Goal: Task Accomplishment & Management: Complete application form

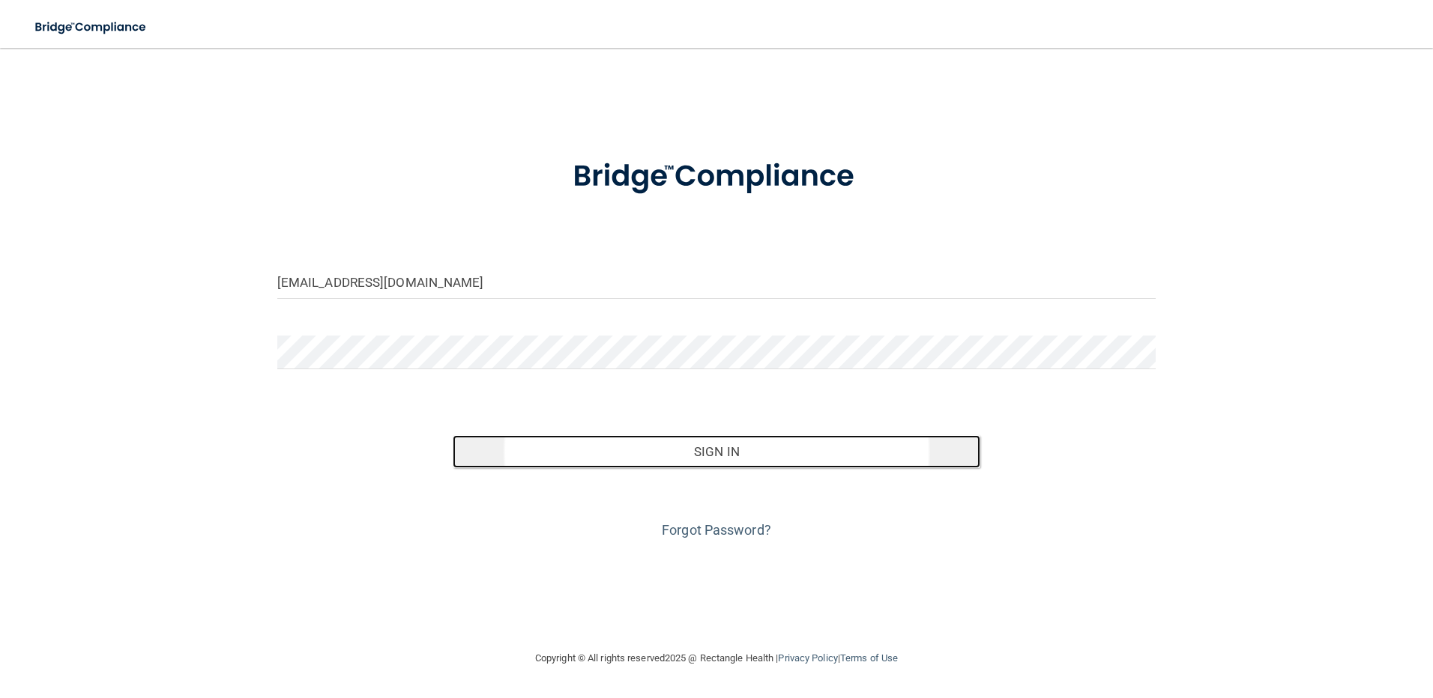
click at [704, 455] on button "Sign In" at bounding box center [716, 451] width 527 height 33
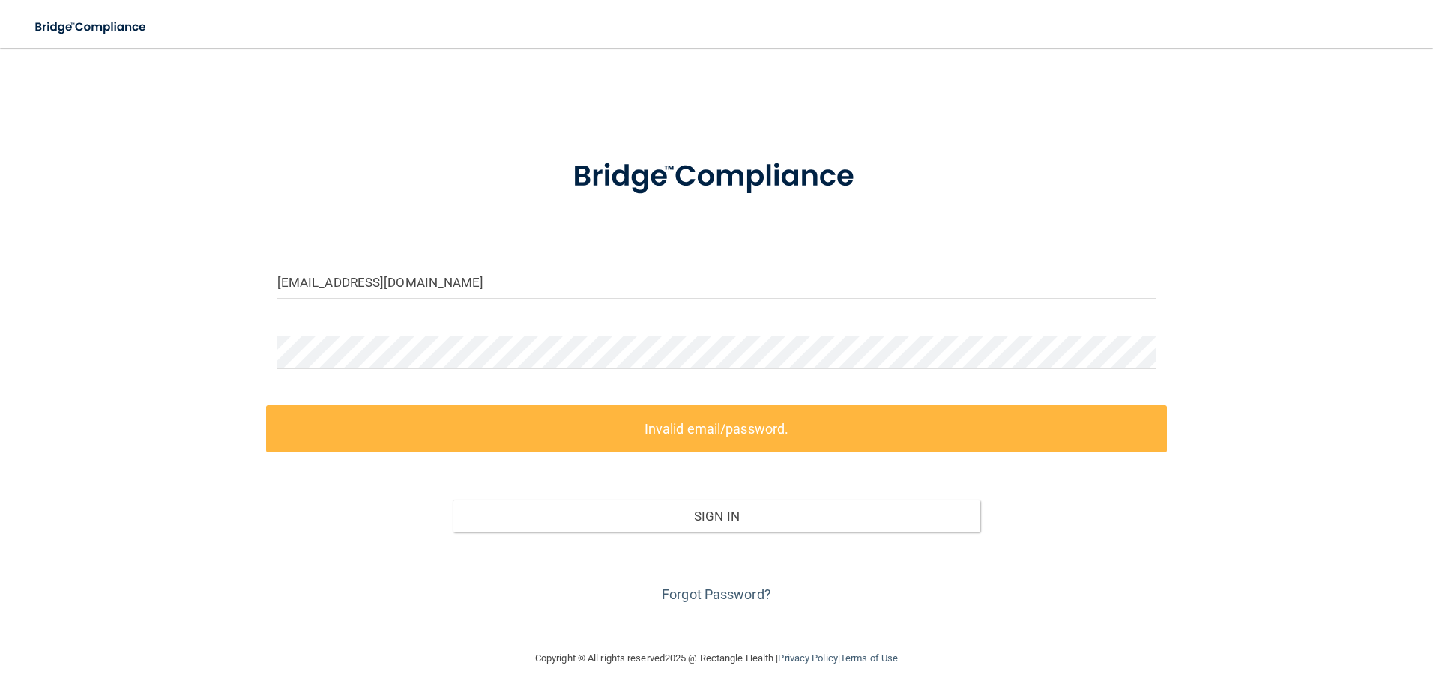
click at [697, 422] on label "Invalid email/password." at bounding box center [716, 428] width 901 height 47
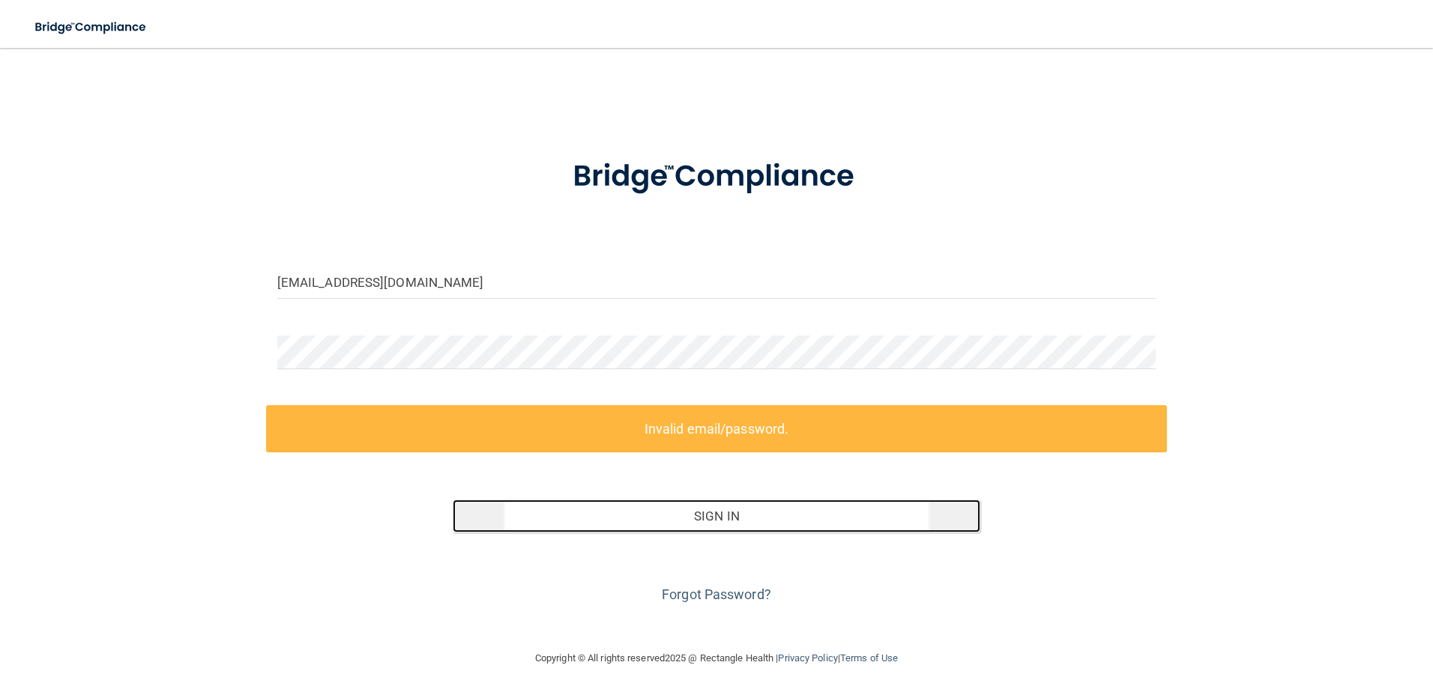
click at [715, 518] on button "Sign In" at bounding box center [716, 516] width 527 height 33
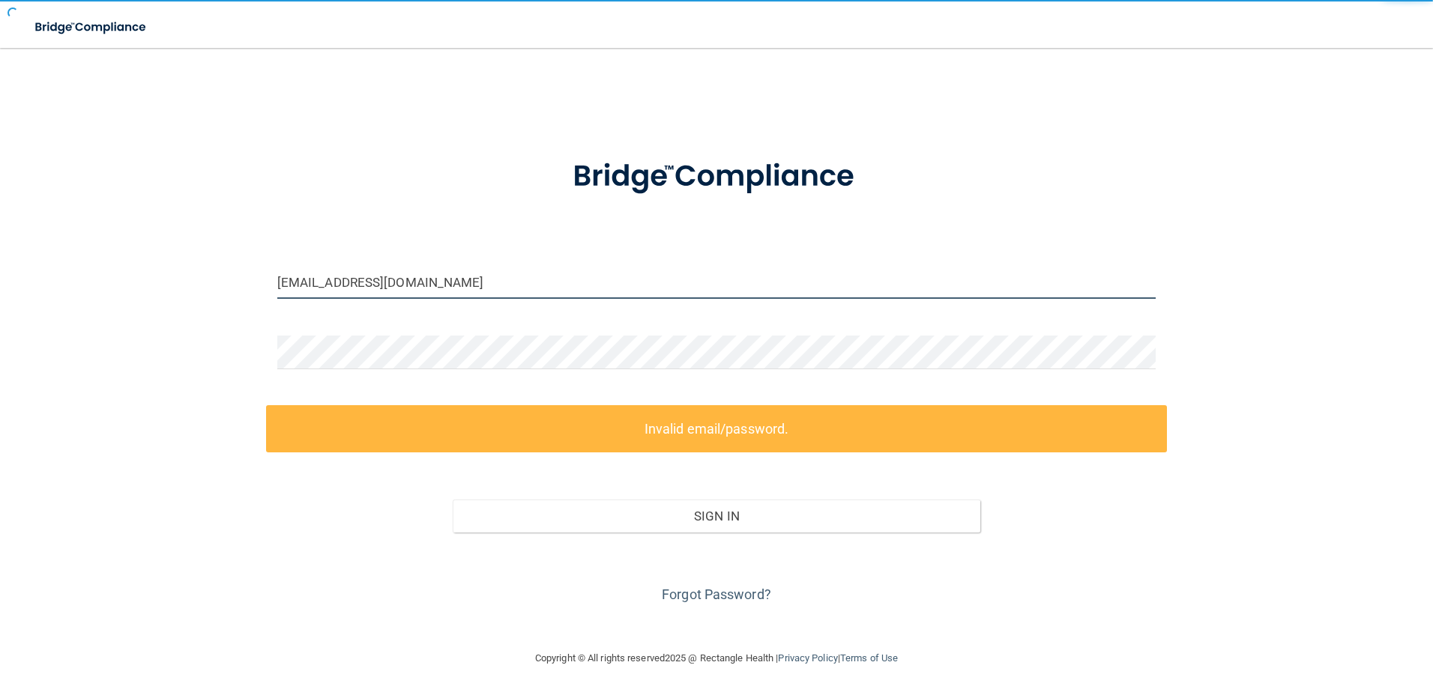
click at [483, 288] on input "[EMAIL_ADDRESS][DOMAIN_NAME]" at bounding box center [716, 282] width 879 height 34
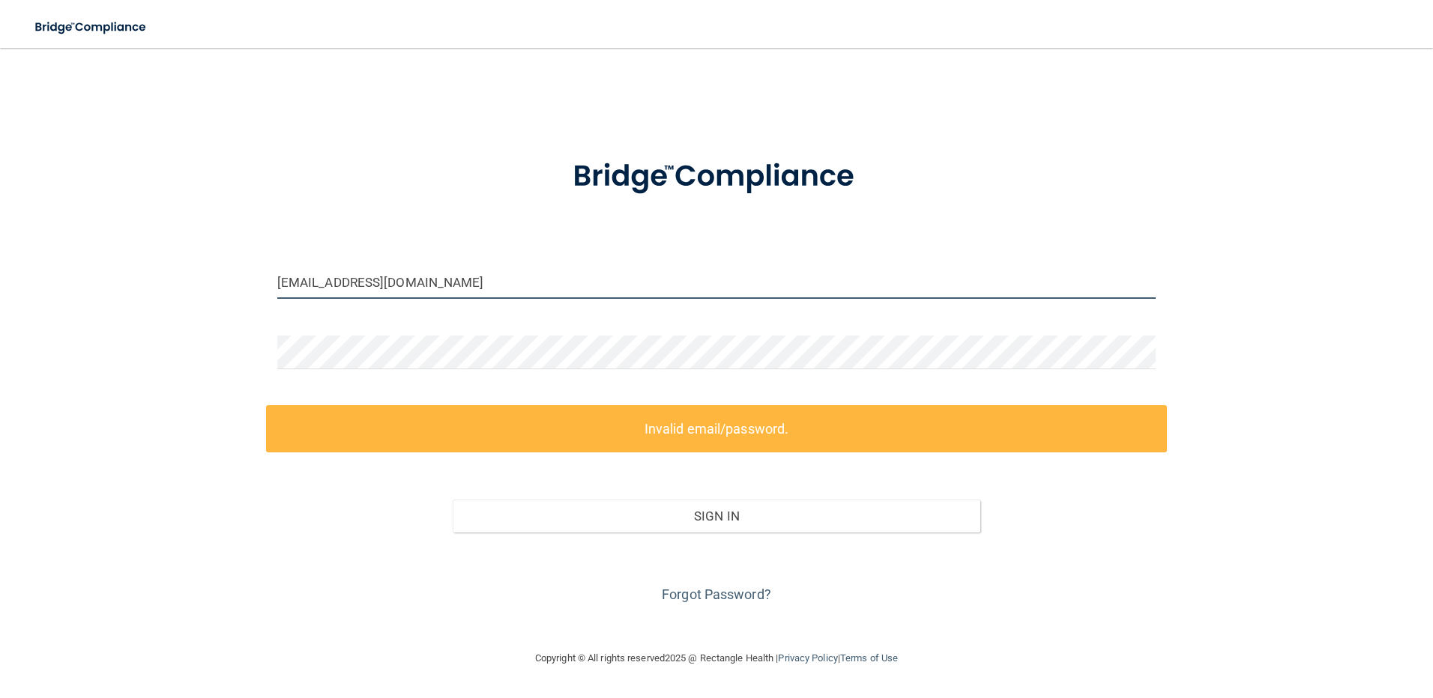
drag, startPoint x: 483, startPoint y: 288, endPoint x: 30, endPoint y: 301, distance: 453.5
click at [35, 300] on div "[EMAIL_ADDRESS][DOMAIN_NAME] Invalid email/password. You don't have permission …" at bounding box center [716, 349] width 1373 height 572
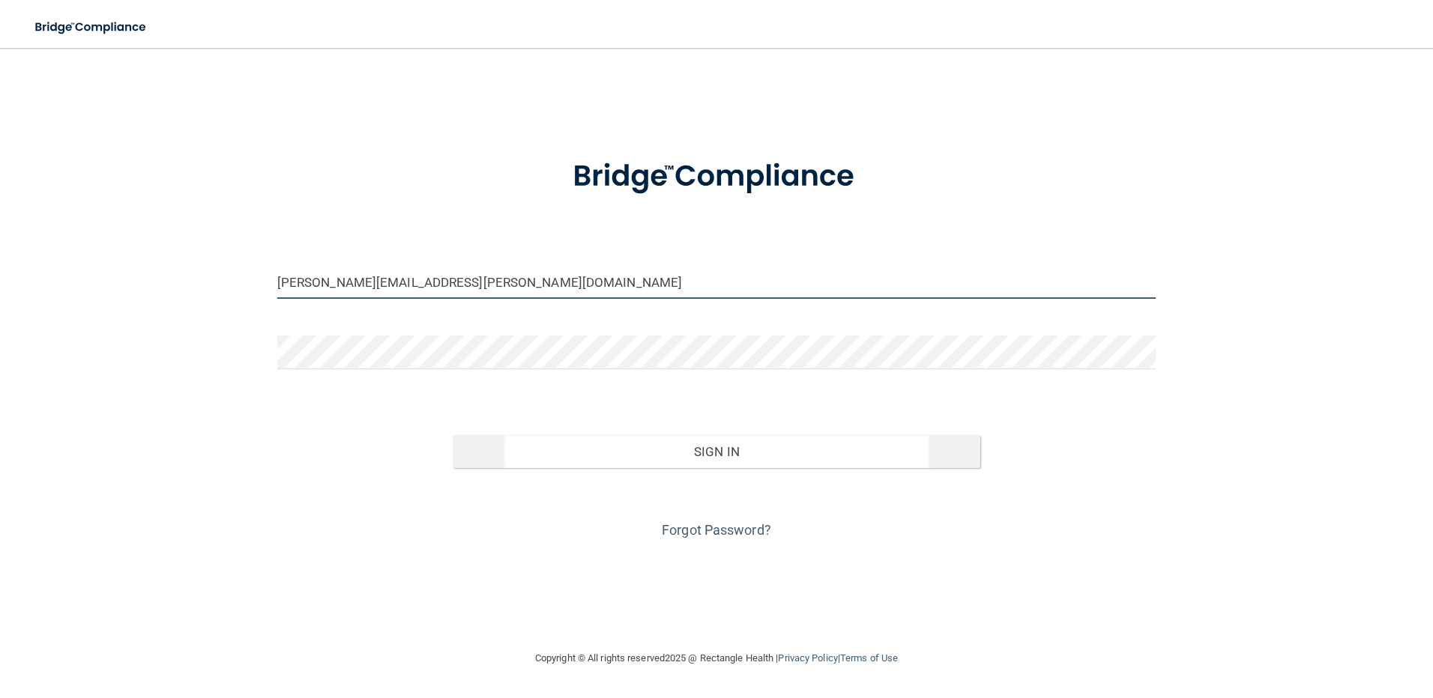
type input "[PERSON_NAME][EMAIL_ADDRESS][PERSON_NAME][DOMAIN_NAME]"
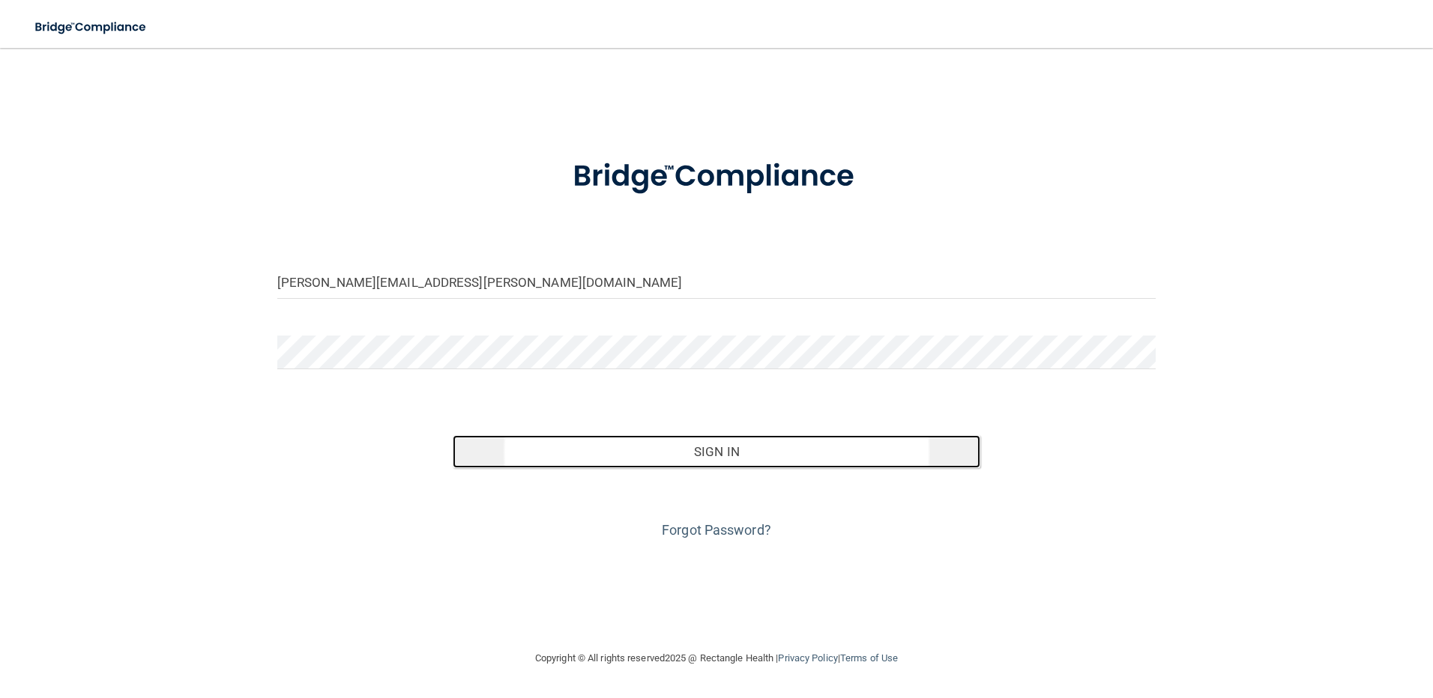
click at [695, 453] on button "Sign In" at bounding box center [716, 451] width 527 height 33
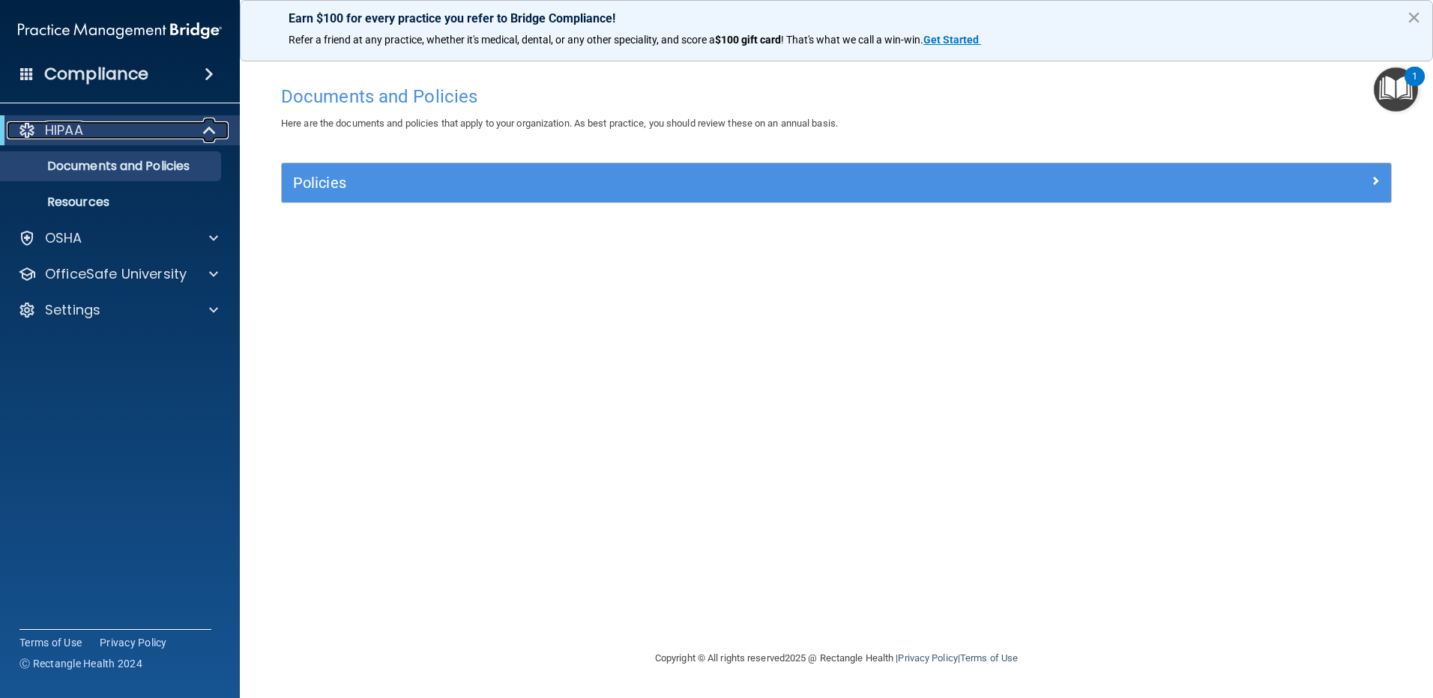
click at [154, 128] on div "HIPAA" at bounding box center [99, 130] width 185 height 18
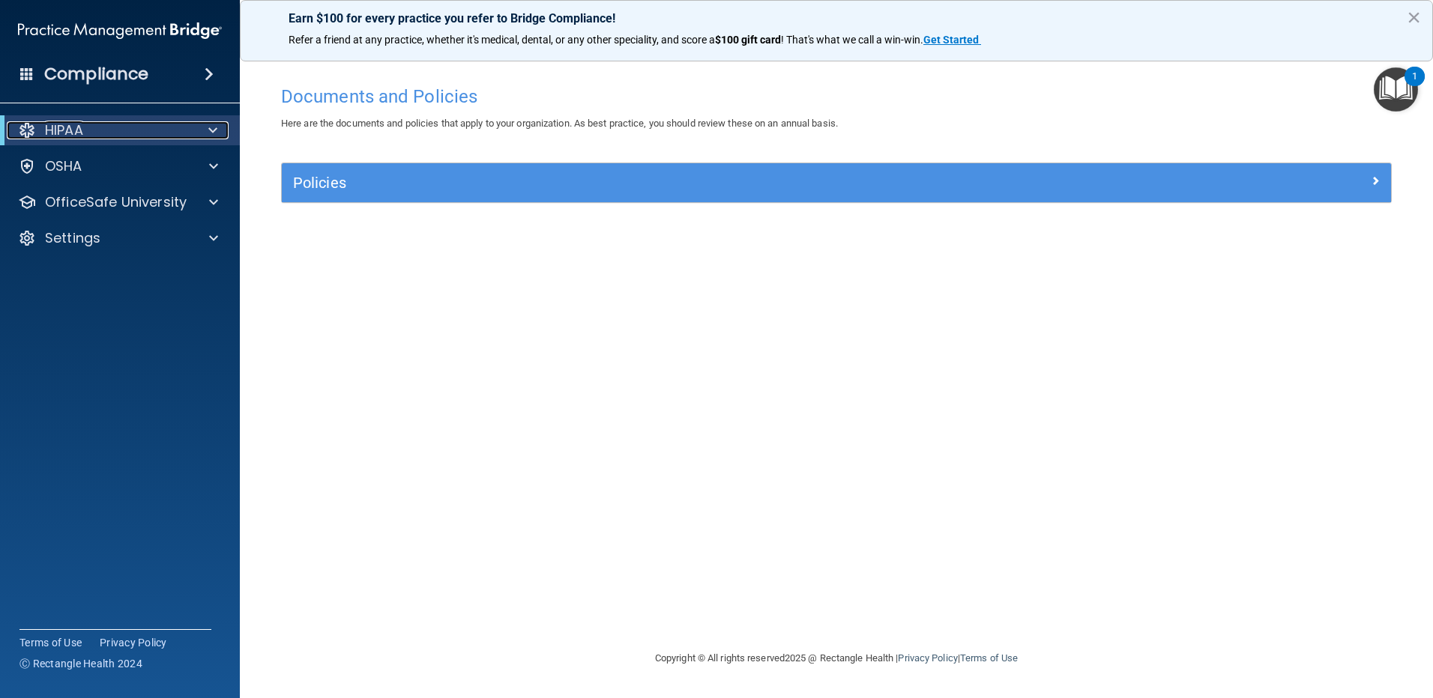
click at [217, 125] on span at bounding box center [212, 130] width 9 height 18
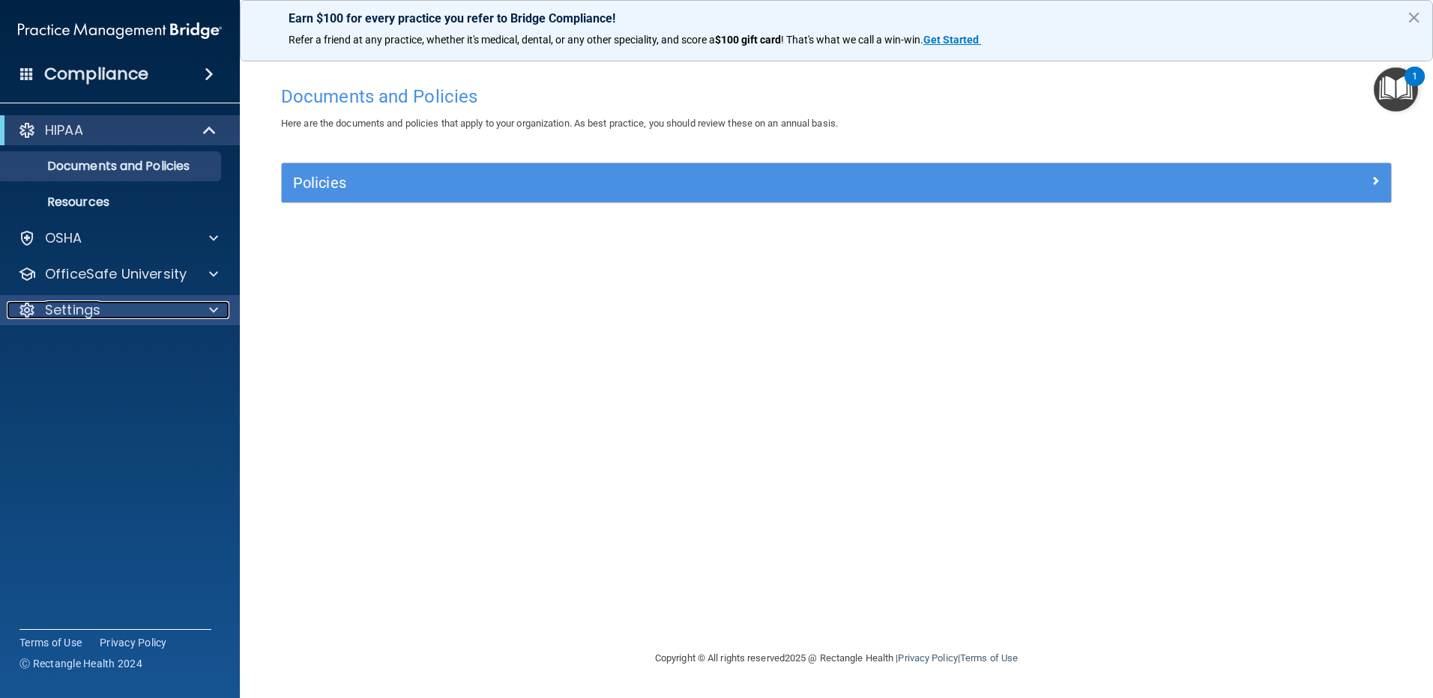
click at [217, 304] on span at bounding box center [213, 310] width 9 height 18
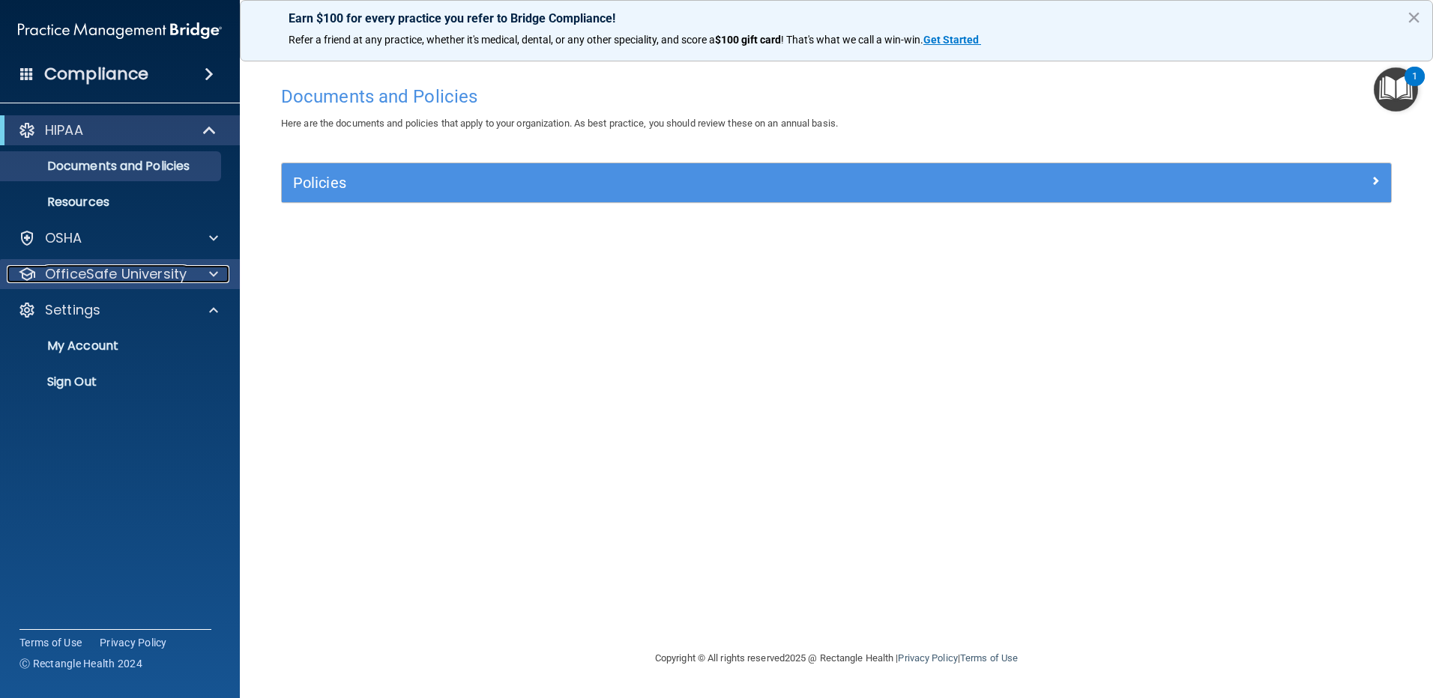
click at [213, 271] on span at bounding box center [213, 274] width 9 height 18
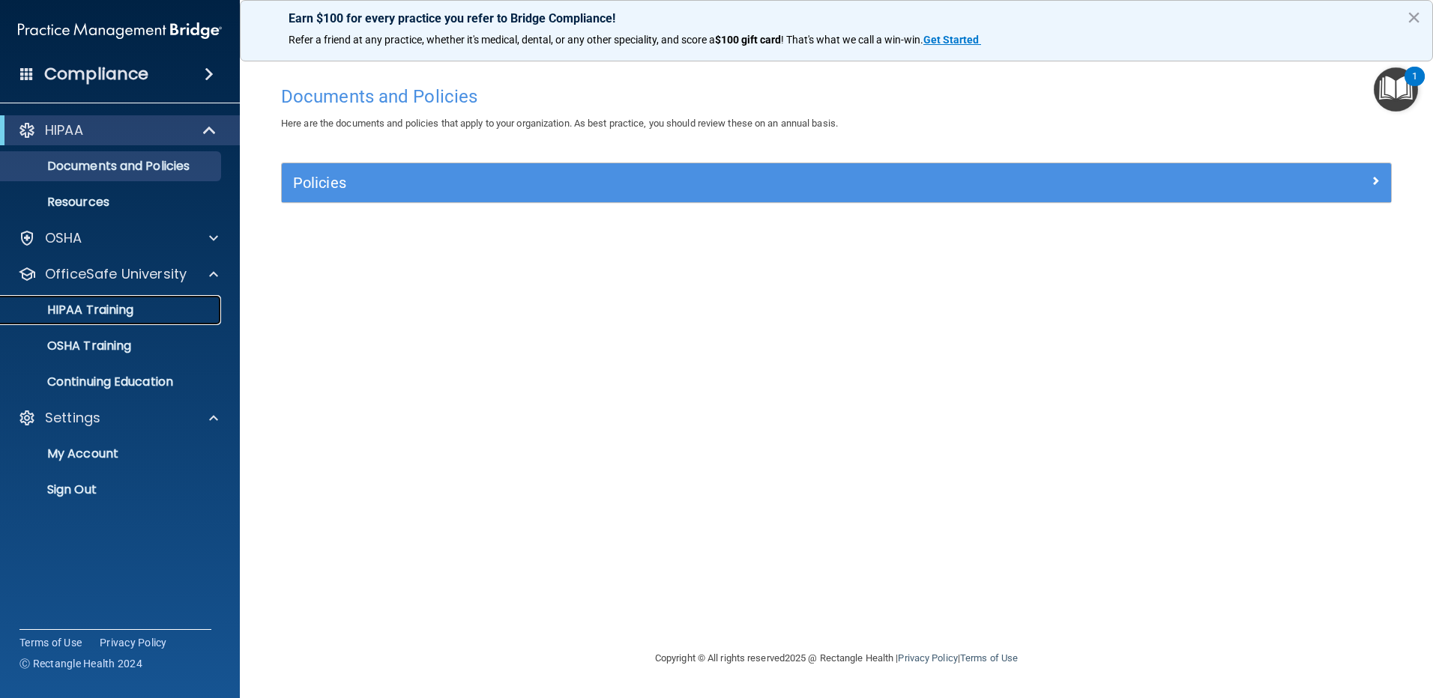
click at [111, 309] on p "HIPAA Training" at bounding box center [72, 310] width 124 height 15
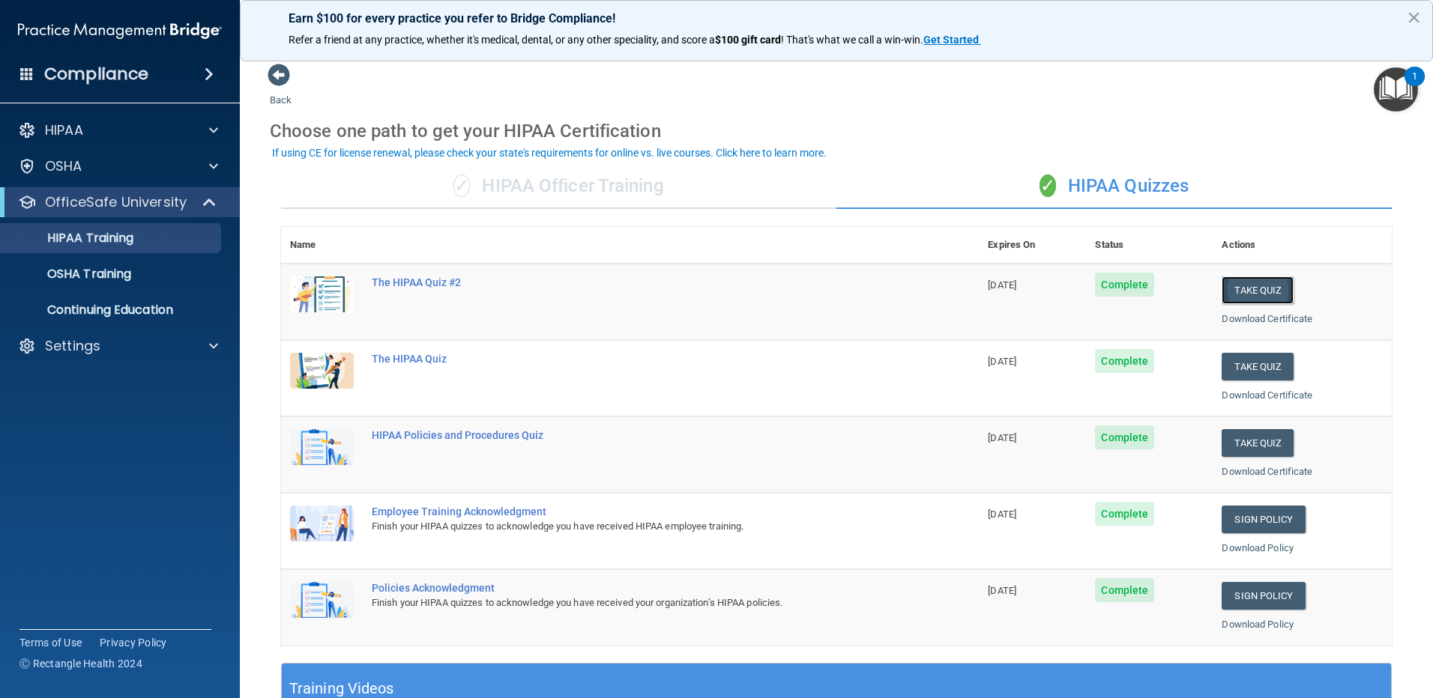
click at [1250, 283] on button "Take Quiz" at bounding box center [1257, 290] width 72 height 28
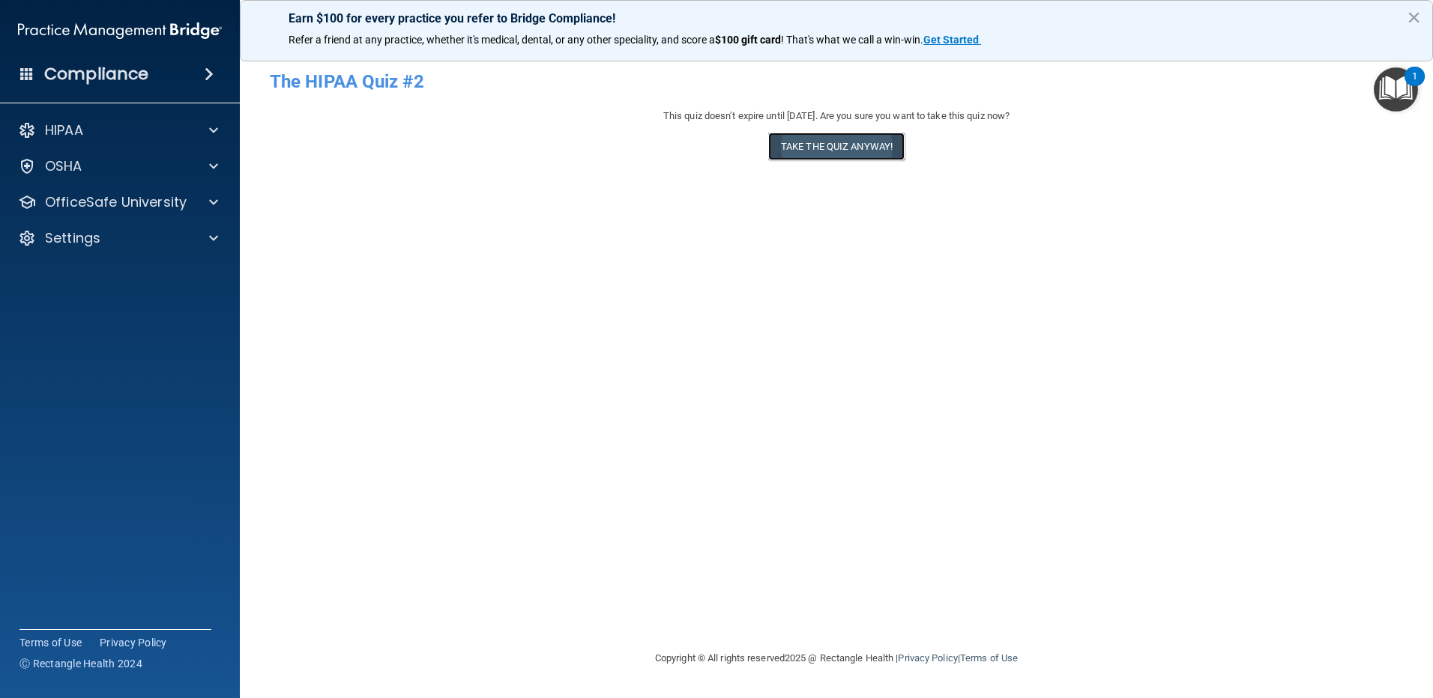
click at [854, 139] on button "Take the quiz anyway!" at bounding box center [836, 147] width 136 height 28
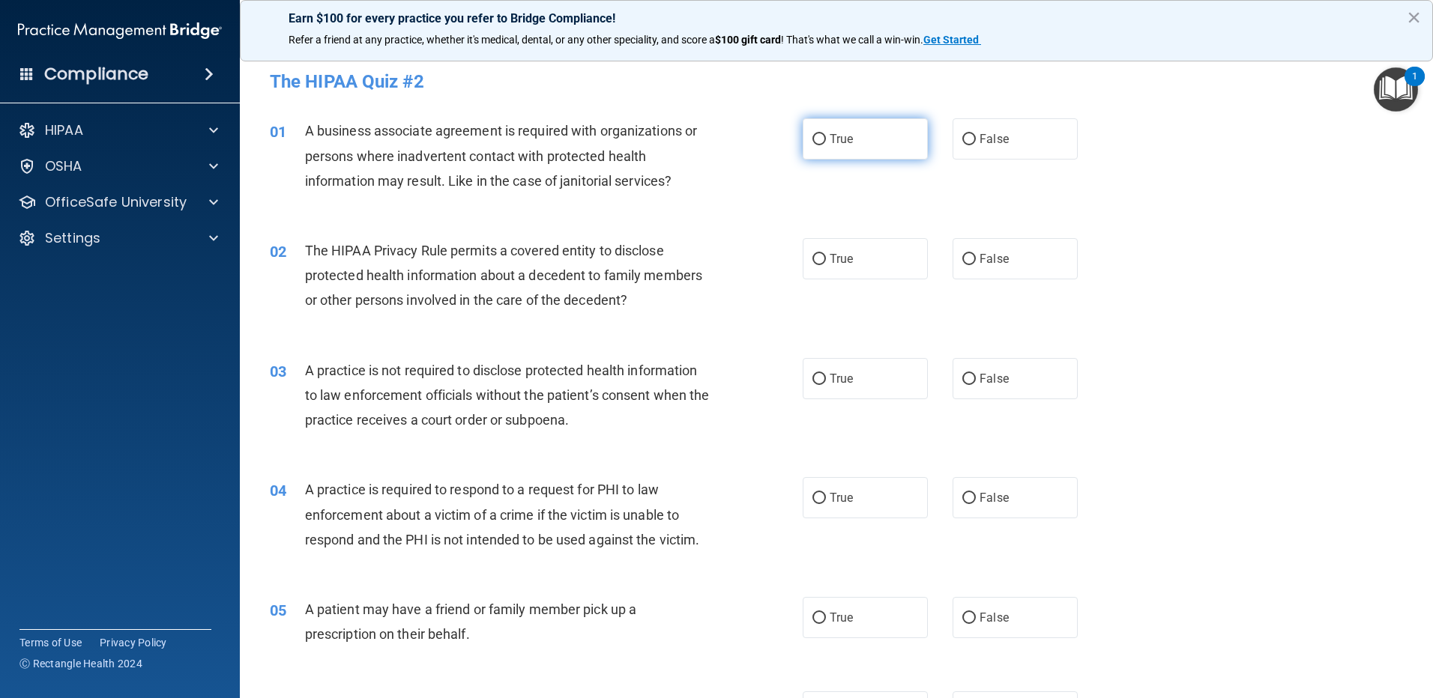
click at [815, 142] on input "True" at bounding box center [818, 139] width 13 height 11
radio input "true"
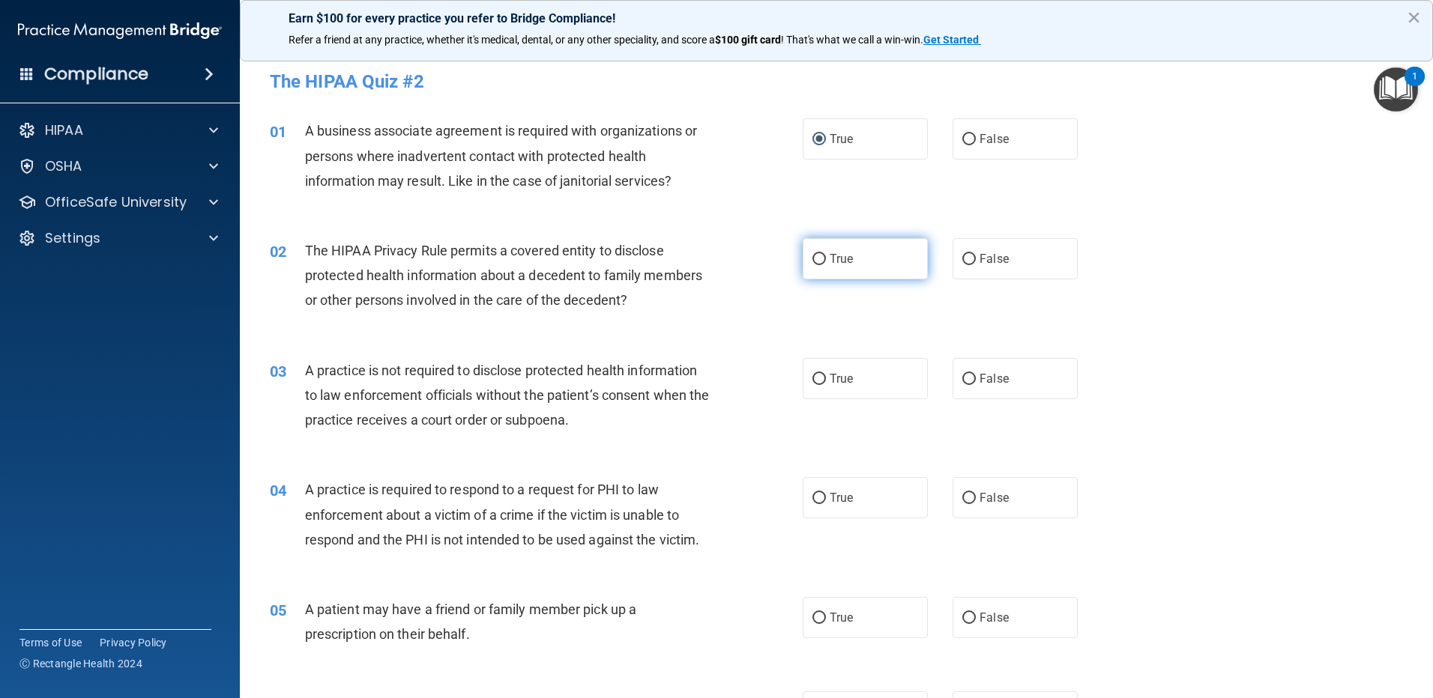
click at [813, 260] on input "True" at bounding box center [818, 259] width 13 height 11
radio input "true"
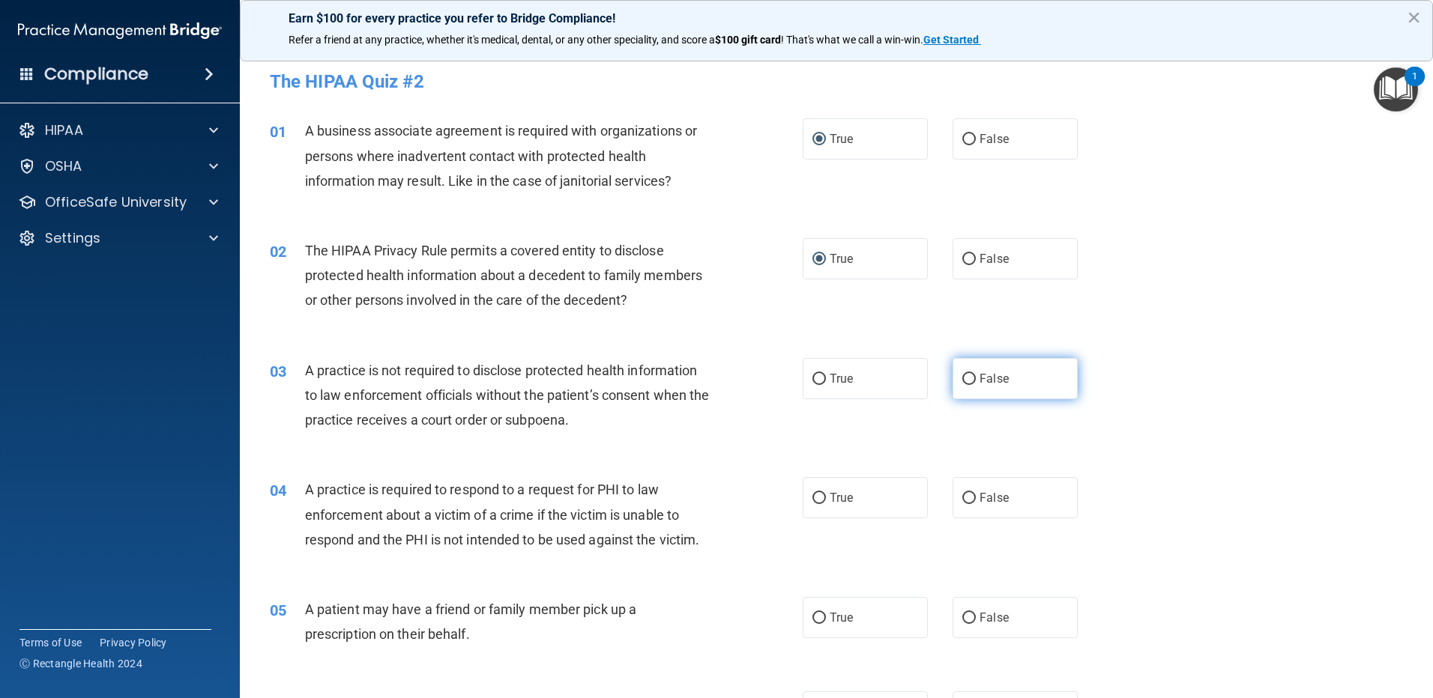
click at [962, 378] on input "False" at bounding box center [968, 379] width 13 height 11
radio input "true"
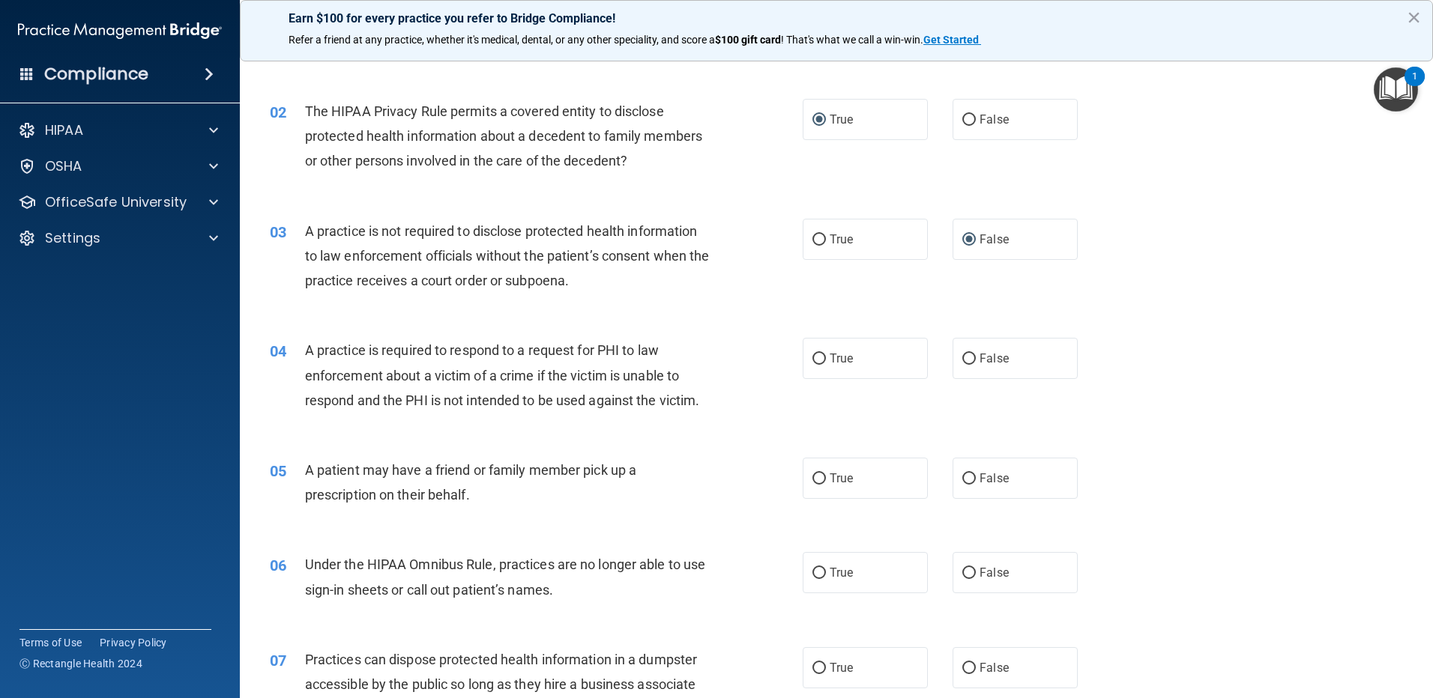
scroll to position [150, 0]
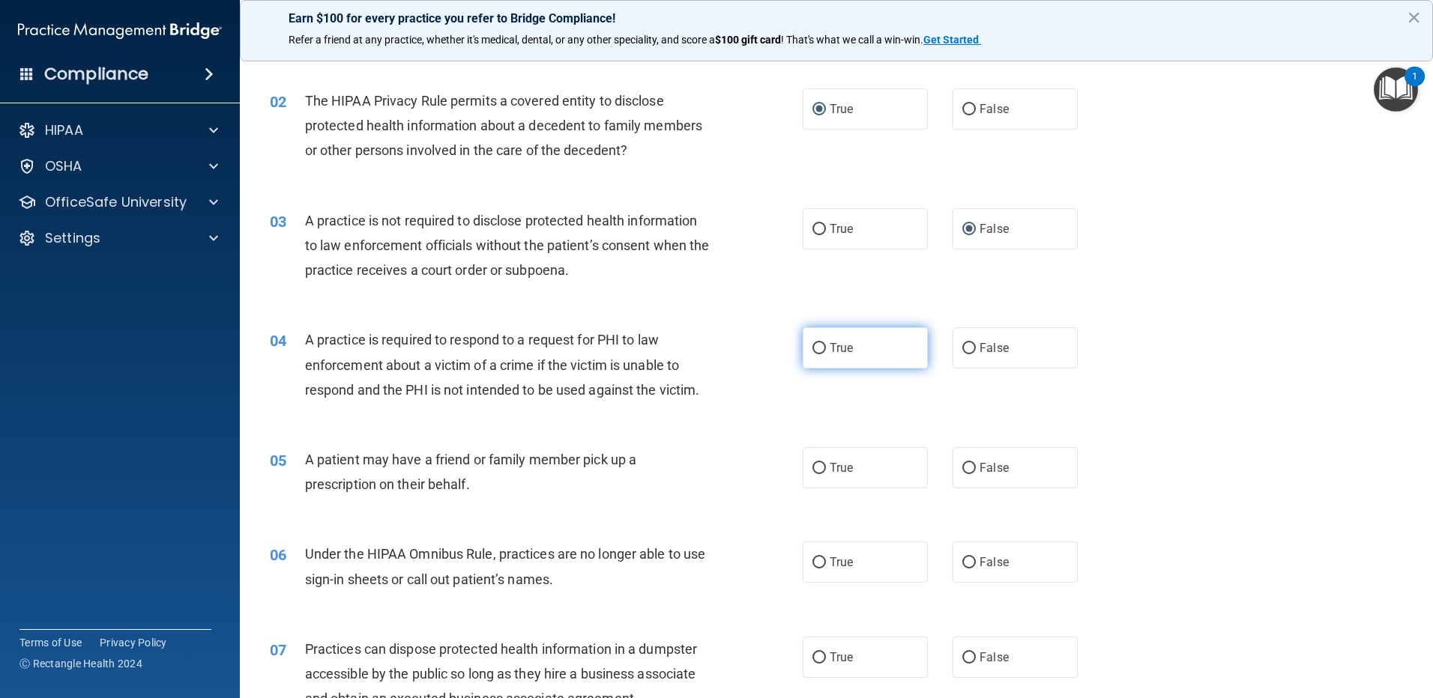
click at [812, 348] on input "True" at bounding box center [818, 348] width 13 height 11
radio input "true"
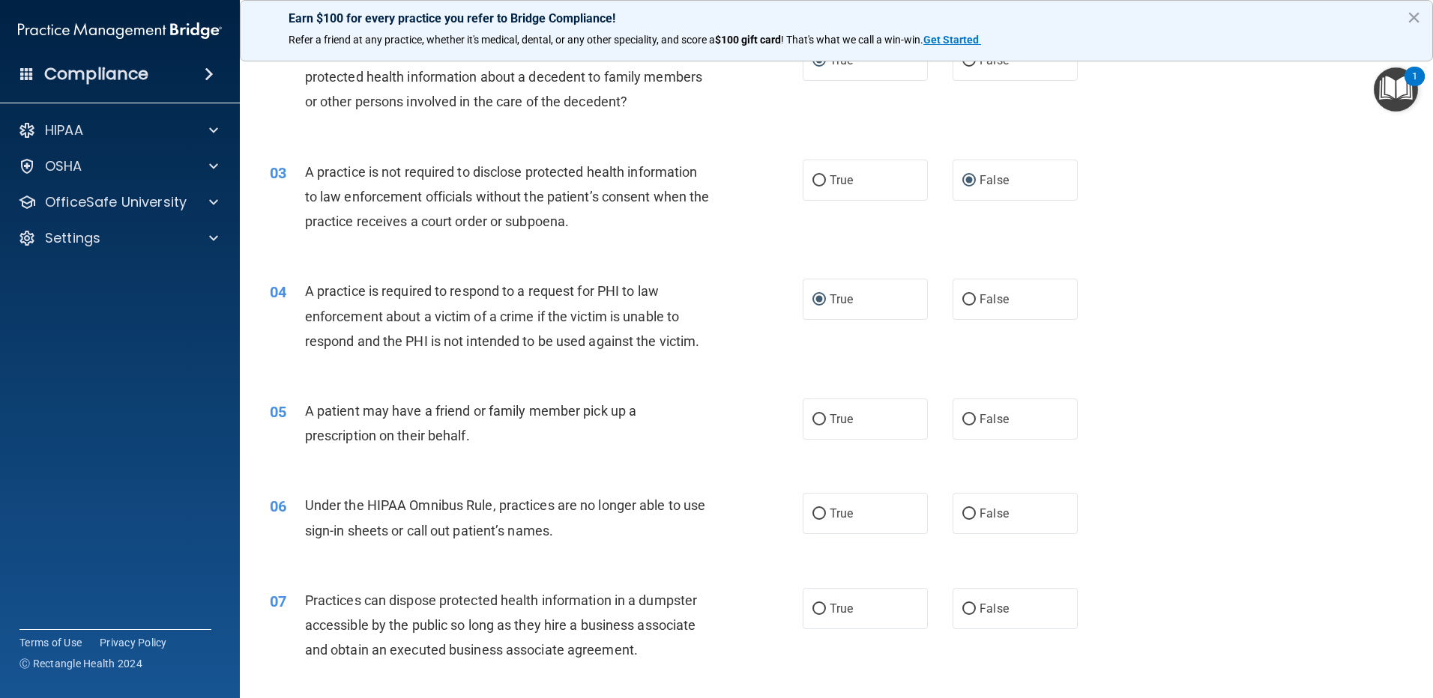
scroll to position [225, 0]
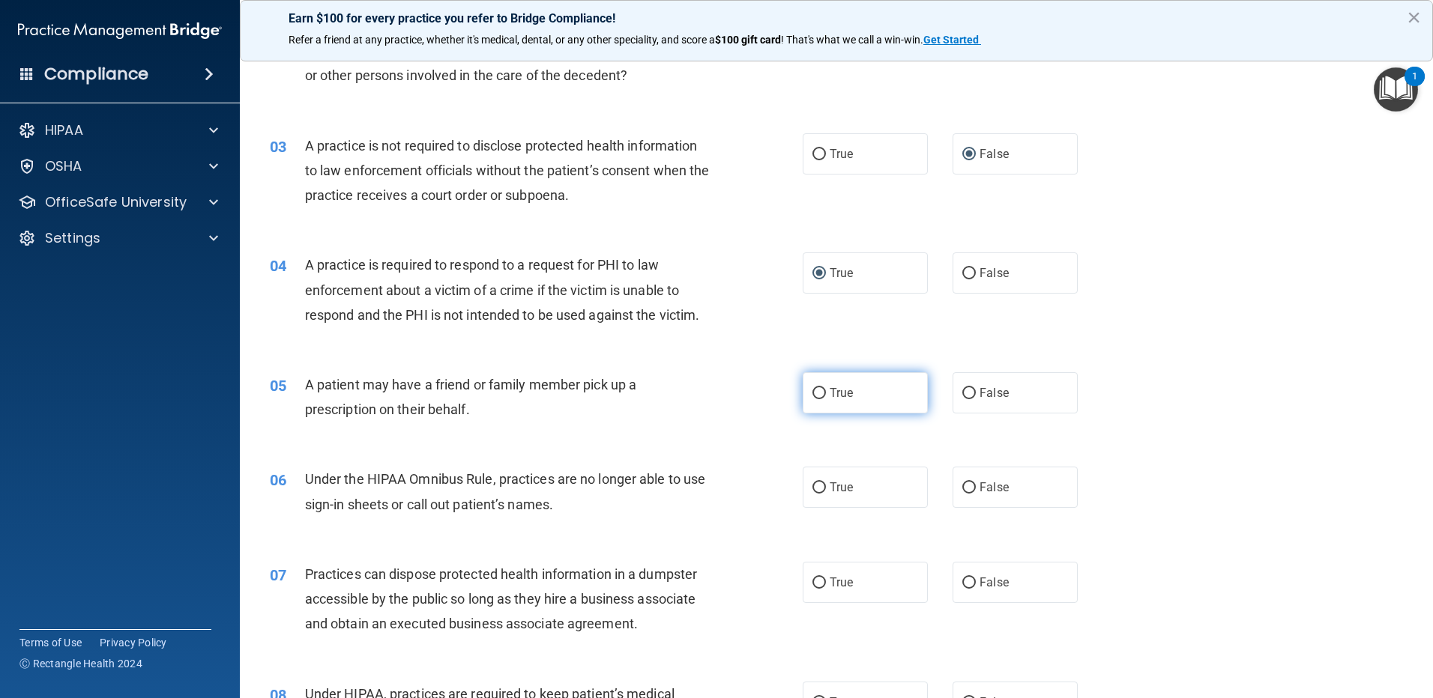
click at [812, 395] on input "True" at bounding box center [818, 393] width 13 height 11
radio input "true"
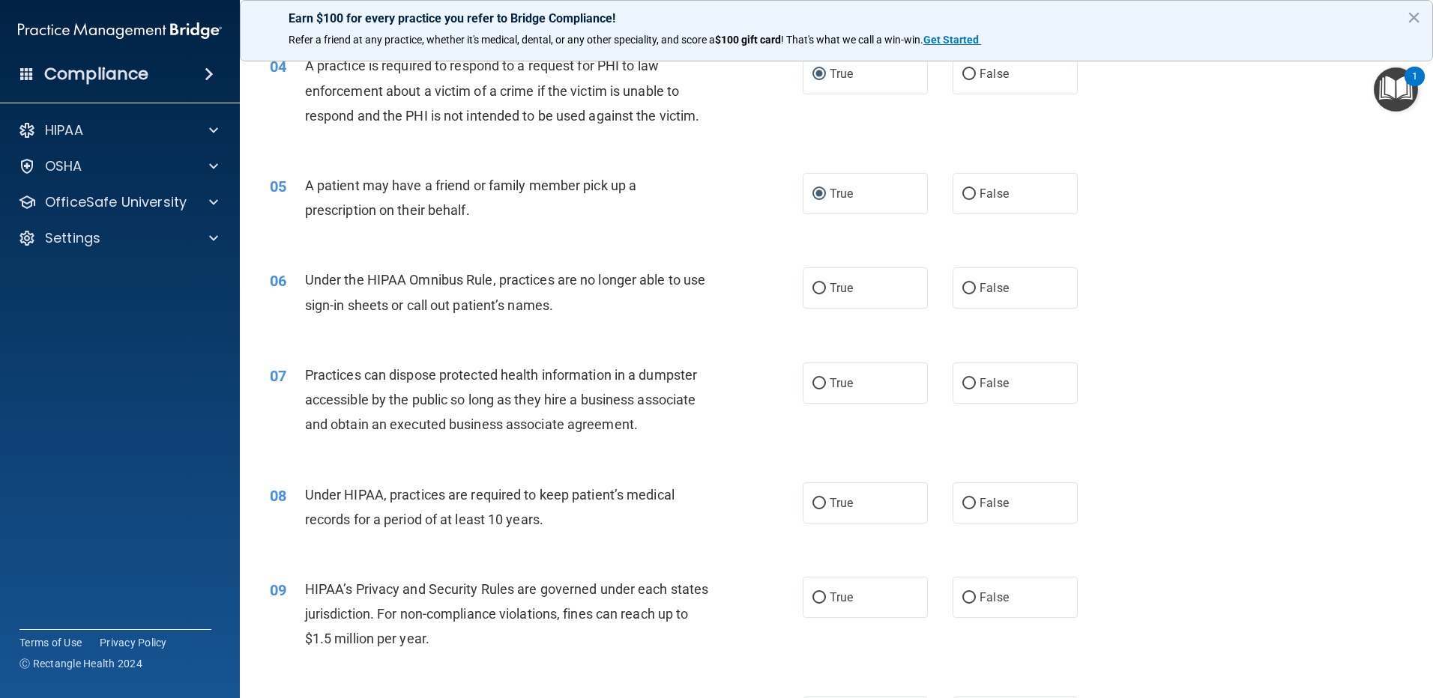
scroll to position [450, 0]
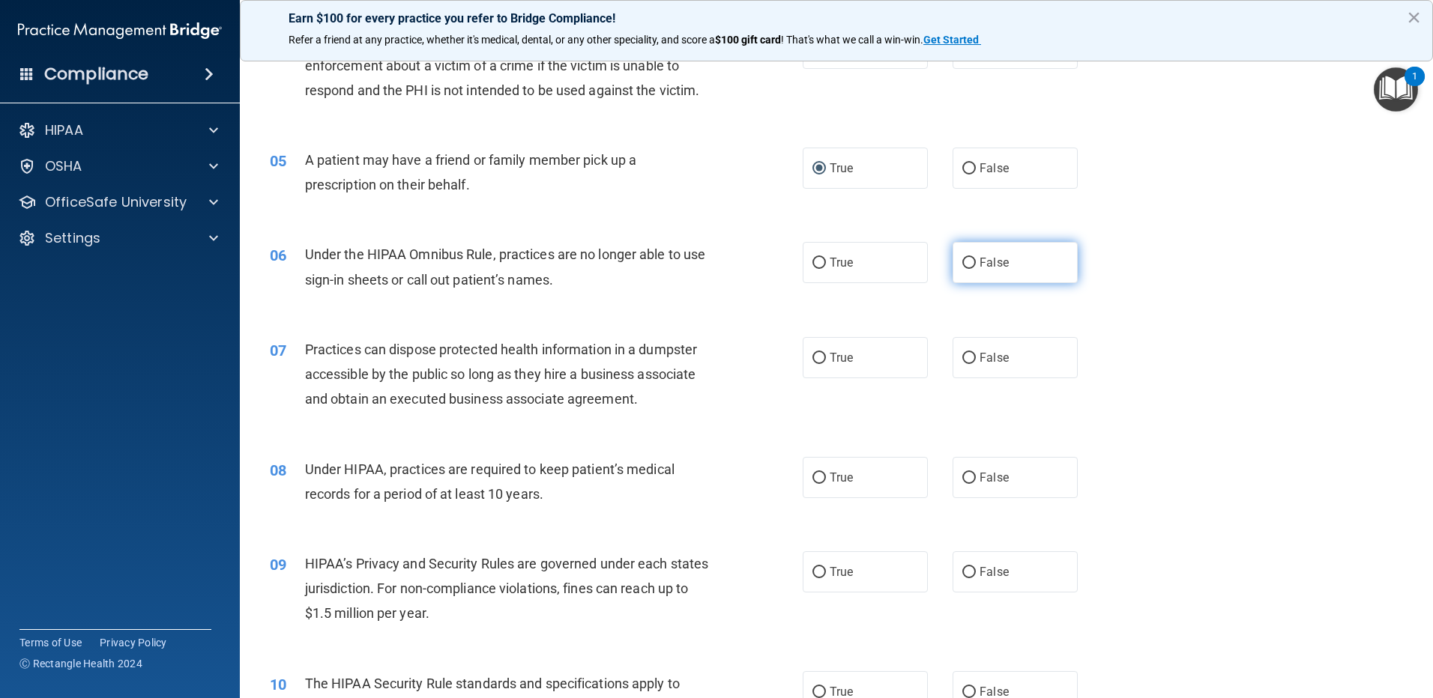
click at [962, 265] on input "False" at bounding box center [968, 263] width 13 height 11
radio input "true"
click at [962, 362] on input "False" at bounding box center [968, 358] width 13 height 11
radio input "true"
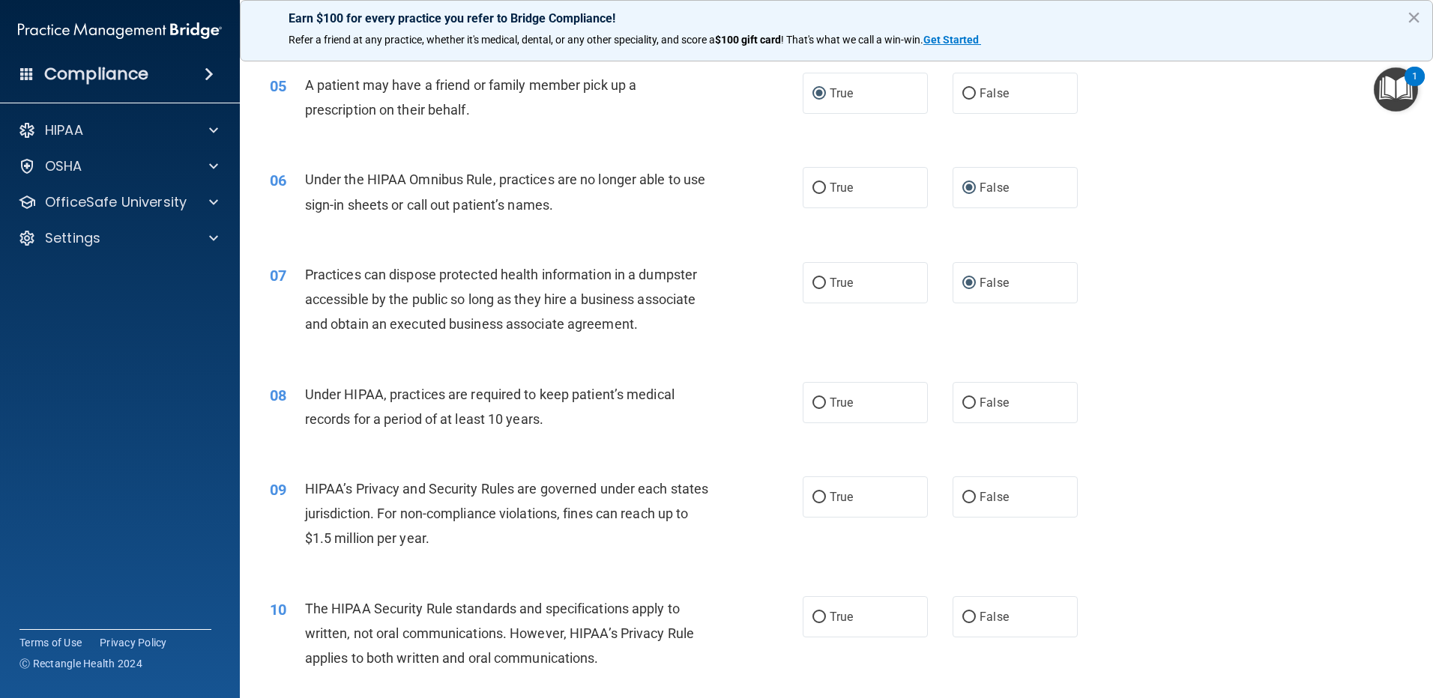
scroll to position [599, 0]
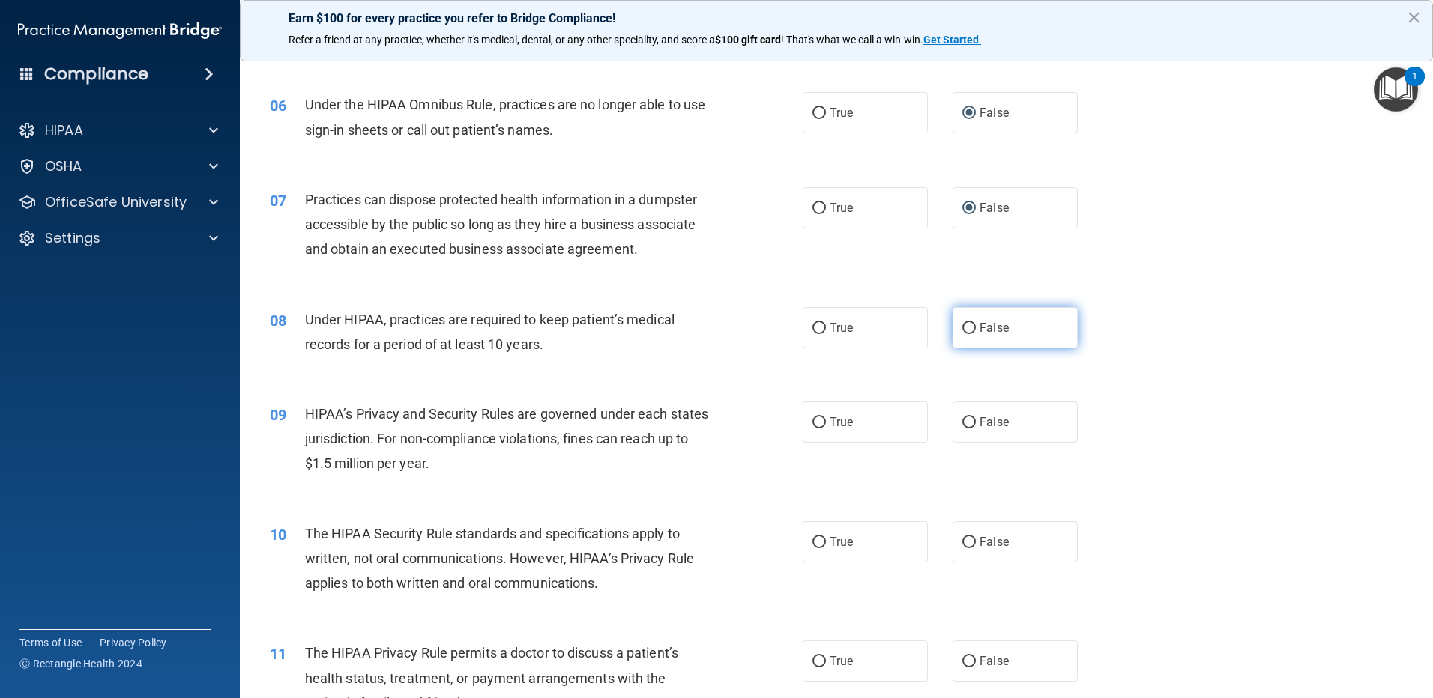
click at [962, 327] on input "False" at bounding box center [968, 328] width 13 height 11
radio input "true"
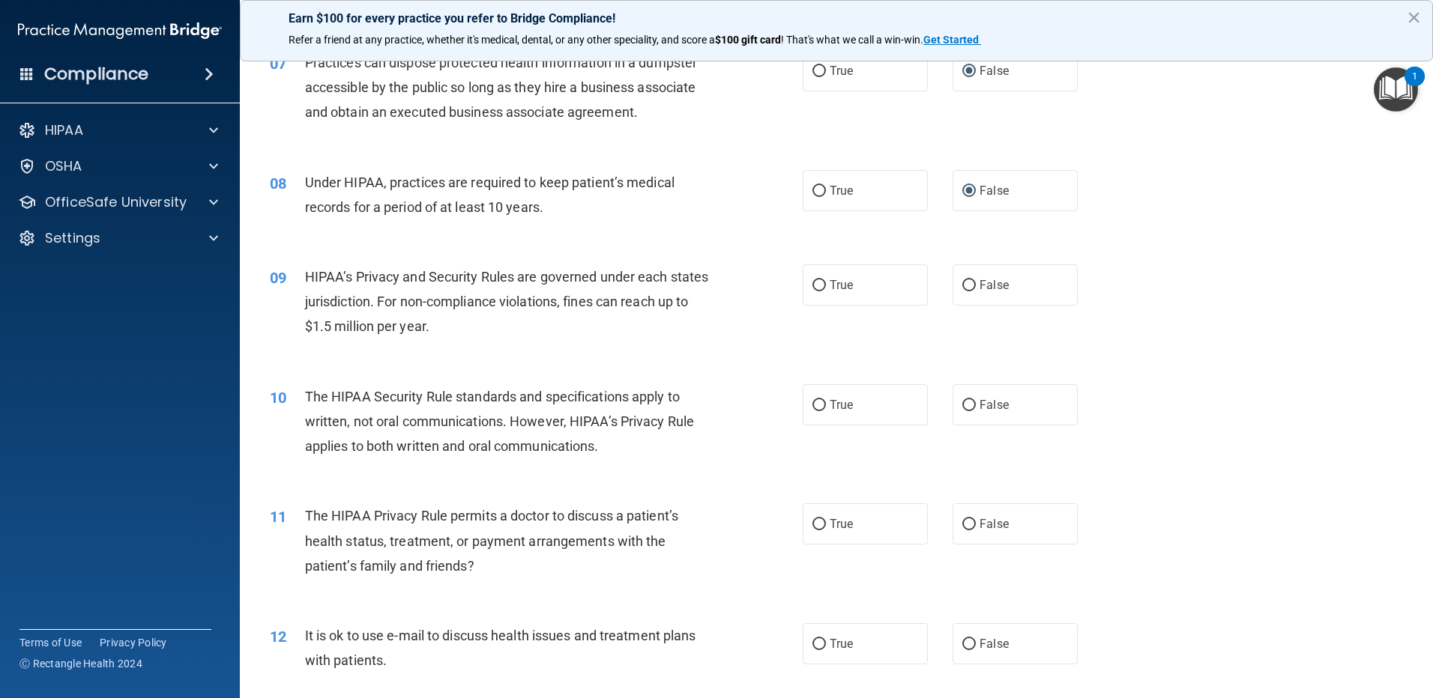
scroll to position [749, 0]
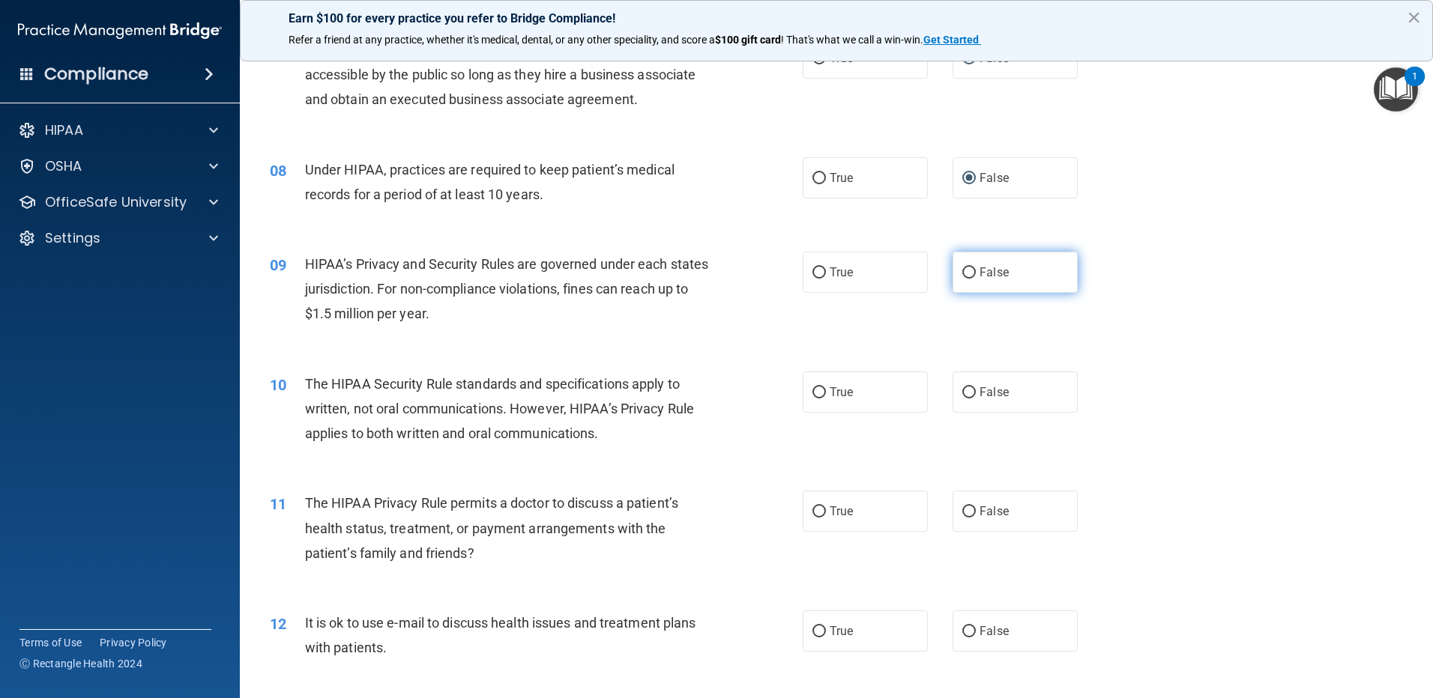
click at [962, 276] on input "False" at bounding box center [968, 272] width 13 height 11
radio input "true"
click at [812, 274] on input "True" at bounding box center [818, 272] width 13 height 11
radio input "true"
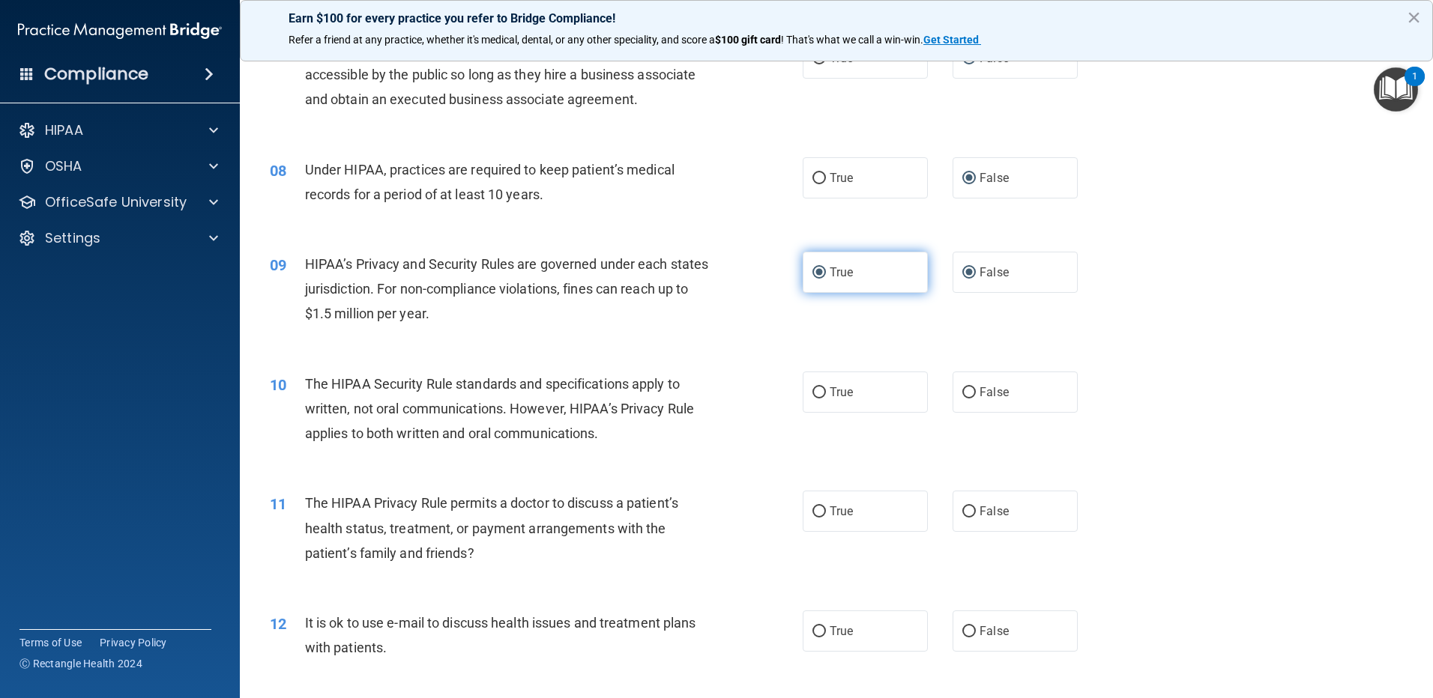
radio input "false"
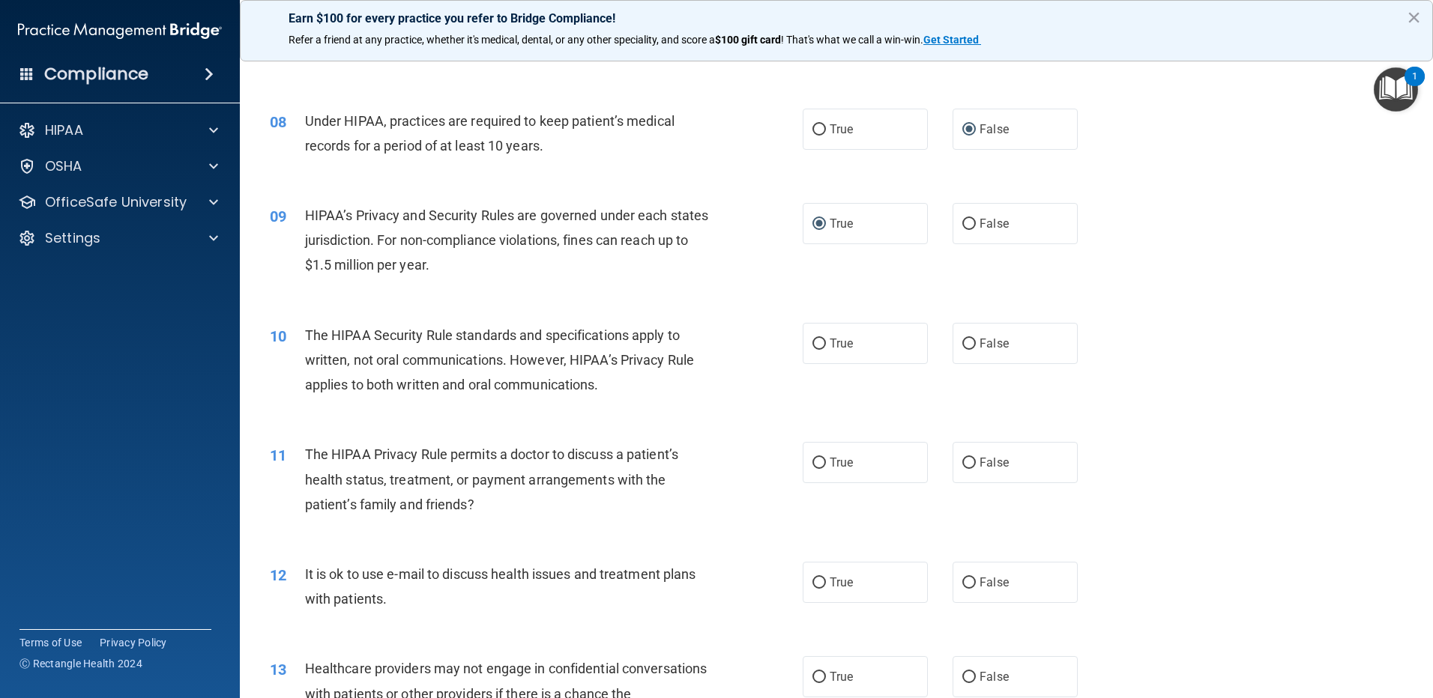
scroll to position [824, 0]
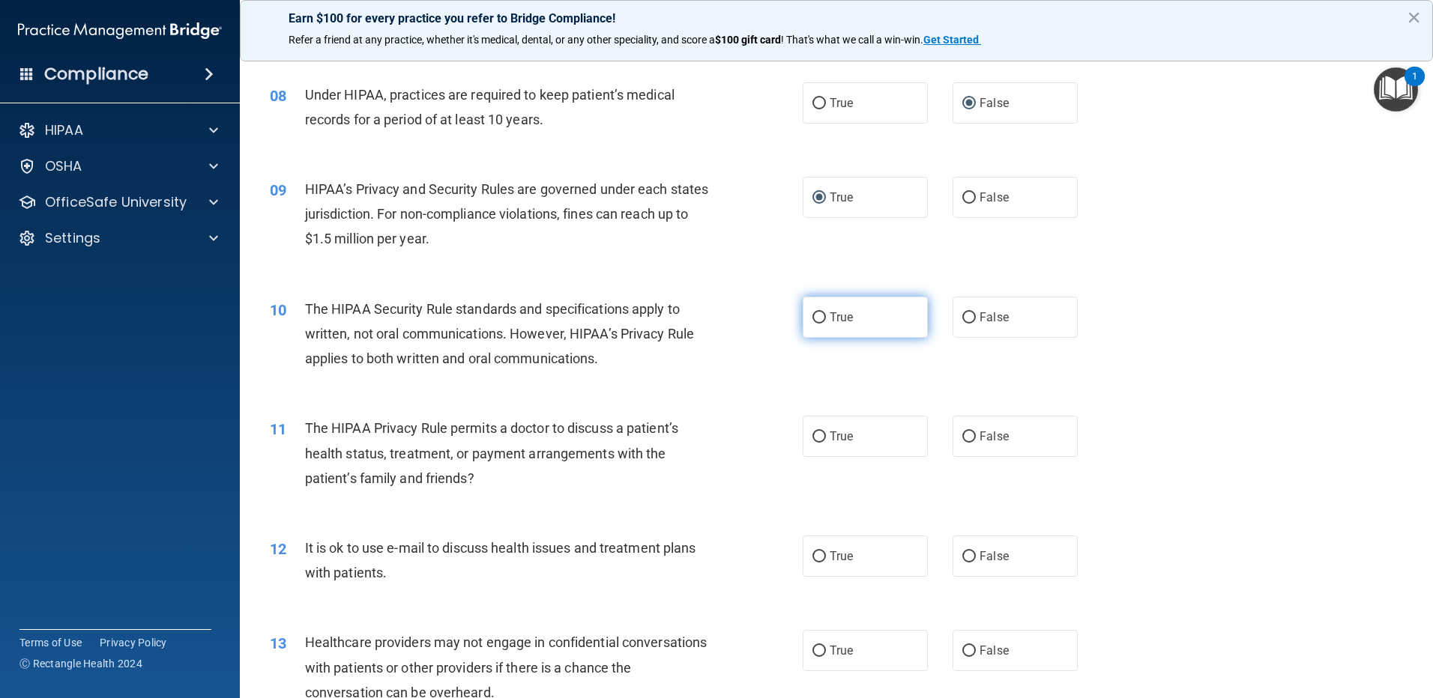
click at [812, 318] on input "True" at bounding box center [818, 317] width 13 height 11
radio input "true"
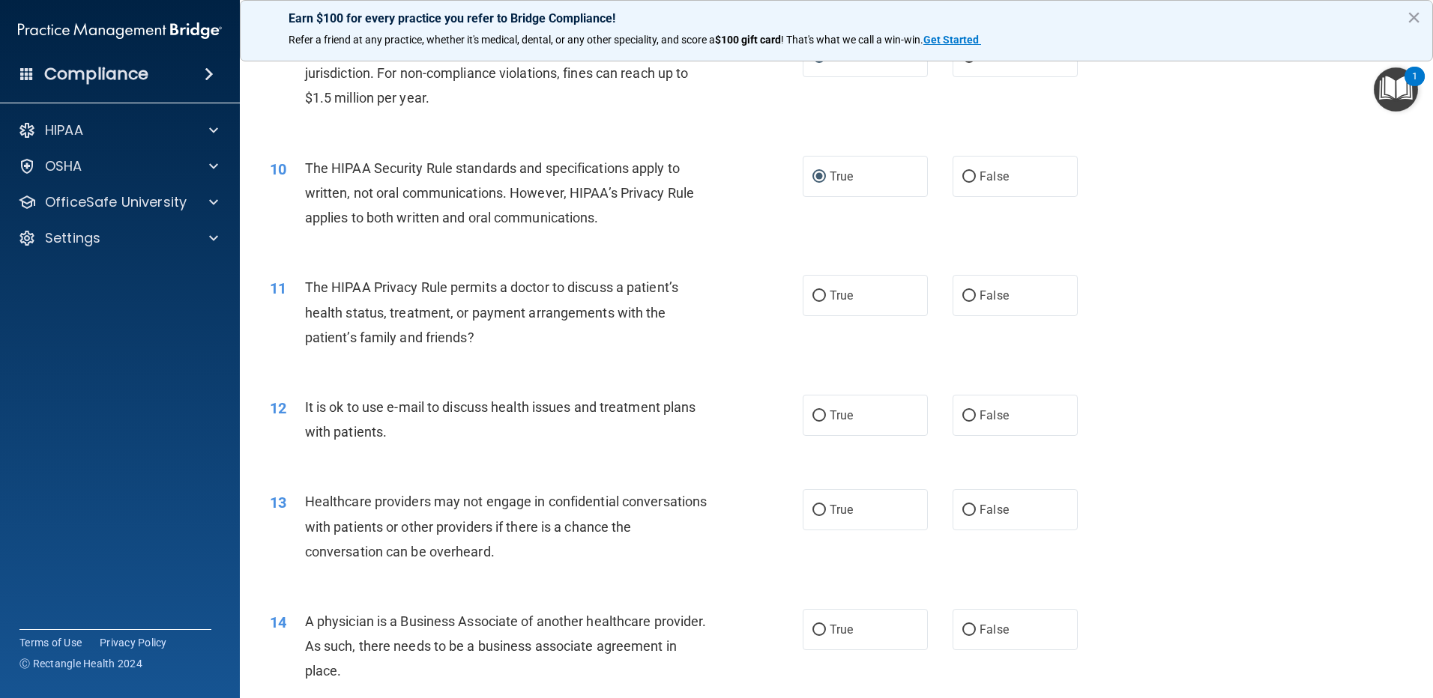
scroll to position [974, 0]
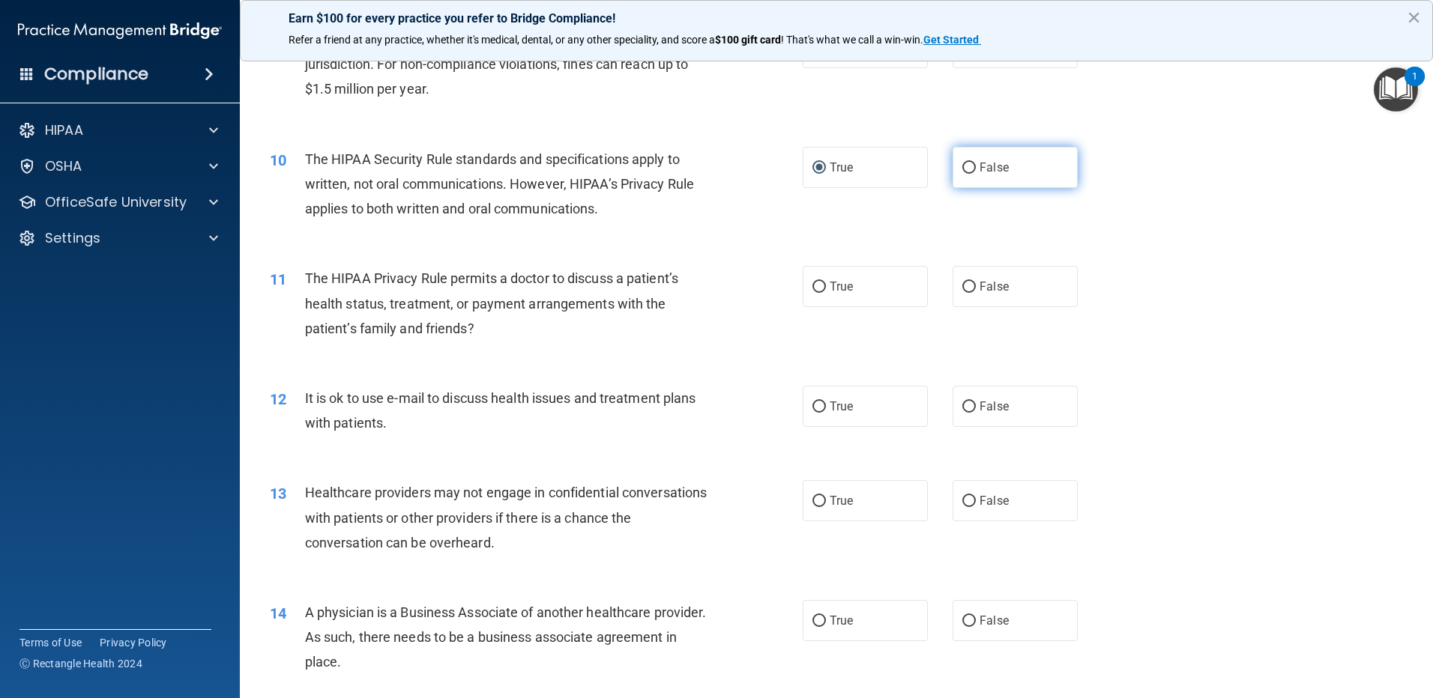
click at [962, 169] on input "False" at bounding box center [968, 168] width 13 height 11
radio input "true"
radio input "false"
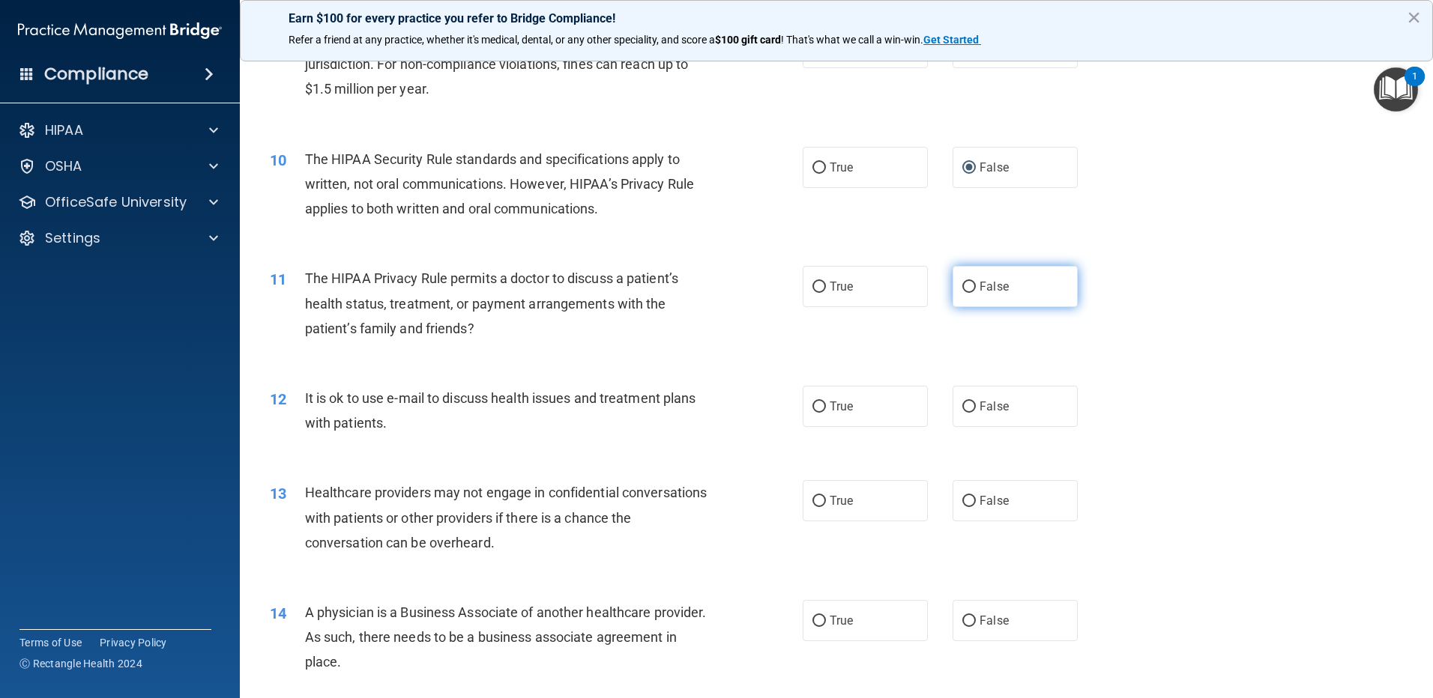
click at [962, 292] on input "False" at bounding box center [968, 287] width 13 height 11
radio input "true"
click at [814, 408] on input "True" at bounding box center [818, 407] width 13 height 11
radio input "true"
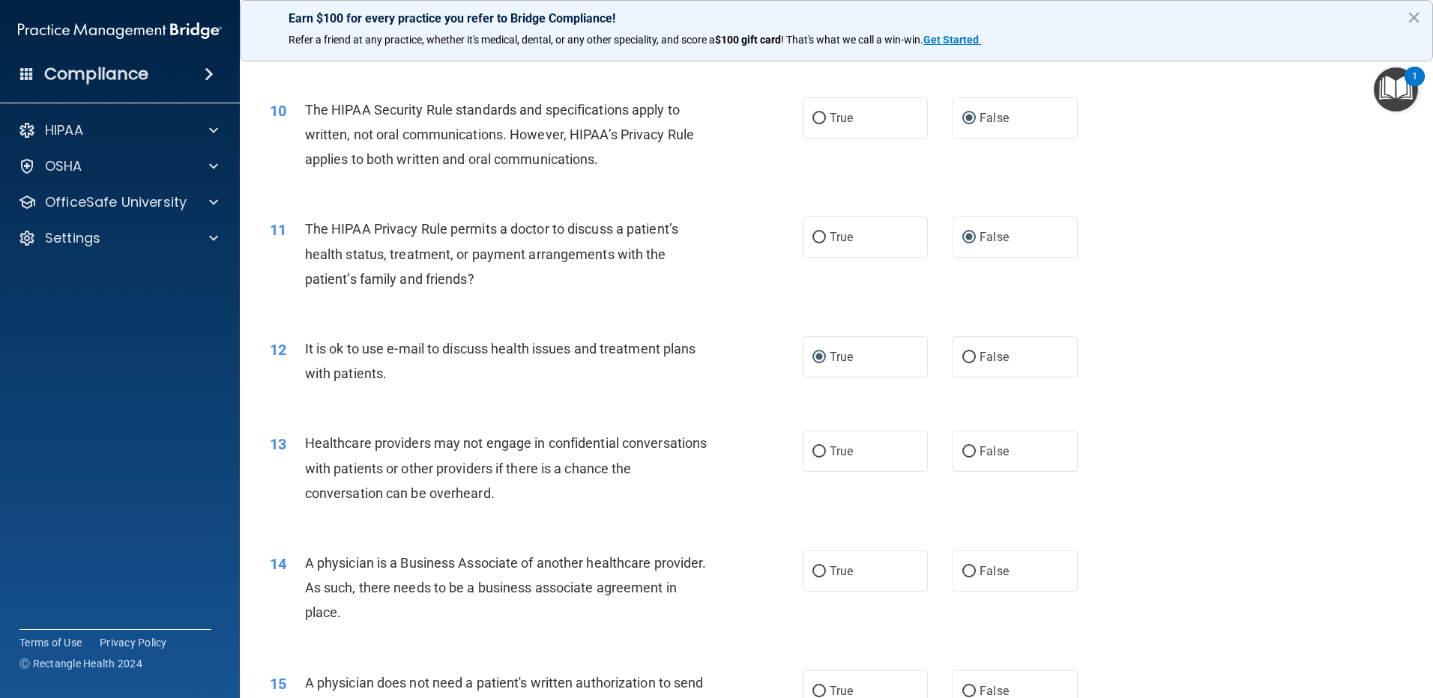
scroll to position [1049, 0]
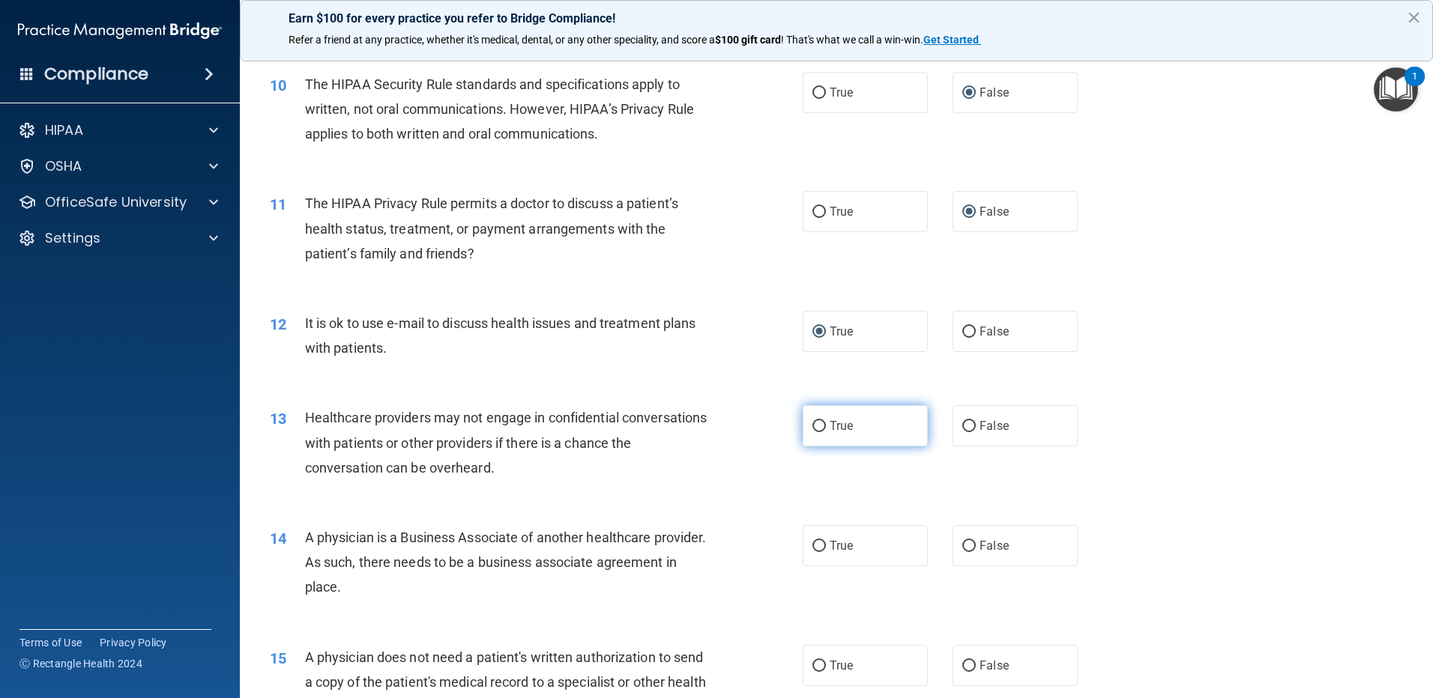
click at [812, 427] on input "True" at bounding box center [818, 426] width 13 height 11
radio input "true"
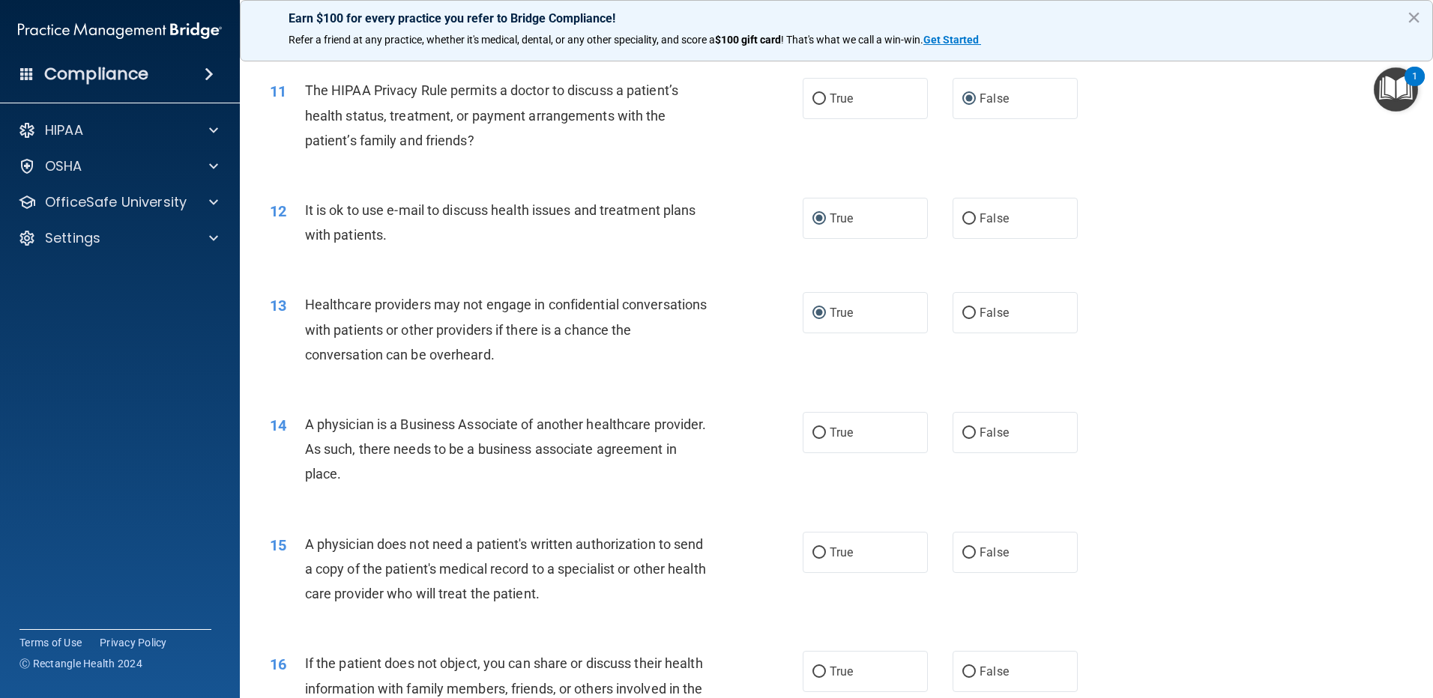
scroll to position [1199, 0]
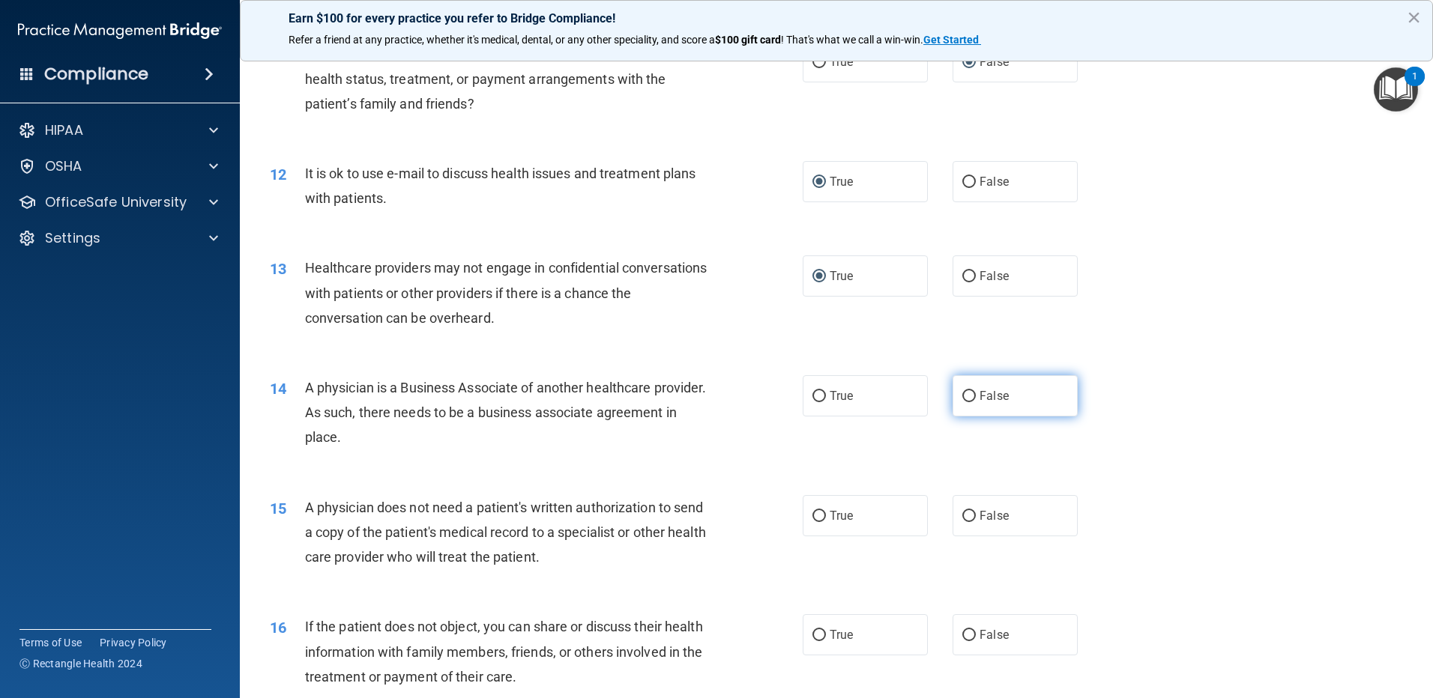
click at [964, 398] on input "False" at bounding box center [968, 396] width 13 height 11
radio input "true"
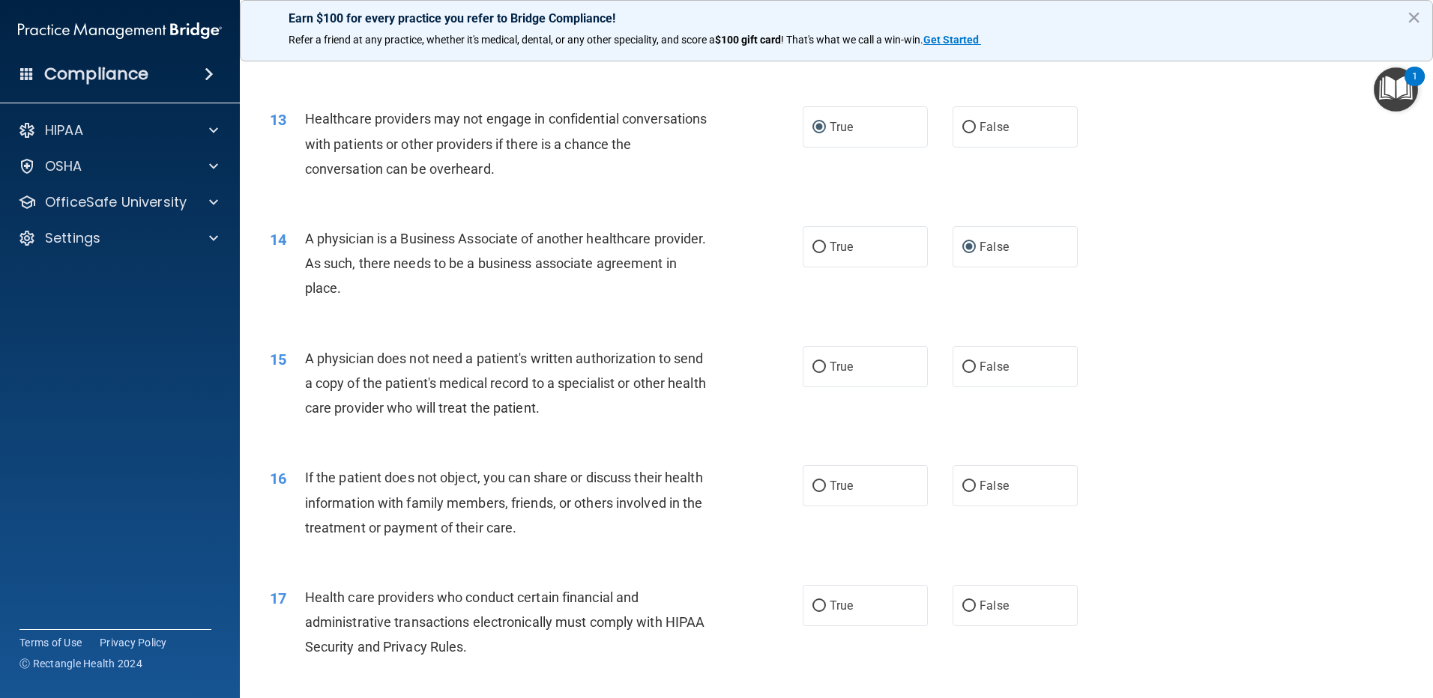
scroll to position [1349, 0]
click at [962, 366] on input "False" at bounding box center [968, 366] width 13 height 11
radio input "true"
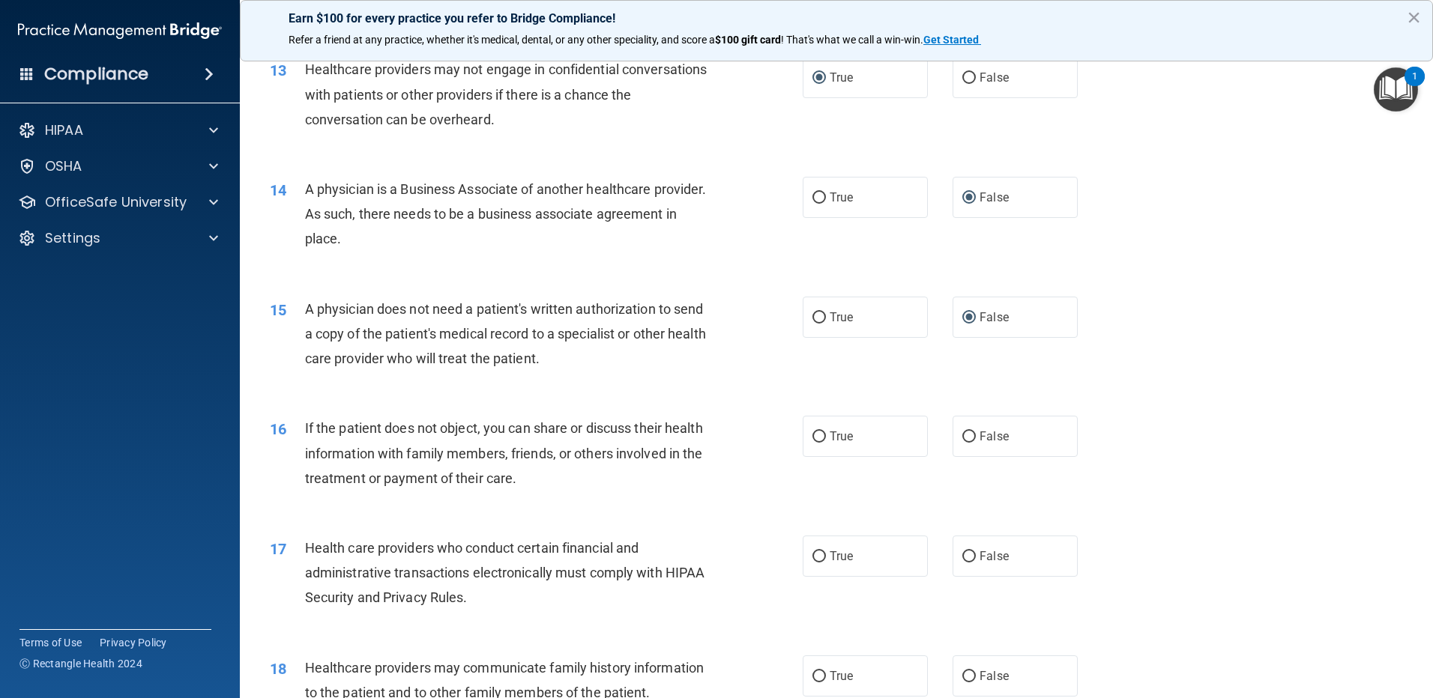
scroll to position [1424, 0]
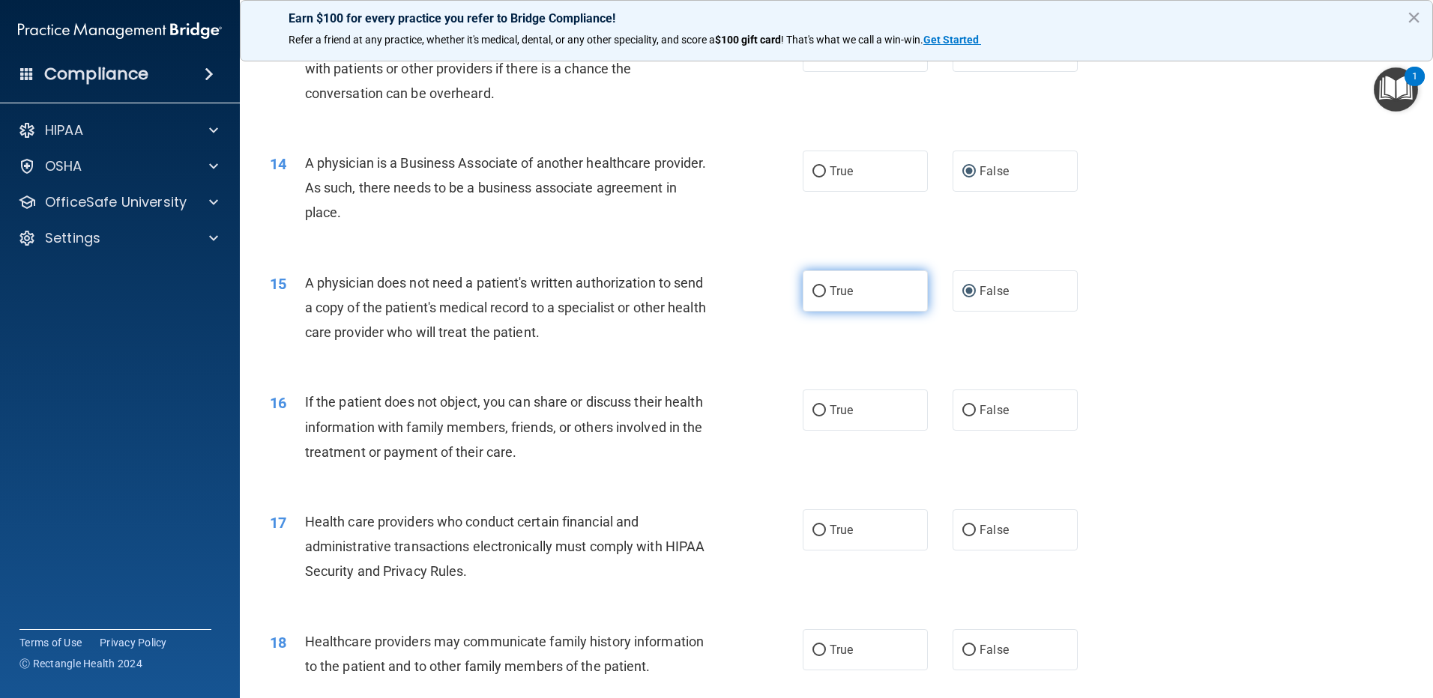
click at [814, 290] on input "True" at bounding box center [818, 291] width 13 height 11
radio input "true"
radio input "false"
click at [813, 414] on input "True" at bounding box center [818, 410] width 13 height 11
radio input "true"
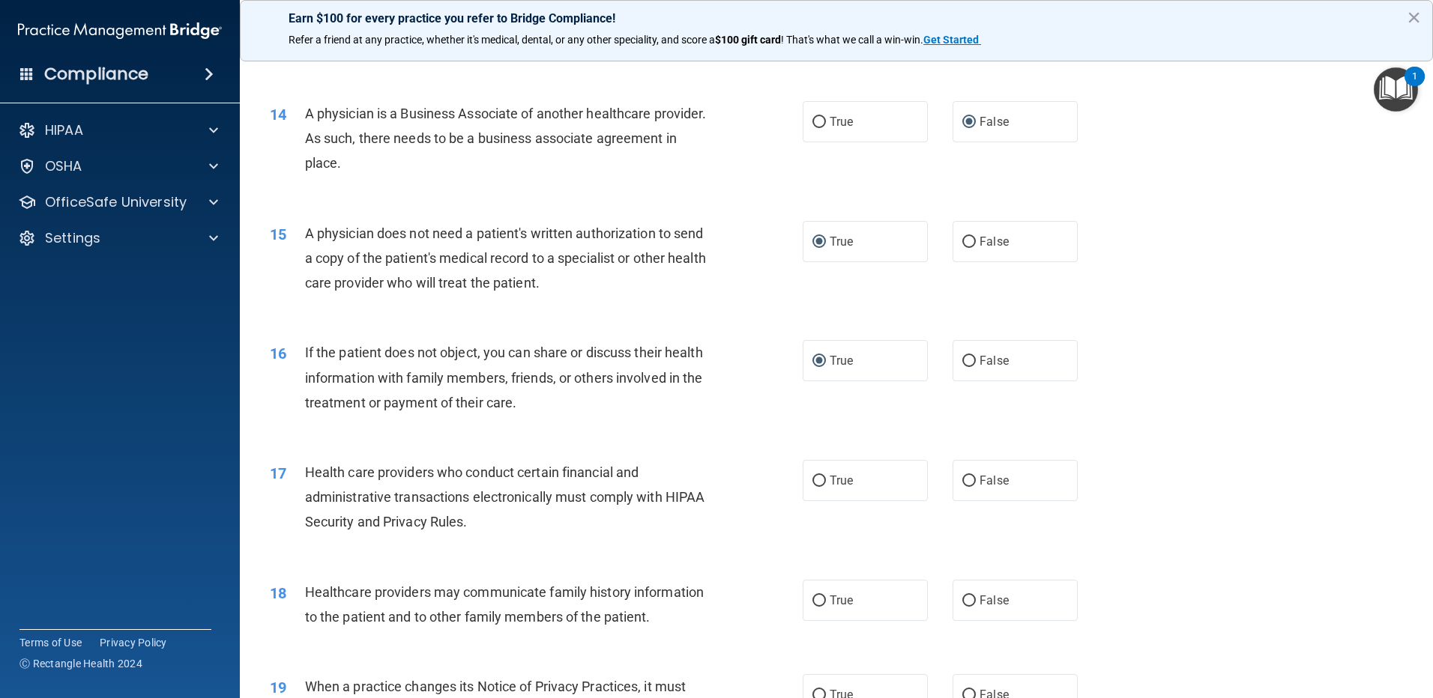
scroll to position [1498, 0]
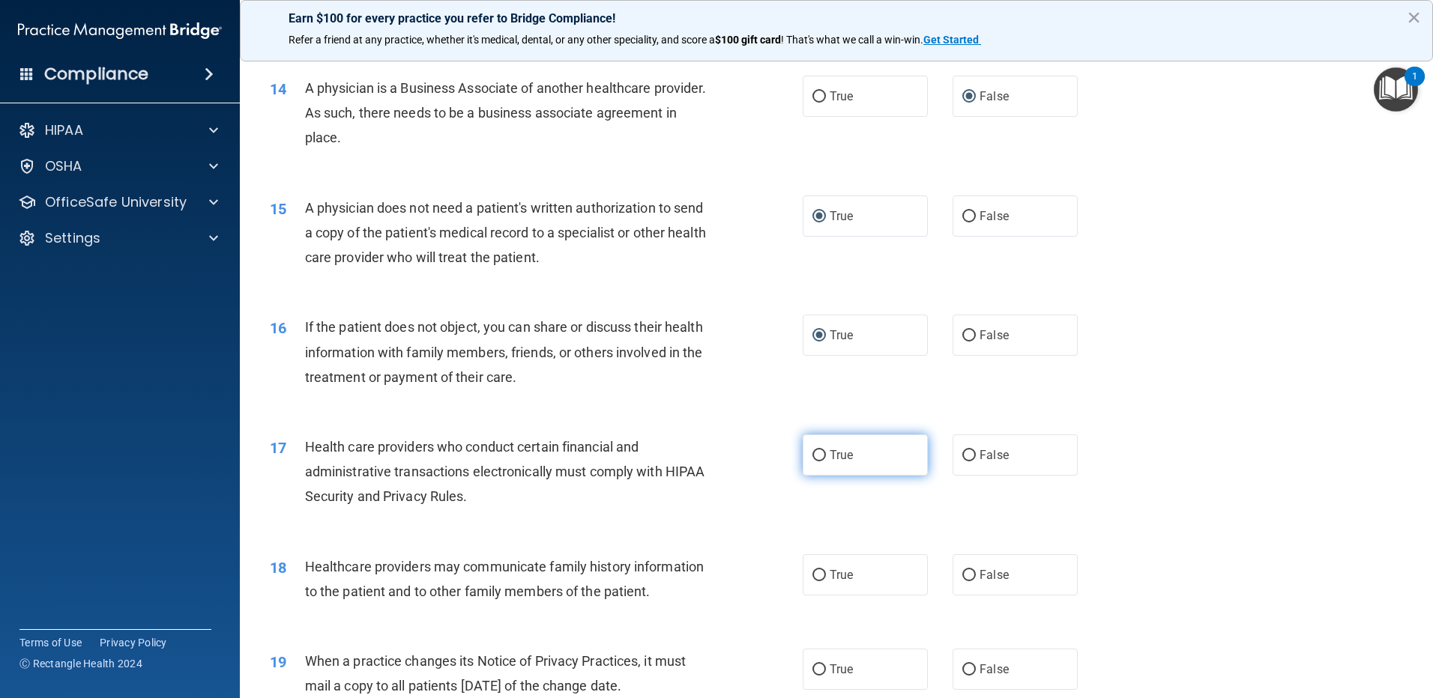
click at [812, 457] on input "True" at bounding box center [818, 455] width 13 height 11
radio input "true"
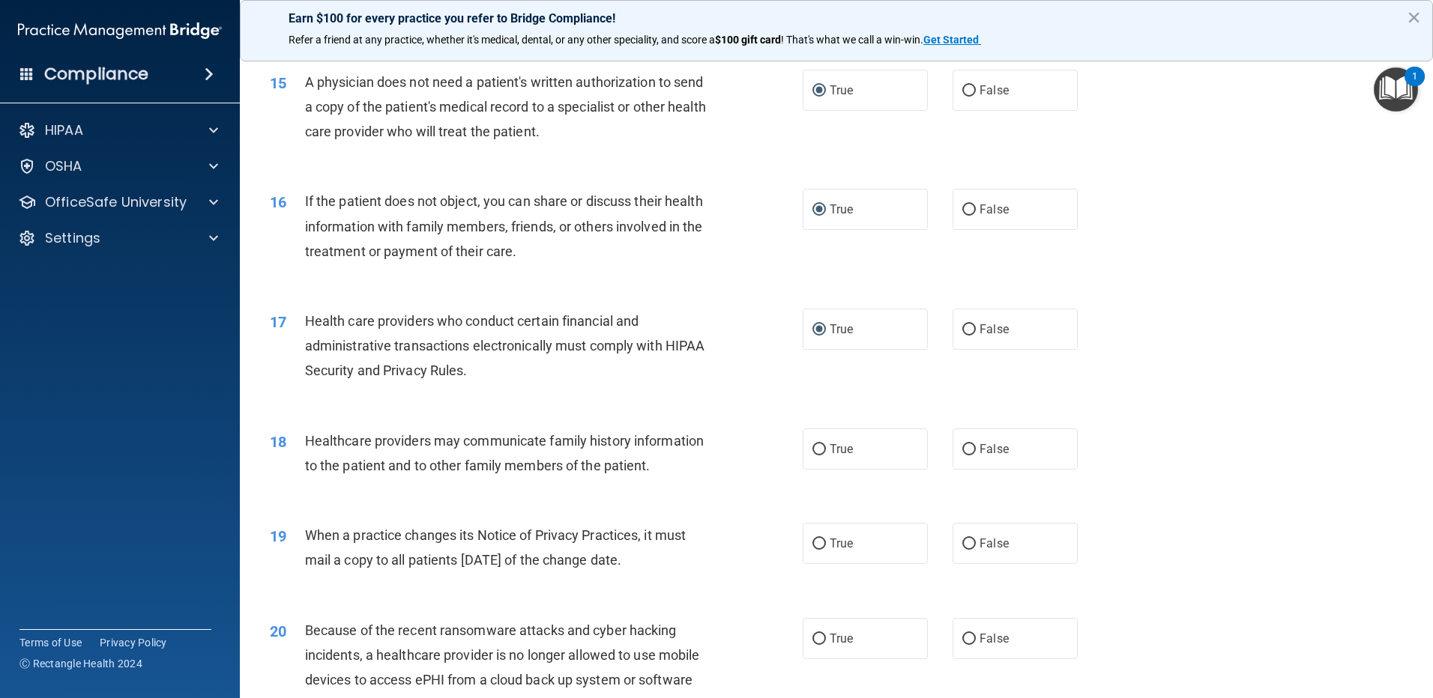
scroll to position [1648, 0]
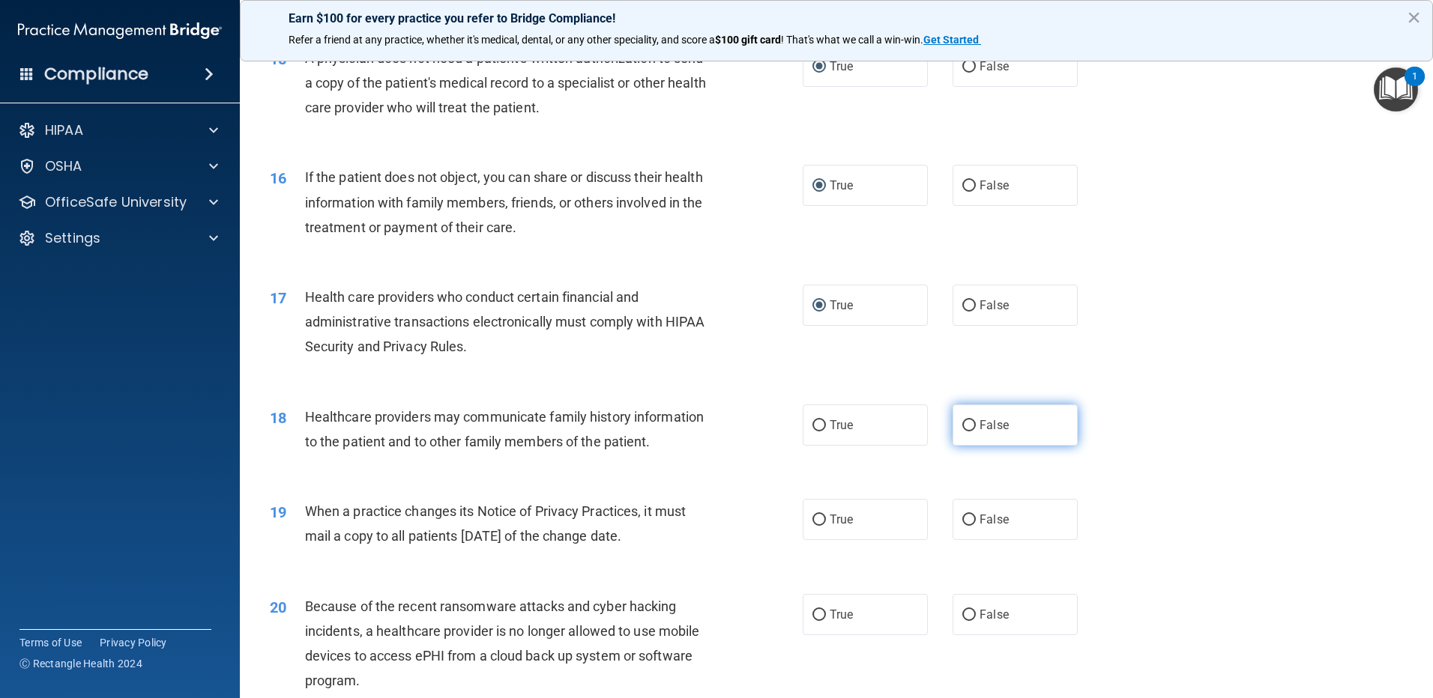
click at [963, 425] on input "False" at bounding box center [968, 425] width 13 height 11
radio input "true"
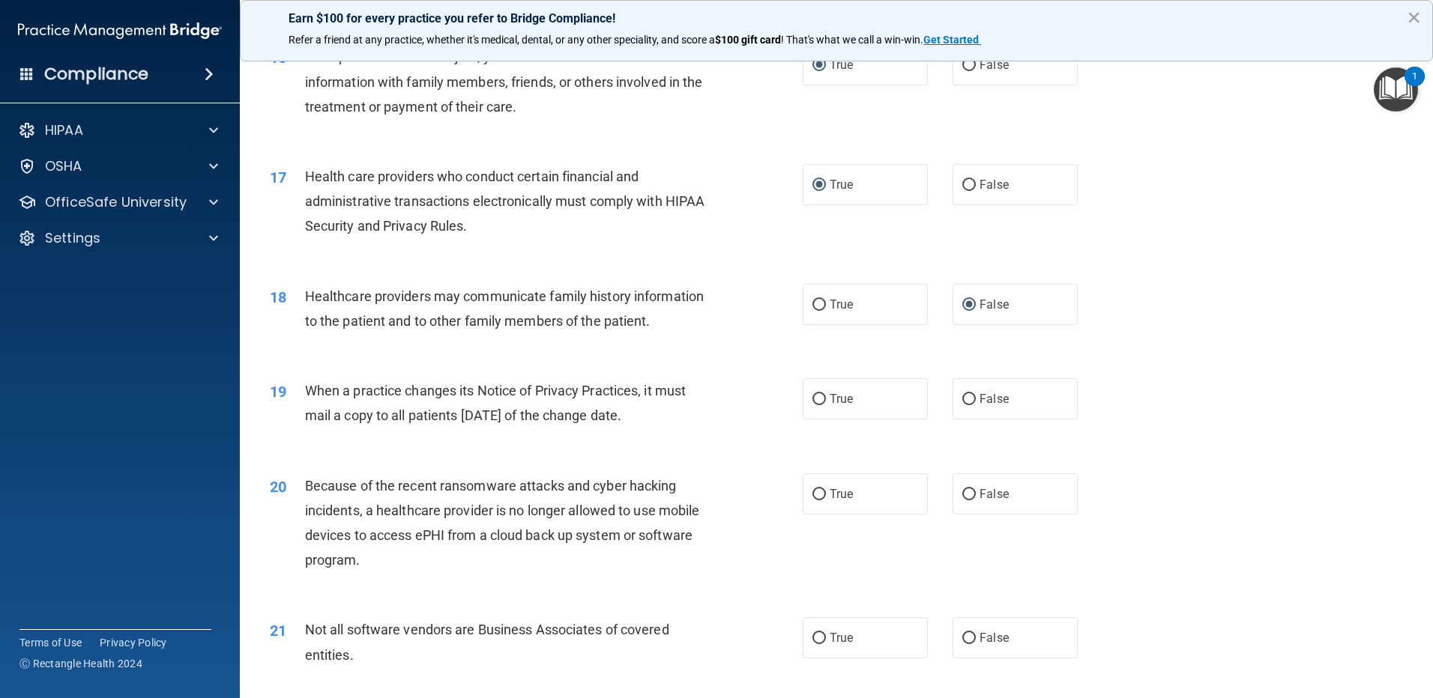
scroll to position [1798, 0]
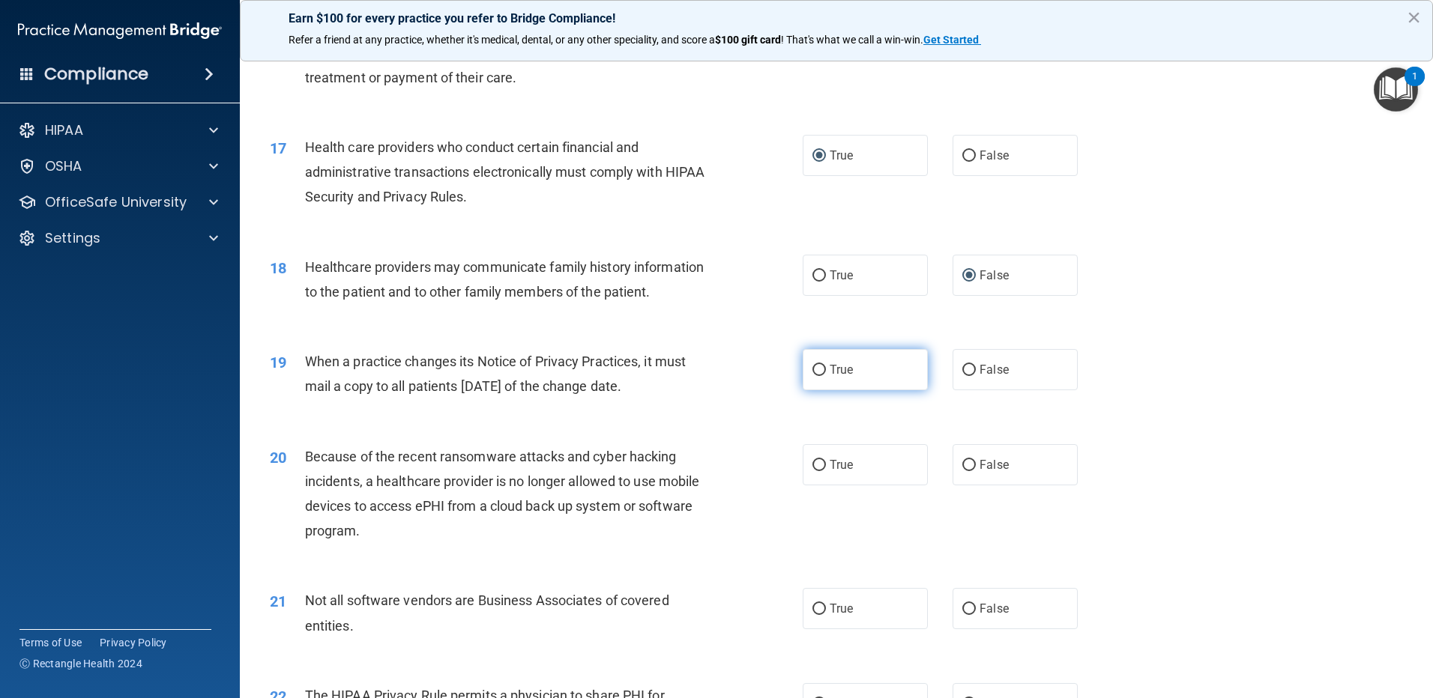
click at [812, 375] on input "True" at bounding box center [818, 370] width 13 height 11
radio input "true"
click at [965, 465] on input "False" at bounding box center [968, 465] width 13 height 11
radio input "true"
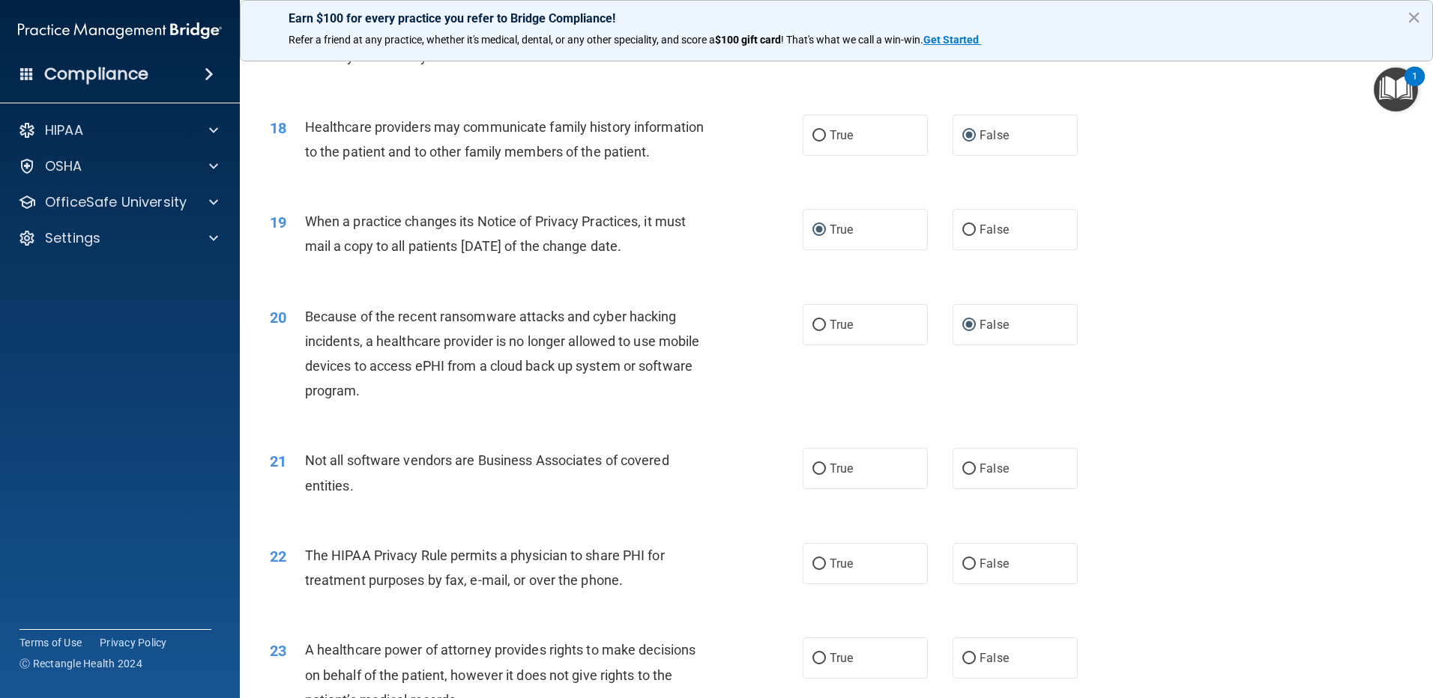
scroll to position [2023, 0]
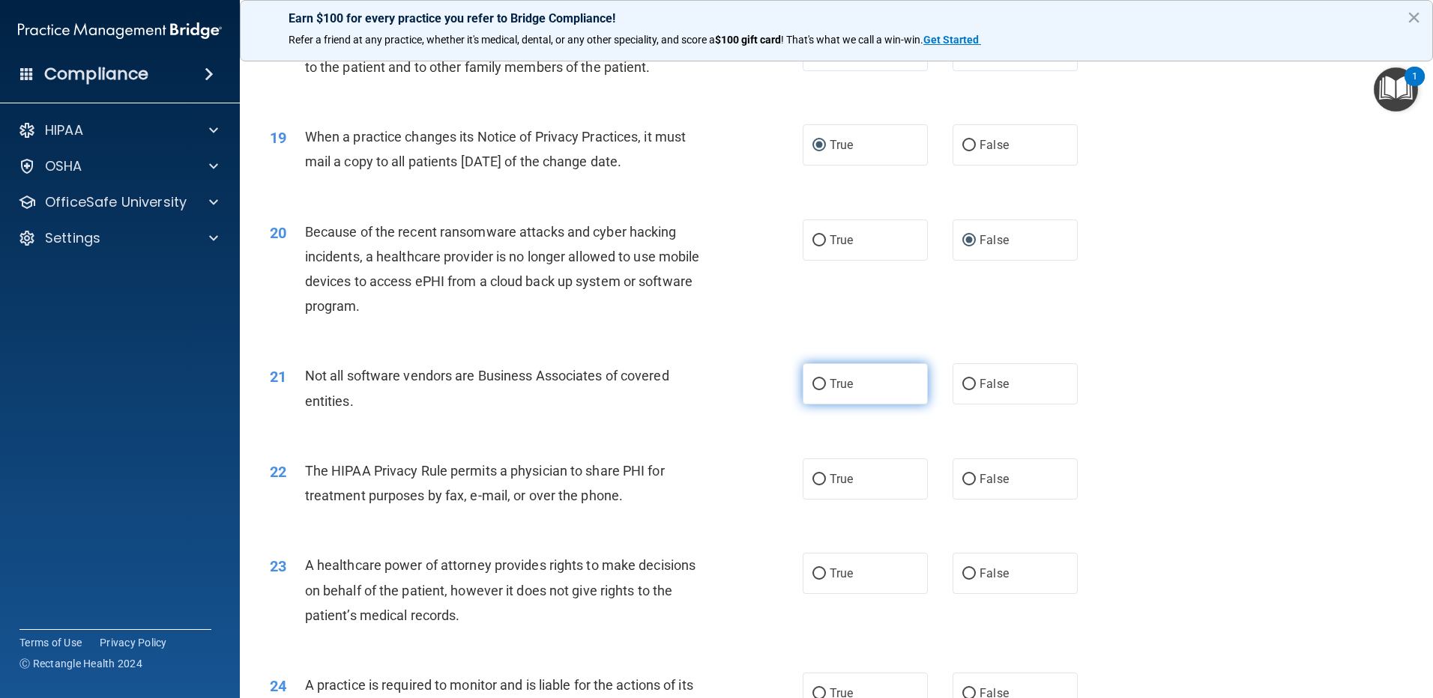
click at [812, 383] on input "True" at bounding box center [818, 384] width 13 height 11
radio input "true"
click at [813, 483] on input "True" at bounding box center [818, 479] width 13 height 11
radio input "true"
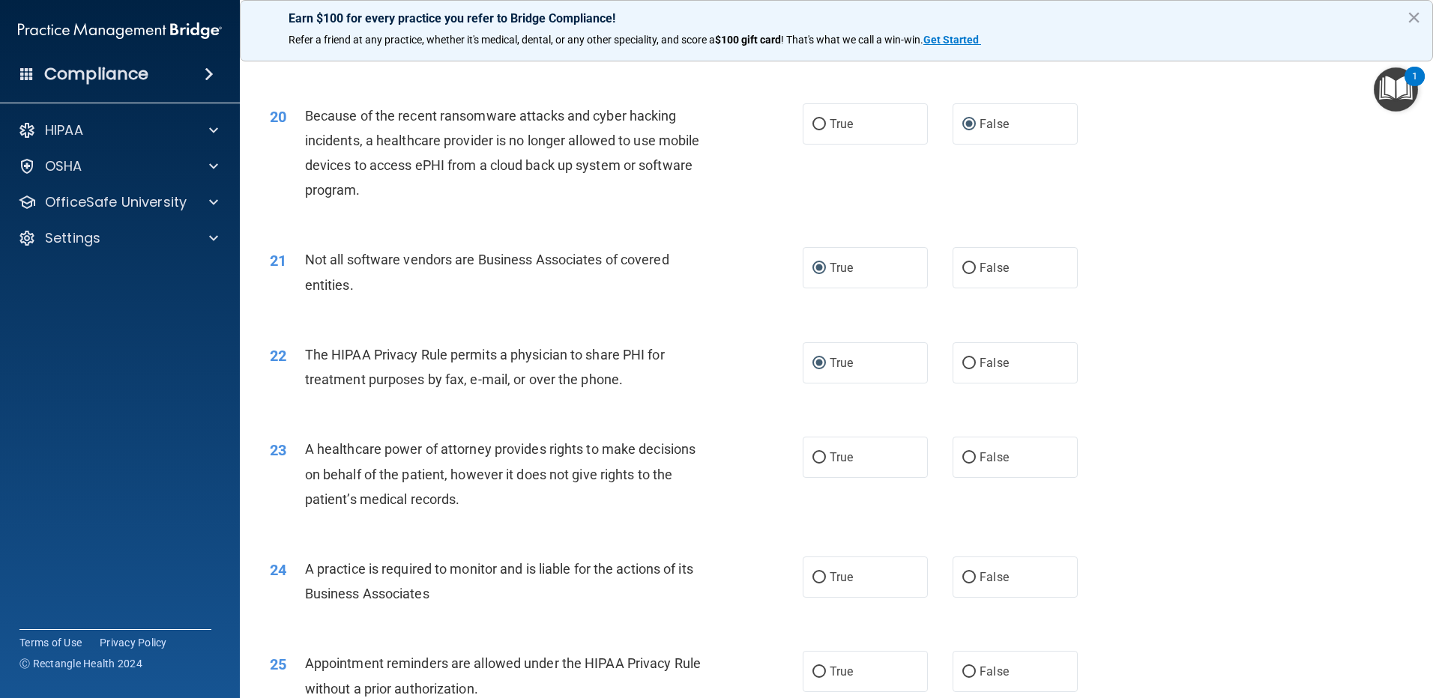
scroll to position [2173, 0]
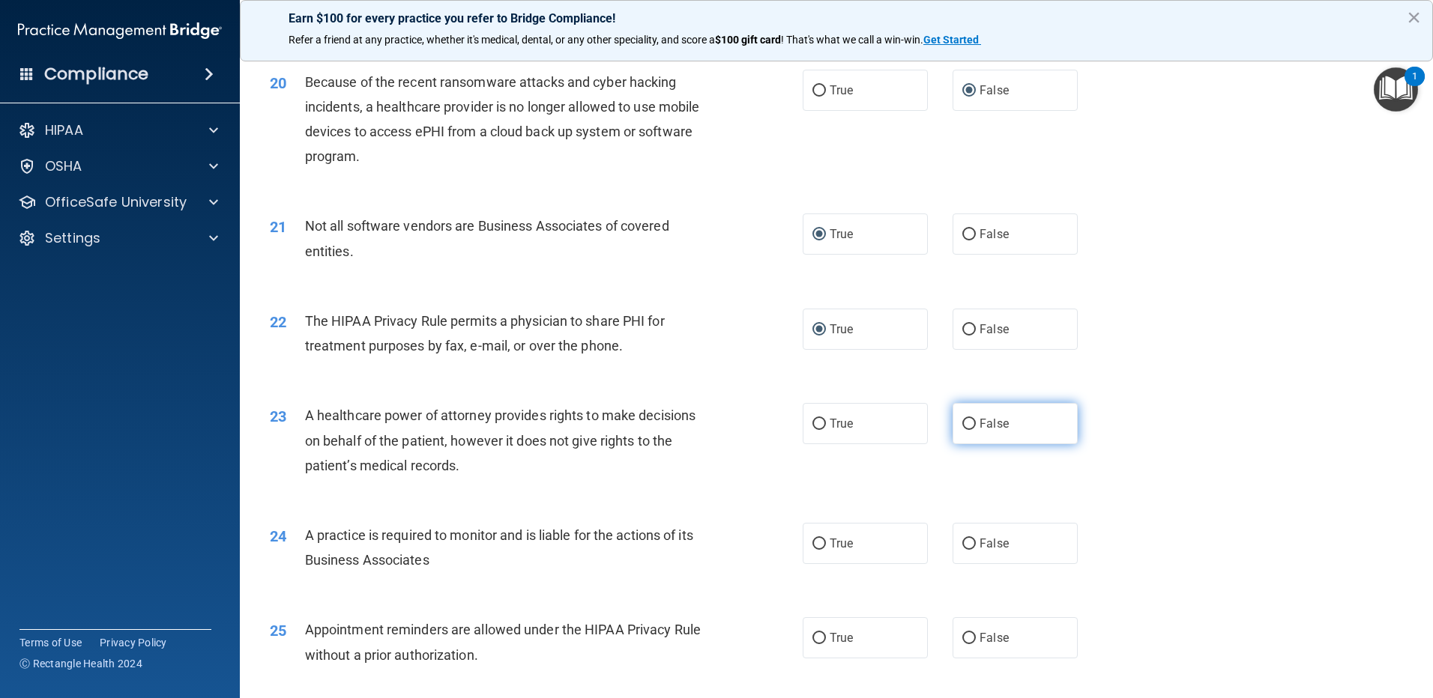
click at [967, 420] on input "False" at bounding box center [968, 424] width 13 height 11
radio input "true"
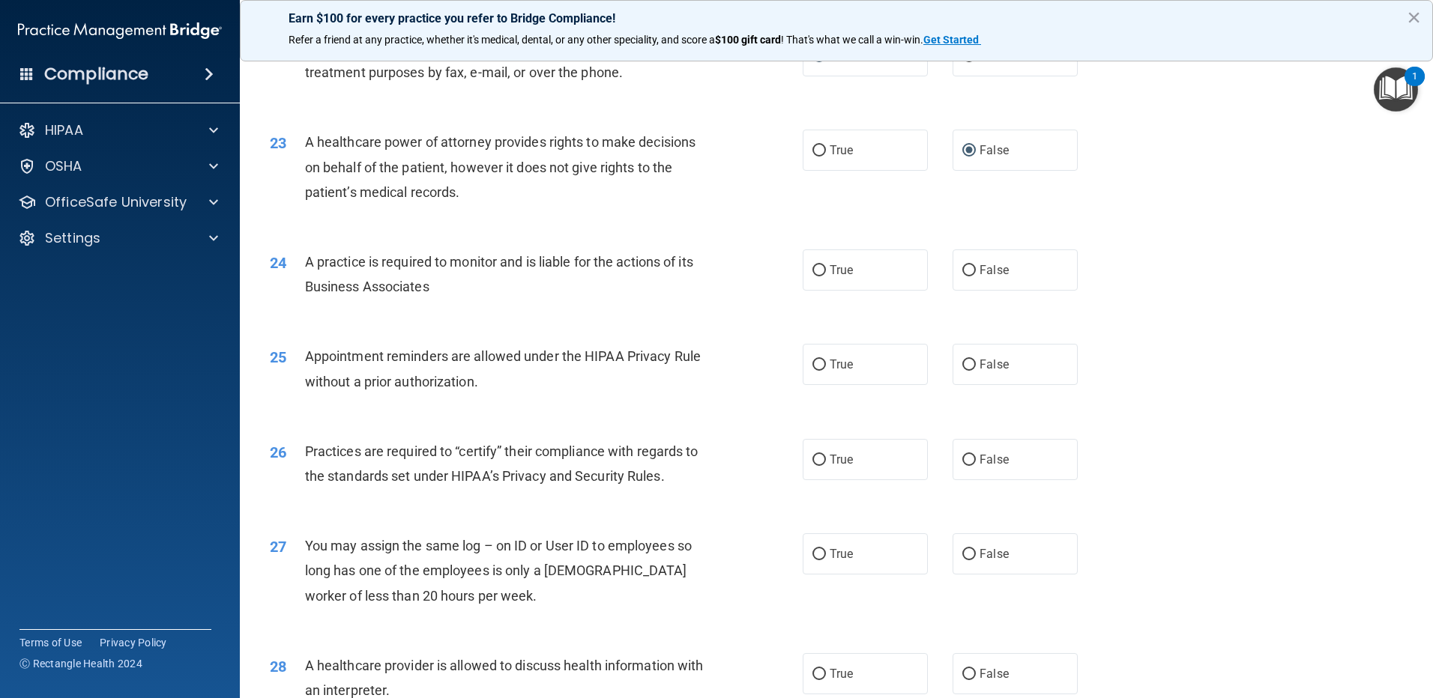
scroll to position [2472, 0]
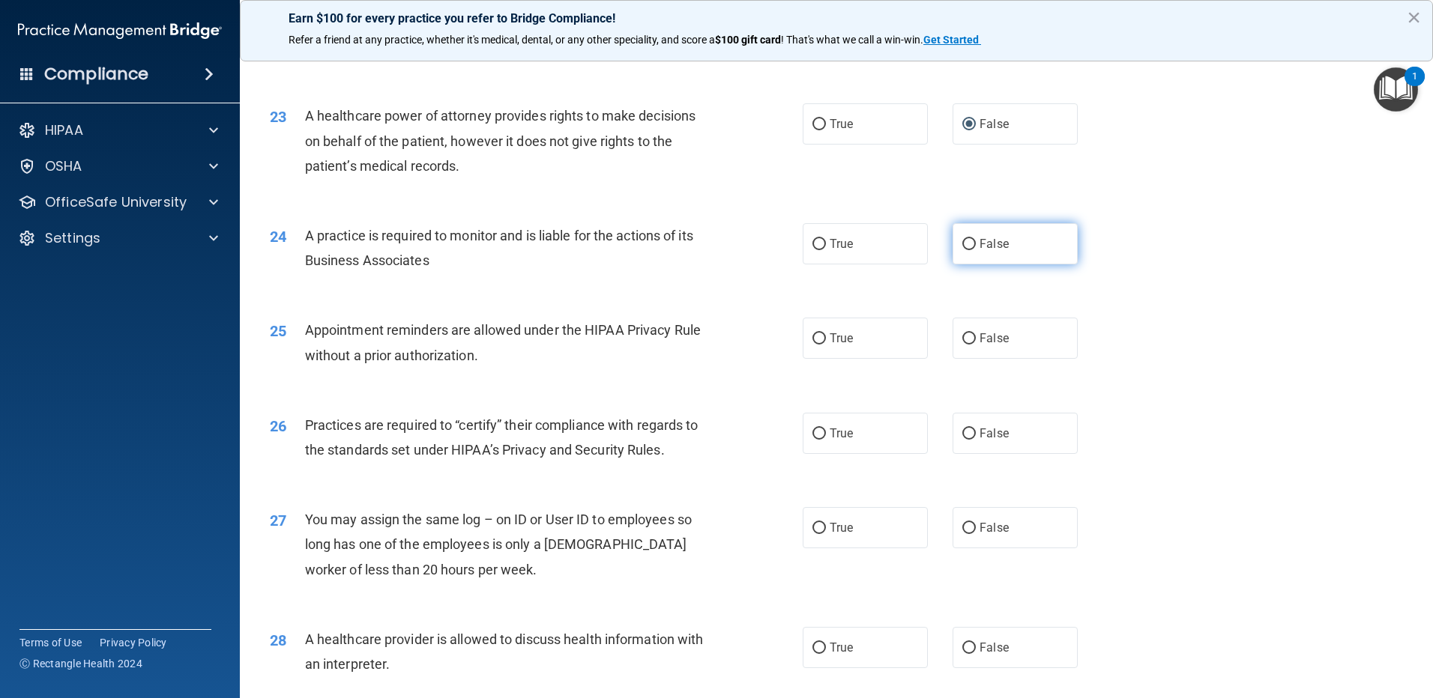
click at [962, 244] on input "False" at bounding box center [968, 244] width 13 height 11
radio input "true"
click at [812, 338] on input "True" at bounding box center [818, 338] width 13 height 11
radio input "true"
click at [814, 435] on input "True" at bounding box center [818, 434] width 13 height 11
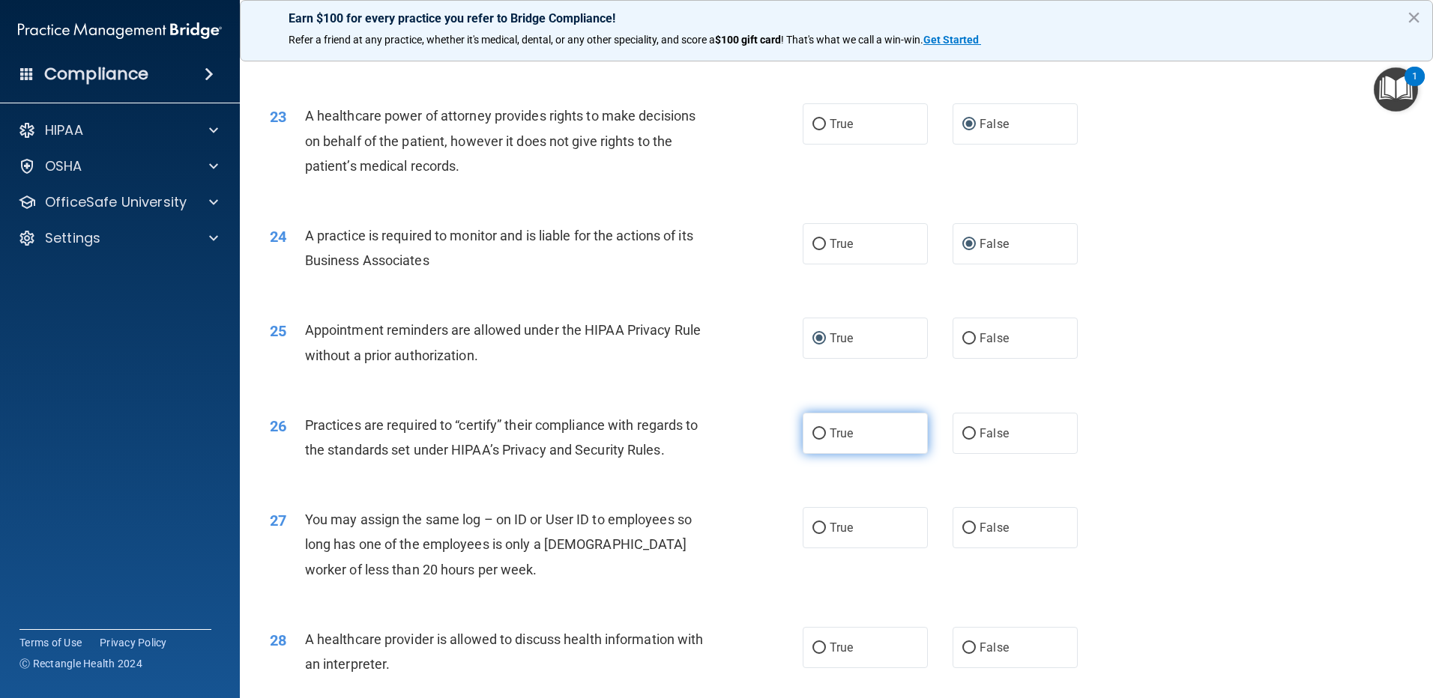
radio input "true"
click at [965, 527] on input "False" at bounding box center [968, 528] width 13 height 11
radio input "true"
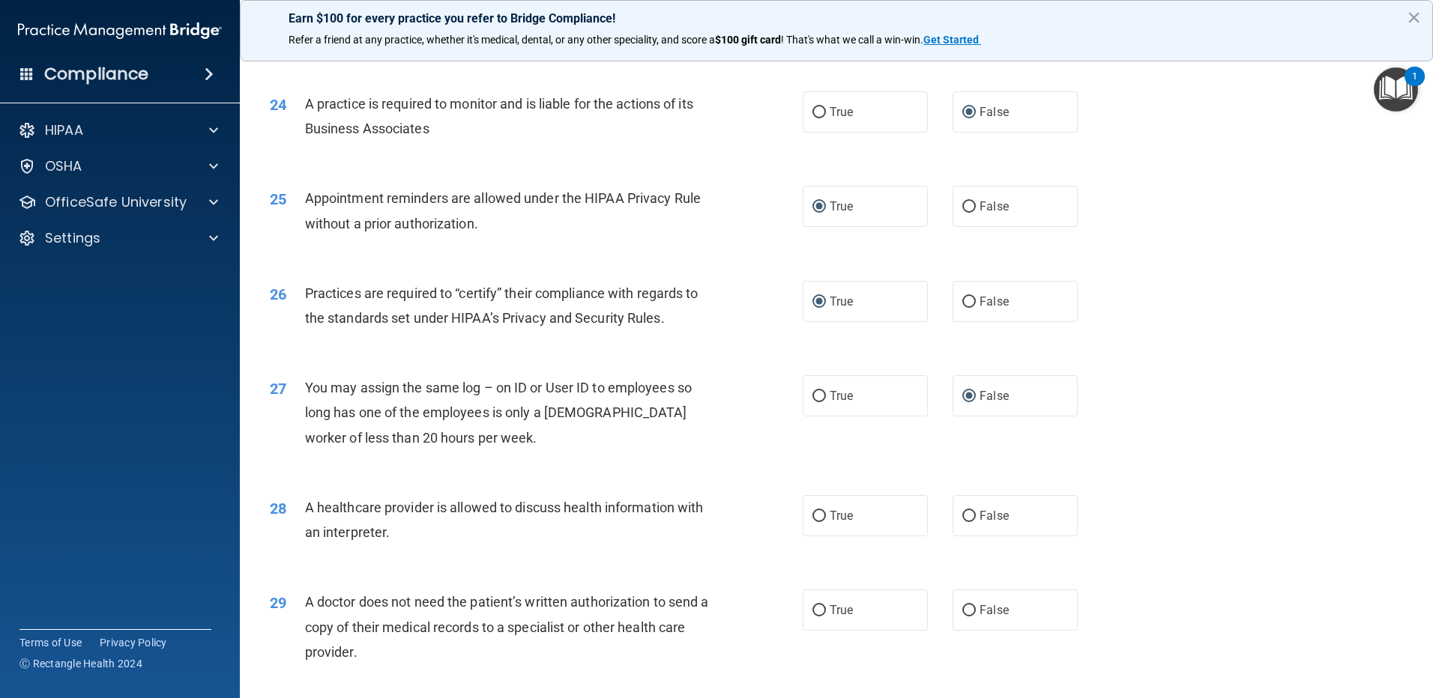
scroll to position [2622, 0]
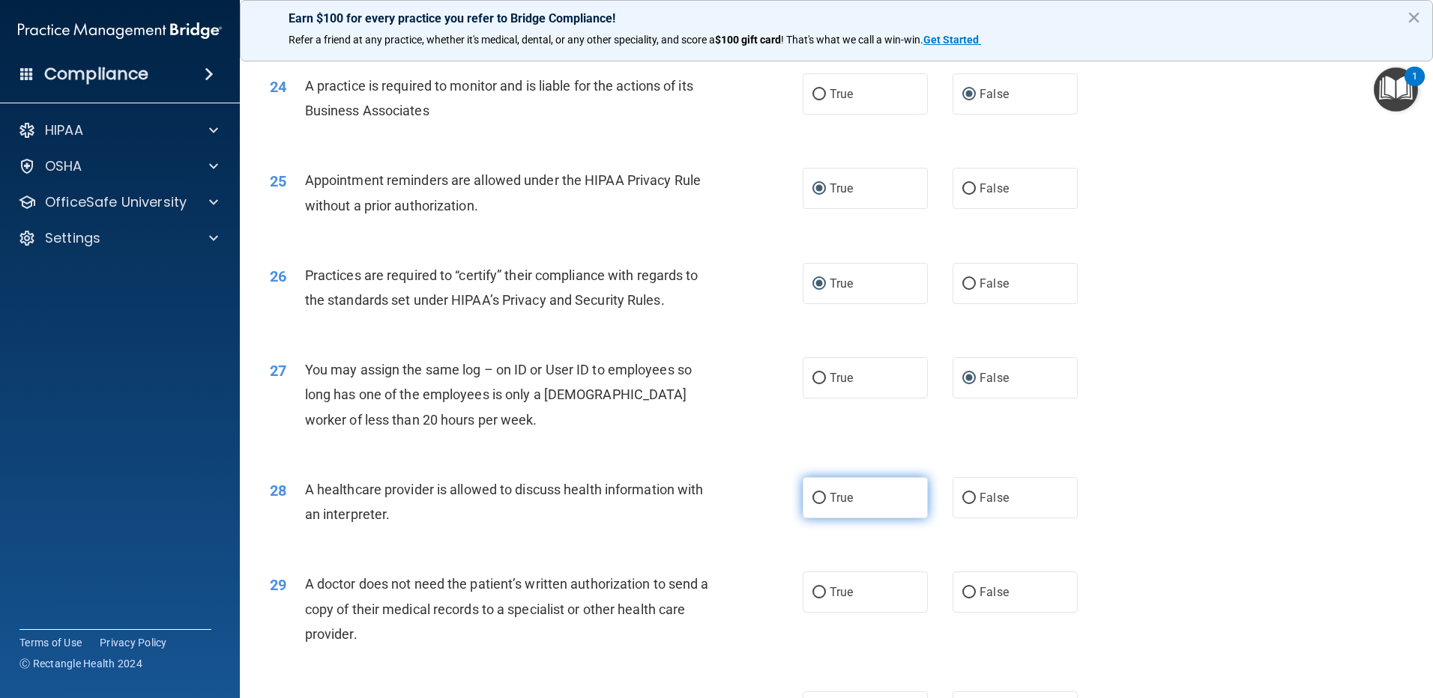
click at [813, 496] on input "True" at bounding box center [818, 498] width 13 height 11
radio input "true"
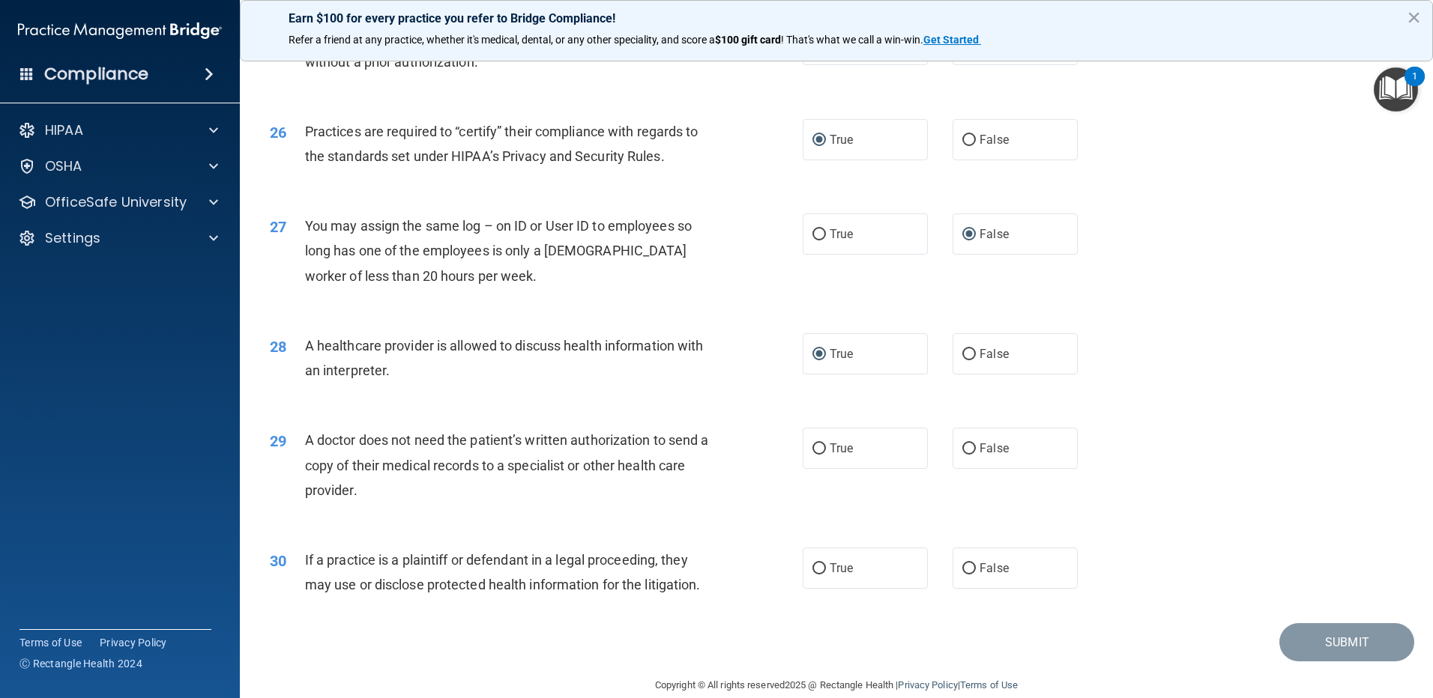
scroll to position [2772, 0]
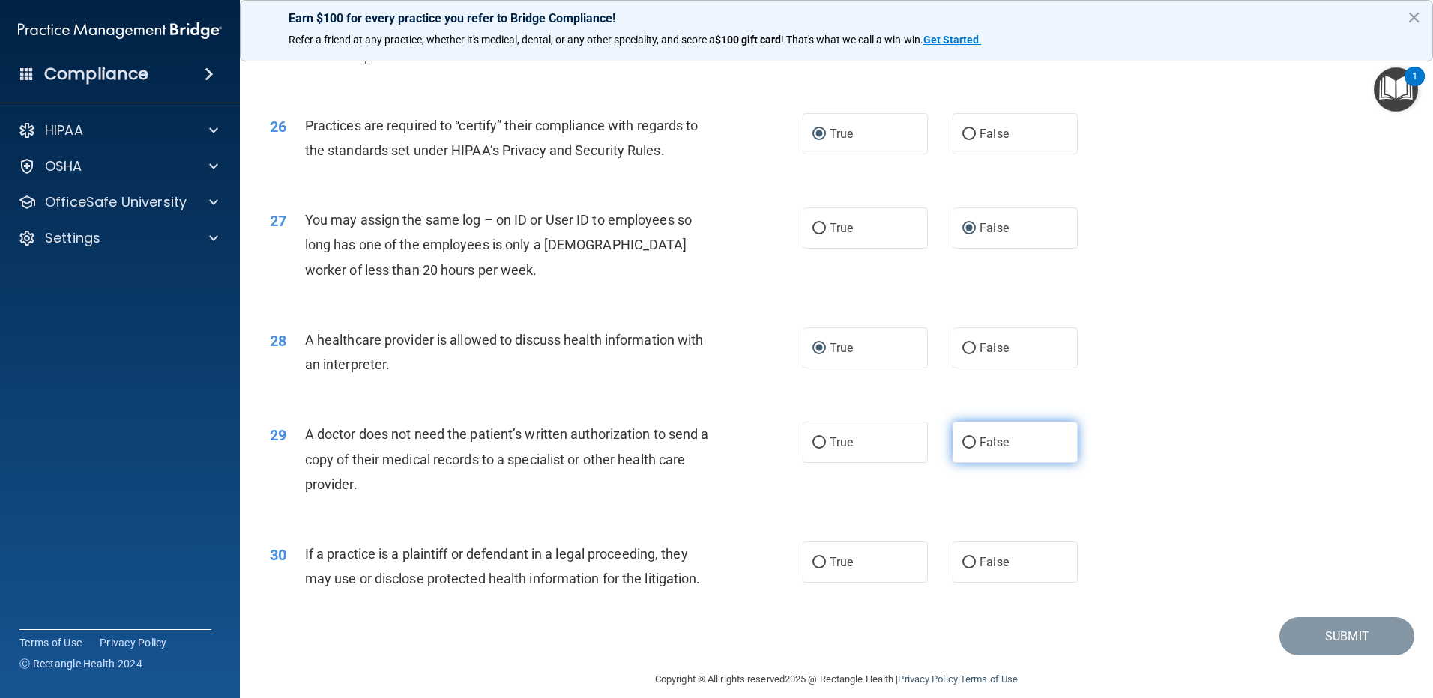
click at [962, 449] on input "False" at bounding box center [968, 443] width 13 height 11
radio input "true"
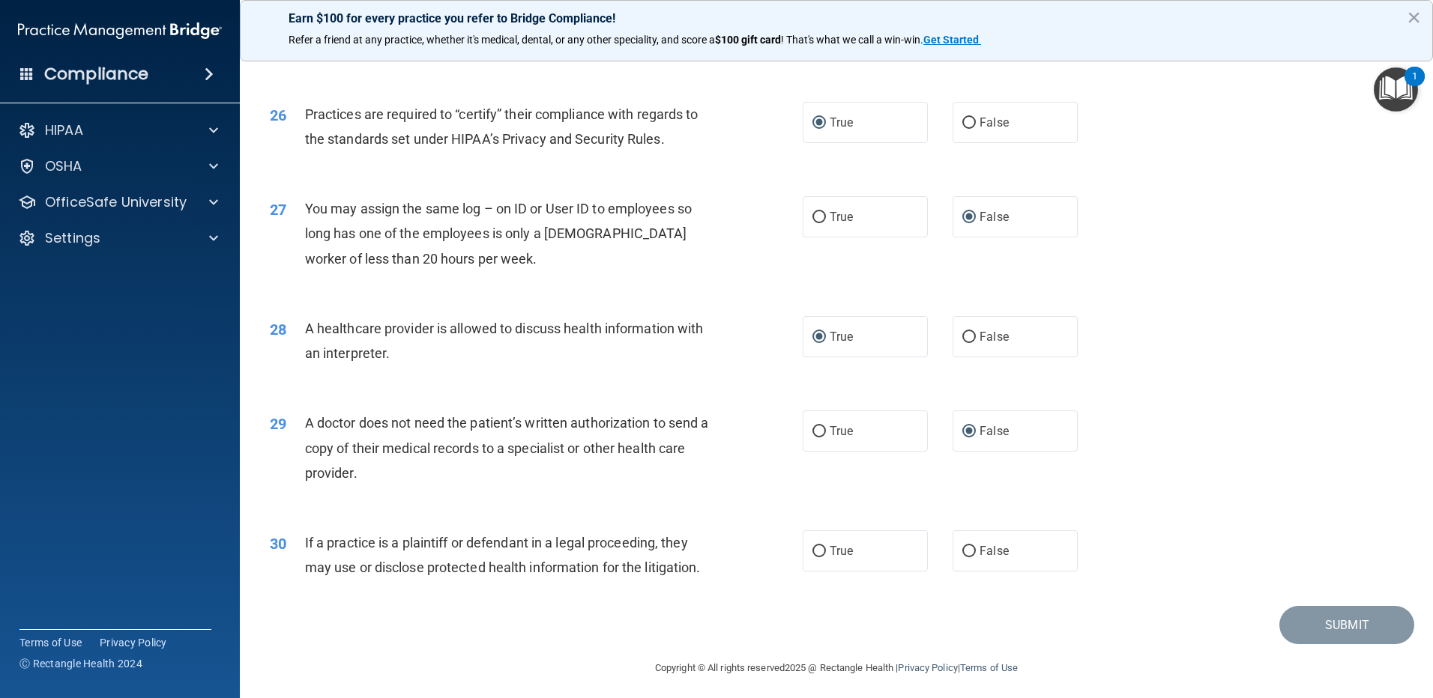
scroll to position [2789, 0]
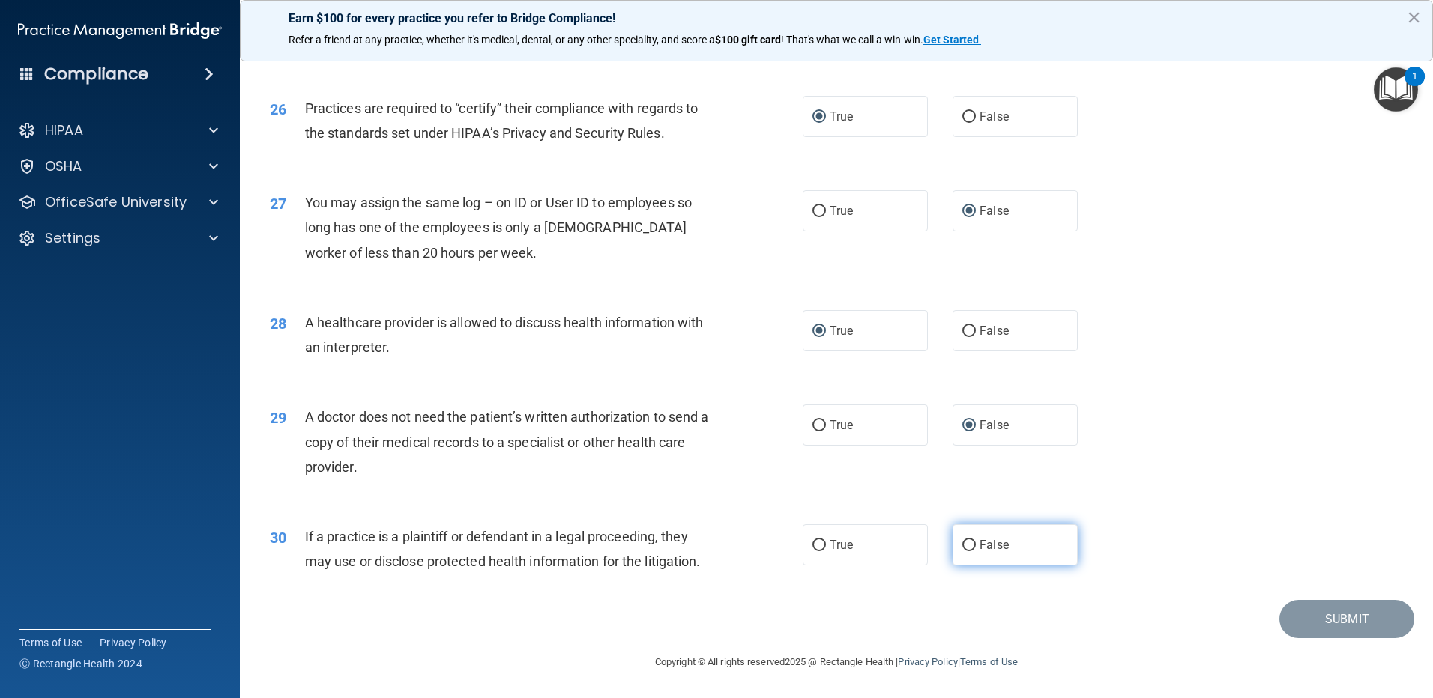
click at [962, 545] on input "False" at bounding box center [968, 545] width 13 height 11
radio input "true"
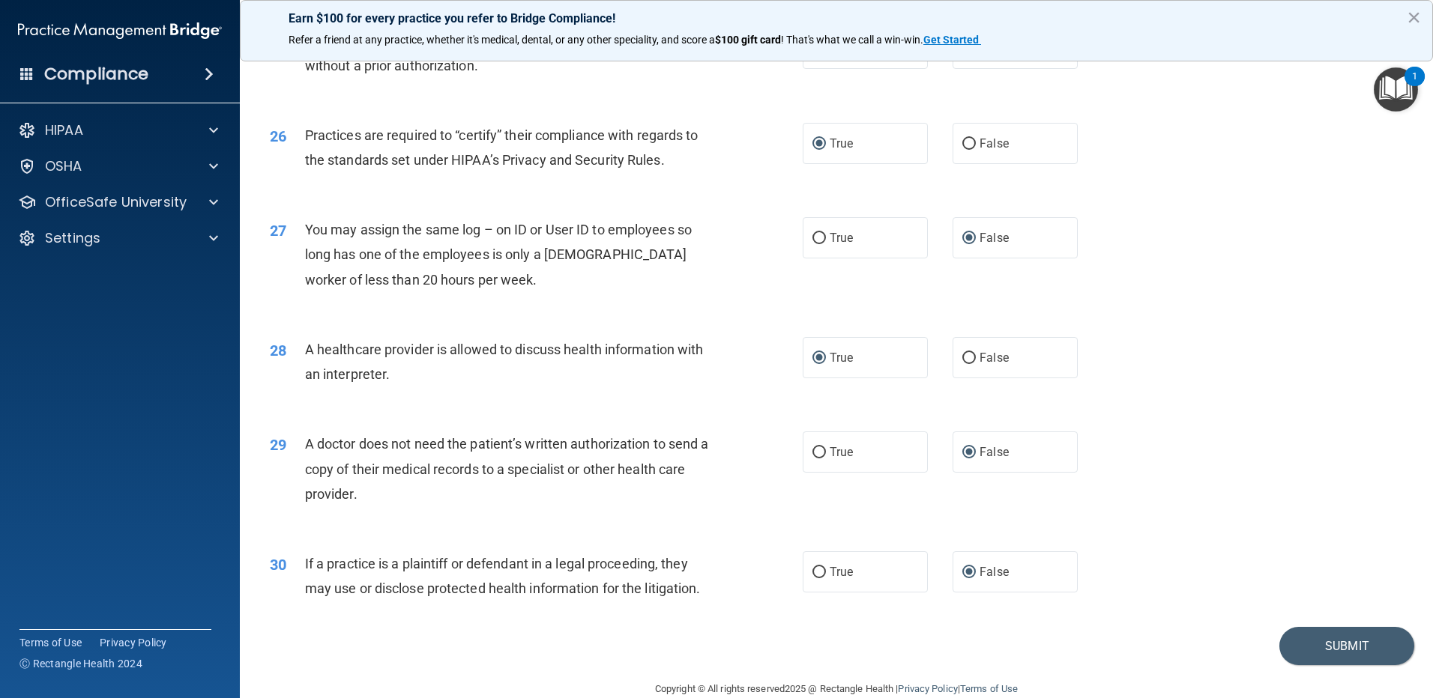
scroll to position [2772, 0]
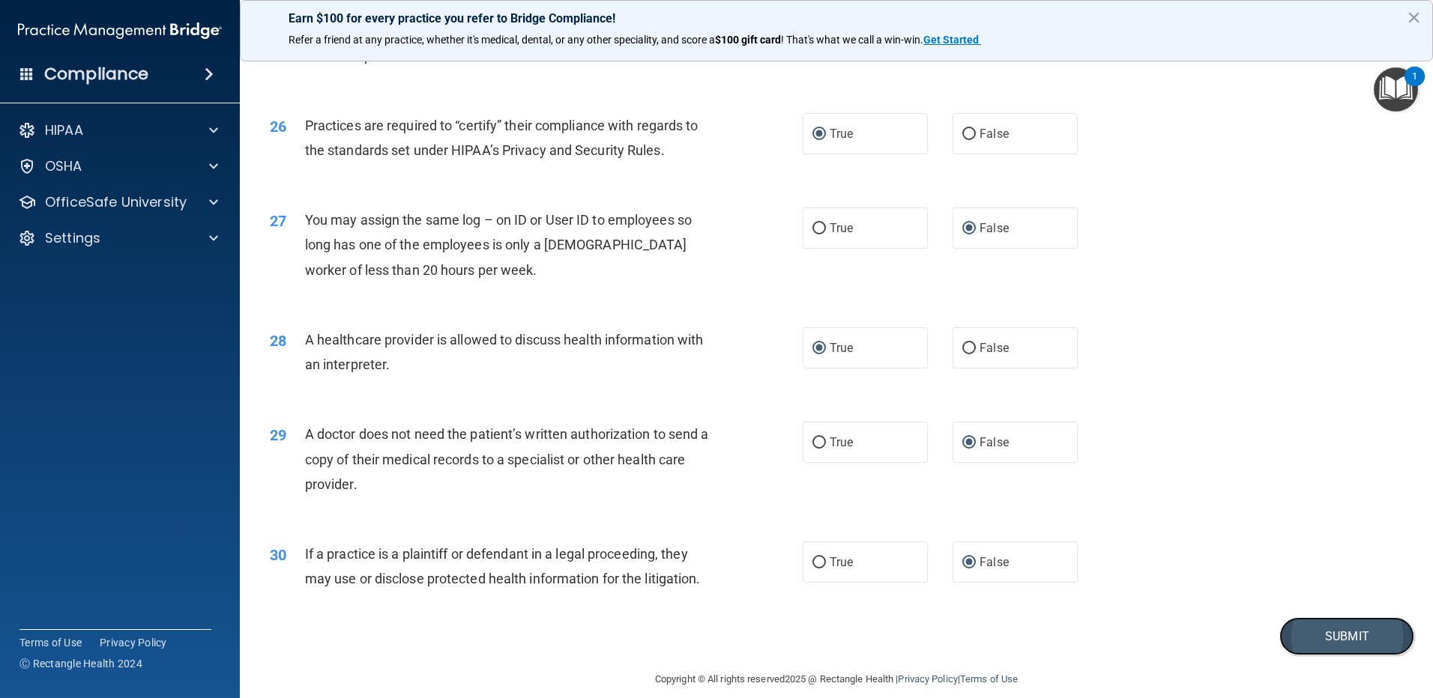
click at [1307, 631] on button "Submit" at bounding box center [1346, 636] width 135 height 38
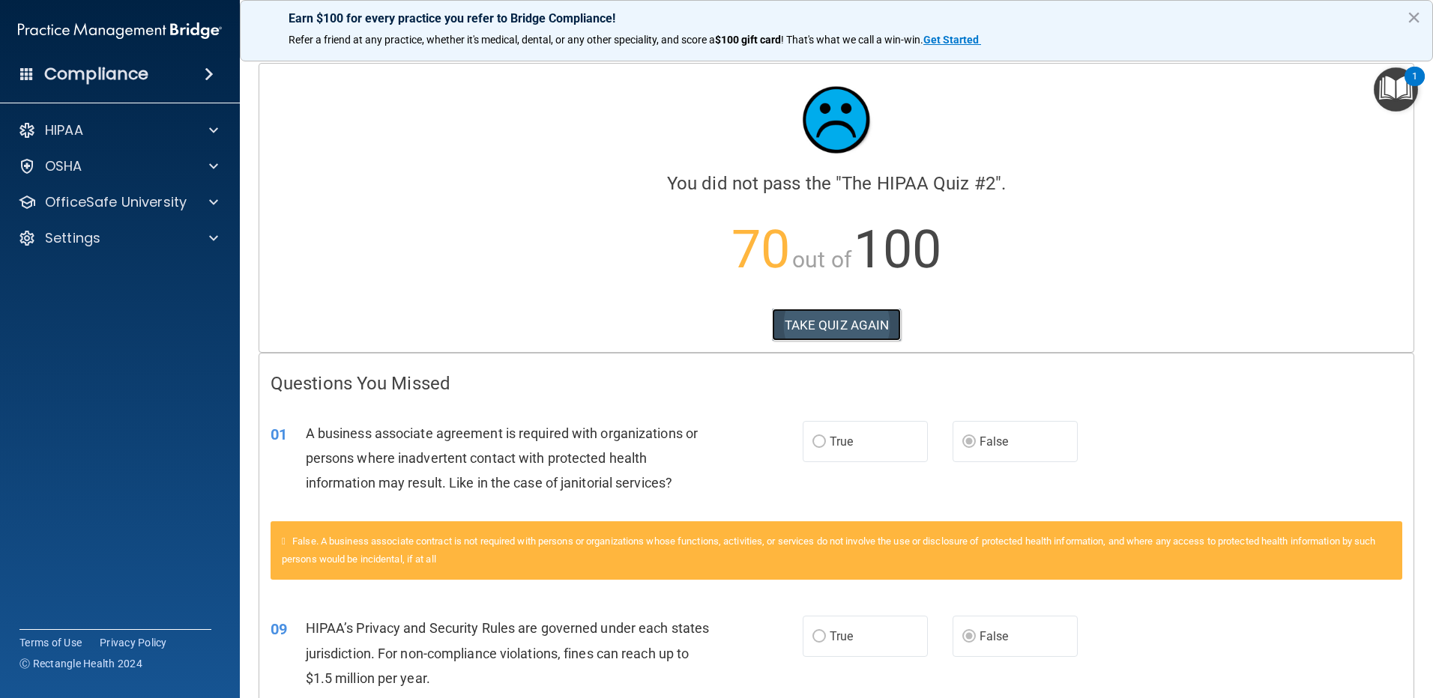
click at [856, 318] on button "TAKE QUIZ AGAIN" at bounding box center [837, 325] width 130 height 33
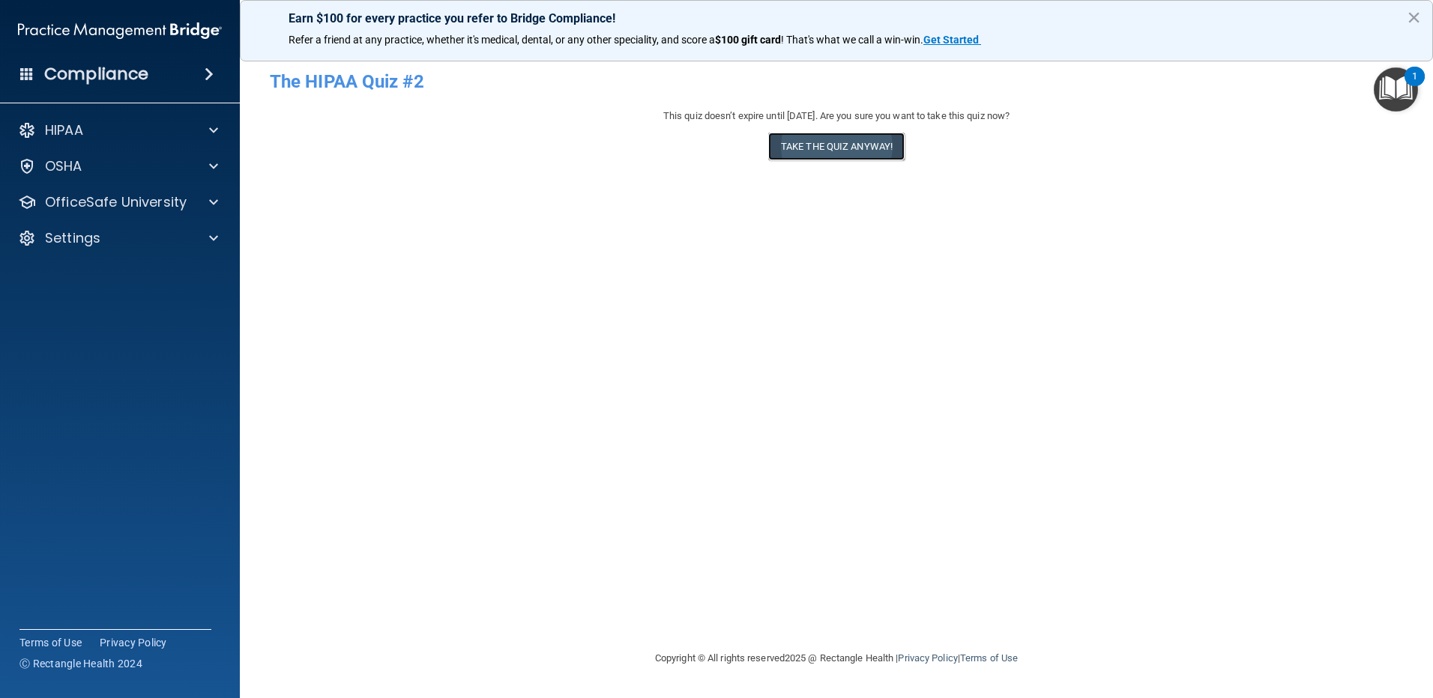
click at [834, 146] on button "Take the quiz anyway!" at bounding box center [836, 147] width 136 height 28
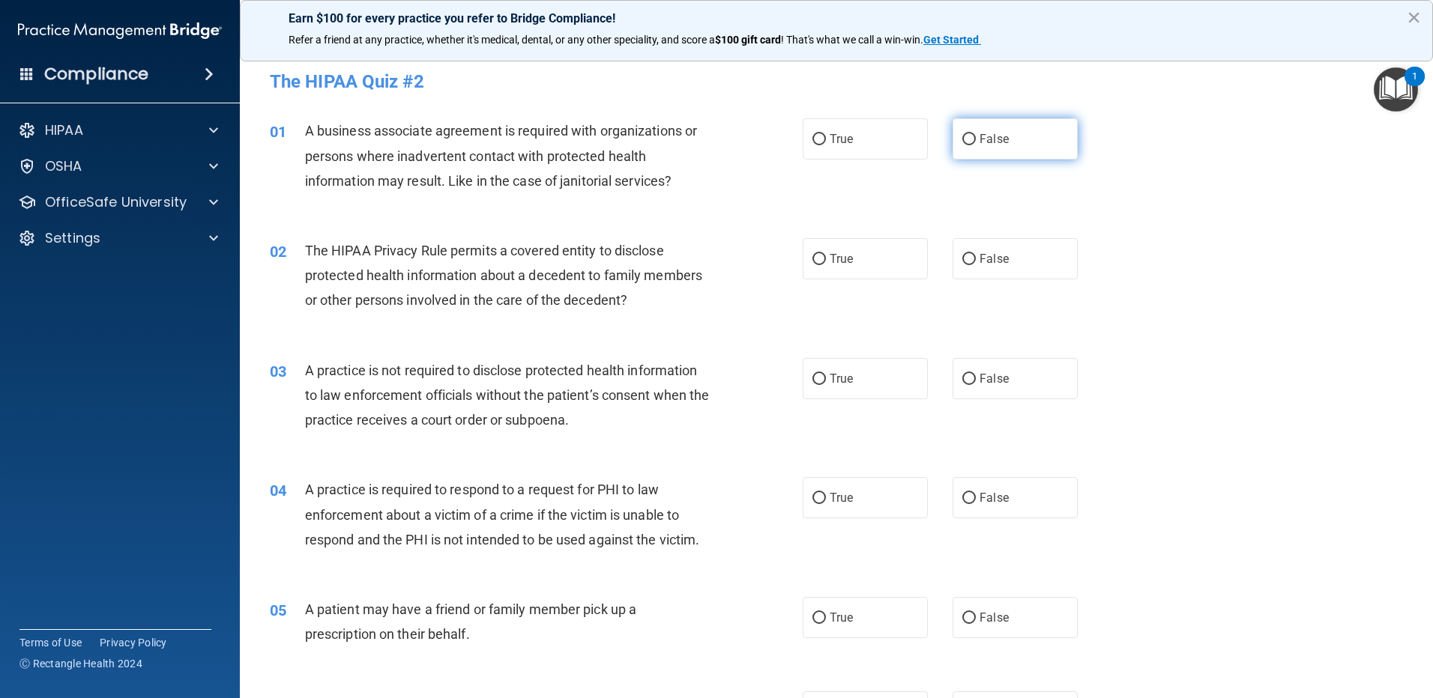
drag, startPoint x: 962, startPoint y: 143, endPoint x: 960, endPoint y: 156, distance: 12.9
click at [962, 144] on input "False" at bounding box center [968, 139] width 13 height 11
radio input "true"
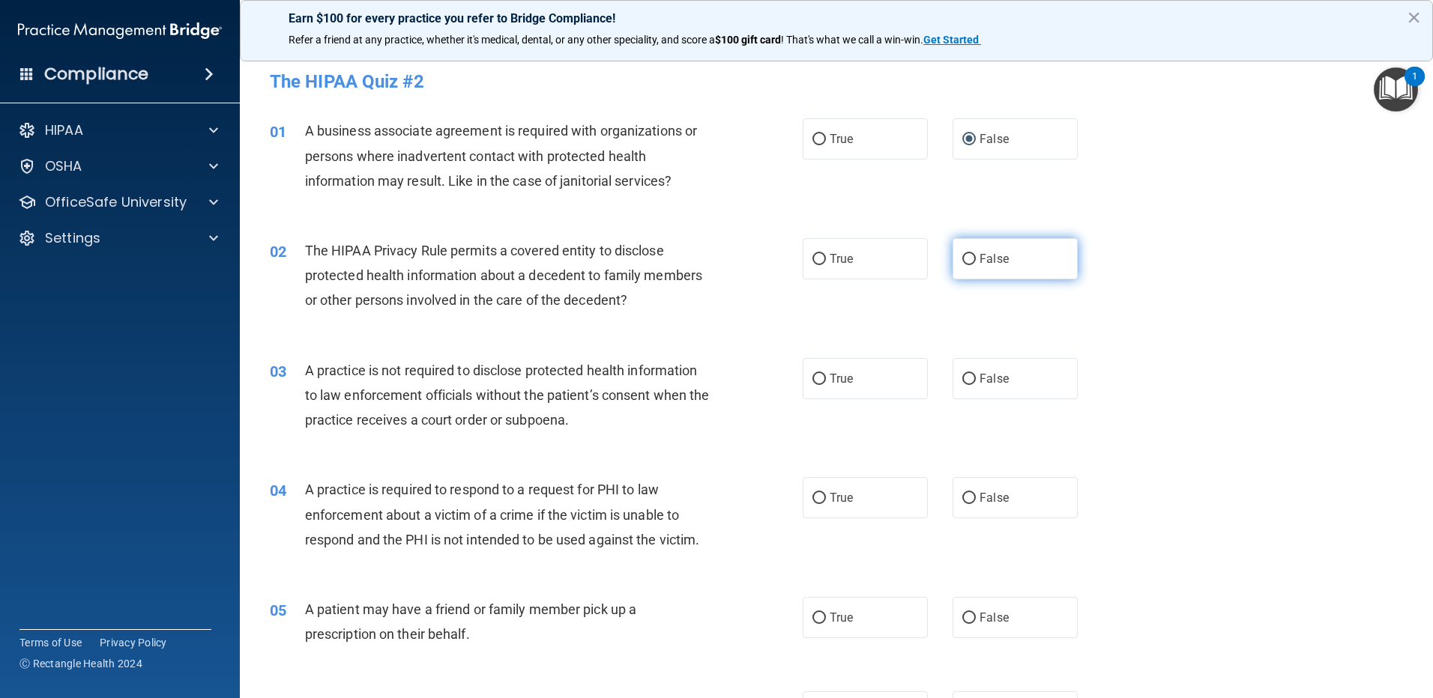
click at [962, 264] on input "False" at bounding box center [968, 259] width 13 height 11
radio input "true"
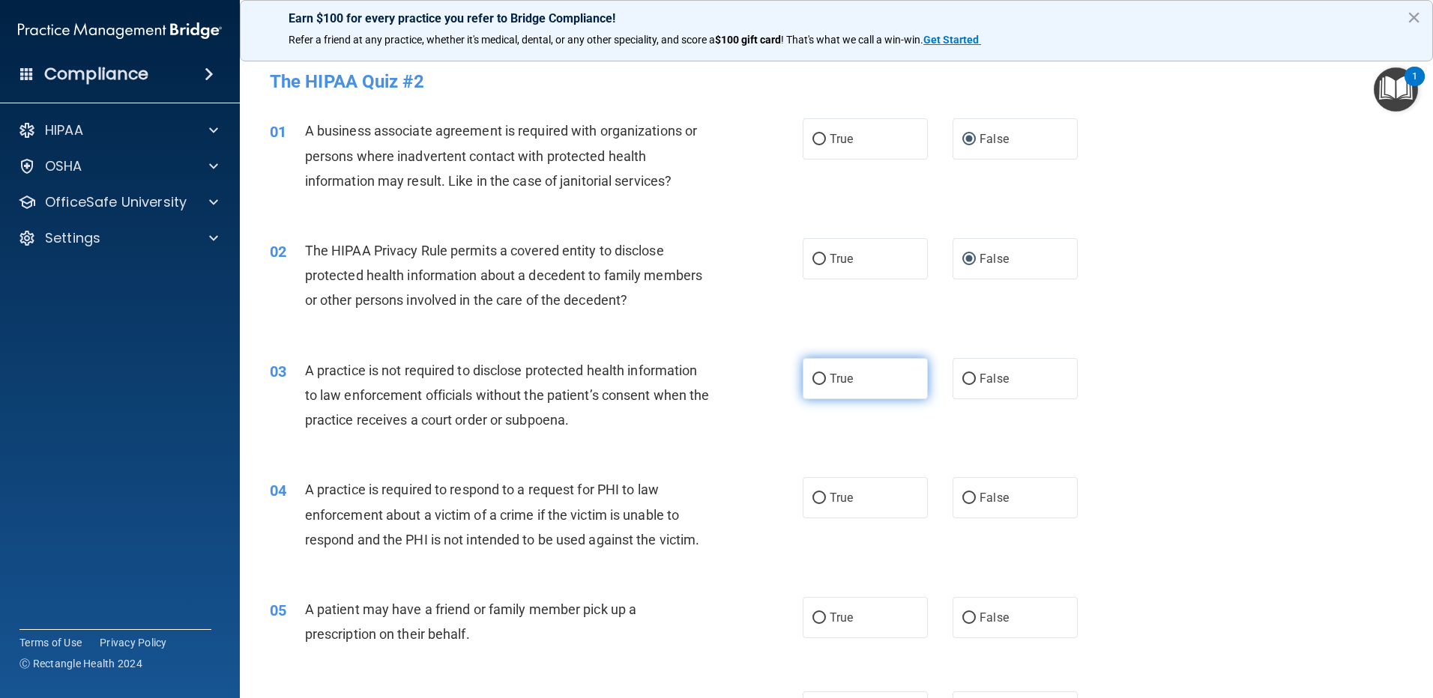
click at [814, 380] on input "True" at bounding box center [818, 379] width 13 height 11
radio input "true"
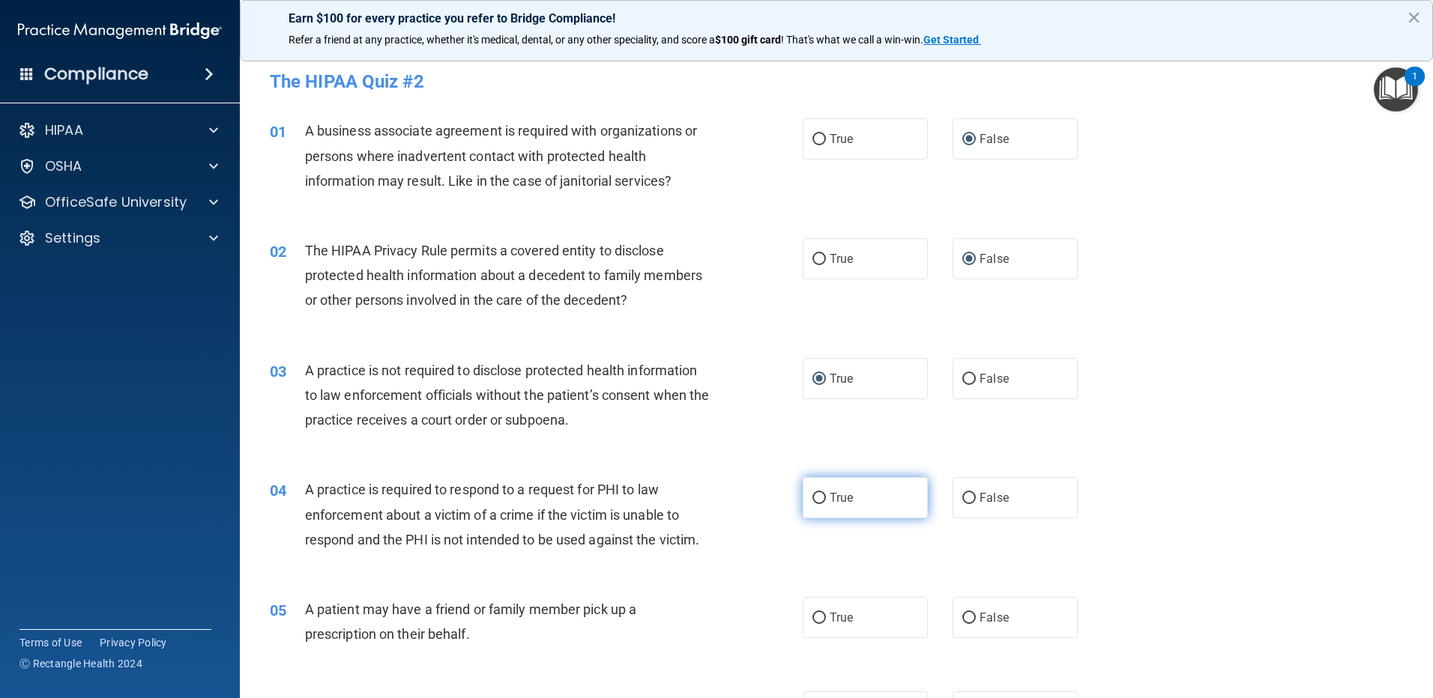
click at [812, 503] on input "True" at bounding box center [818, 498] width 13 height 11
radio input "true"
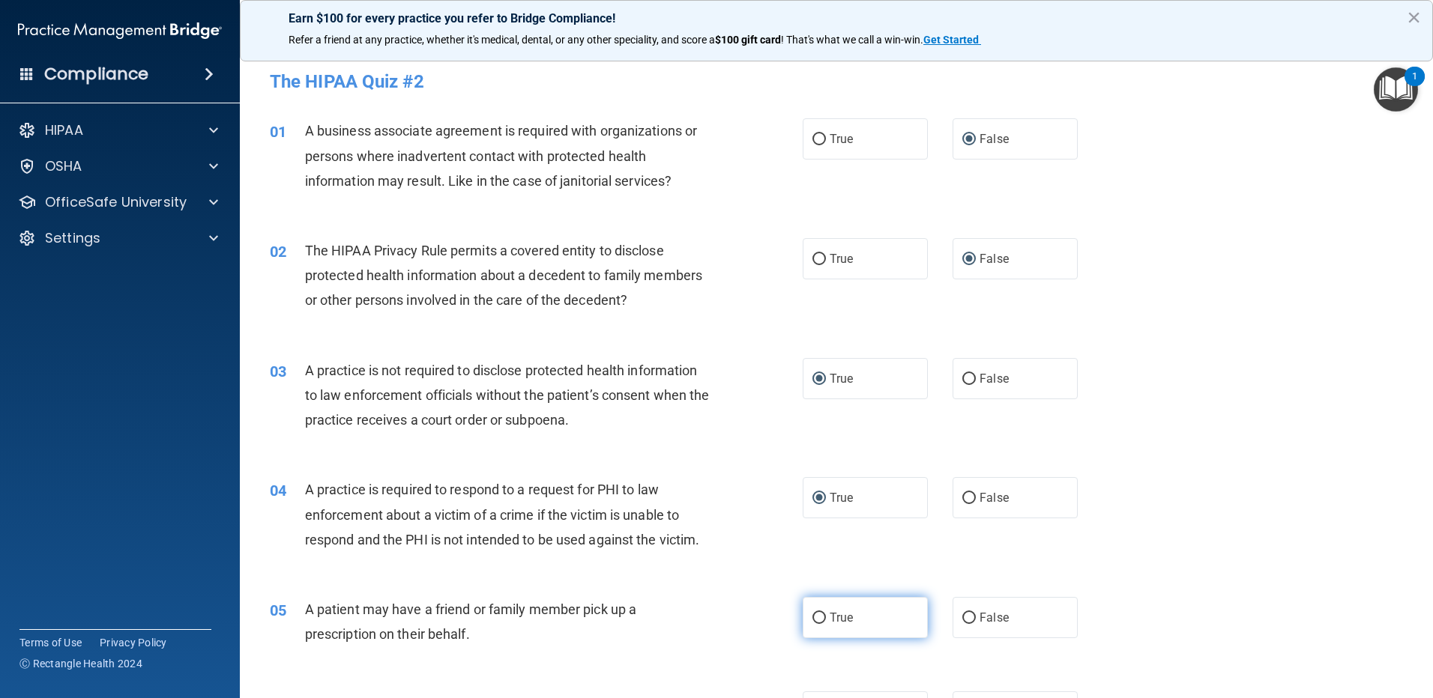
click at [819, 612] on label "True" at bounding box center [864, 617] width 125 height 41
click at [819, 613] on input "True" at bounding box center [818, 618] width 13 height 11
radio input "true"
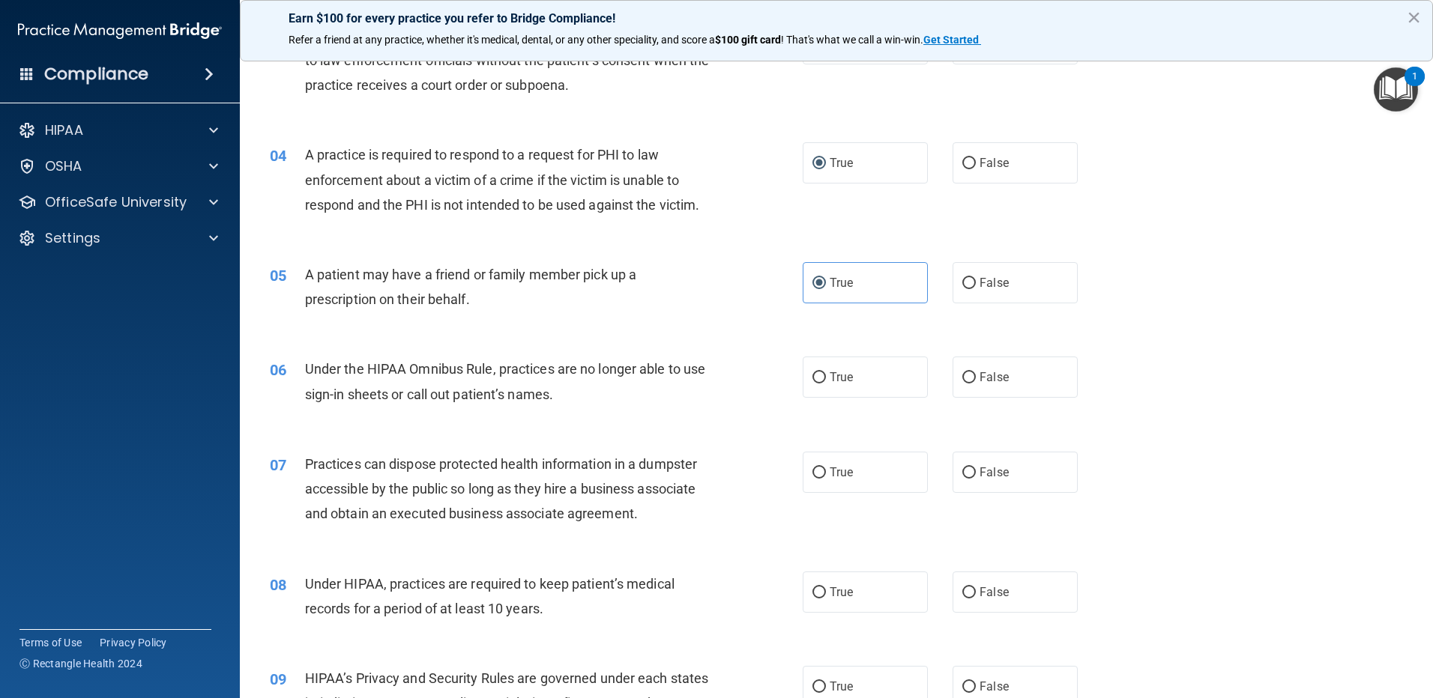
scroll to position [375, 0]
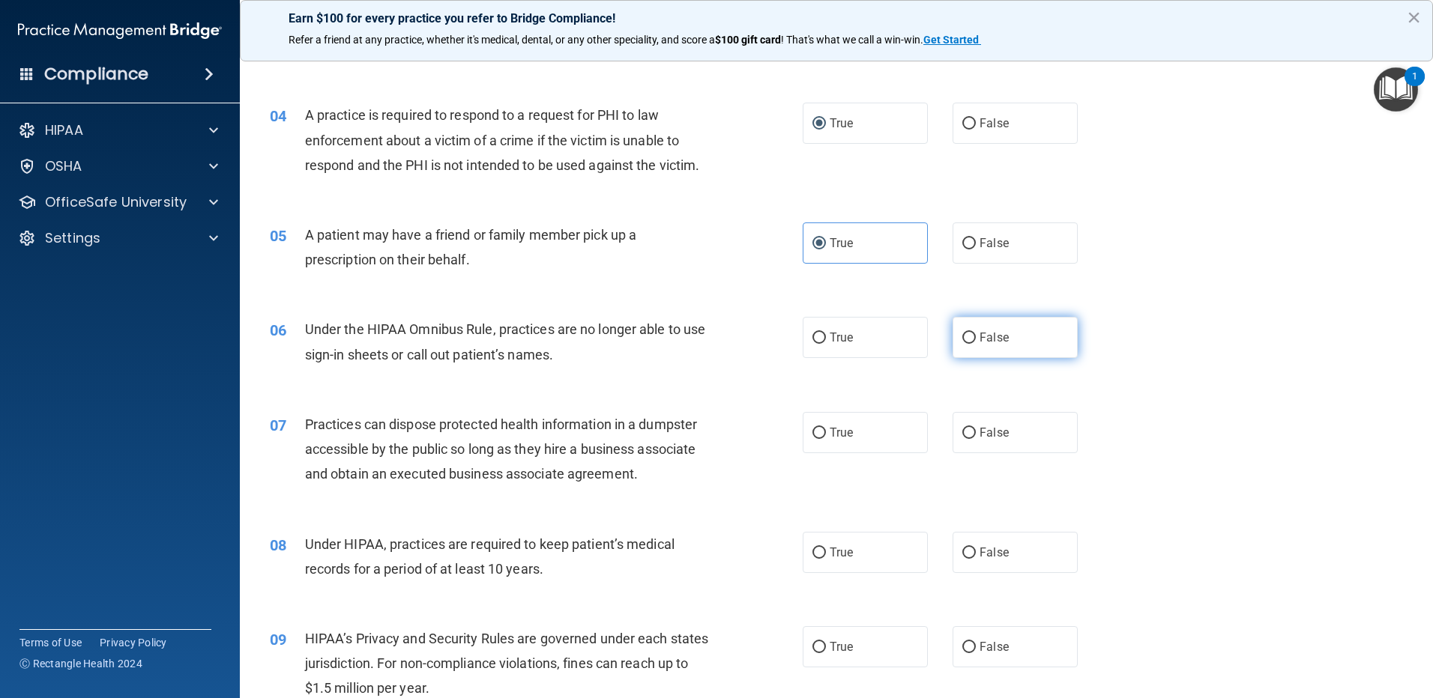
click at [962, 333] on input "False" at bounding box center [968, 338] width 13 height 11
radio input "true"
click at [965, 438] on input "False" at bounding box center [968, 433] width 13 height 11
radio input "true"
drag, startPoint x: 963, startPoint y: 558, endPoint x: 964, endPoint y: 585, distance: 27.0
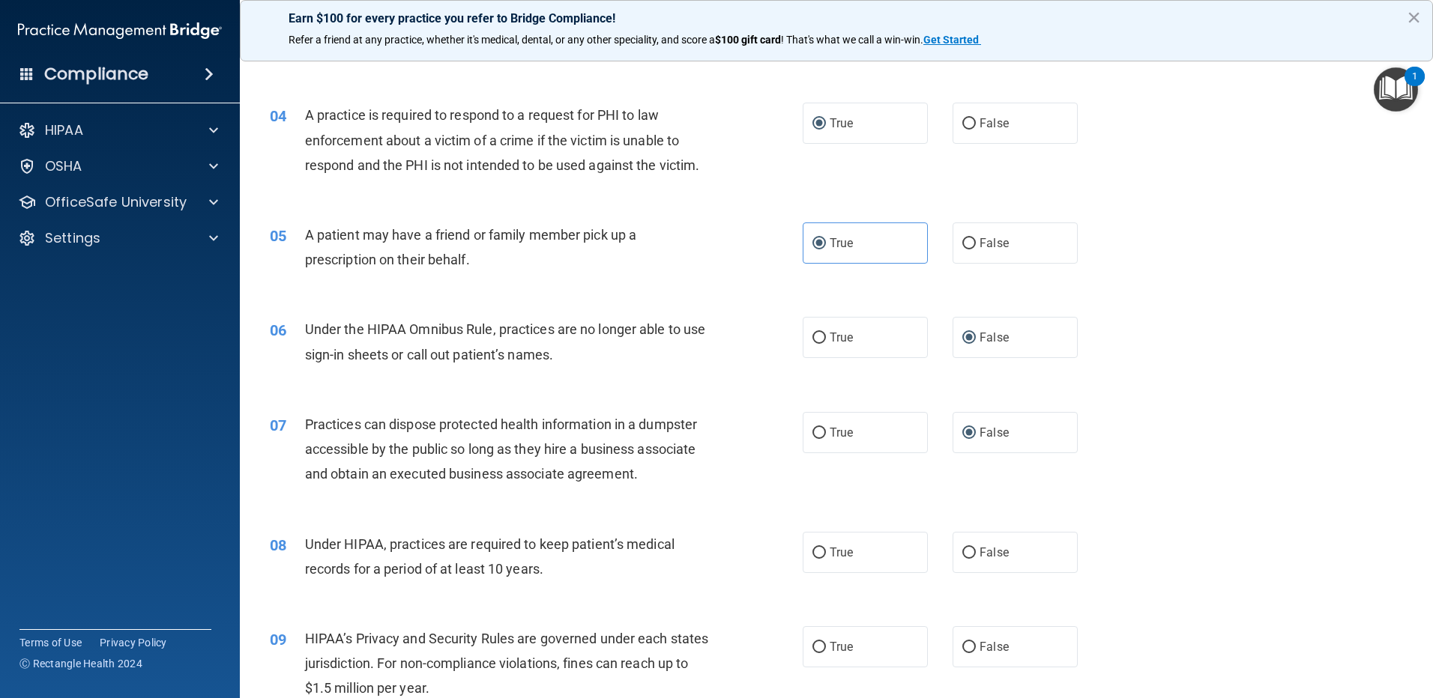
click at [963, 559] on label "False" at bounding box center [1014, 552] width 125 height 41
click at [963, 559] on input "False" at bounding box center [968, 553] width 13 height 11
radio input "true"
click at [962, 650] on input "False" at bounding box center [968, 647] width 13 height 11
radio input "true"
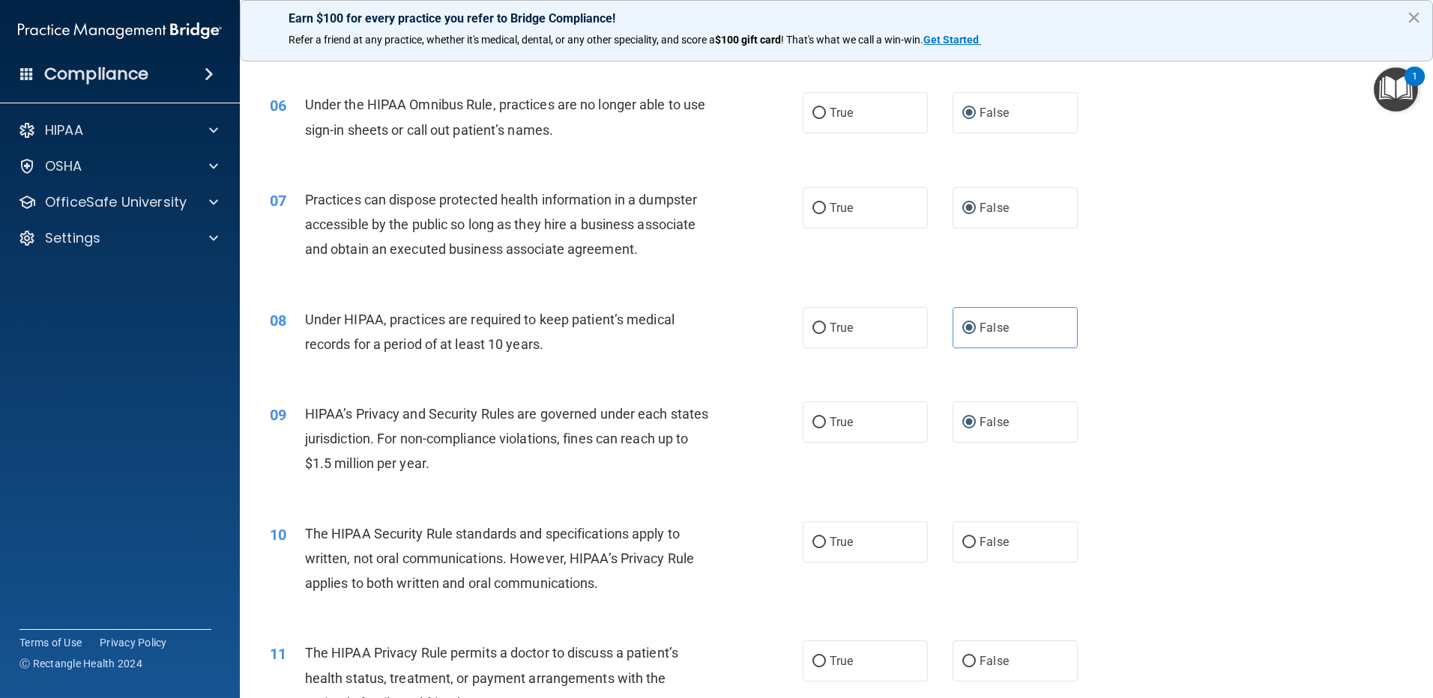
scroll to position [749, 0]
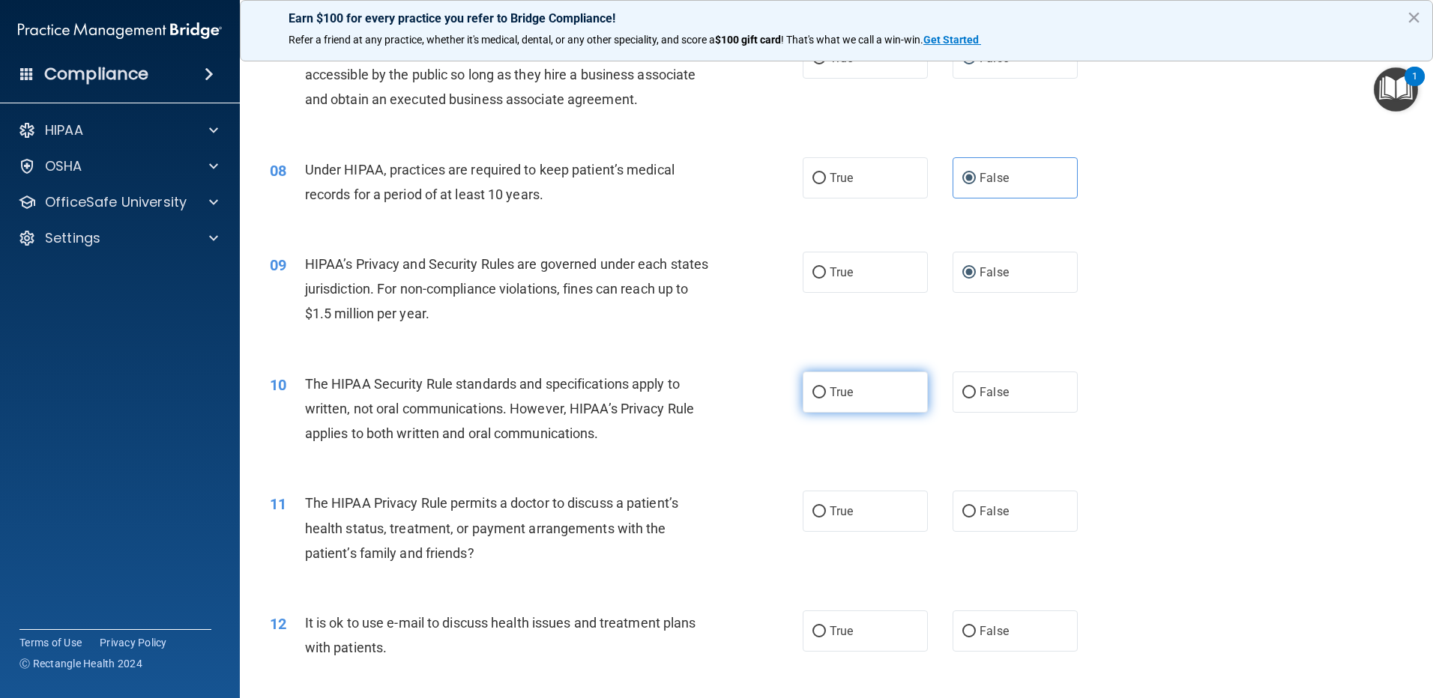
click at [817, 394] on input "True" at bounding box center [818, 392] width 13 height 11
radio input "true"
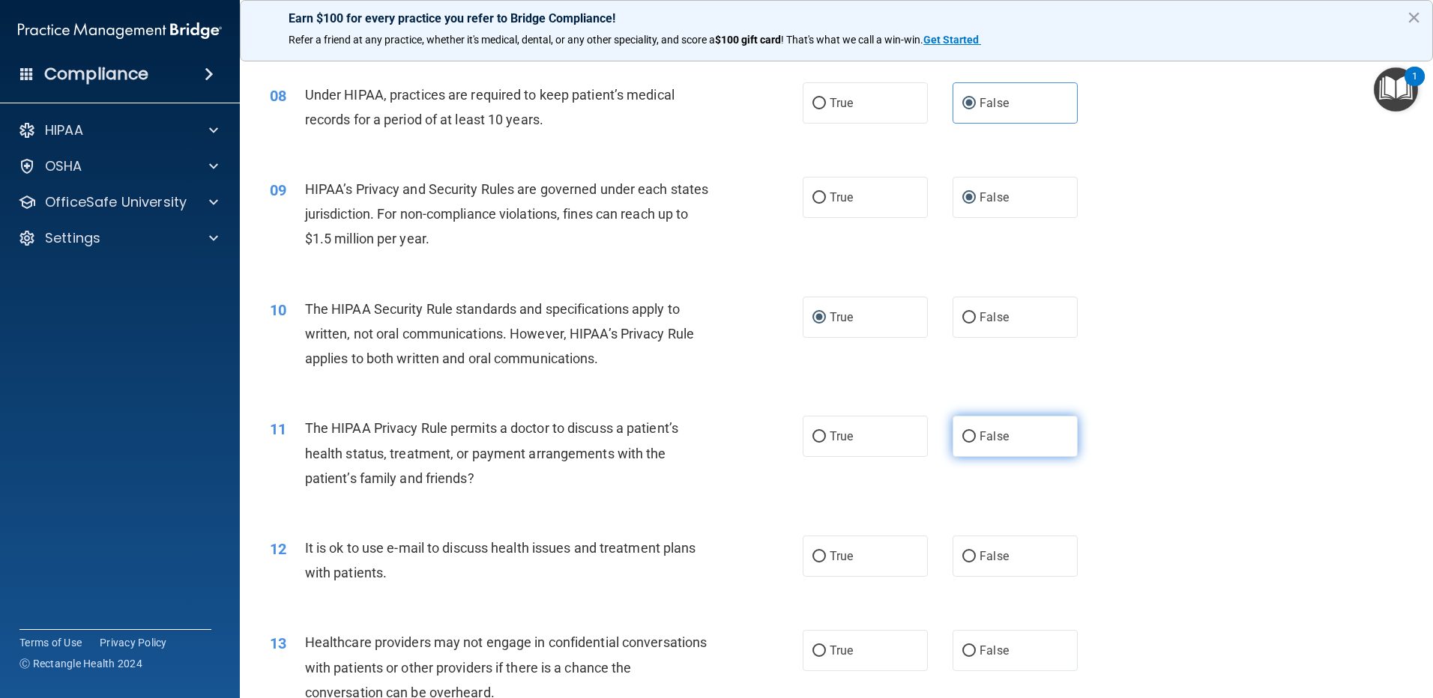
click at [964, 439] on input "False" at bounding box center [968, 437] width 13 height 11
radio input "true"
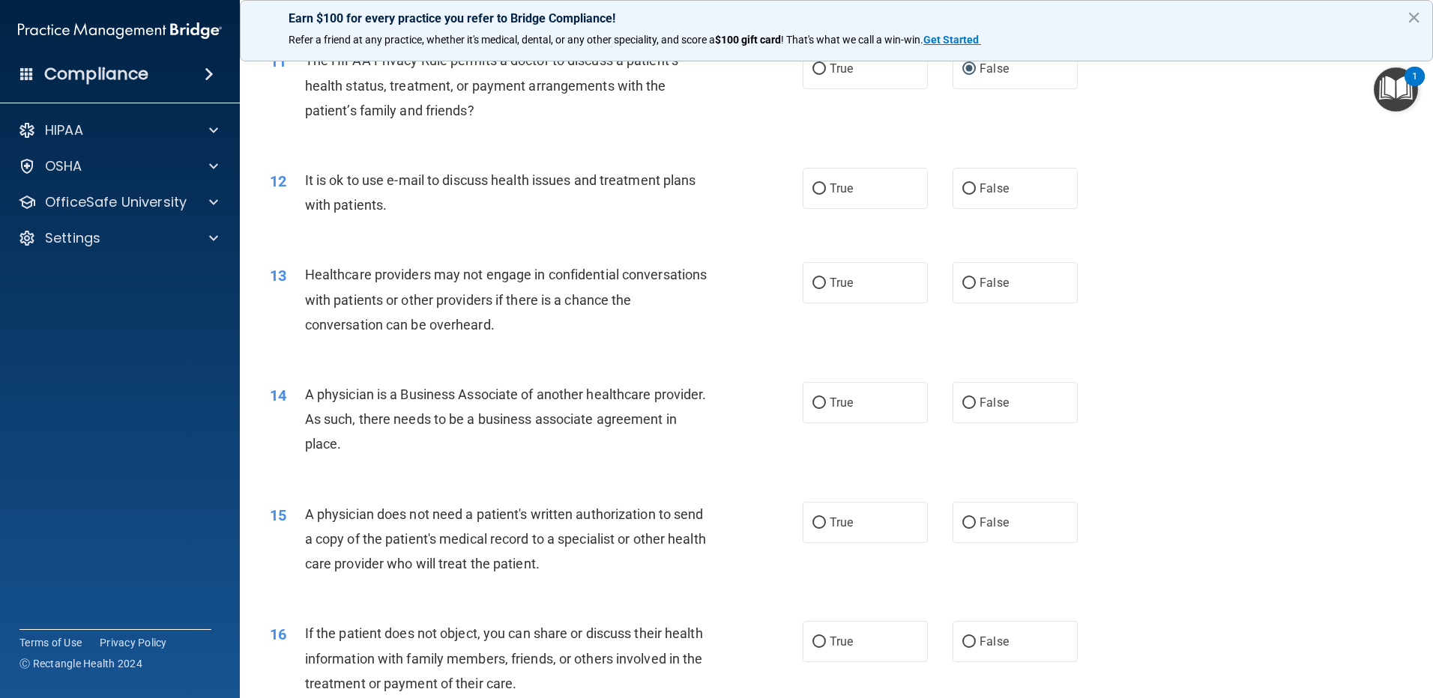
scroll to position [1199, 0]
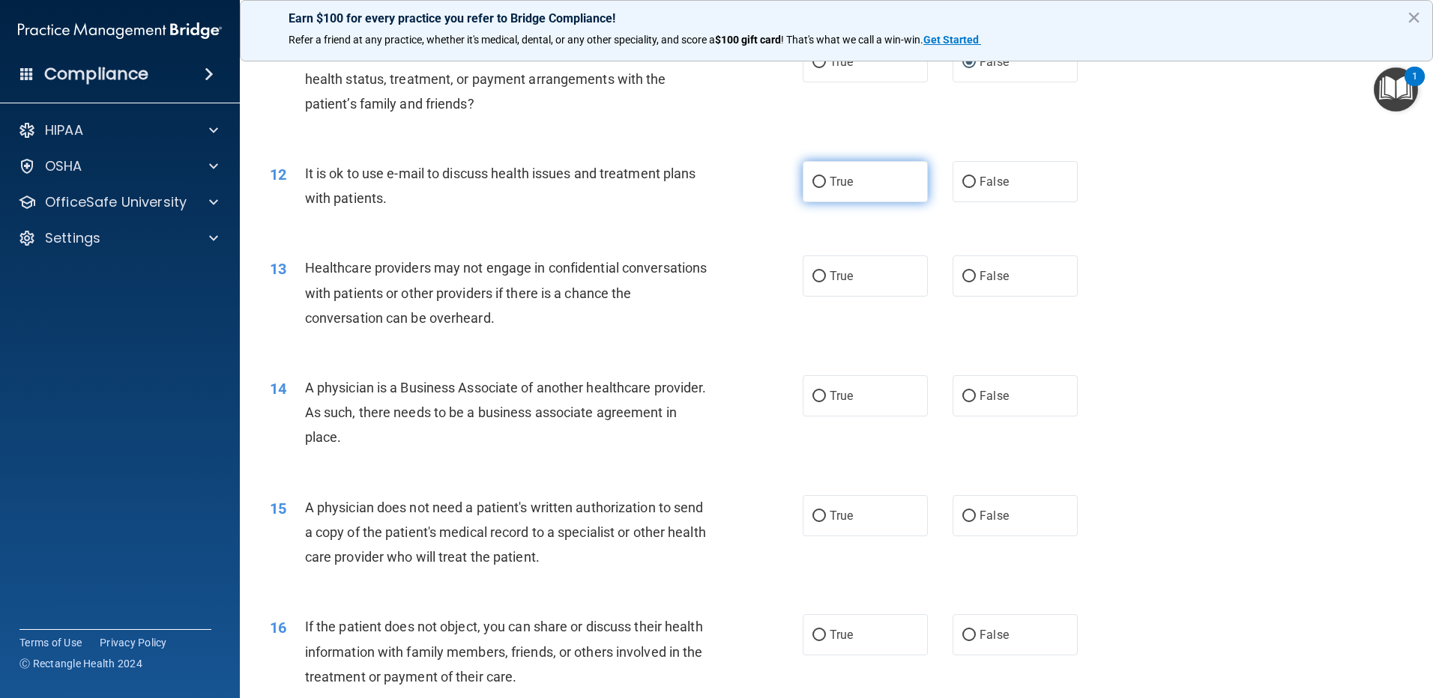
click at [812, 185] on input "True" at bounding box center [818, 182] width 13 height 11
radio input "true"
click at [962, 281] on input "False" at bounding box center [968, 276] width 13 height 11
radio input "true"
click at [962, 401] on input "False" at bounding box center [968, 396] width 13 height 11
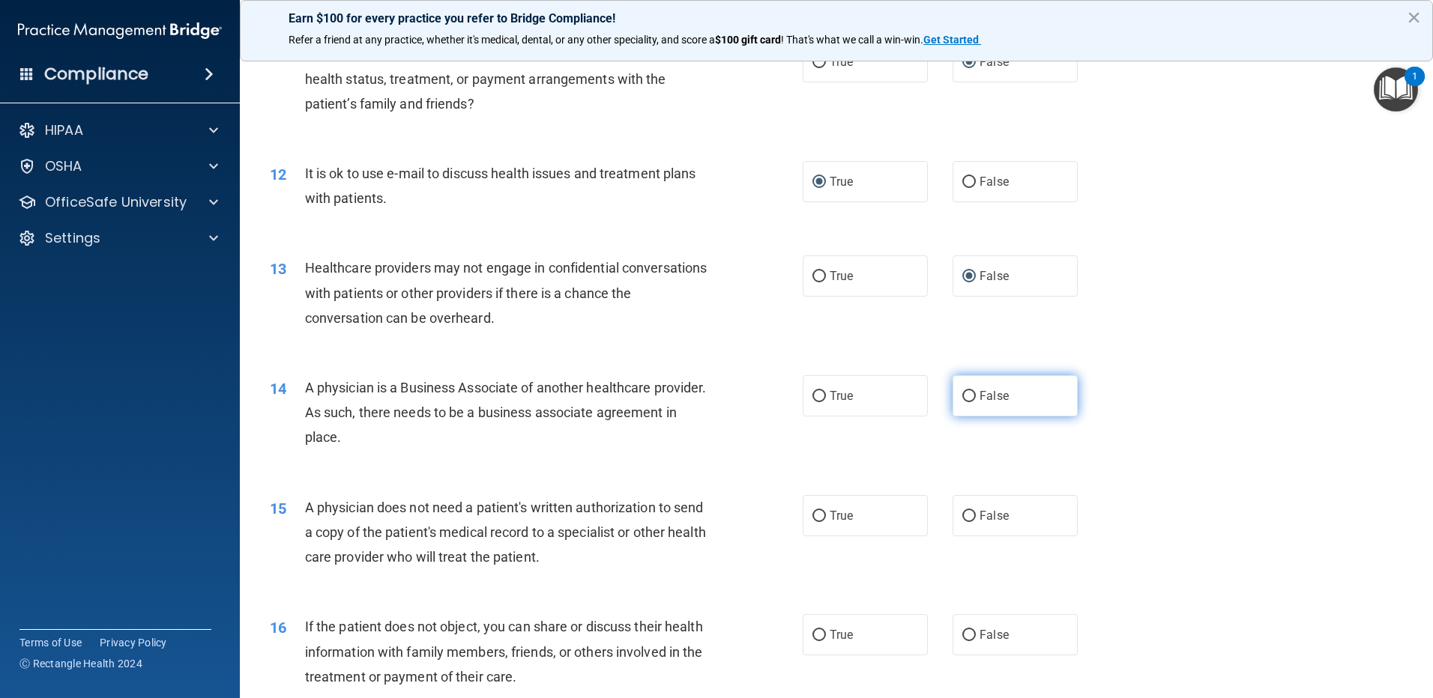
radio input "true"
click at [812, 519] on input "True" at bounding box center [818, 516] width 13 height 11
radio input "true"
click at [964, 635] on input "False" at bounding box center [968, 635] width 13 height 11
radio input "true"
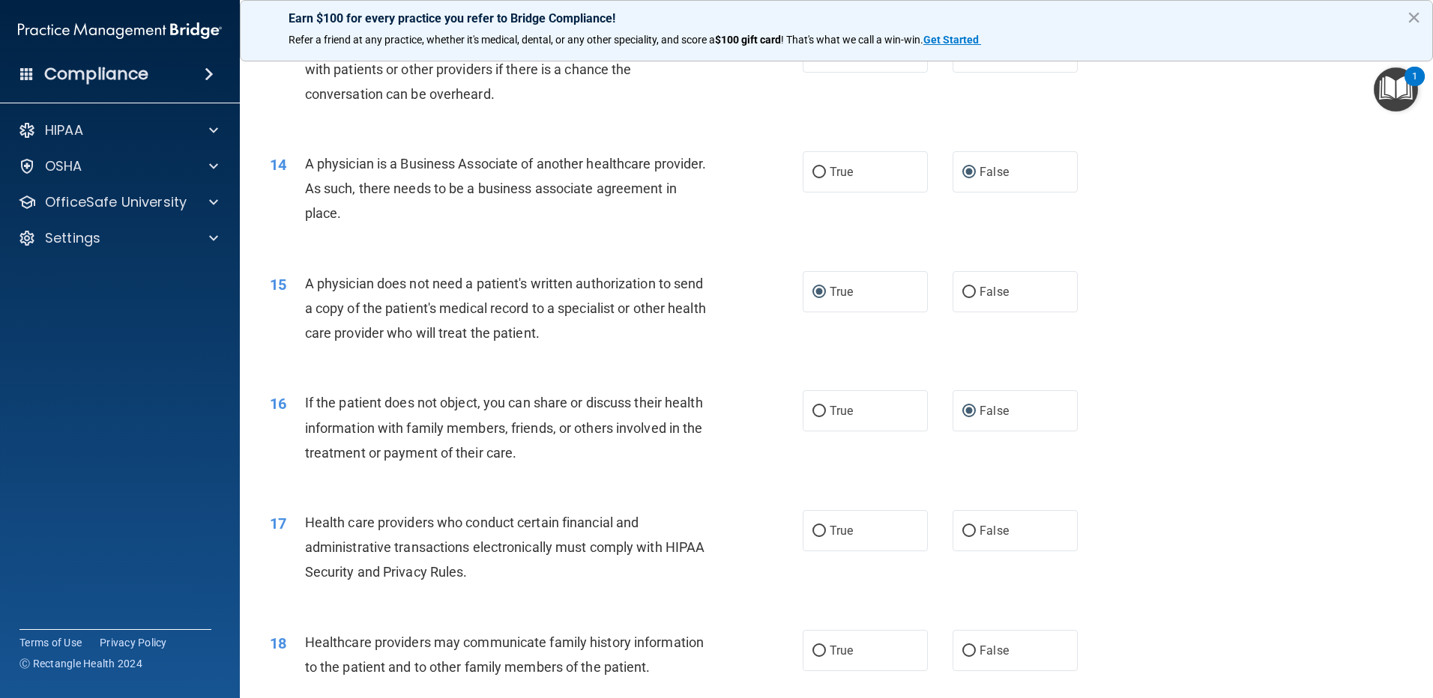
scroll to position [1424, 0]
click at [815, 414] on input "True" at bounding box center [818, 410] width 13 height 11
radio input "true"
radio input "false"
drag, startPoint x: 813, startPoint y: 524, endPoint x: 939, endPoint y: 501, distance: 127.9
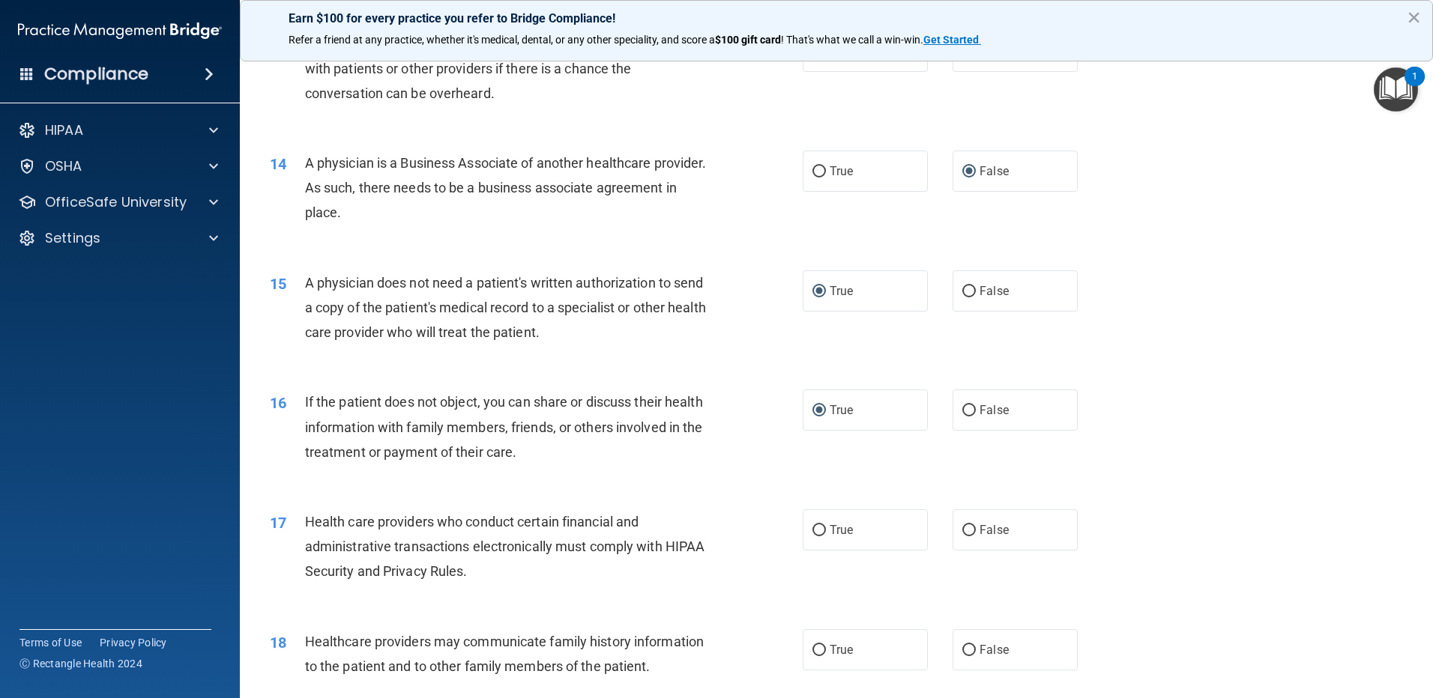
click at [819, 524] on label "True" at bounding box center [864, 529] width 125 height 41
click at [819, 525] on input "True" at bounding box center [818, 530] width 13 height 11
radio input "true"
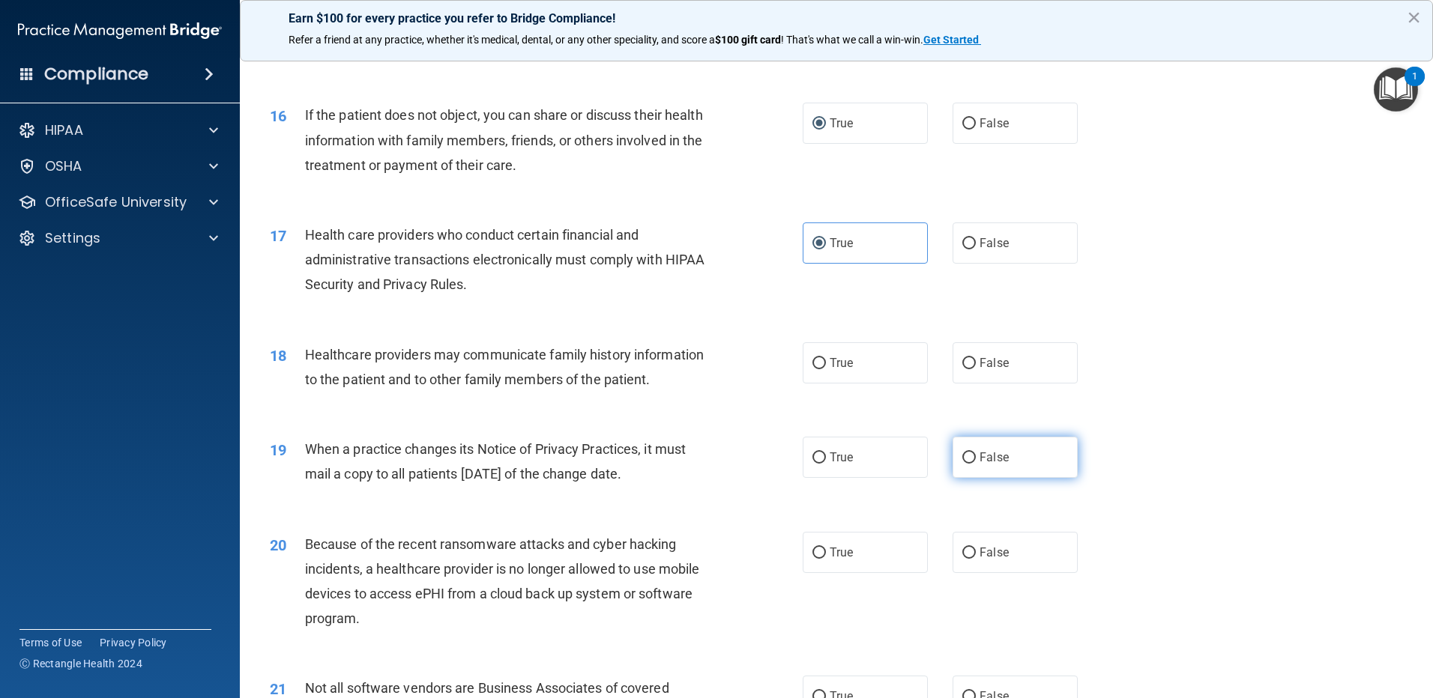
scroll to position [1723, 0]
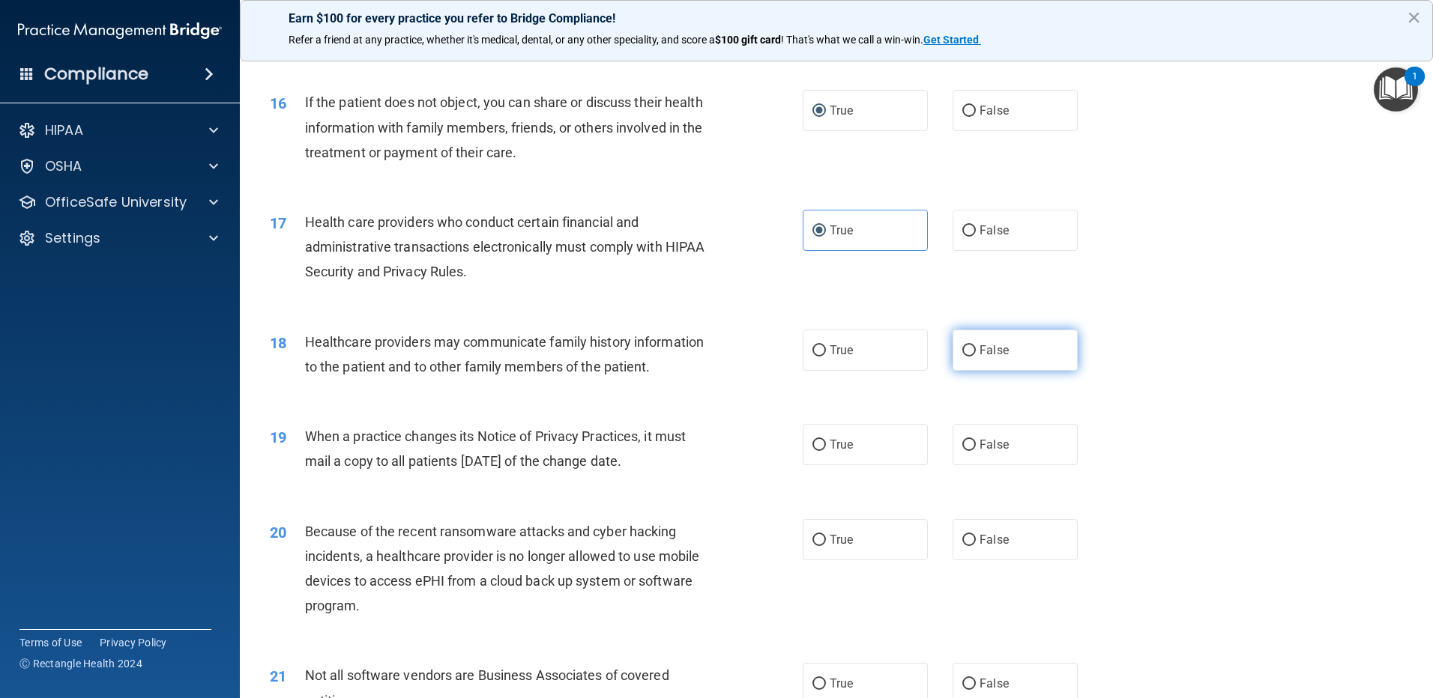
click at [962, 347] on input "False" at bounding box center [968, 350] width 13 height 11
radio input "true"
drag, startPoint x: 967, startPoint y: 444, endPoint x: 952, endPoint y: 515, distance: 72.2
click at [967, 445] on input "False" at bounding box center [968, 445] width 13 height 11
radio input "true"
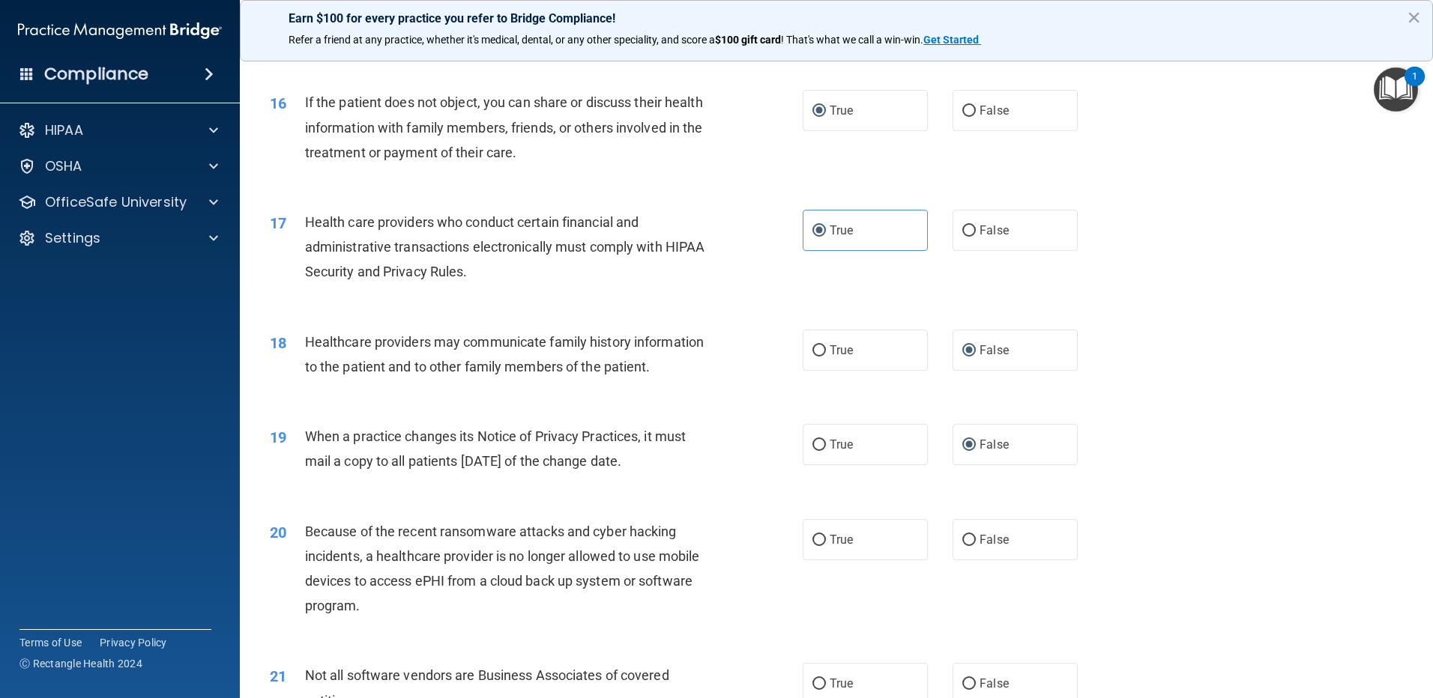
drag, startPoint x: 960, startPoint y: 539, endPoint x: 1042, endPoint y: 511, distance: 87.0
click at [965, 539] on input "False" at bounding box center [968, 540] width 13 height 11
radio input "true"
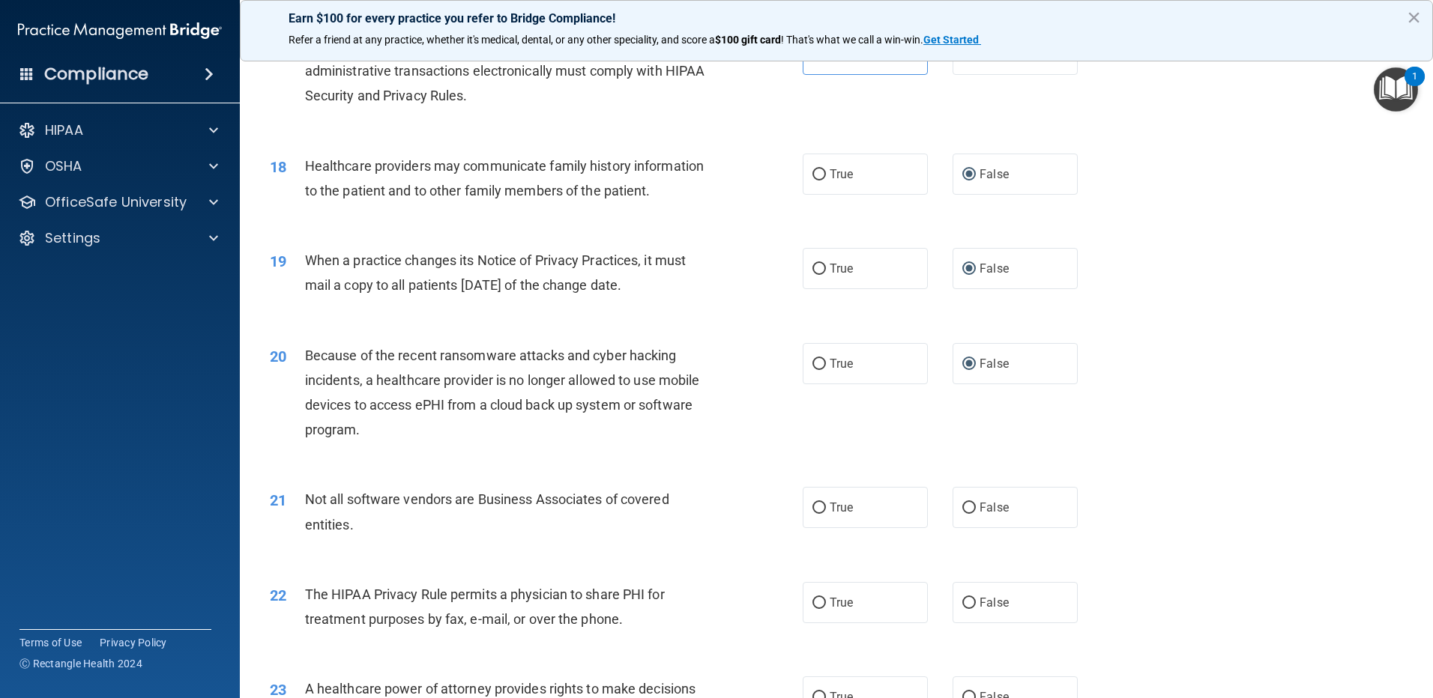
scroll to position [1948, 0]
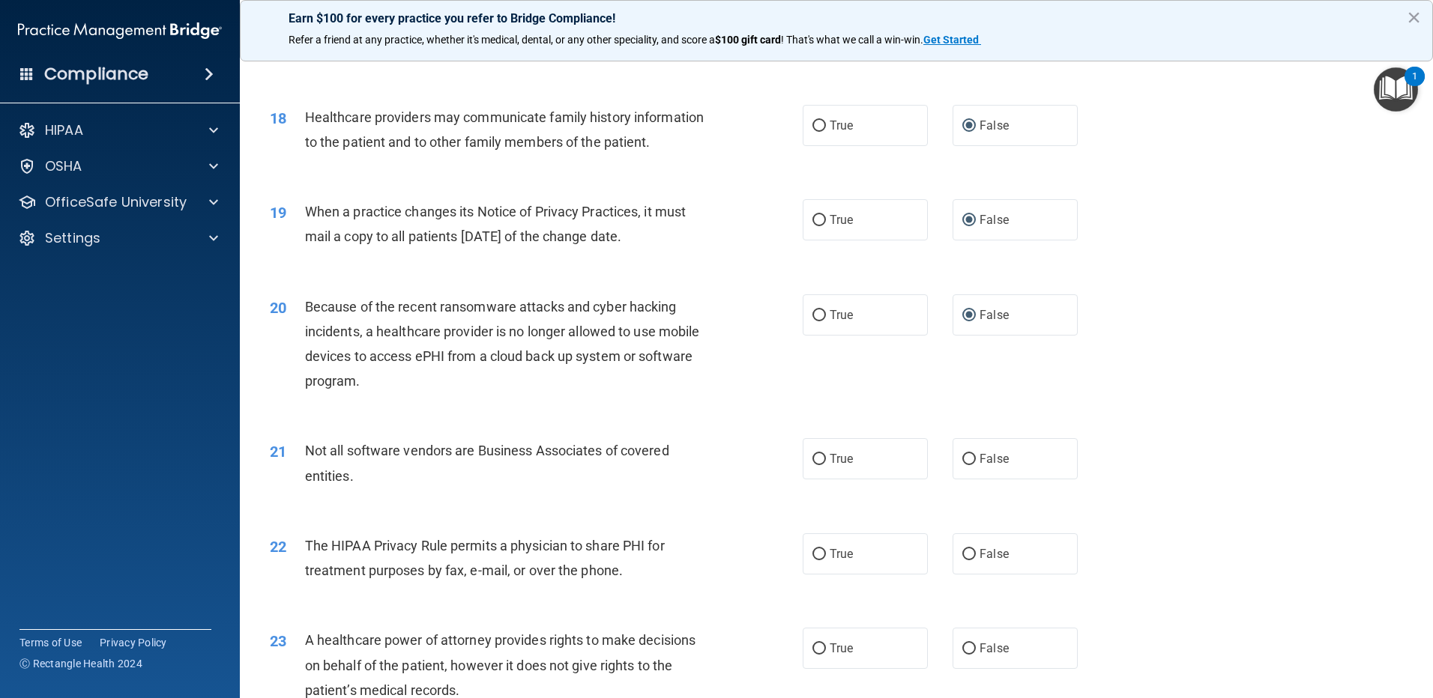
drag, startPoint x: 816, startPoint y: 464, endPoint x: 808, endPoint y: 482, distance: 19.5
click at [816, 465] on input "True" at bounding box center [818, 459] width 13 height 11
radio input "true"
click at [812, 554] on input "True" at bounding box center [818, 554] width 13 height 11
radio input "true"
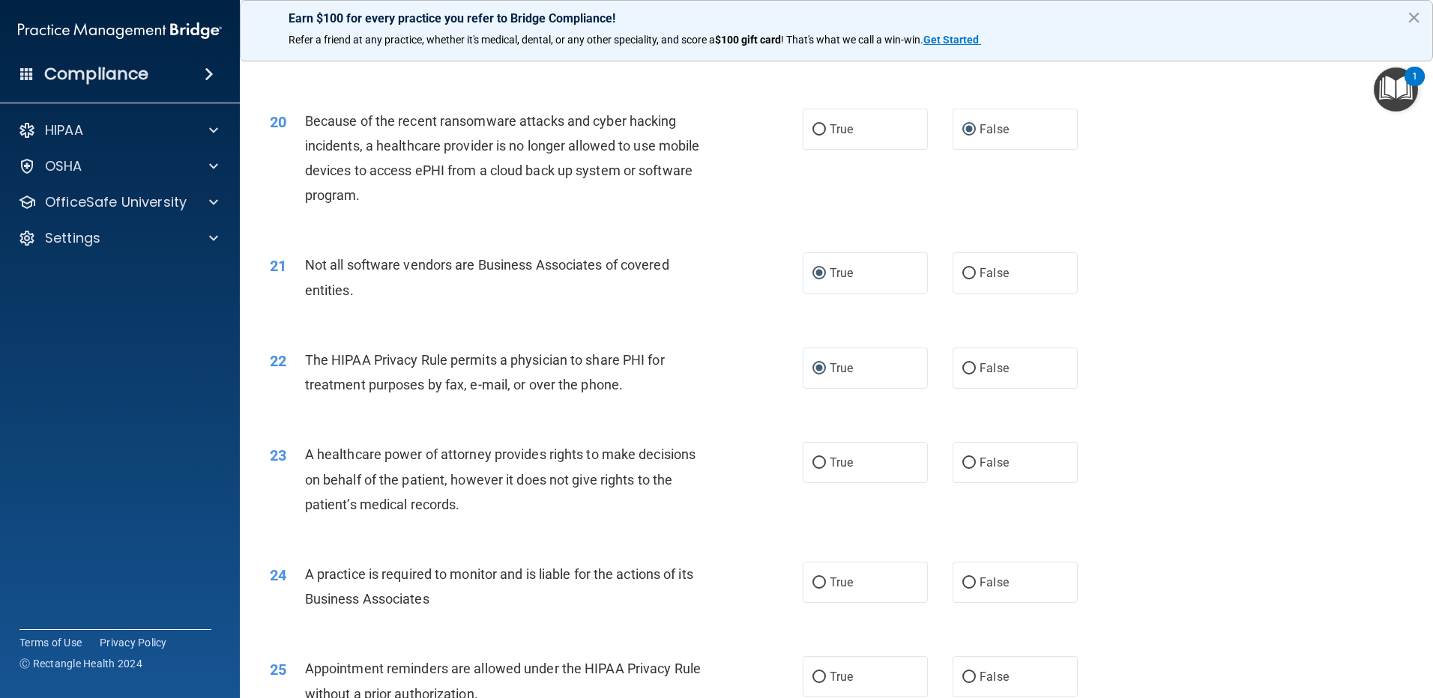
scroll to position [2173, 0]
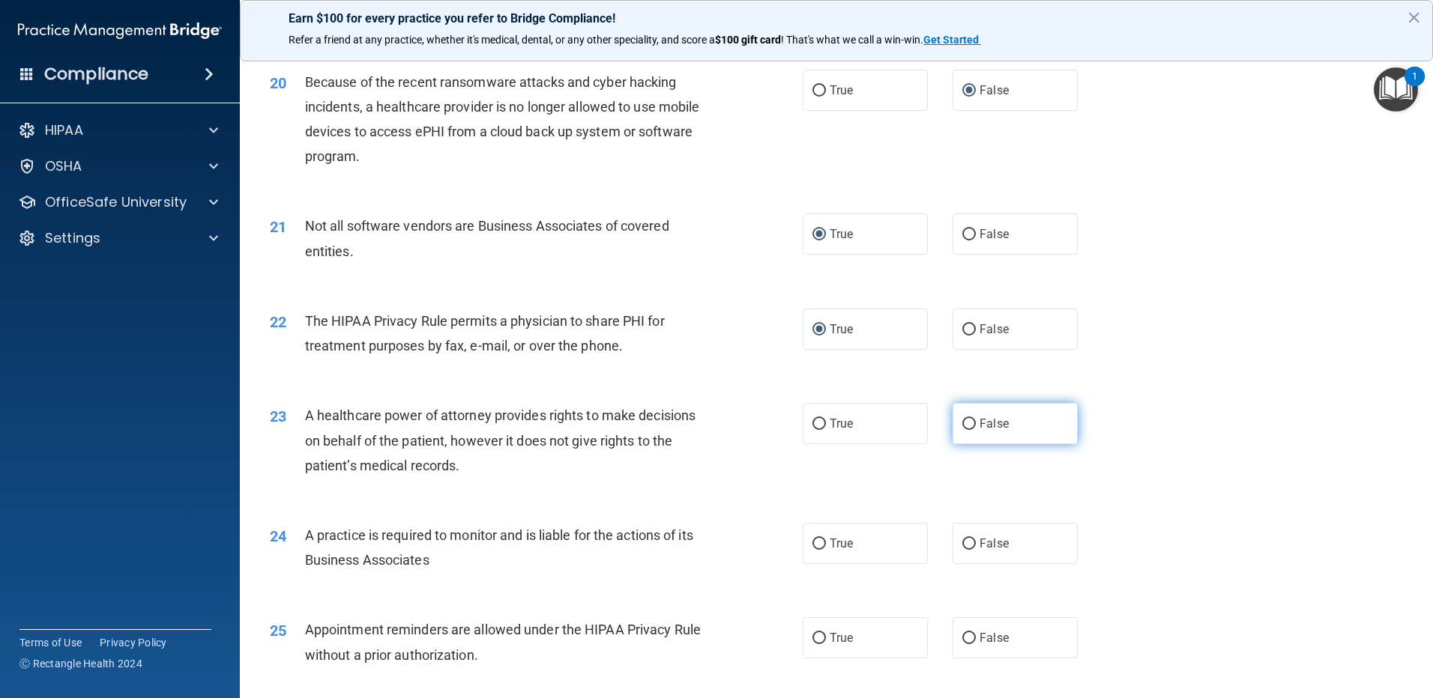
click at [962, 422] on input "False" at bounding box center [968, 424] width 13 height 11
radio input "true"
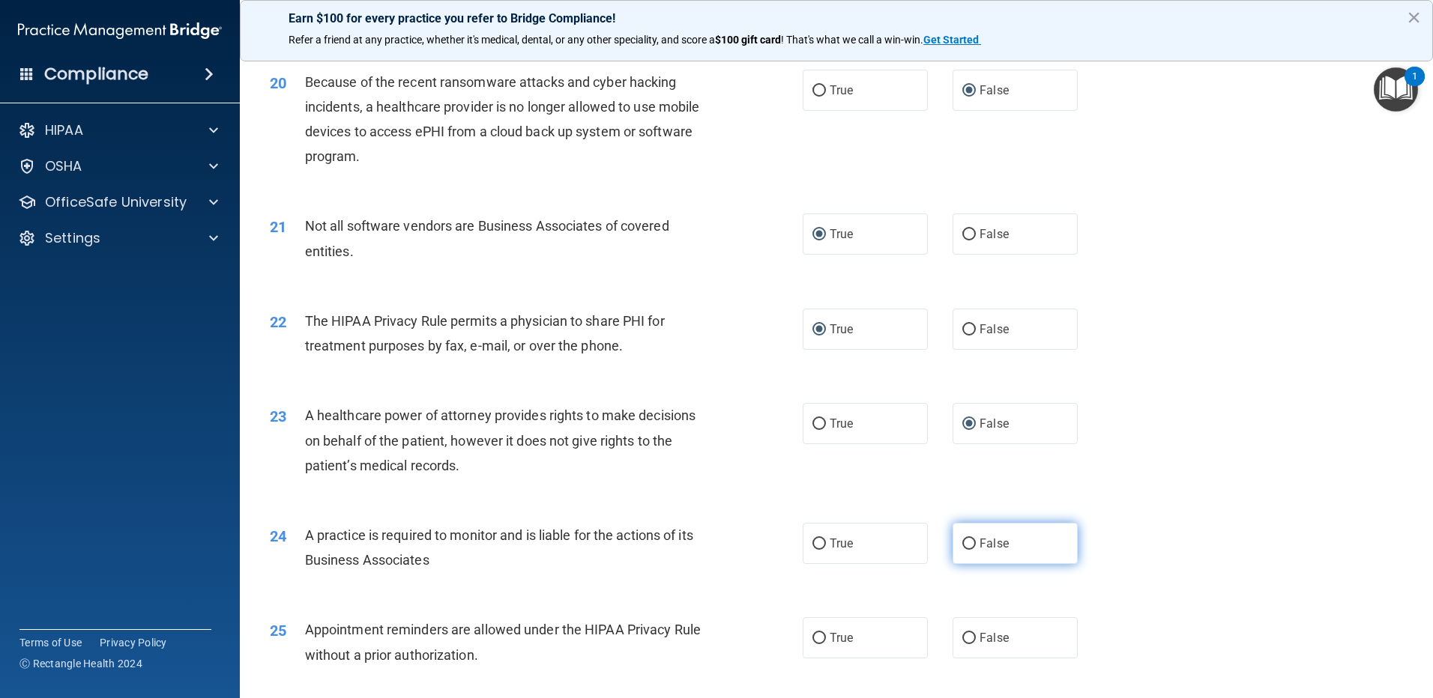
click at [962, 542] on input "False" at bounding box center [968, 544] width 13 height 11
radio input "true"
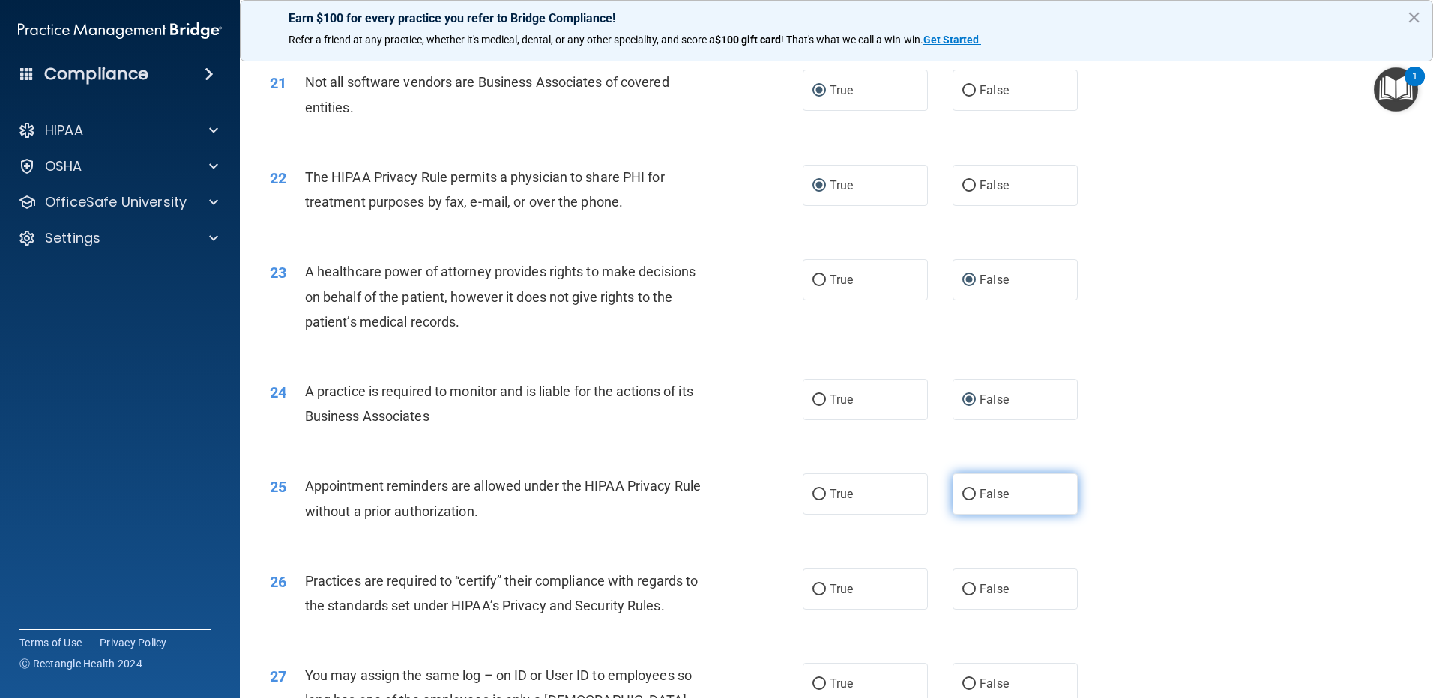
scroll to position [2323, 0]
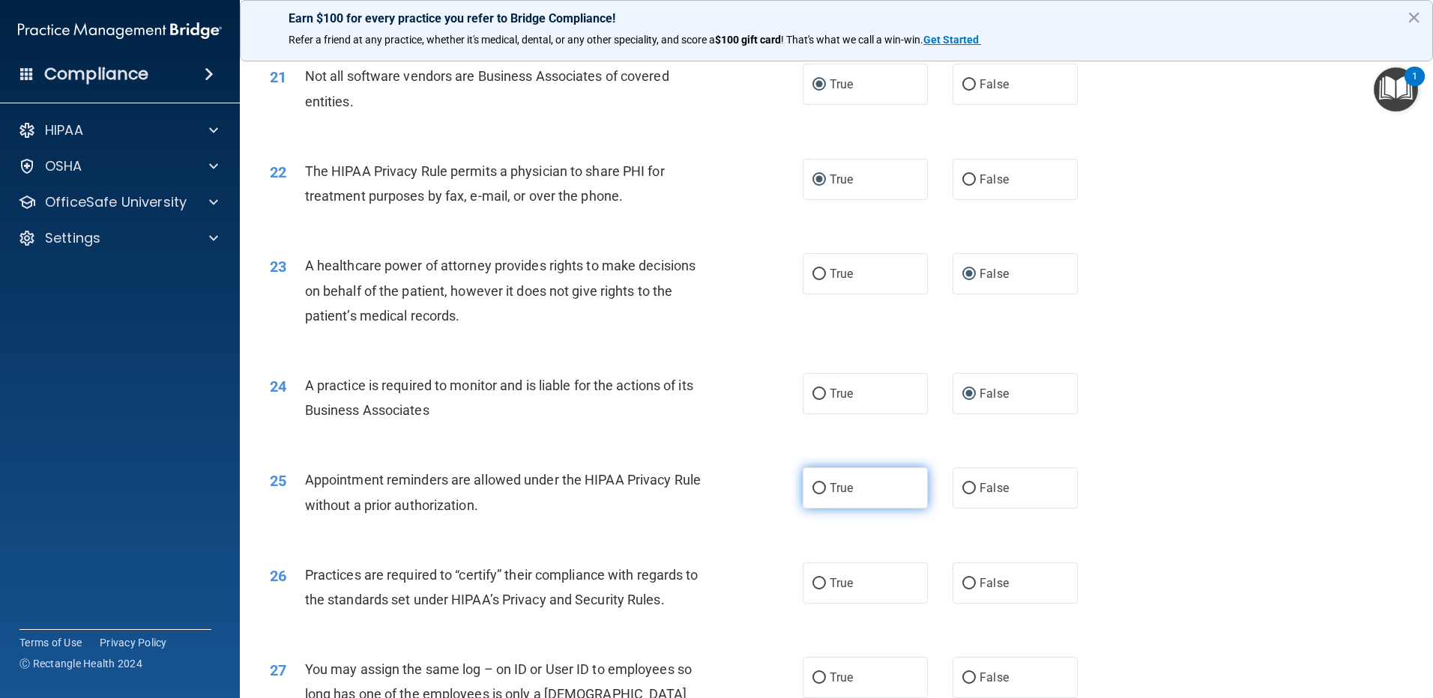
click at [816, 488] on input "True" at bounding box center [818, 488] width 13 height 11
radio input "true"
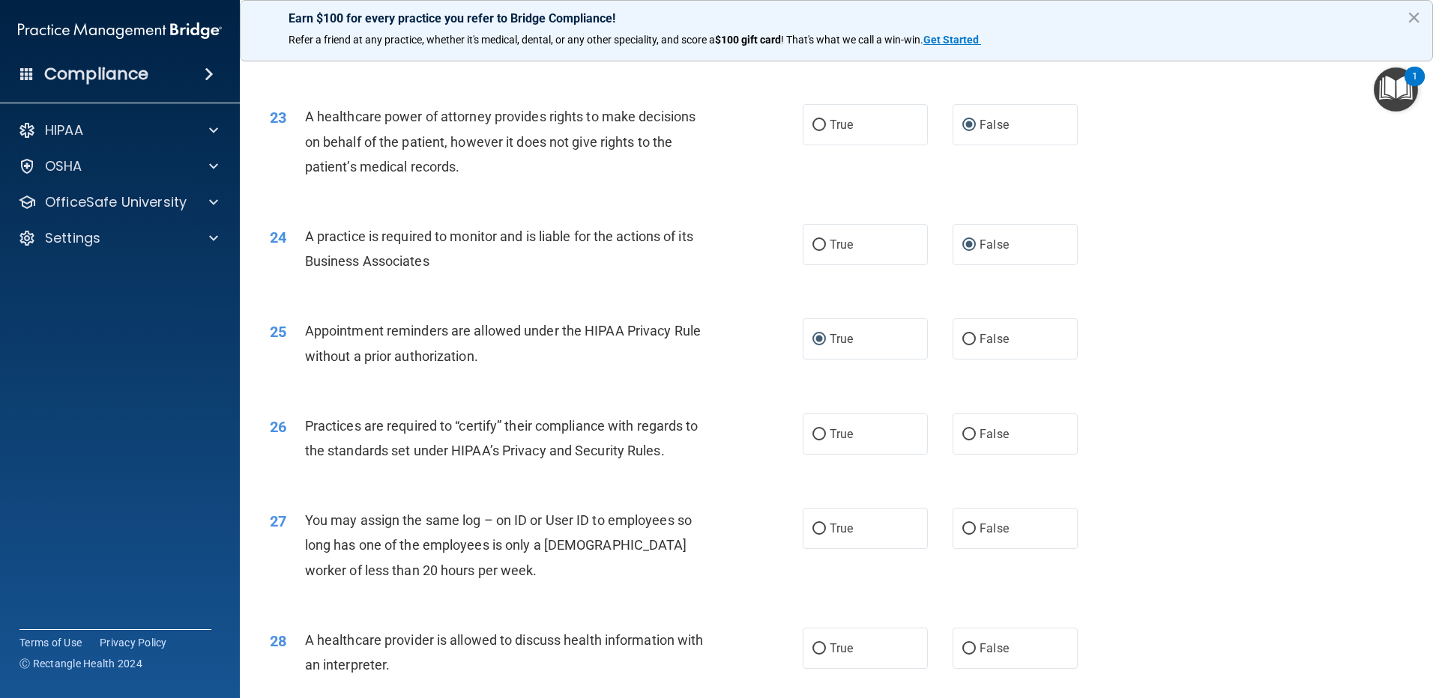
scroll to position [2472, 0]
click at [962, 435] on input "False" at bounding box center [968, 434] width 13 height 11
radio input "true"
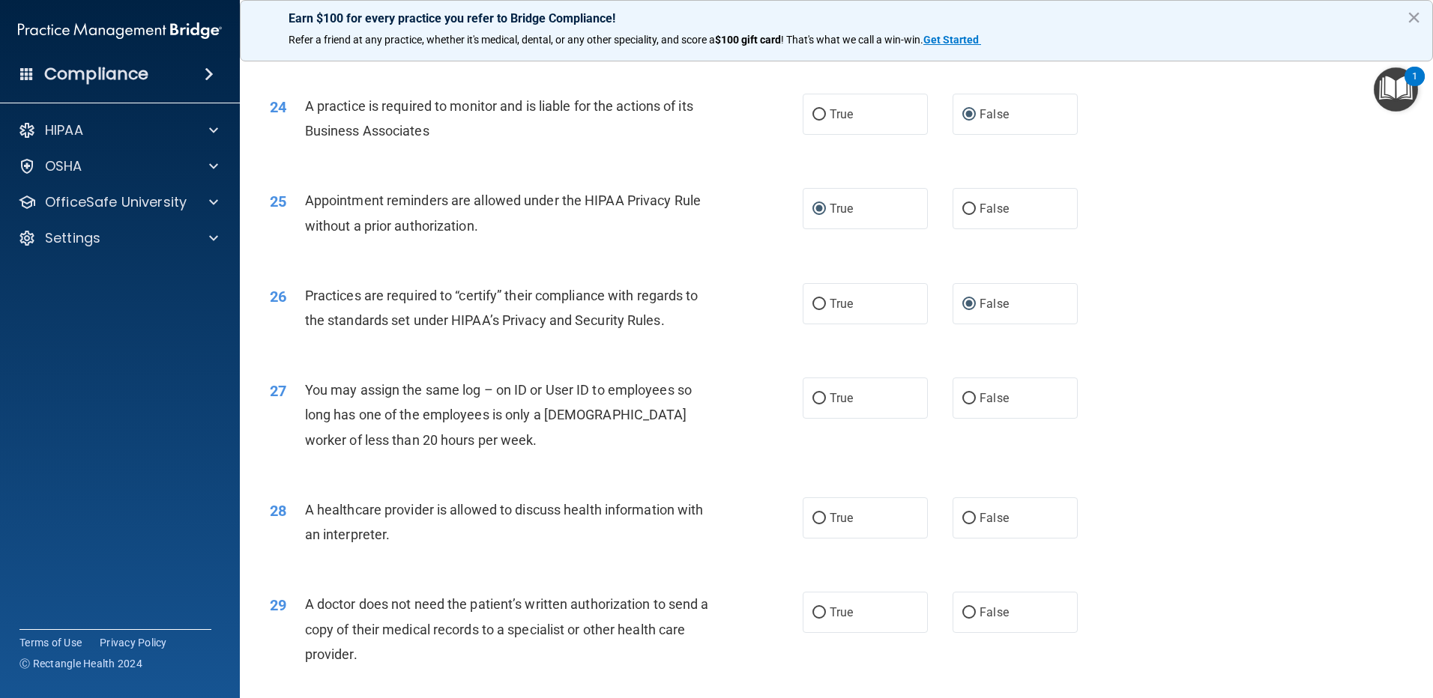
scroll to position [2622, 0]
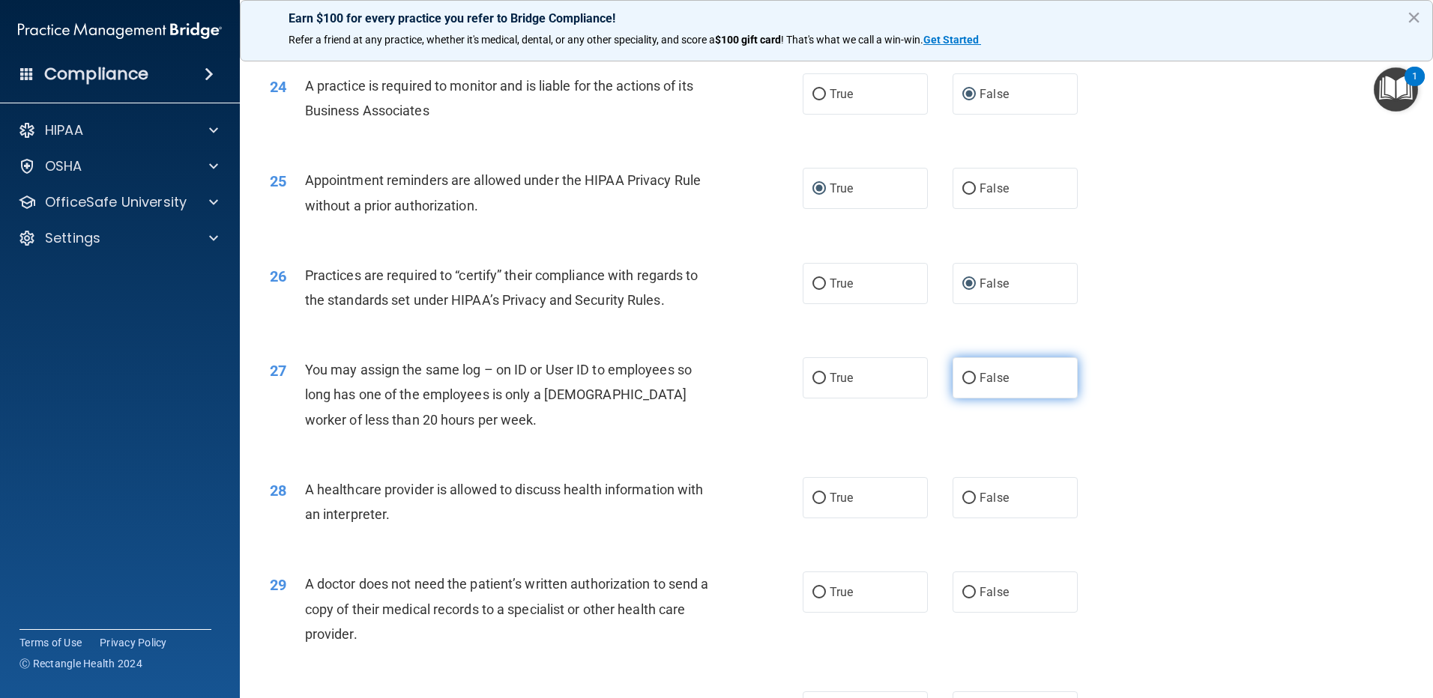
click at [964, 381] on input "False" at bounding box center [968, 378] width 13 height 11
radio input "true"
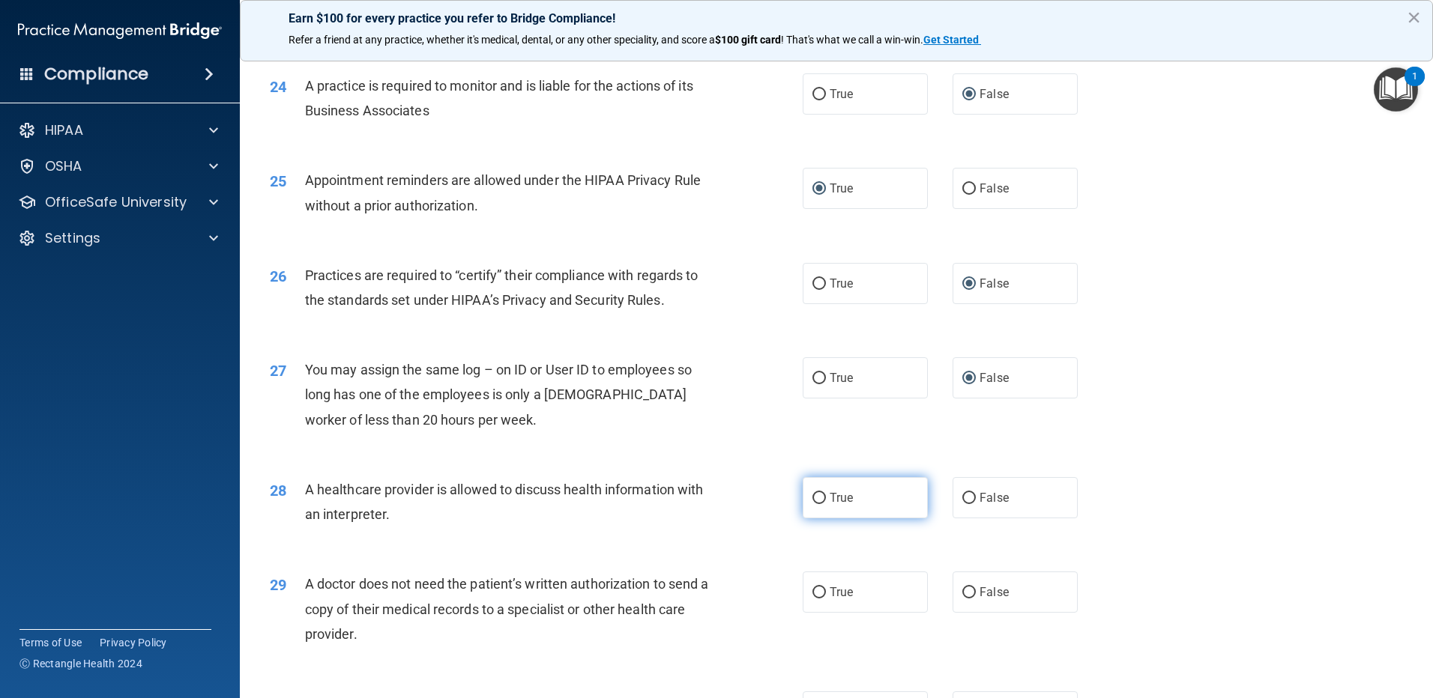
click at [812, 495] on input "True" at bounding box center [818, 498] width 13 height 11
radio input "true"
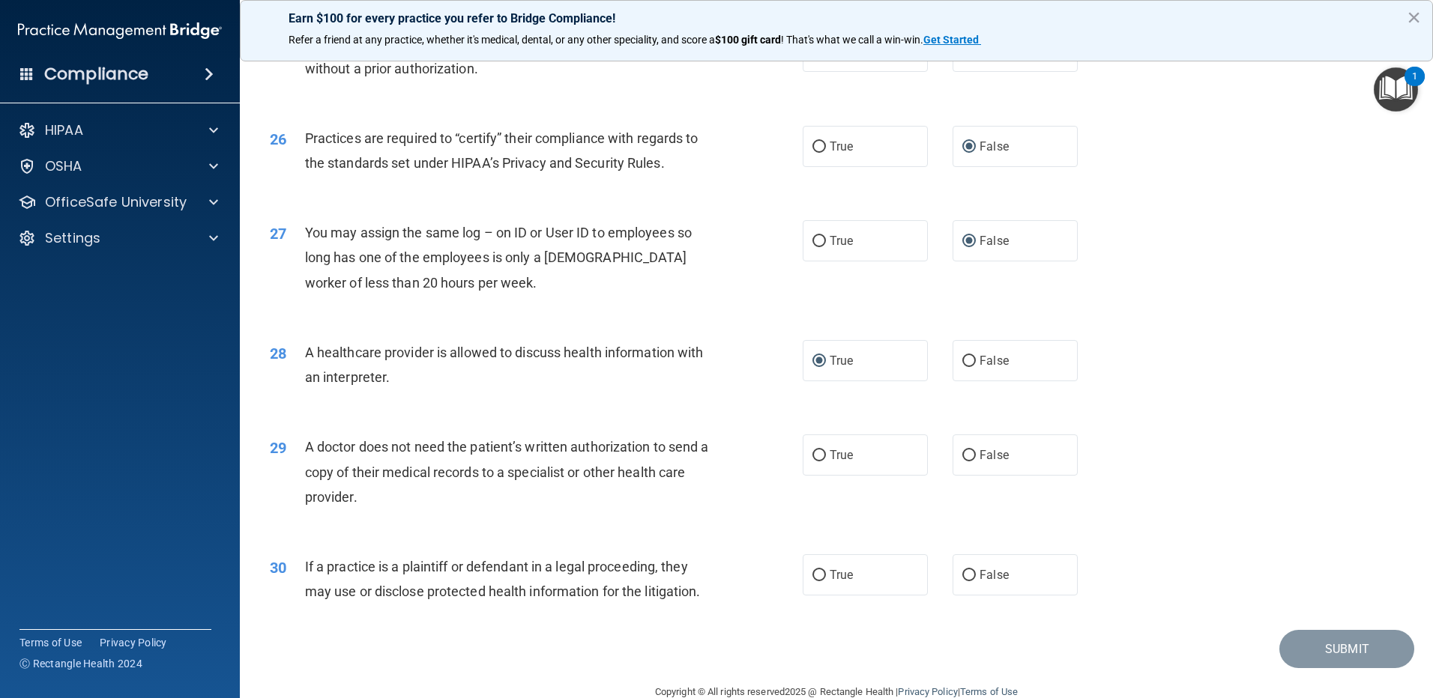
scroll to position [2772, 0]
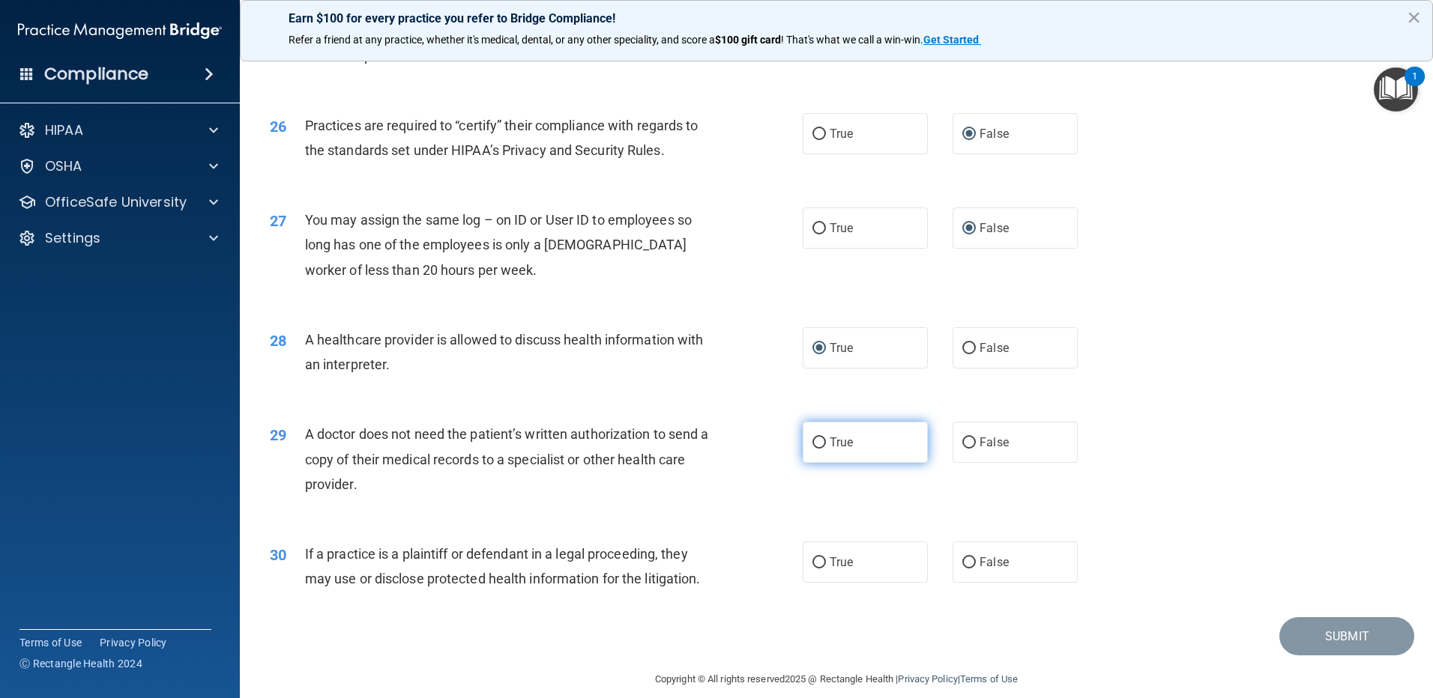
click at [812, 445] on input "True" at bounding box center [818, 443] width 13 height 11
radio input "true"
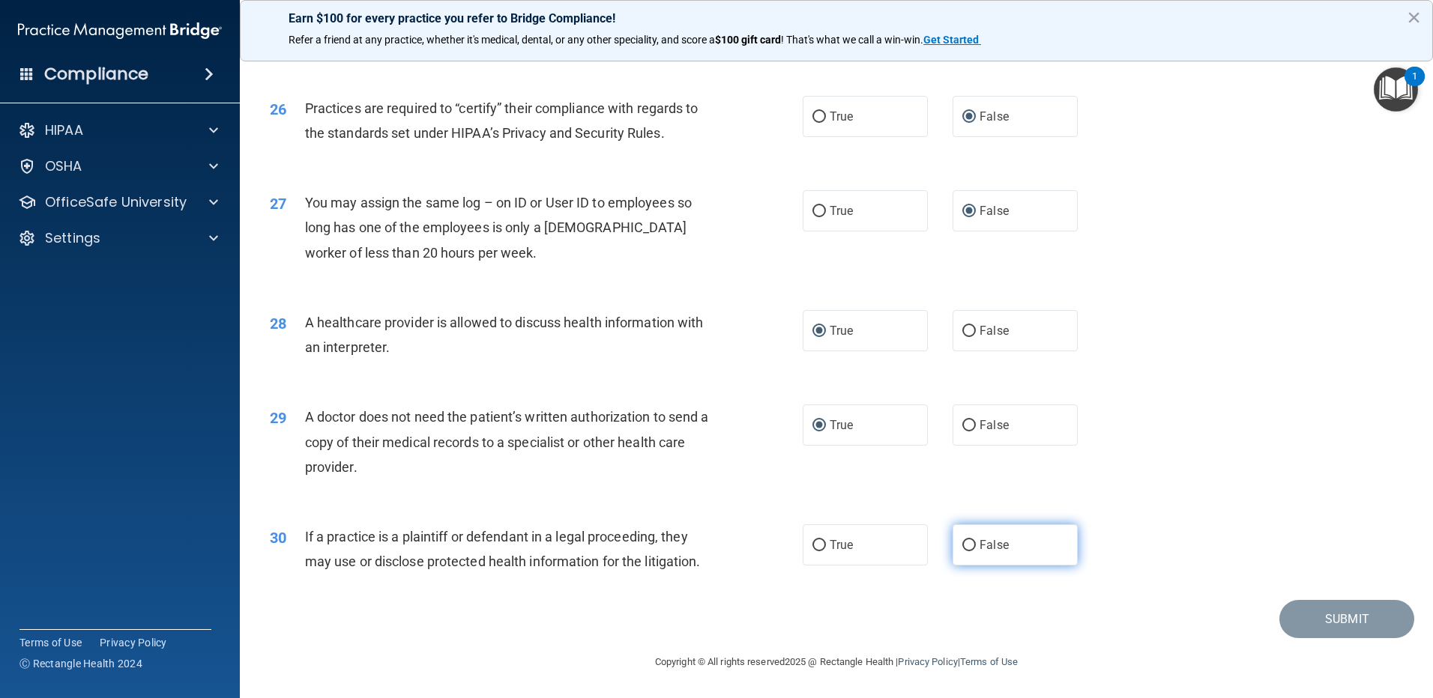
click at [962, 541] on input "False" at bounding box center [968, 545] width 13 height 11
radio input "true"
click at [1334, 613] on button "Submit" at bounding box center [1346, 619] width 135 height 38
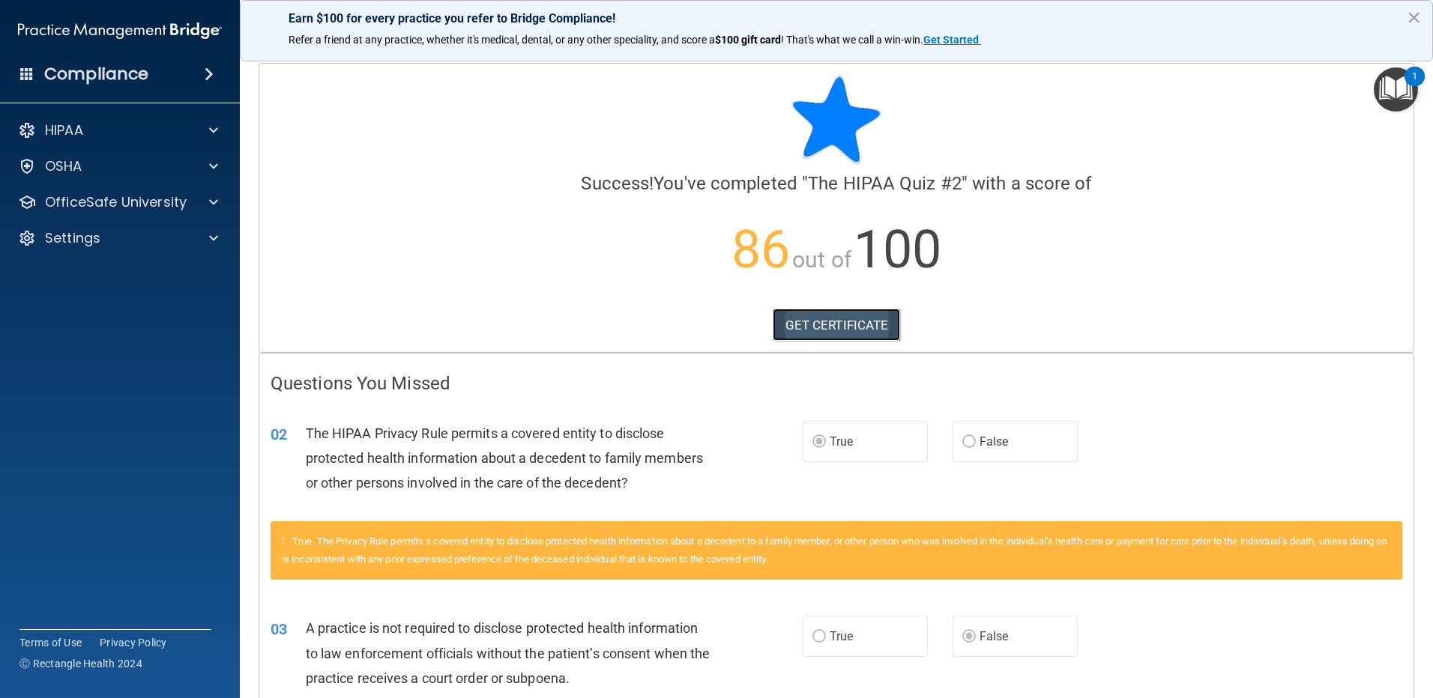
click at [802, 318] on link "GET CERTIFICATE" at bounding box center [836, 325] width 128 height 33
click at [212, 201] on span at bounding box center [213, 202] width 9 height 18
click at [105, 238] on p "HIPAA Training" at bounding box center [72, 238] width 124 height 15
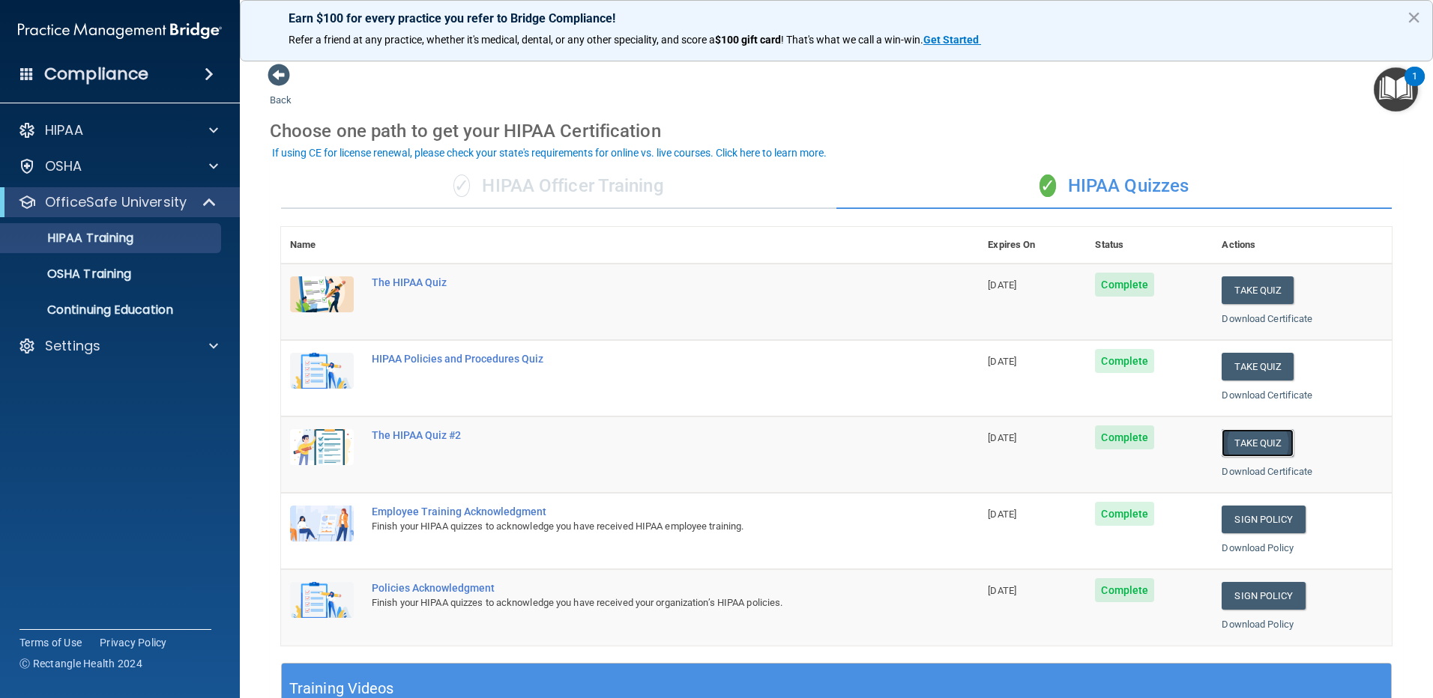
click at [1234, 444] on button "Take Quiz" at bounding box center [1257, 443] width 72 height 28
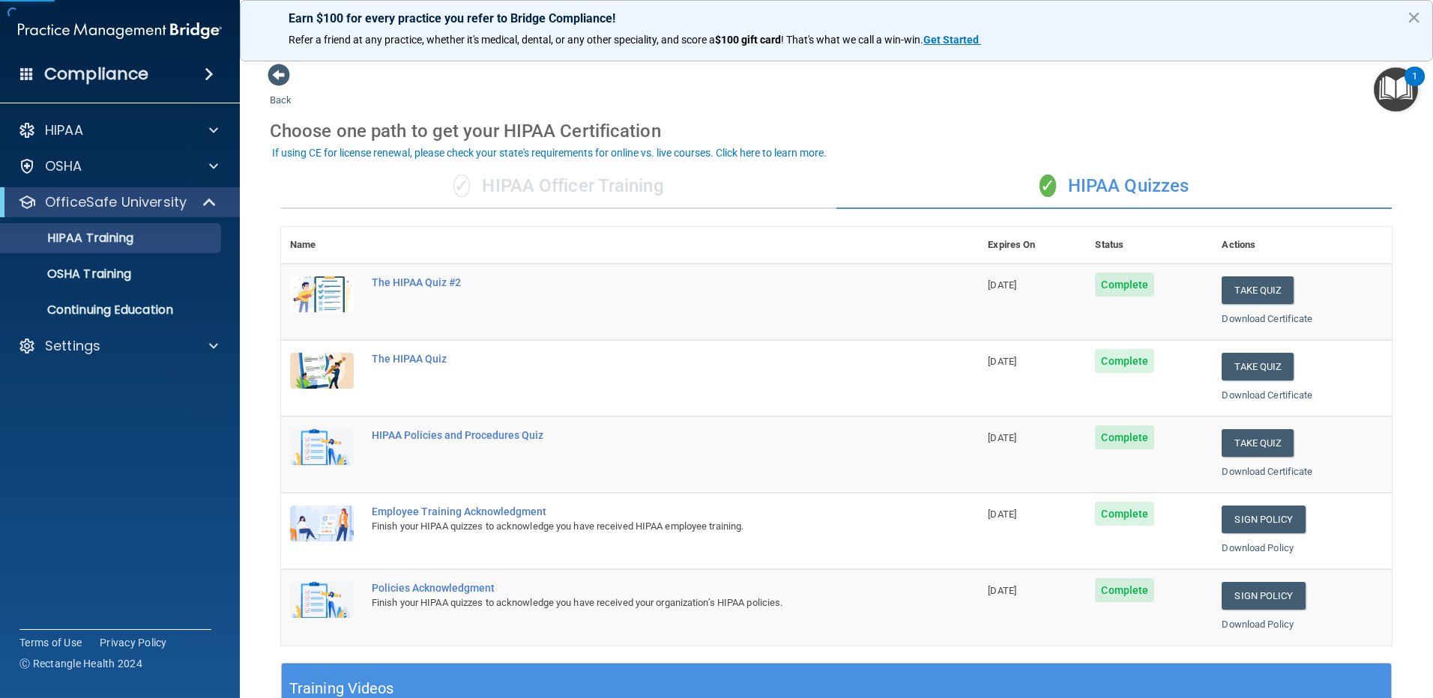
click at [814, 133] on div "Choose one path to get your HIPAA Certification" at bounding box center [836, 130] width 1133 height 43
click at [1229, 360] on button "Take Quiz" at bounding box center [1257, 367] width 72 height 28
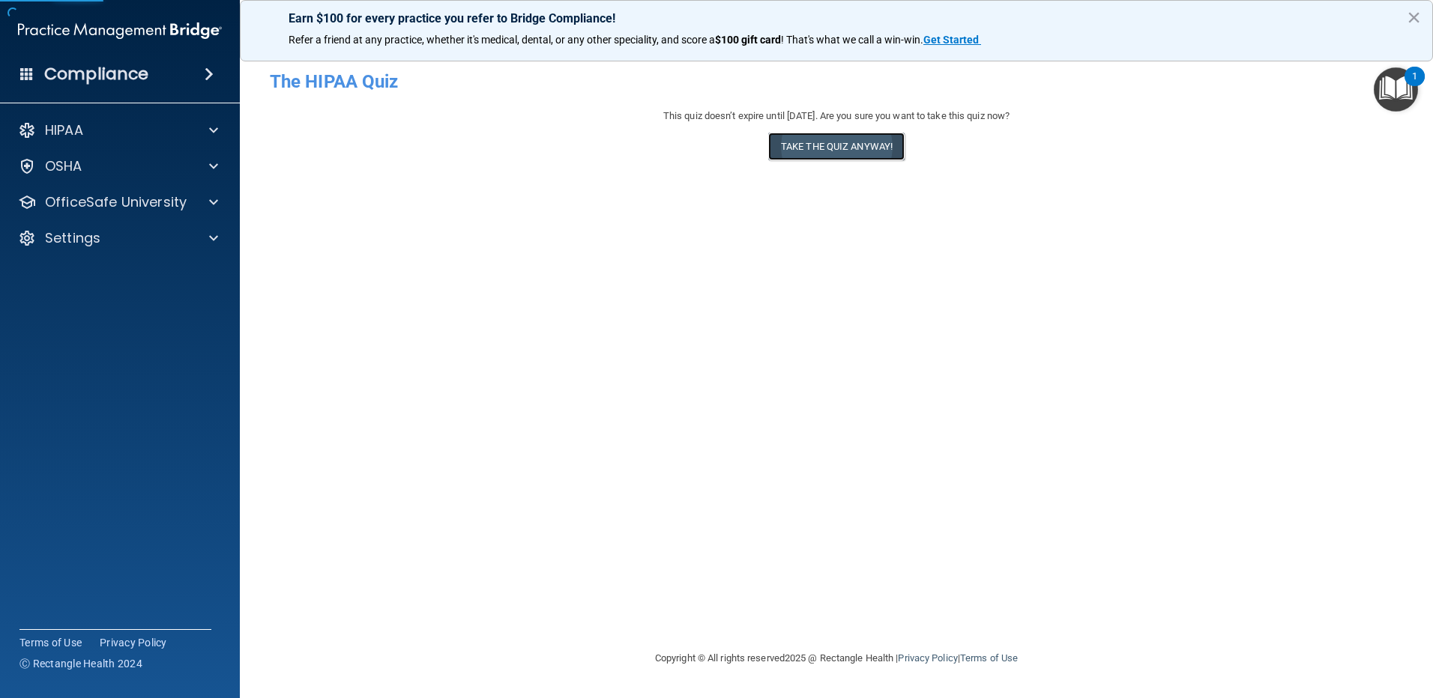
click at [828, 136] on button "Take the quiz anyway!" at bounding box center [836, 147] width 136 height 28
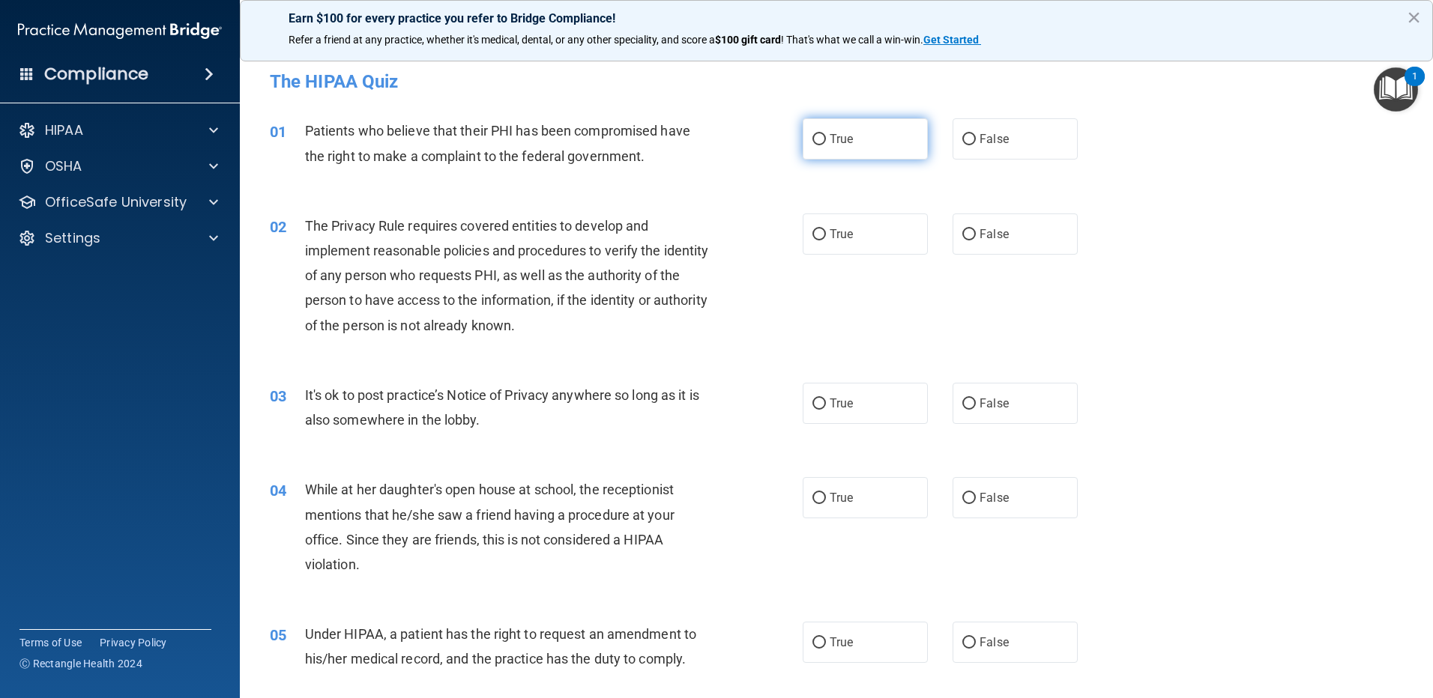
click at [813, 142] on input "True" at bounding box center [818, 139] width 13 height 11
radio input "true"
click at [812, 230] on input "True" at bounding box center [818, 234] width 13 height 11
radio input "true"
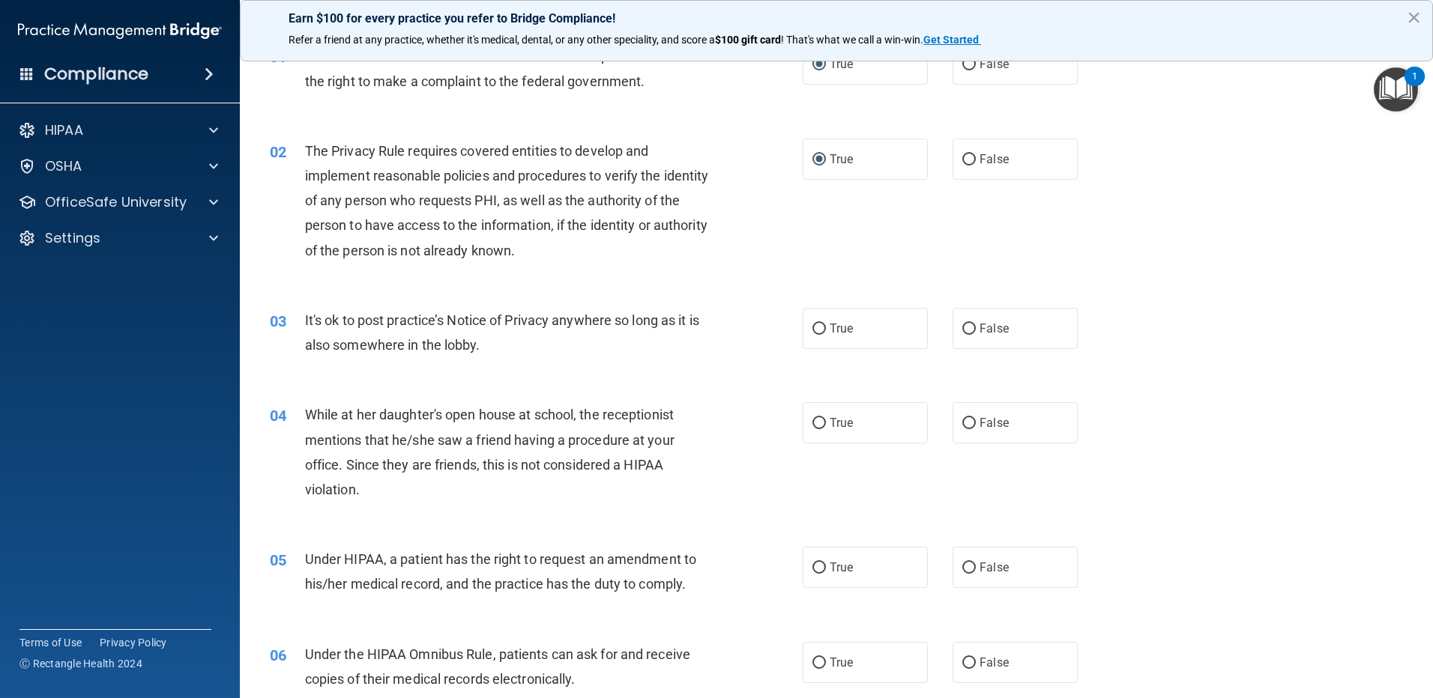
scroll to position [150, 0]
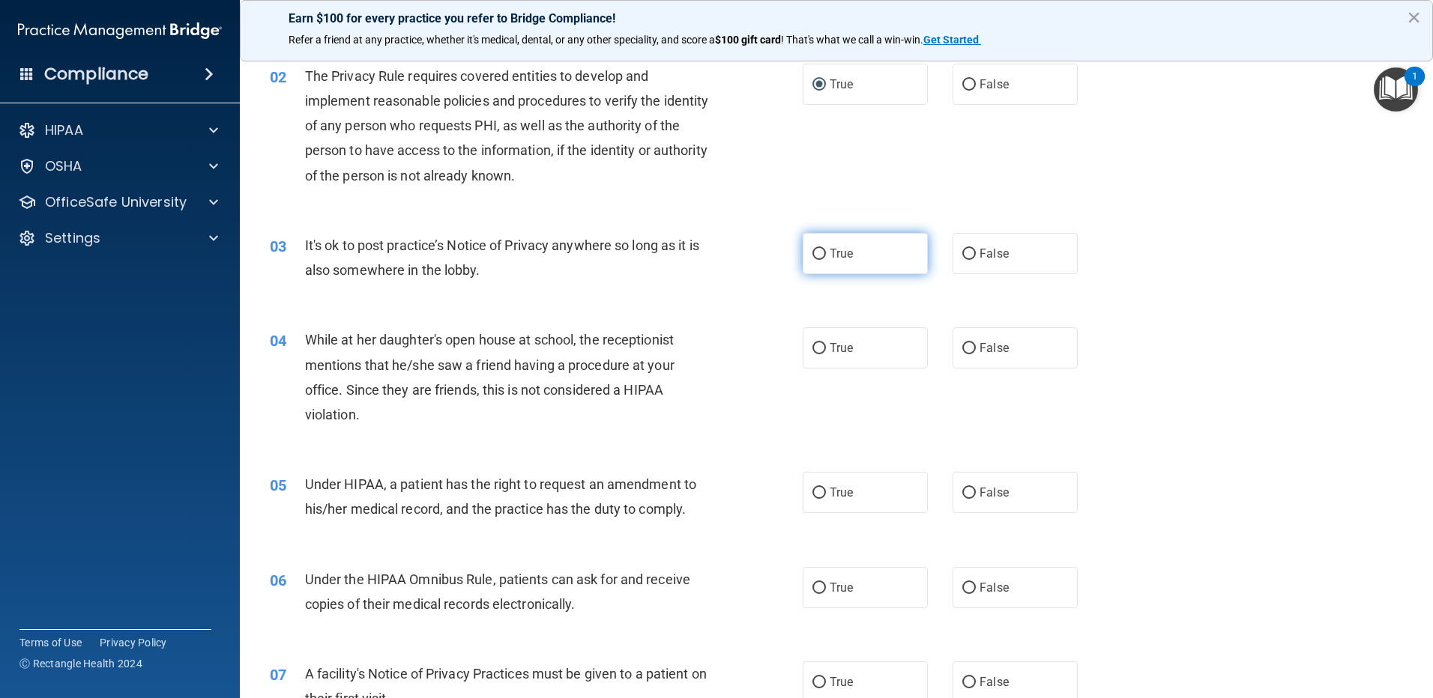
click at [817, 255] on input "True" at bounding box center [818, 254] width 13 height 11
radio input "true"
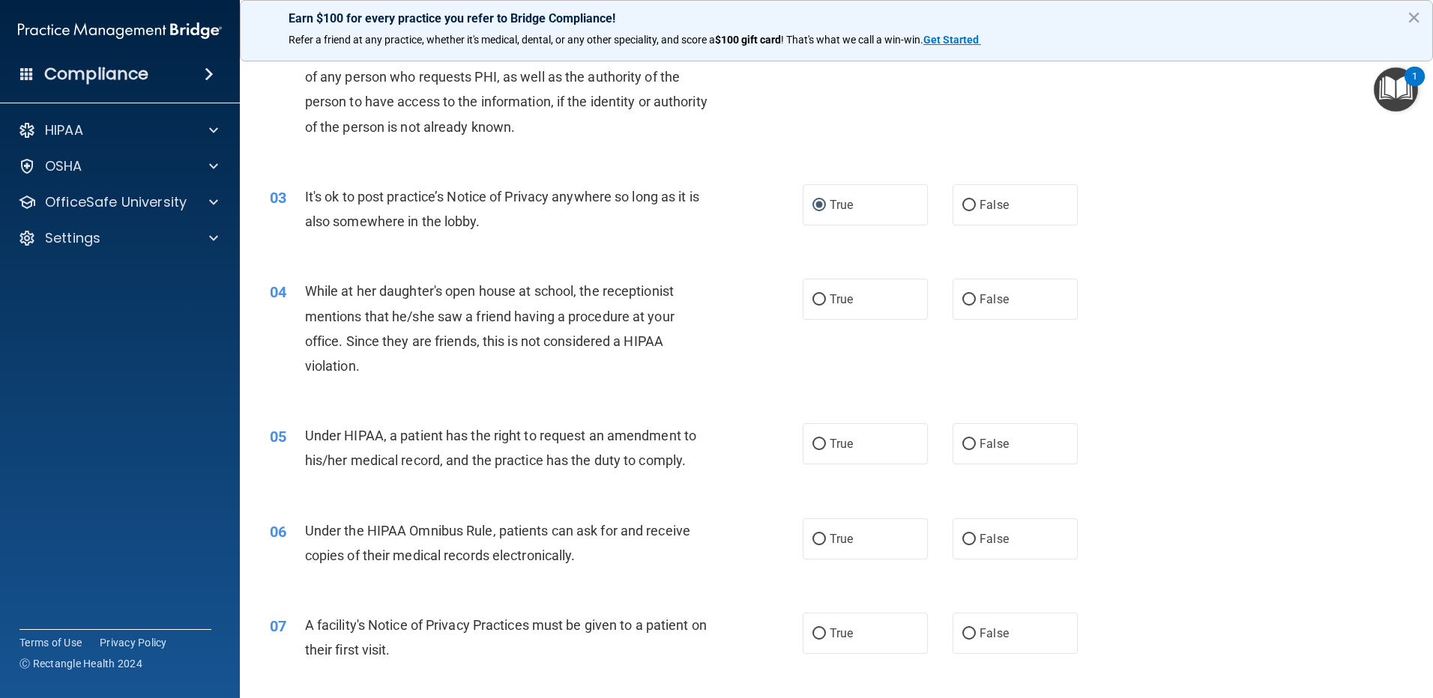
scroll to position [225, 0]
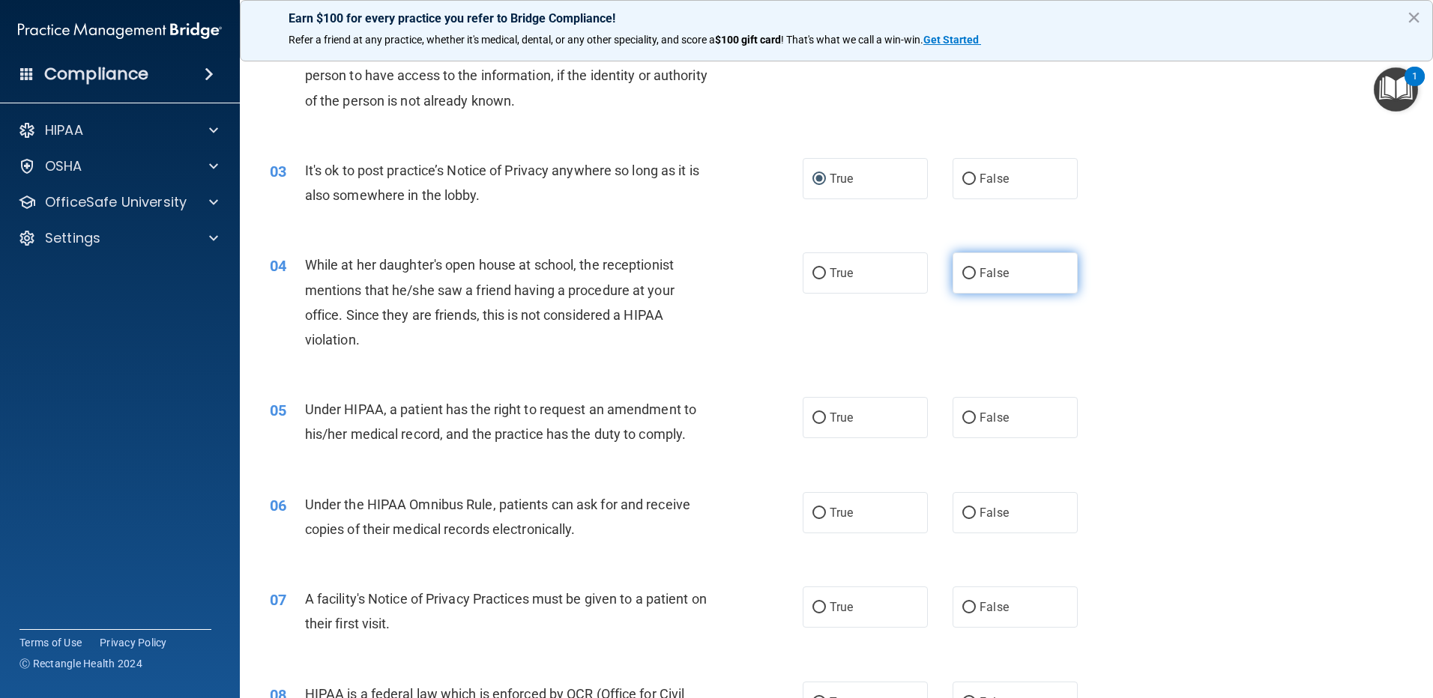
click at [962, 276] on input "False" at bounding box center [968, 273] width 13 height 11
radio input "true"
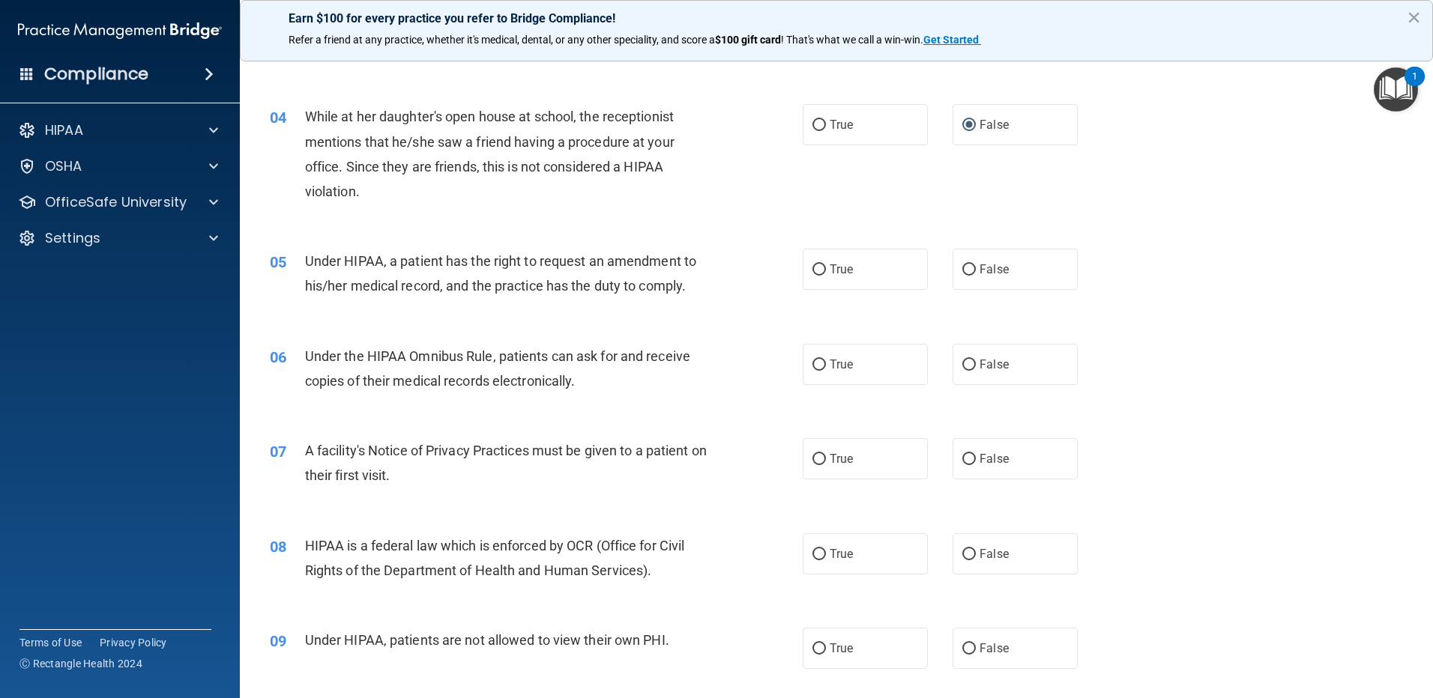
scroll to position [375, 0]
click at [812, 270] on input "True" at bounding box center [818, 268] width 13 height 11
radio input "true"
click at [814, 363] on input "True" at bounding box center [818, 363] width 13 height 11
radio input "true"
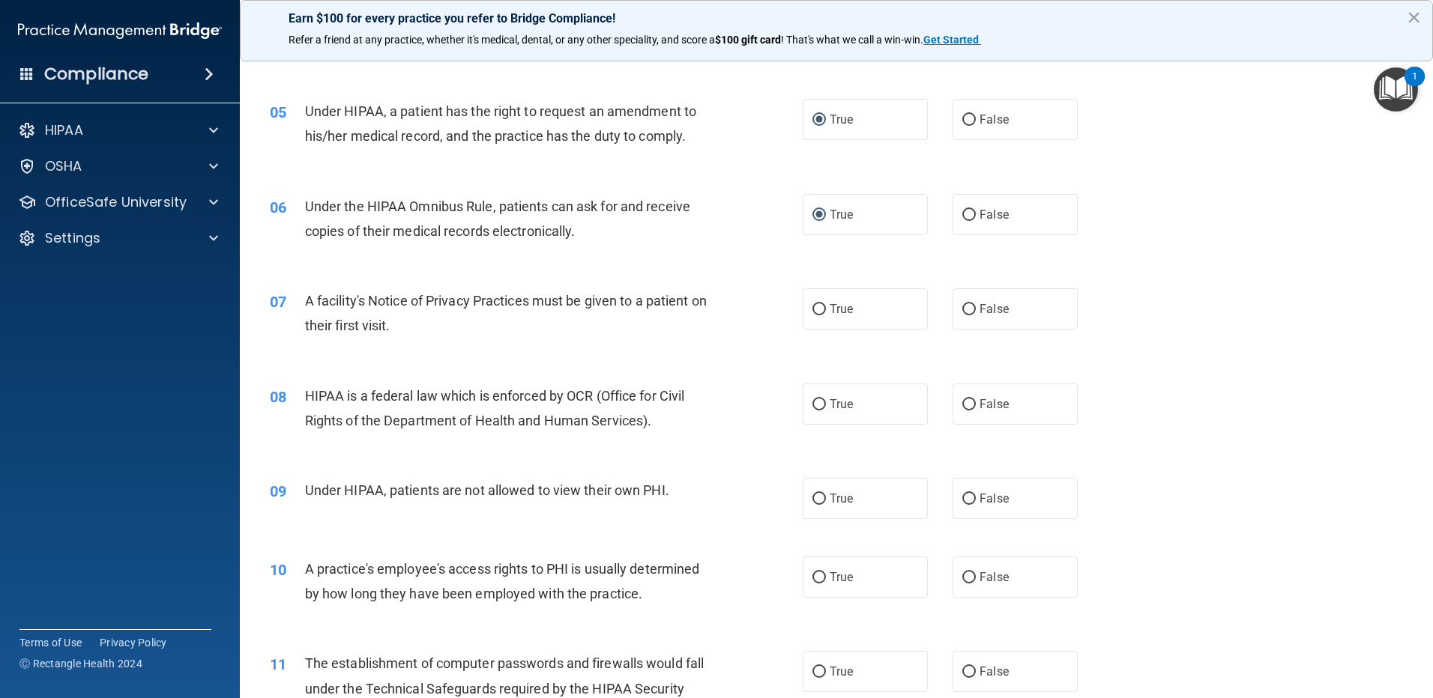
scroll to position [524, 0]
click at [813, 306] on input "True" at bounding box center [818, 308] width 13 height 11
radio input "true"
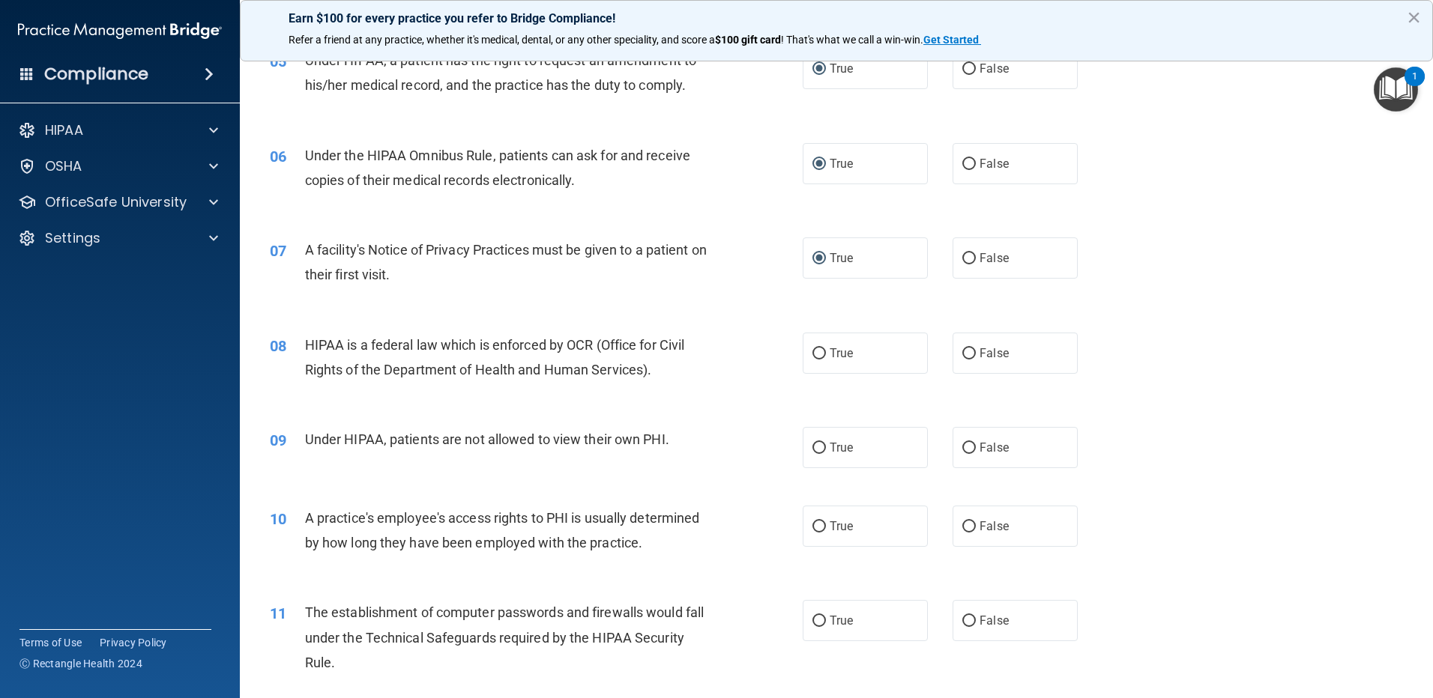
scroll to position [674, 0]
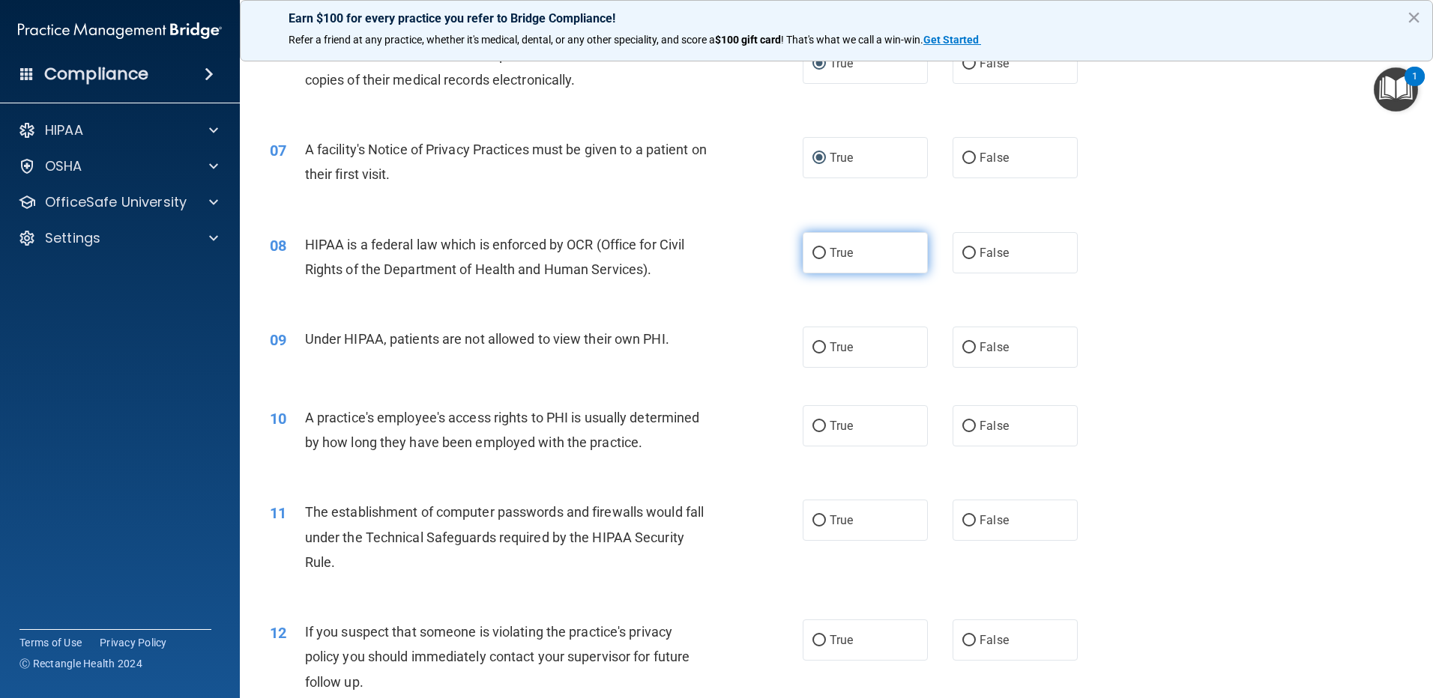
click at [813, 252] on input "True" at bounding box center [818, 253] width 13 height 11
radio input "true"
click at [962, 343] on input "False" at bounding box center [968, 347] width 13 height 11
radio input "true"
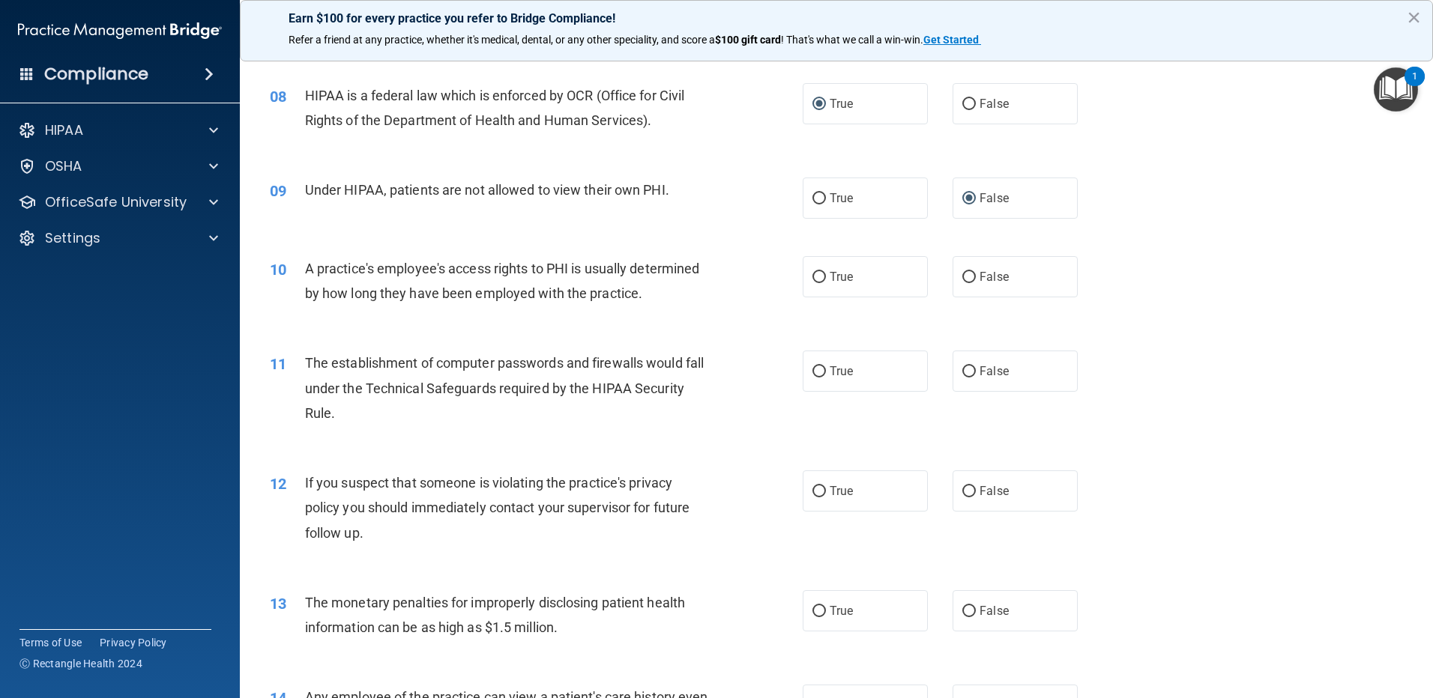
scroll to position [824, 0]
click at [964, 277] on input "False" at bounding box center [968, 276] width 13 height 11
radio input "true"
click at [814, 372] on input "True" at bounding box center [818, 371] width 13 height 11
radio input "true"
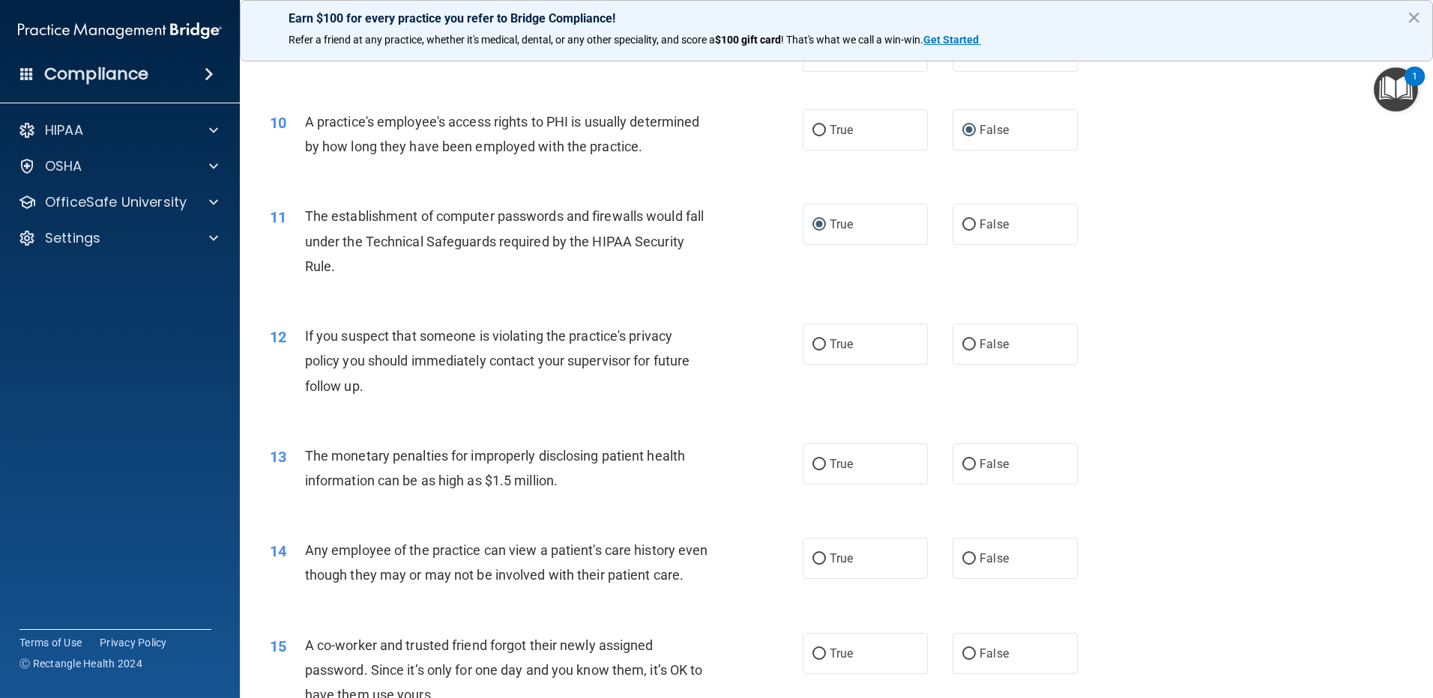
scroll to position [974, 0]
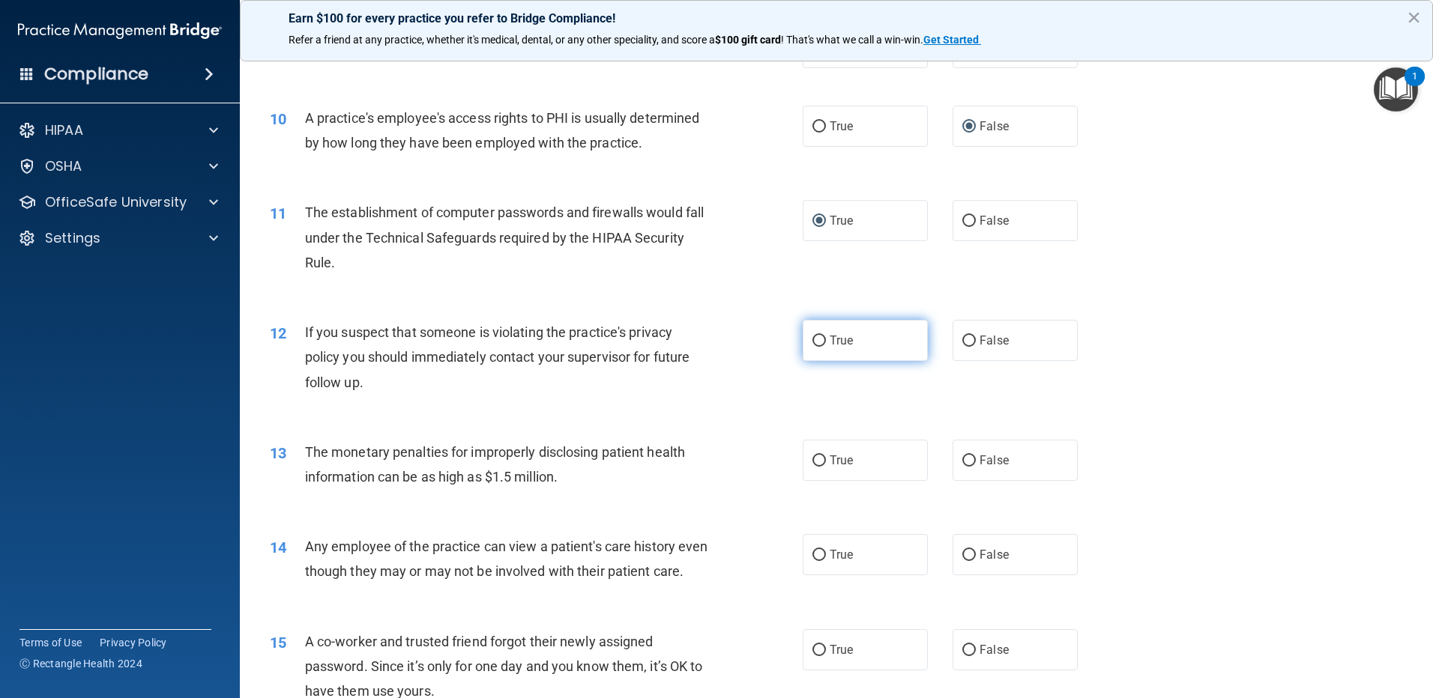
click at [812, 338] on input "True" at bounding box center [818, 341] width 13 height 11
radio input "true"
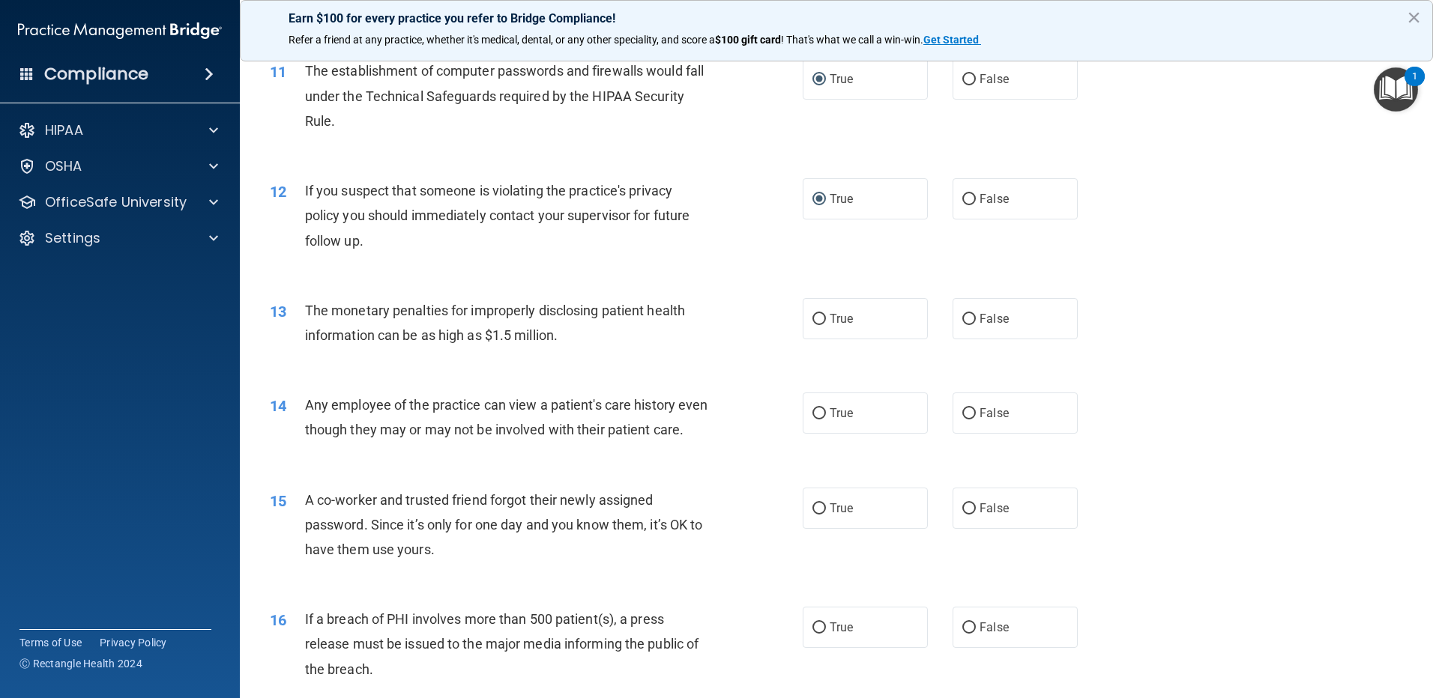
scroll to position [1124, 0]
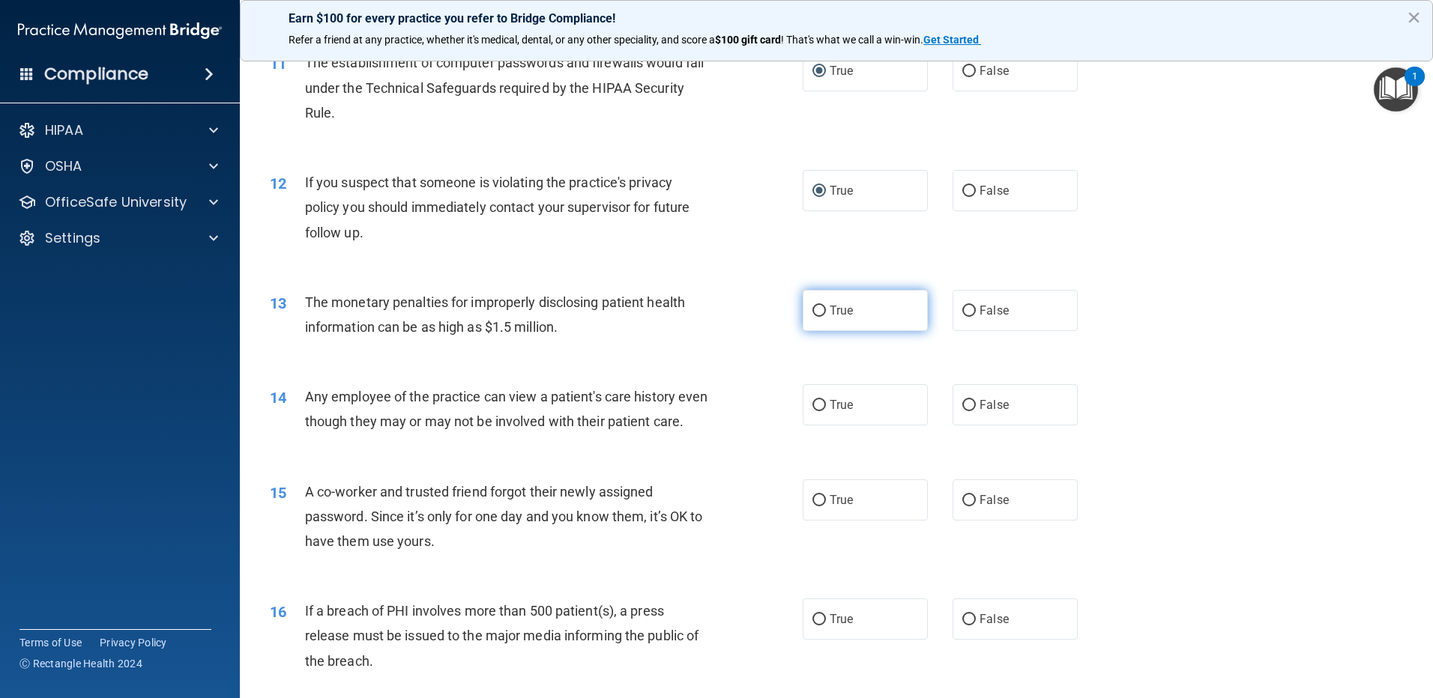
click at [812, 312] on input "True" at bounding box center [818, 311] width 13 height 11
radio input "true"
click at [967, 403] on input "False" at bounding box center [968, 405] width 13 height 11
radio input "true"
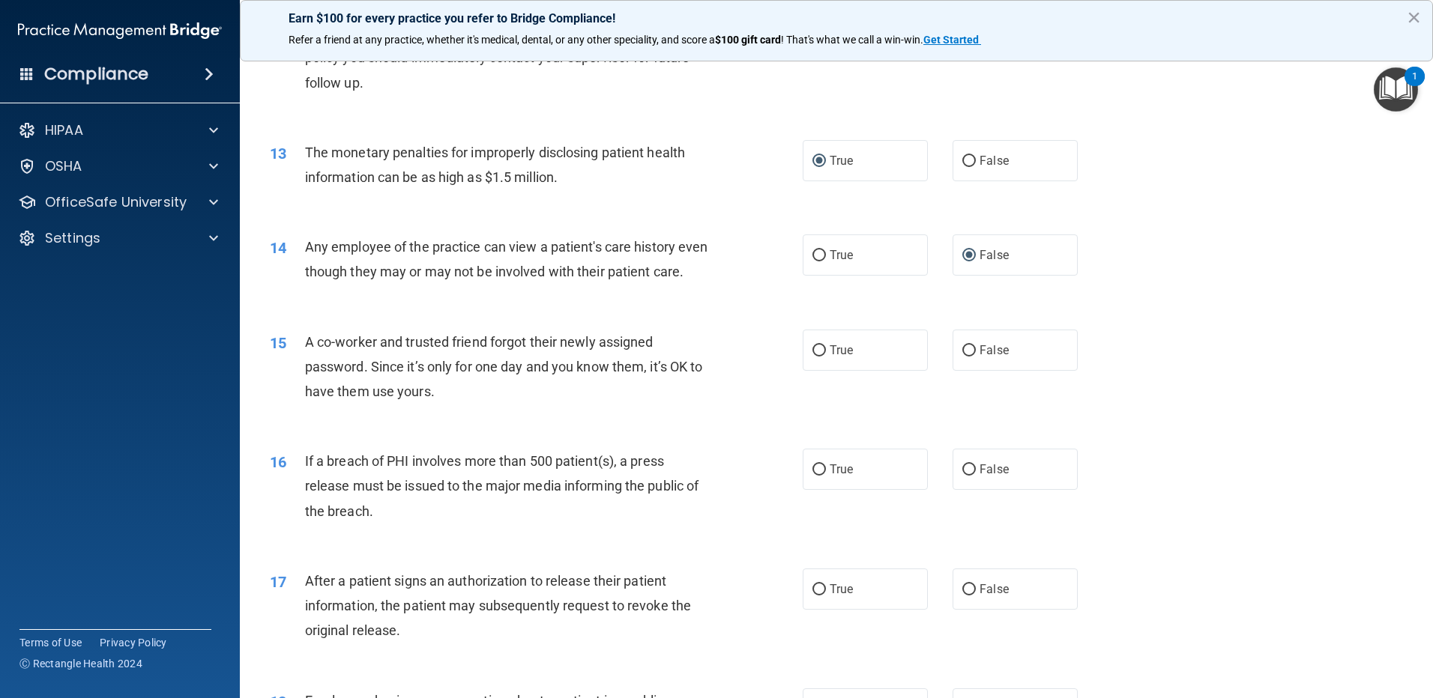
scroll to position [1349, 0]
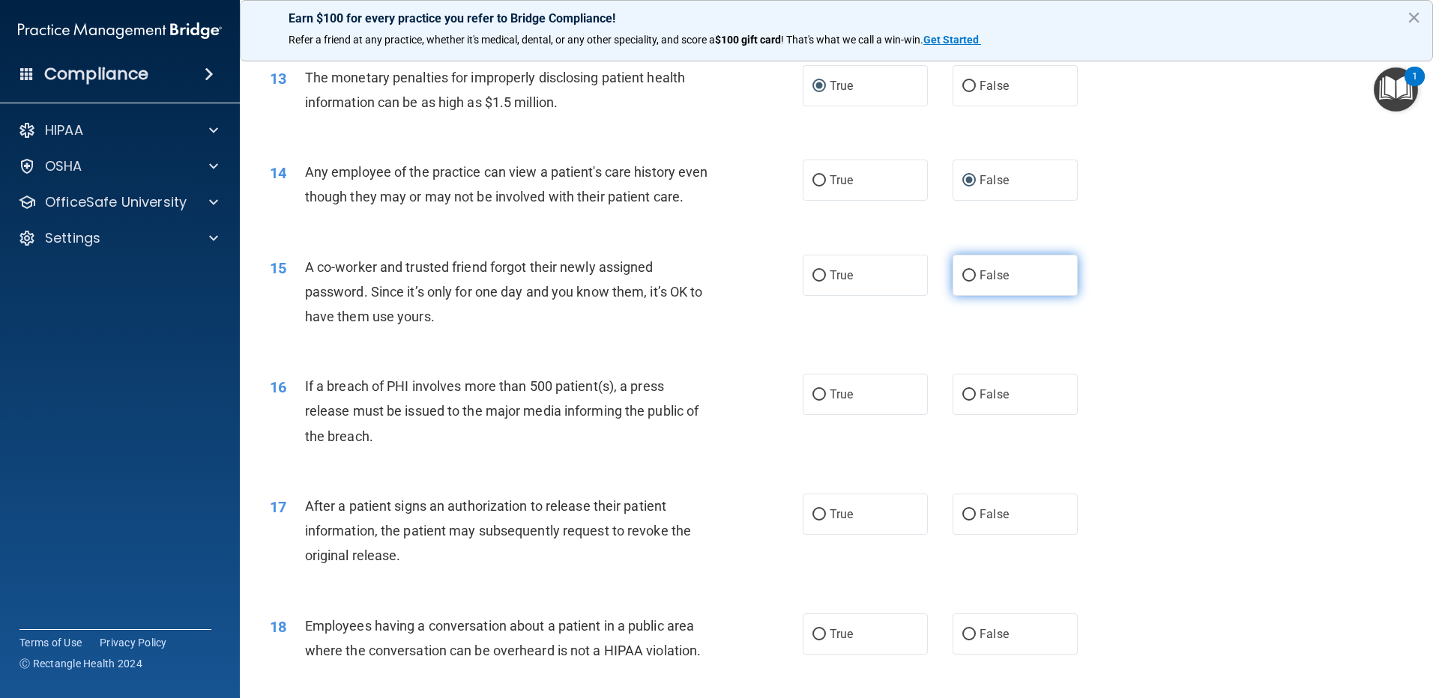
click at [963, 282] on input "False" at bounding box center [968, 275] width 13 height 11
radio input "true"
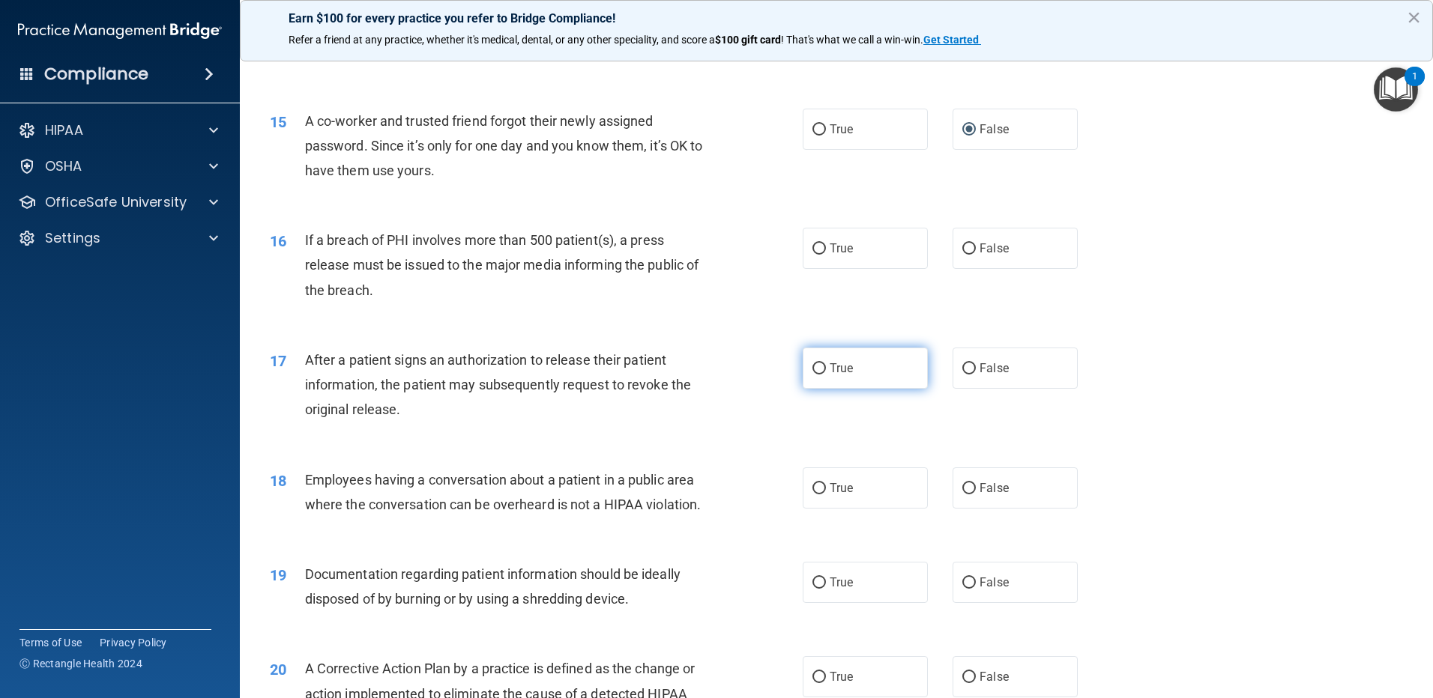
scroll to position [1498, 0]
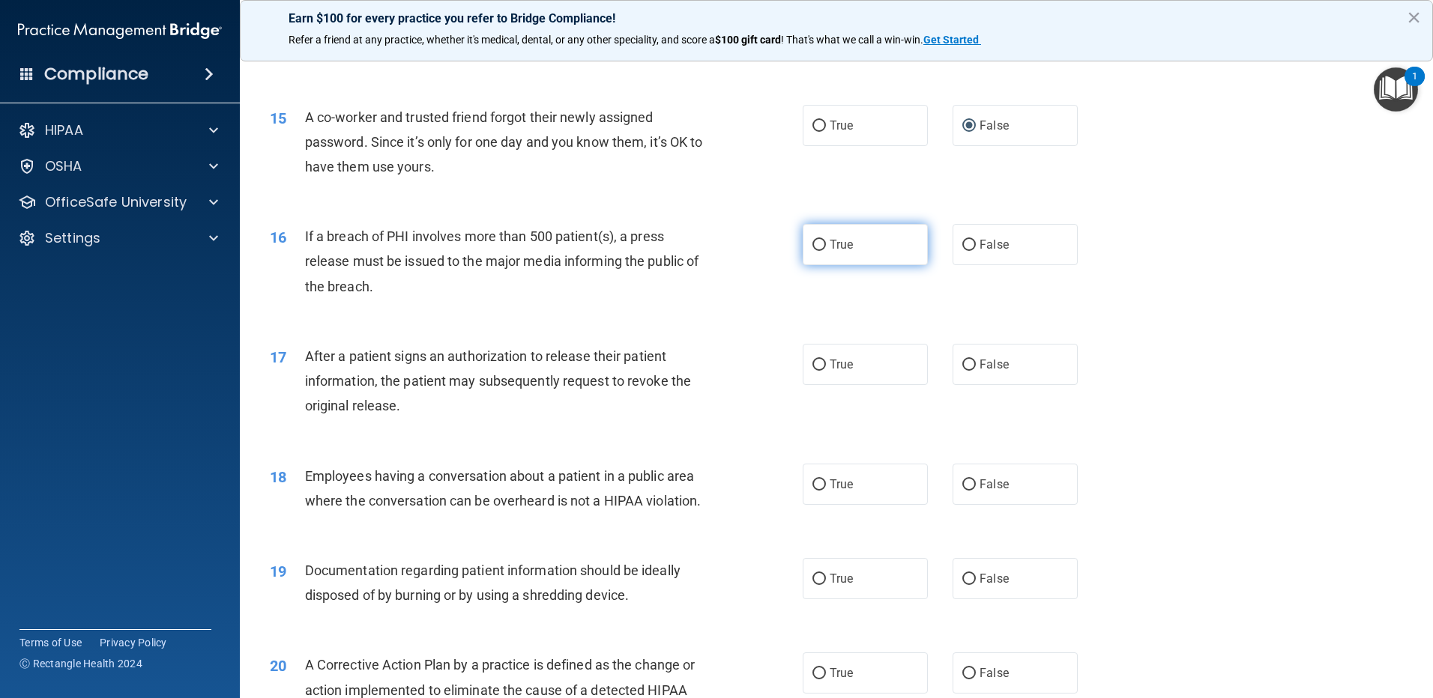
click at [814, 251] on input "True" at bounding box center [818, 245] width 13 height 11
radio input "true"
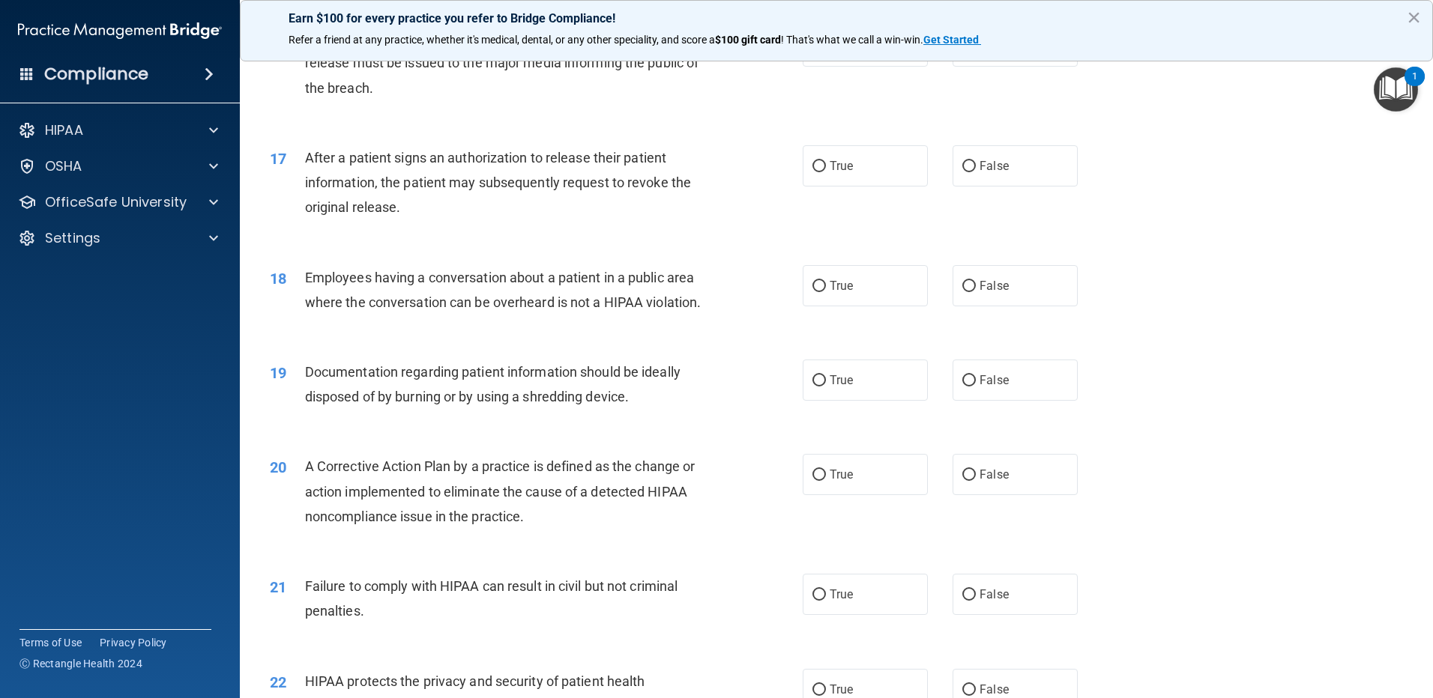
scroll to position [1723, 0]
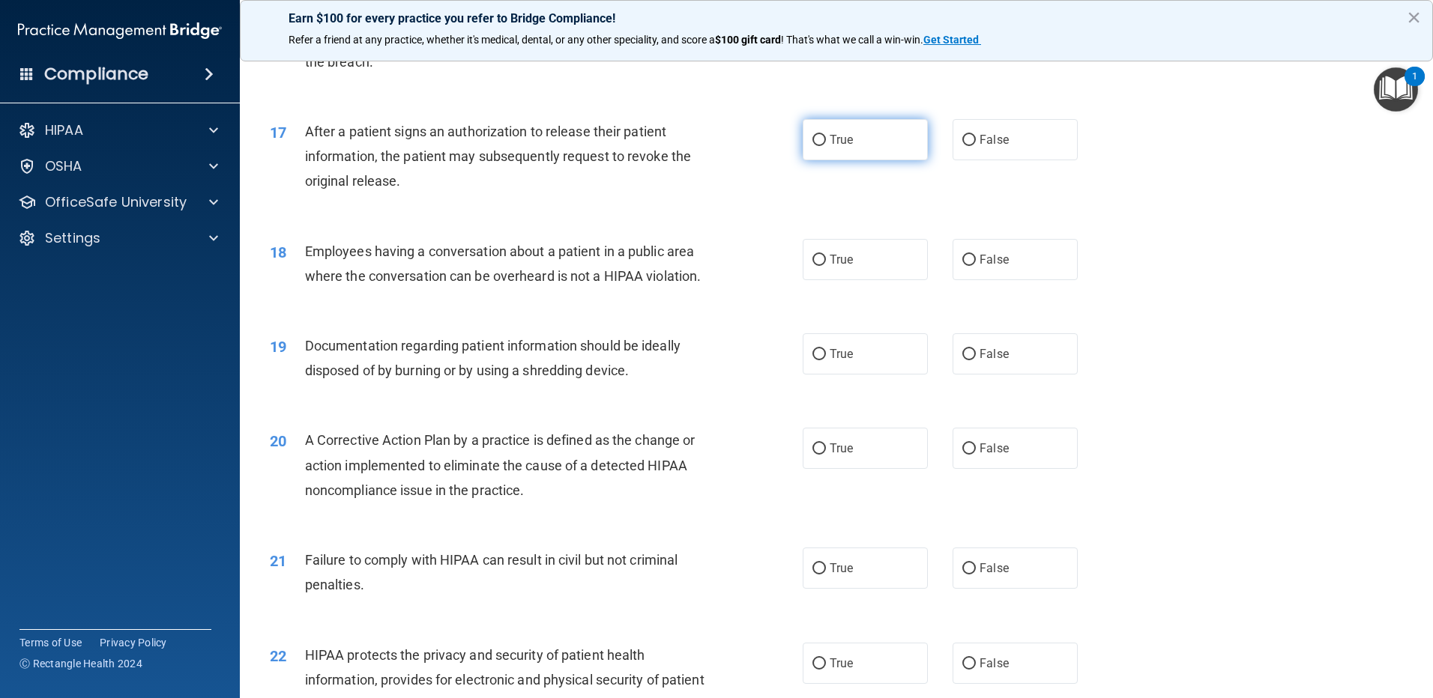
click at [812, 146] on input "True" at bounding box center [818, 140] width 13 height 11
radio input "true"
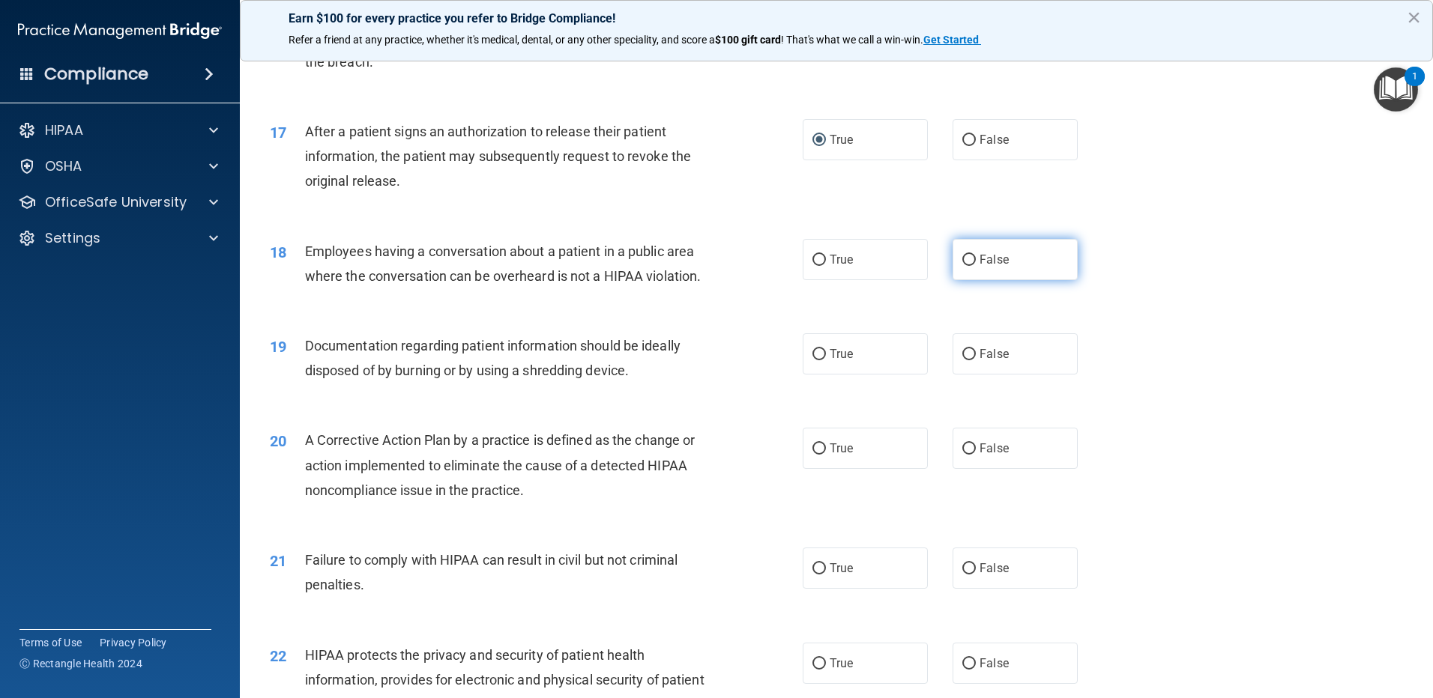
click at [964, 266] on input "False" at bounding box center [968, 260] width 13 height 11
radio input "true"
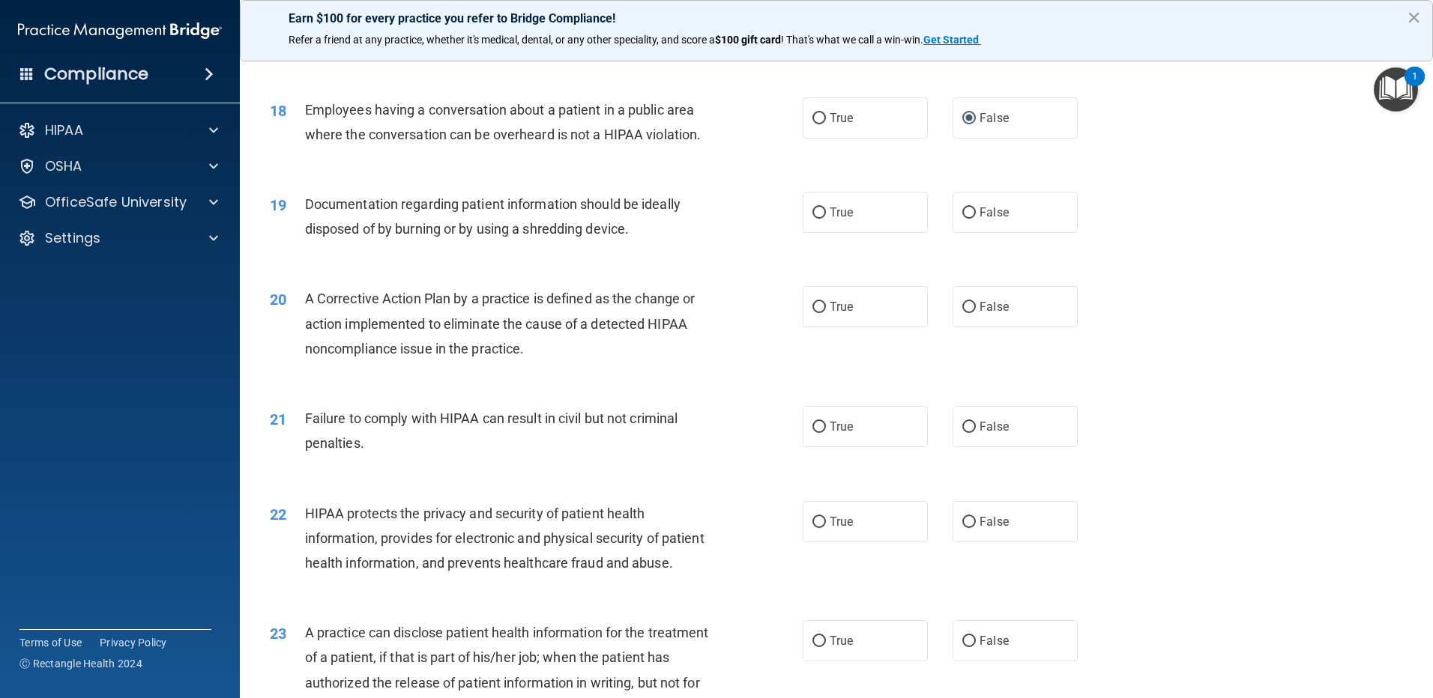
scroll to position [1873, 0]
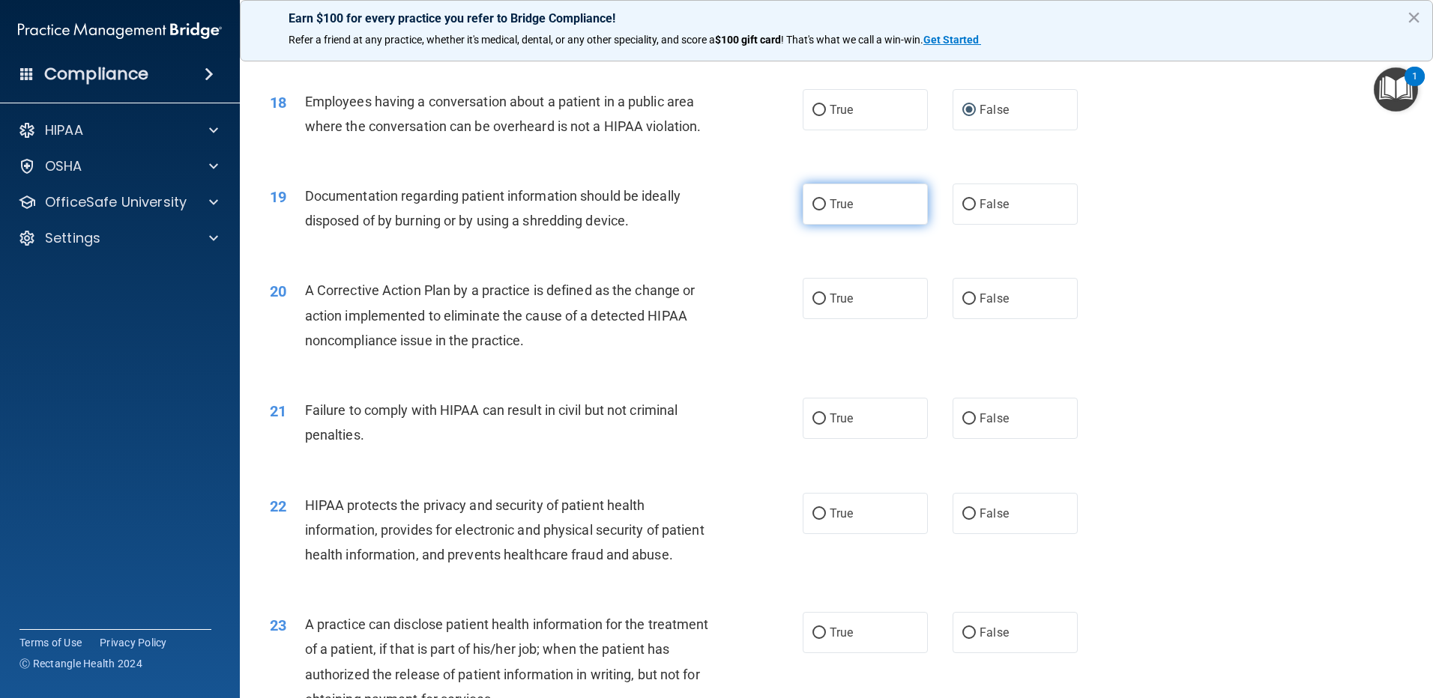
click at [812, 211] on input "True" at bounding box center [818, 204] width 13 height 11
radio input "true"
click at [813, 305] on input "True" at bounding box center [818, 299] width 13 height 11
radio input "true"
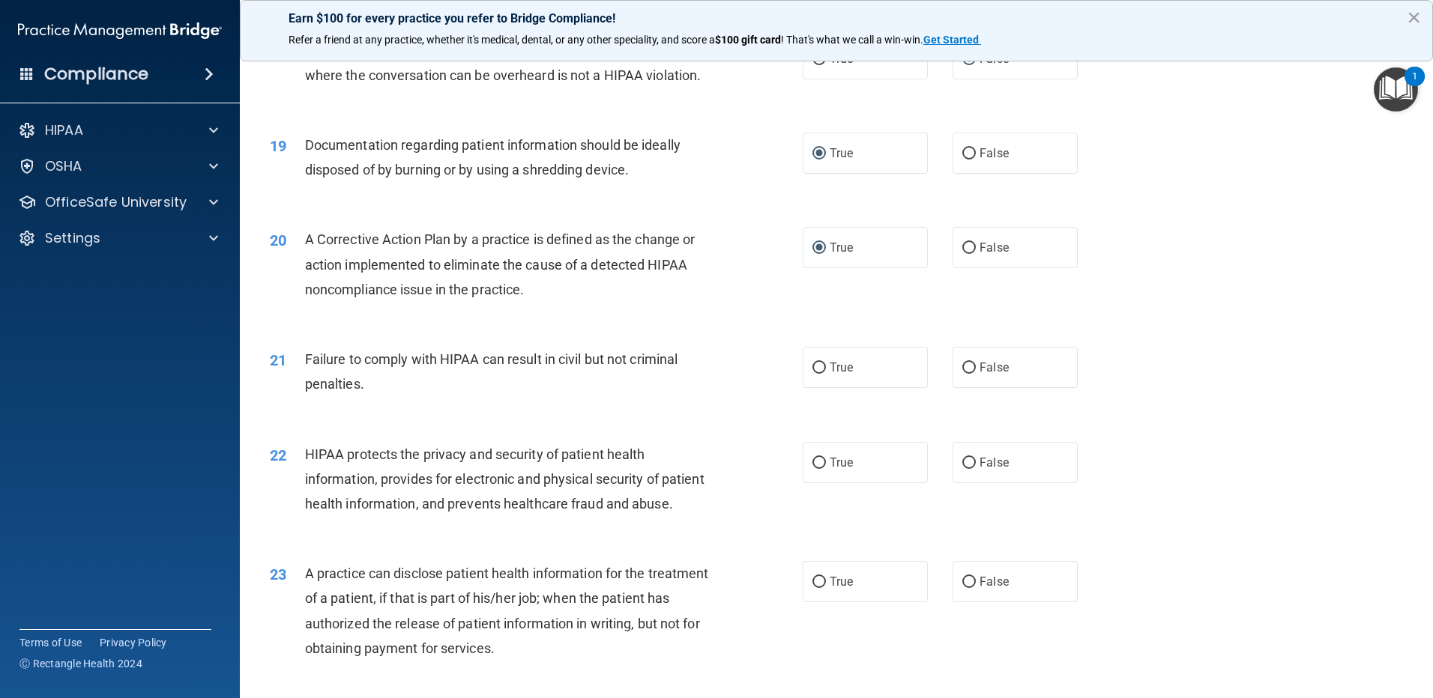
scroll to position [2023, 0]
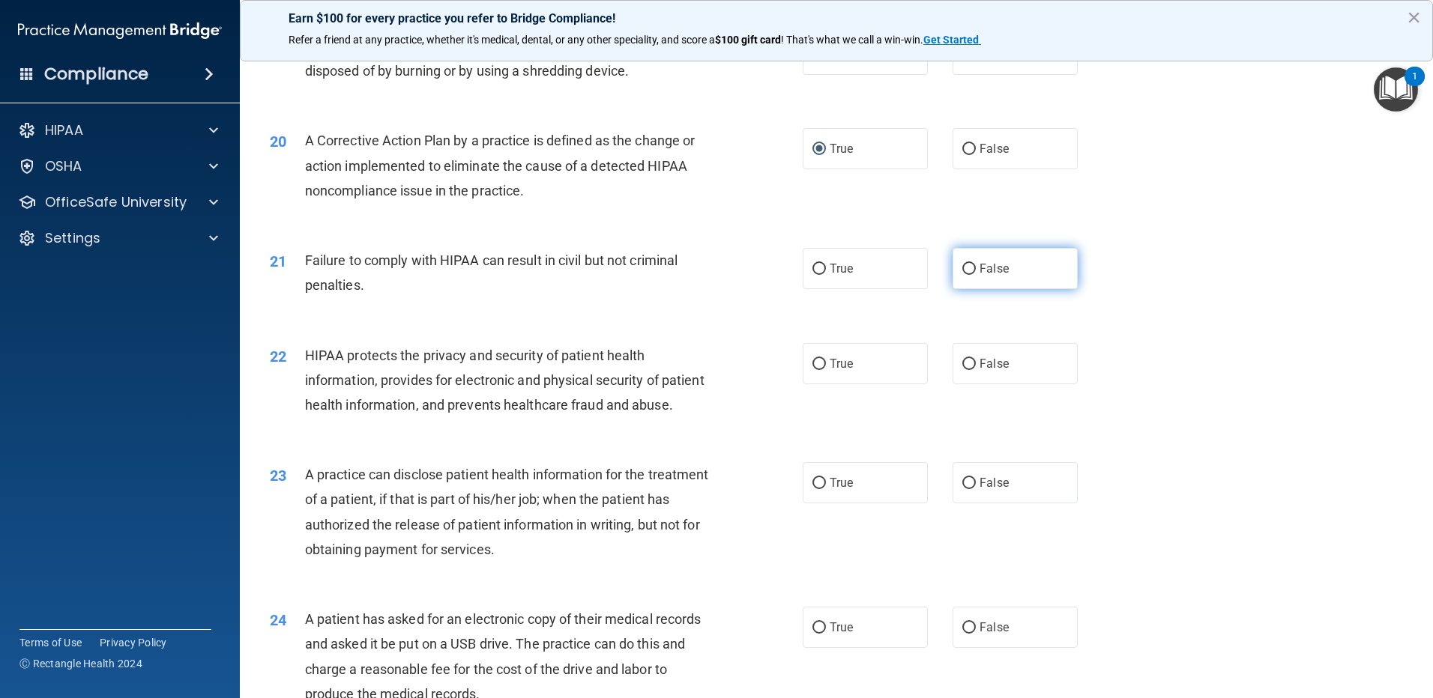
click at [962, 275] on input "False" at bounding box center [968, 269] width 13 height 11
radio input "true"
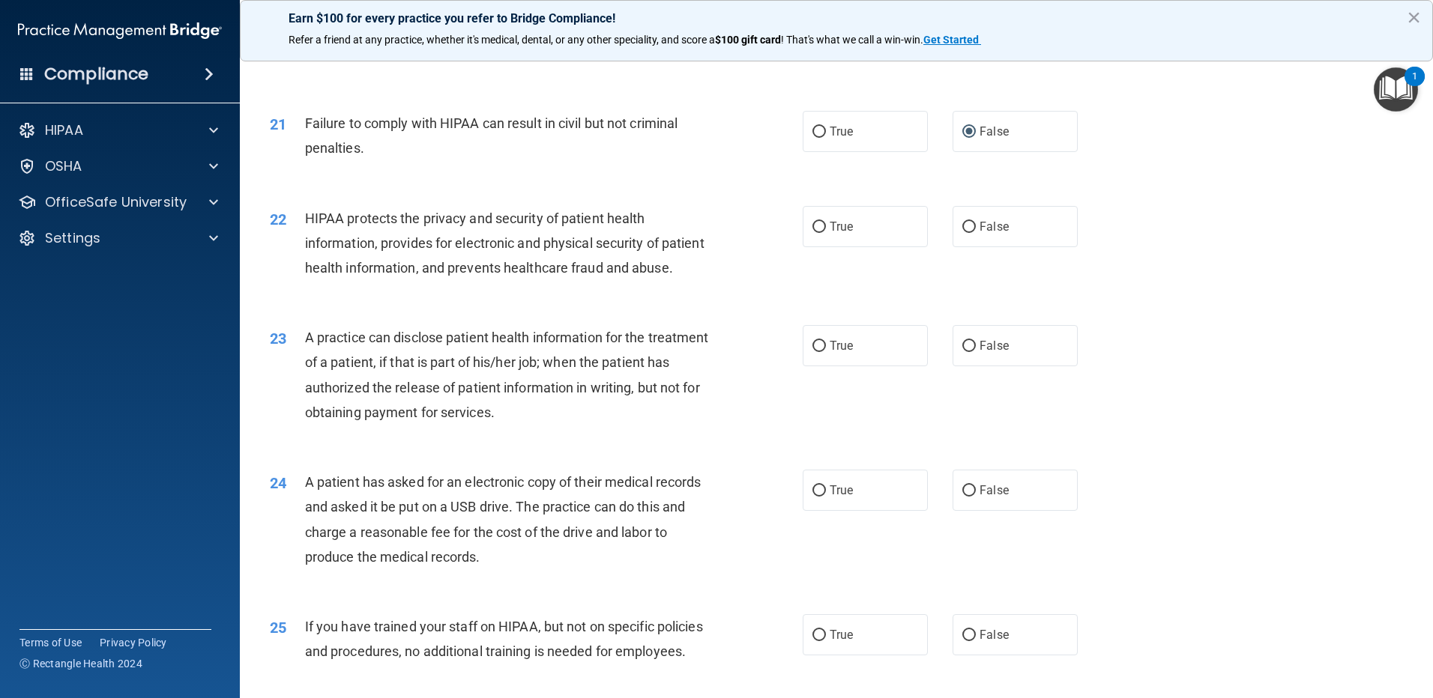
scroll to position [2173, 0]
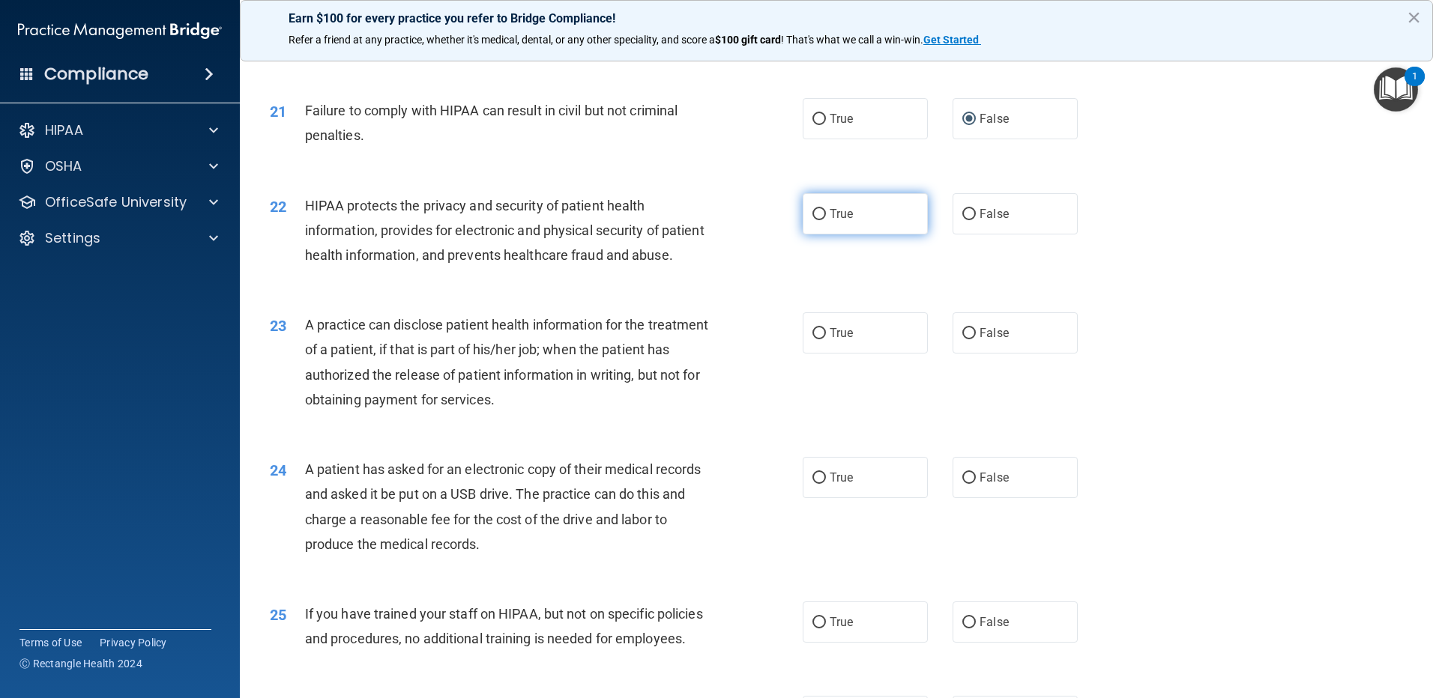
click at [813, 220] on input "True" at bounding box center [818, 214] width 13 height 11
radio input "true"
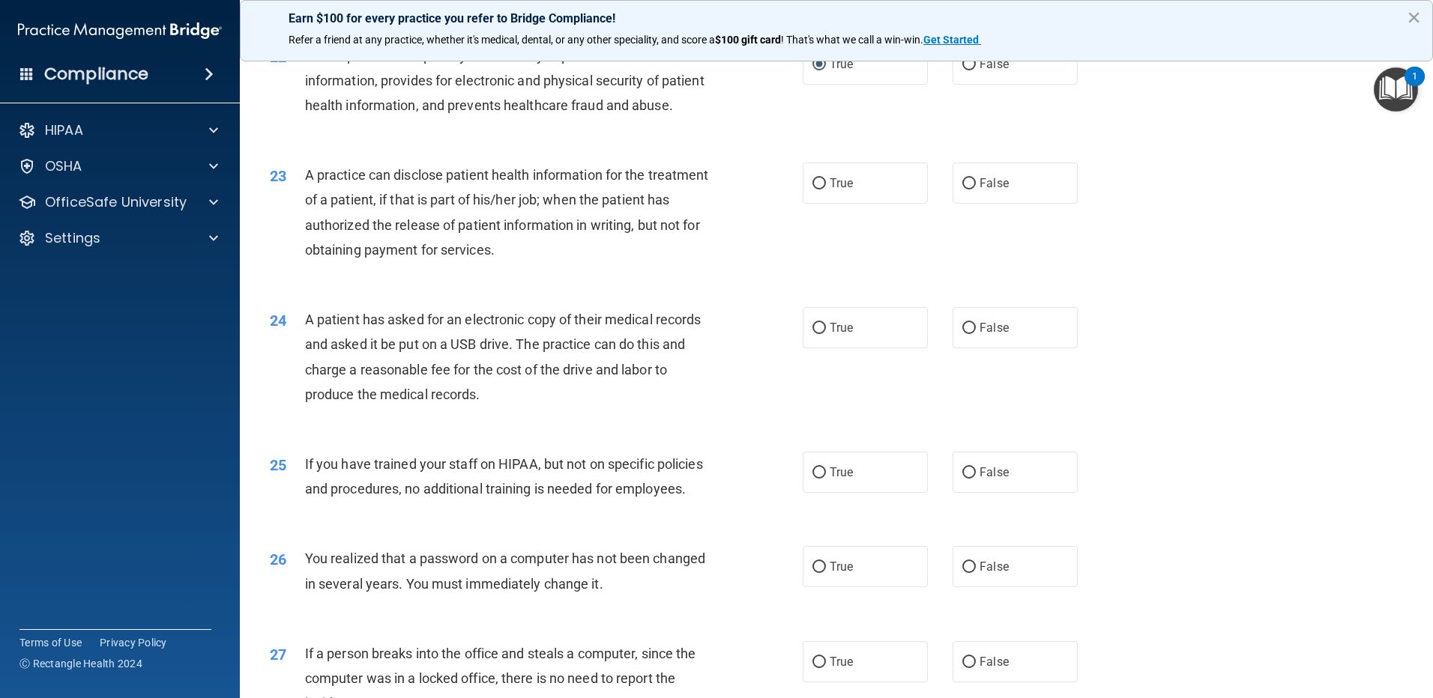
scroll to position [2398, 0]
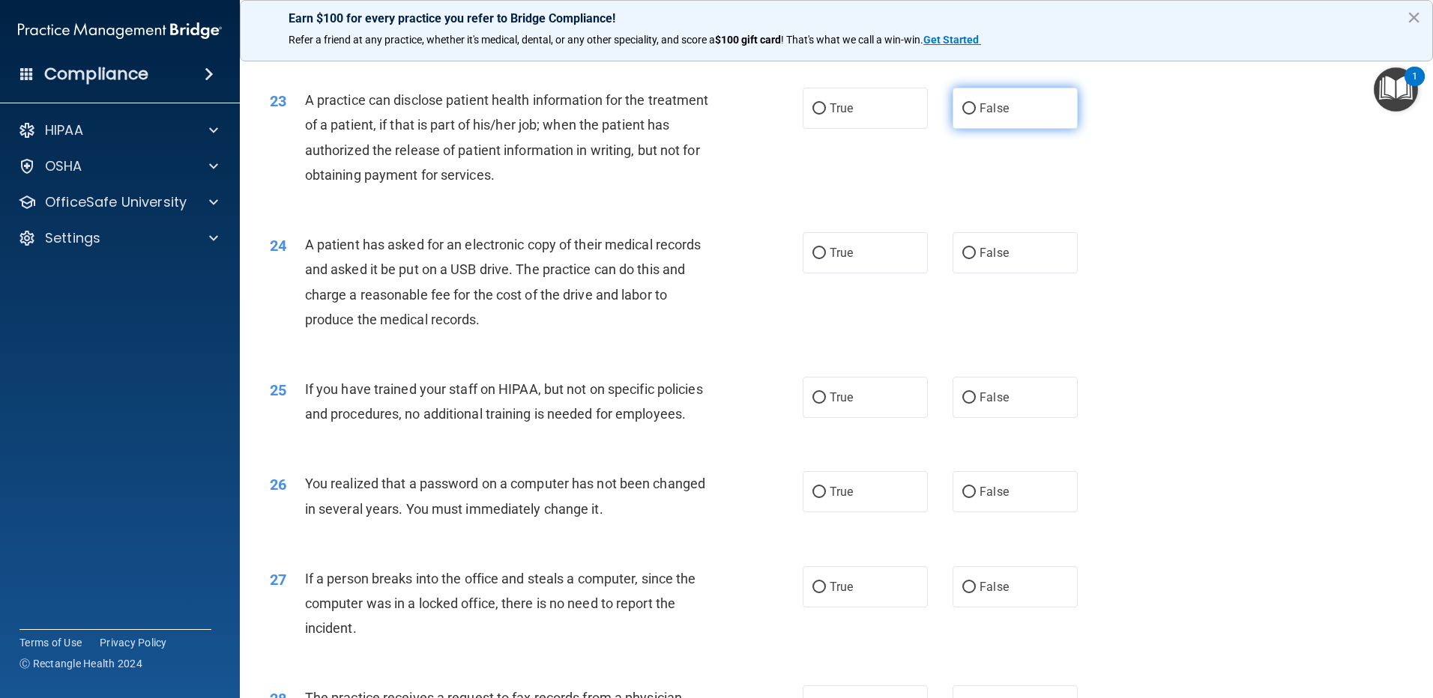
click at [962, 115] on input "False" at bounding box center [968, 108] width 13 height 11
radio input "true"
click at [962, 259] on input "False" at bounding box center [968, 253] width 13 height 11
radio input "true"
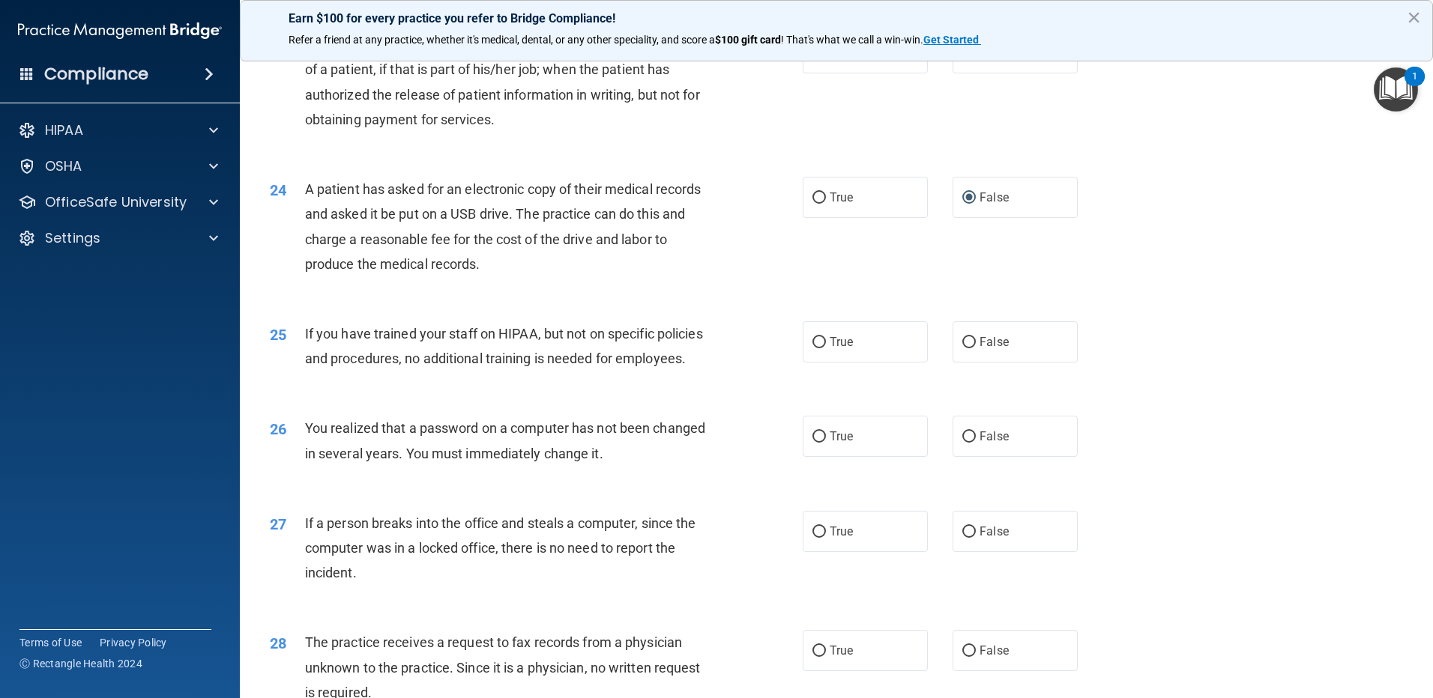
scroll to position [2547, 0]
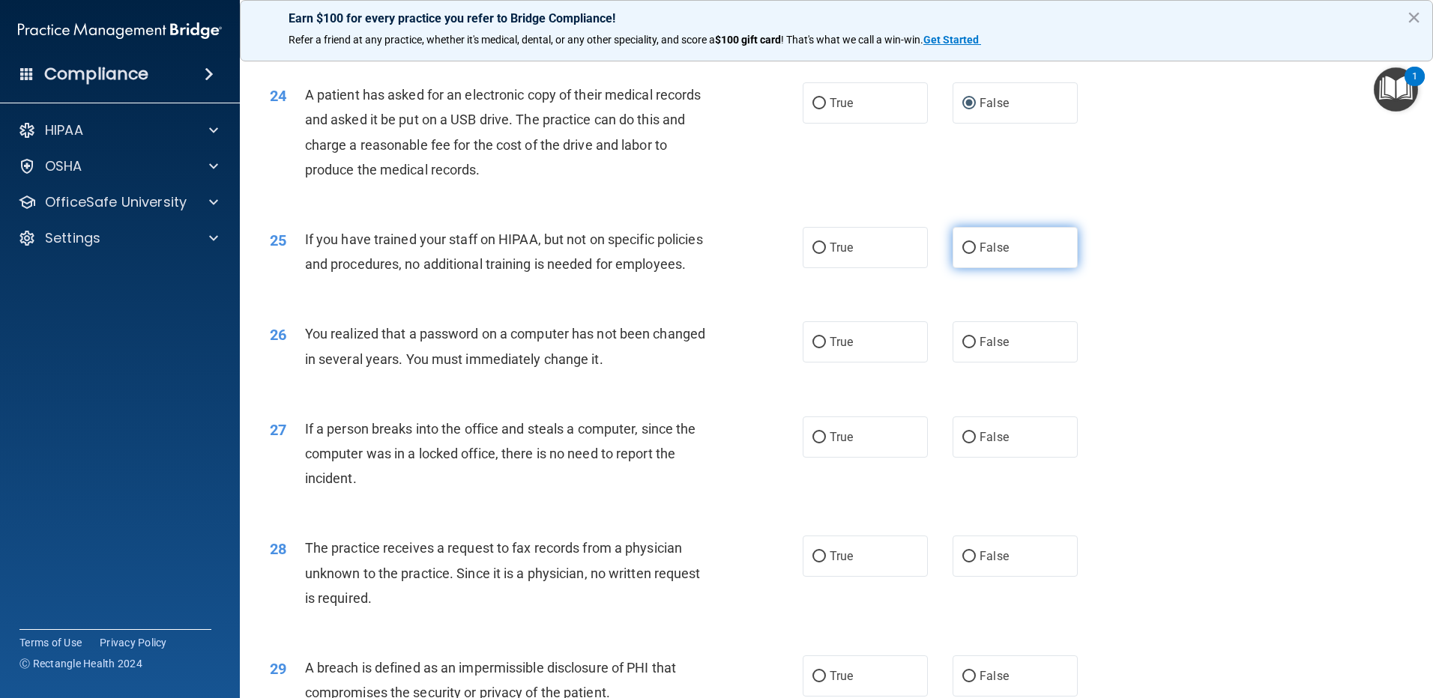
click at [962, 254] on input "False" at bounding box center [968, 248] width 13 height 11
radio input "true"
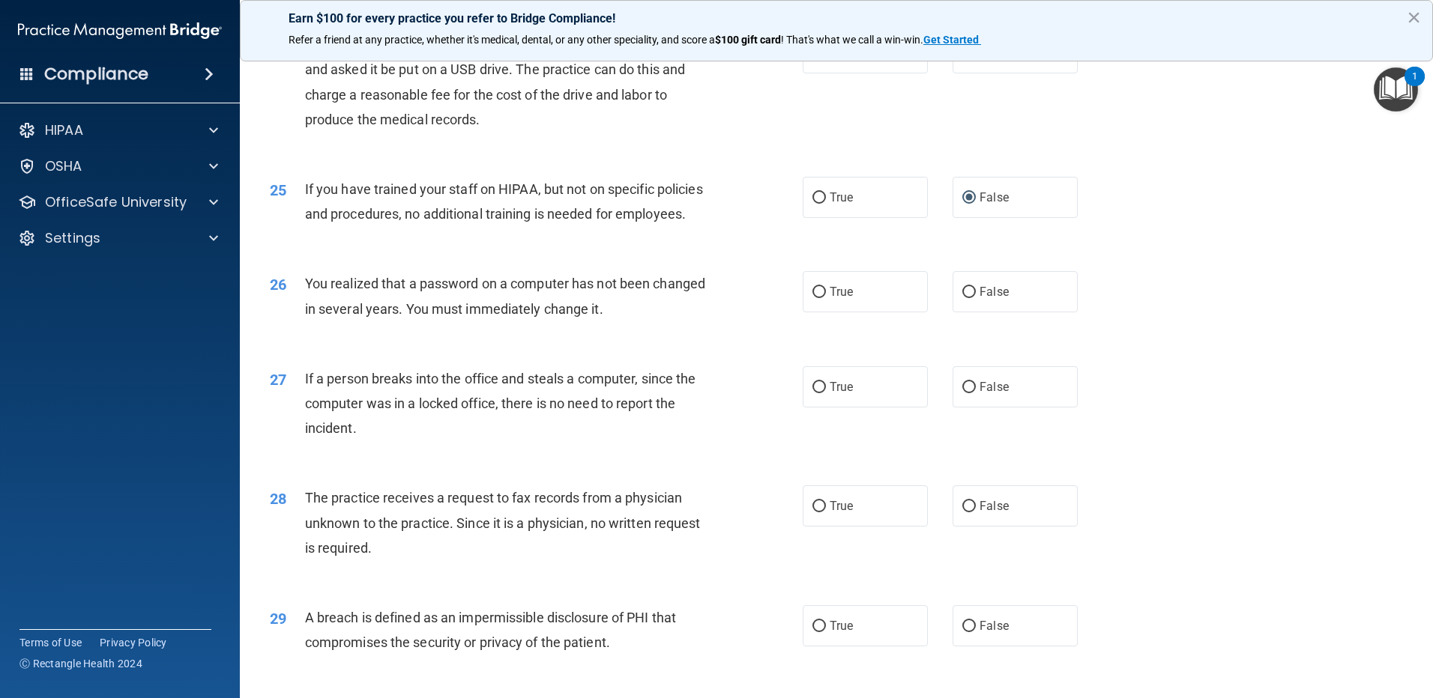
scroll to position [2697, 0]
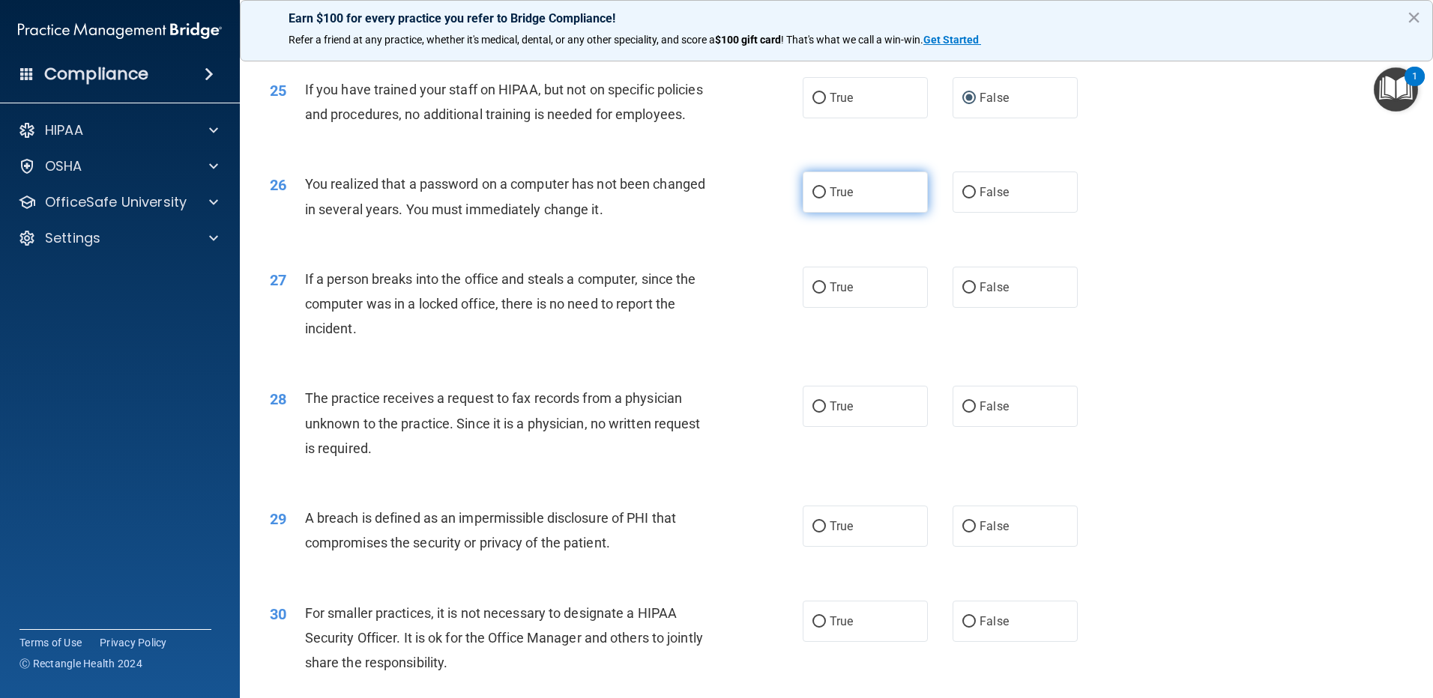
click at [812, 199] on input "True" at bounding box center [818, 192] width 13 height 11
radio input "true"
click at [962, 294] on input "False" at bounding box center [968, 287] width 13 height 11
radio input "true"
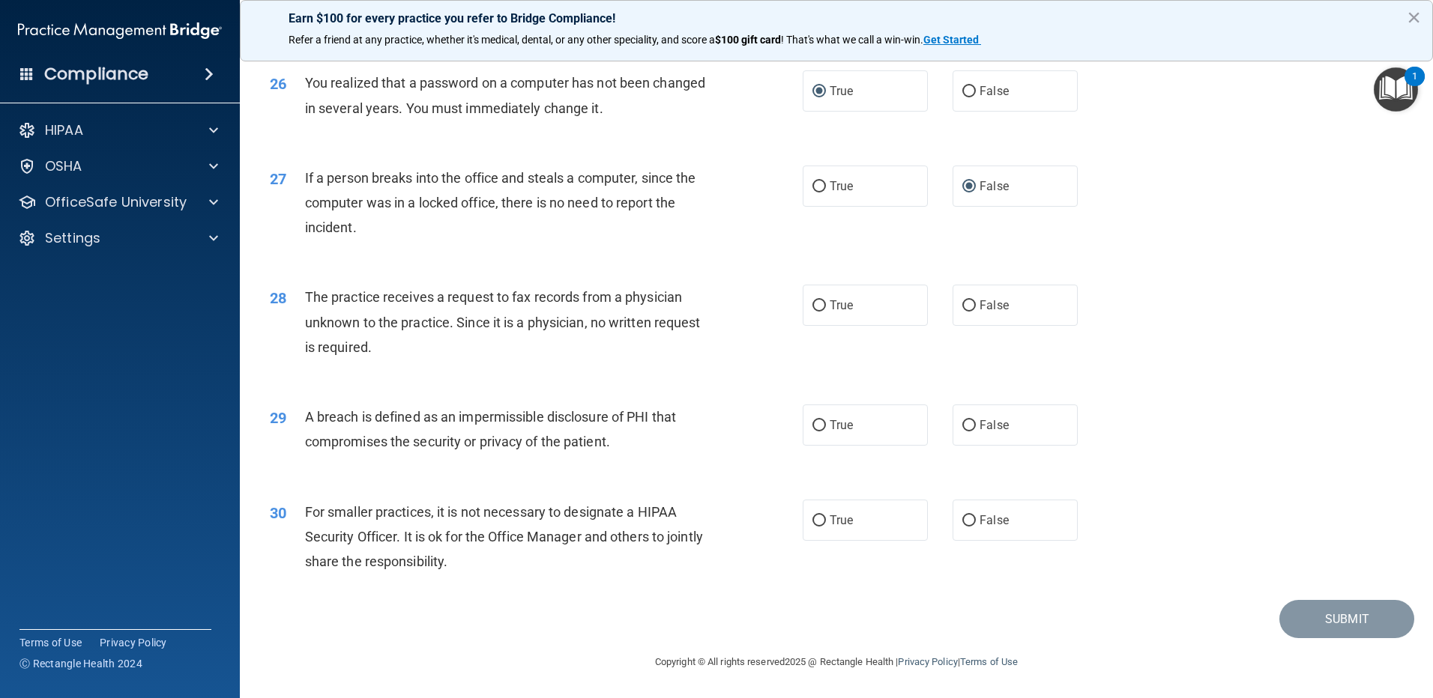
scroll to position [2847, 0]
click at [962, 312] on input "False" at bounding box center [968, 305] width 13 height 11
radio input "true"
click at [817, 432] on input "True" at bounding box center [818, 425] width 13 height 11
radio input "true"
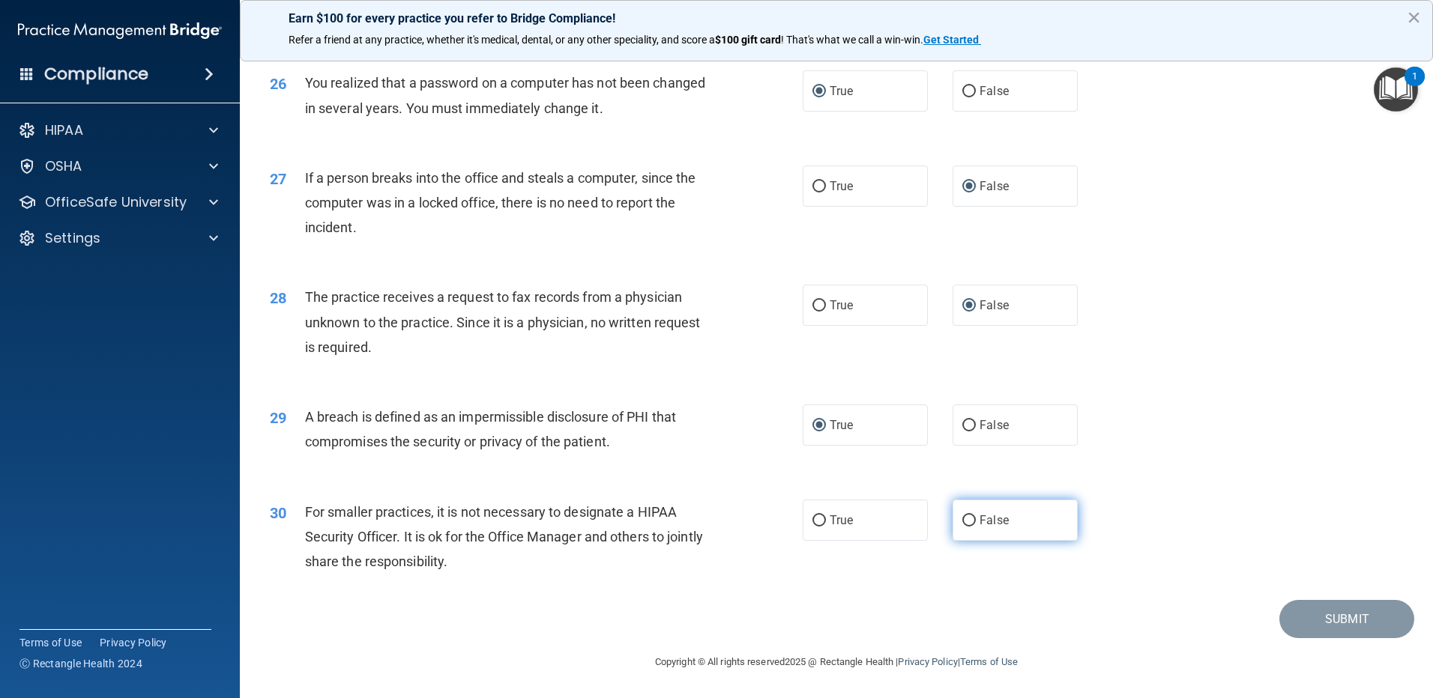
click at [964, 527] on input "False" at bounding box center [968, 520] width 13 height 11
radio input "true"
click at [1298, 638] on button "Submit" at bounding box center [1346, 619] width 135 height 38
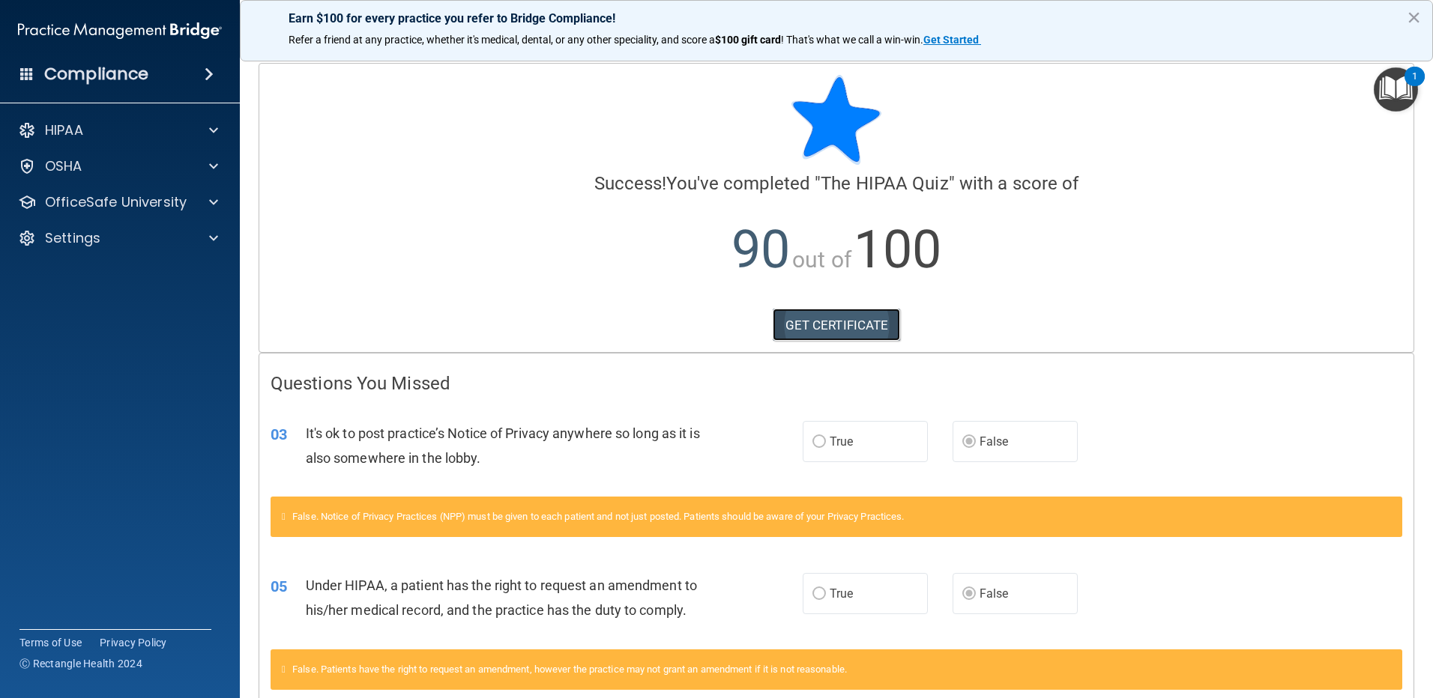
click at [854, 324] on link "GET CERTIFICATE" at bounding box center [836, 325] width 128 height 33
click at [209, 200] on span at bounding box center [213, 202] width 9 height 18
click at [151, 236] on div "HIPAA Training" at bounding box center [112, 238] width 205 height 15
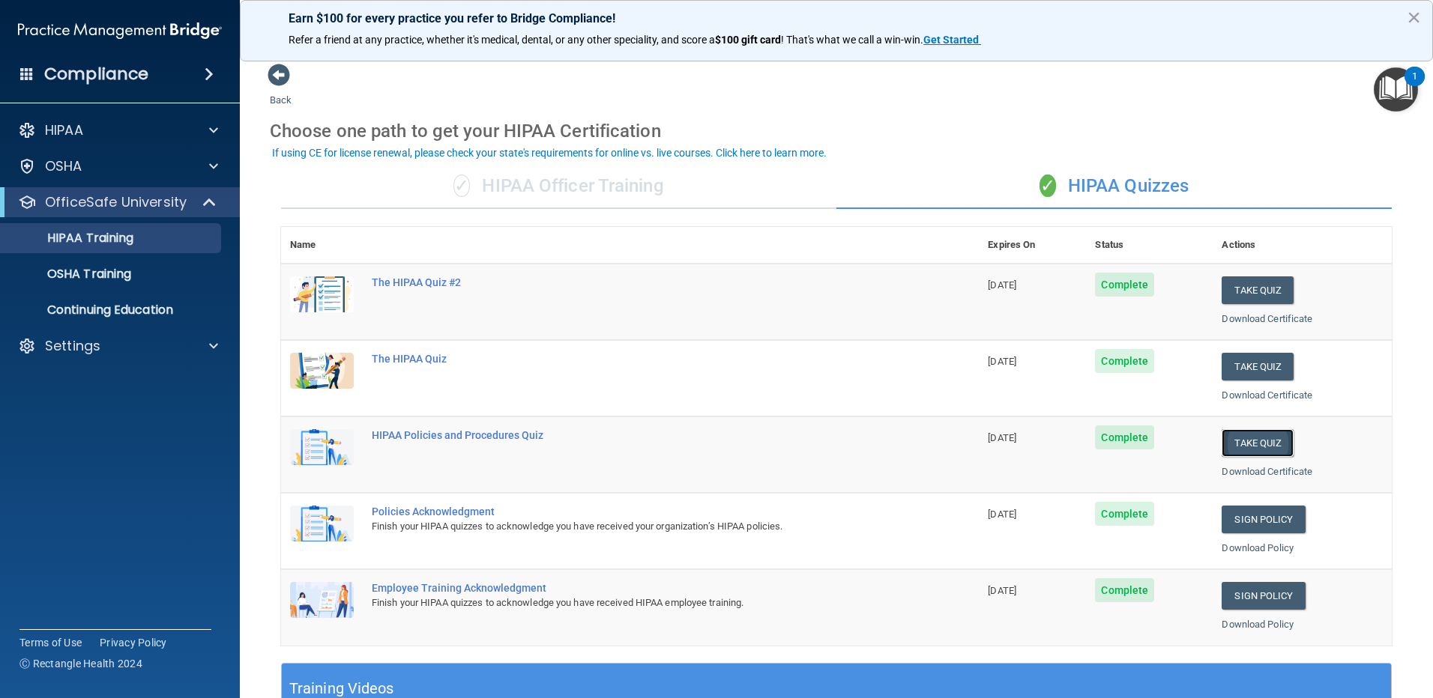
click at [1257, 447] on button "Take Quiz" at bounding box center [1257, 443] width 72 height 28
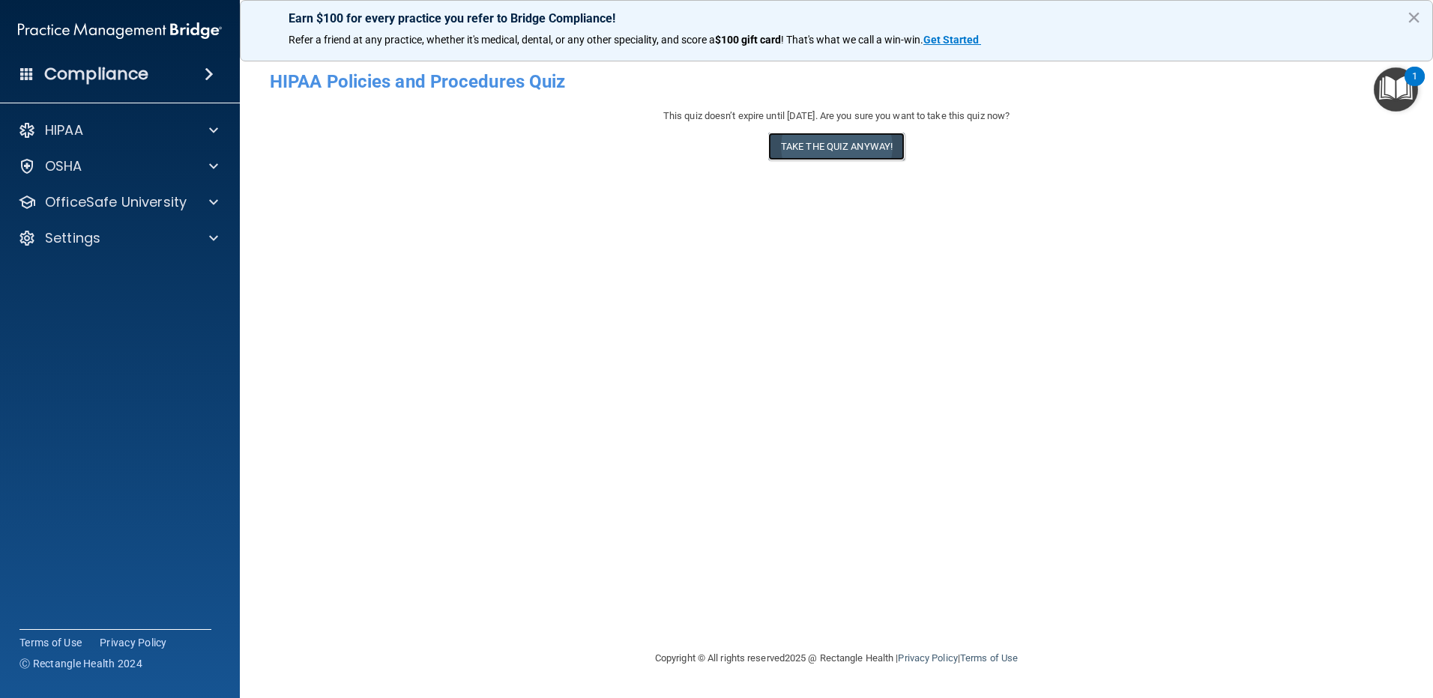
click at [839, 134] on button "Take the quiz anyway!" at bounding box center [836, 147] width 136 height 28
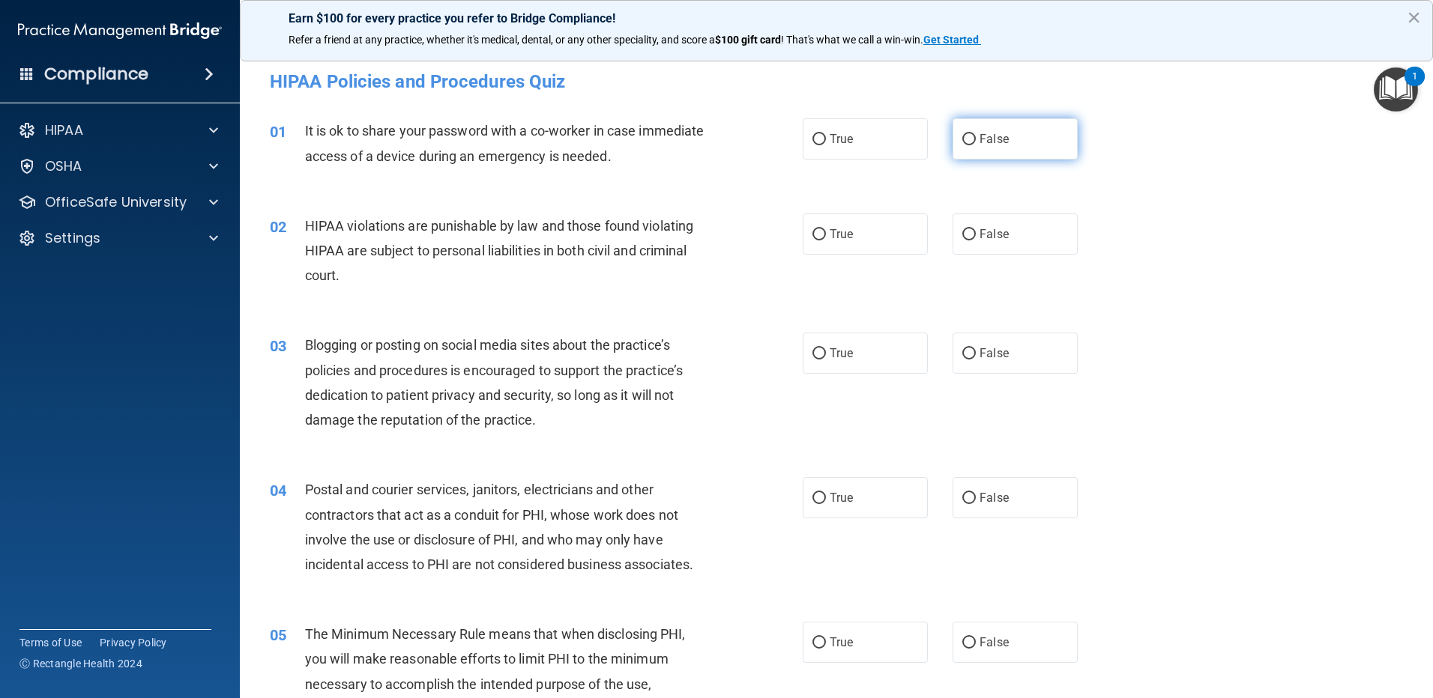
click at [962, 142] on input "False" at bounding box center [968, 139] width 13 height 11
radio input "true"
click at [813, 235] on input "True" at bounding box center [818, 234] width 13 height 11
radio input "true"
click at [962, 354] on input "False" at bounding box center [968, 353] width 13 height 11
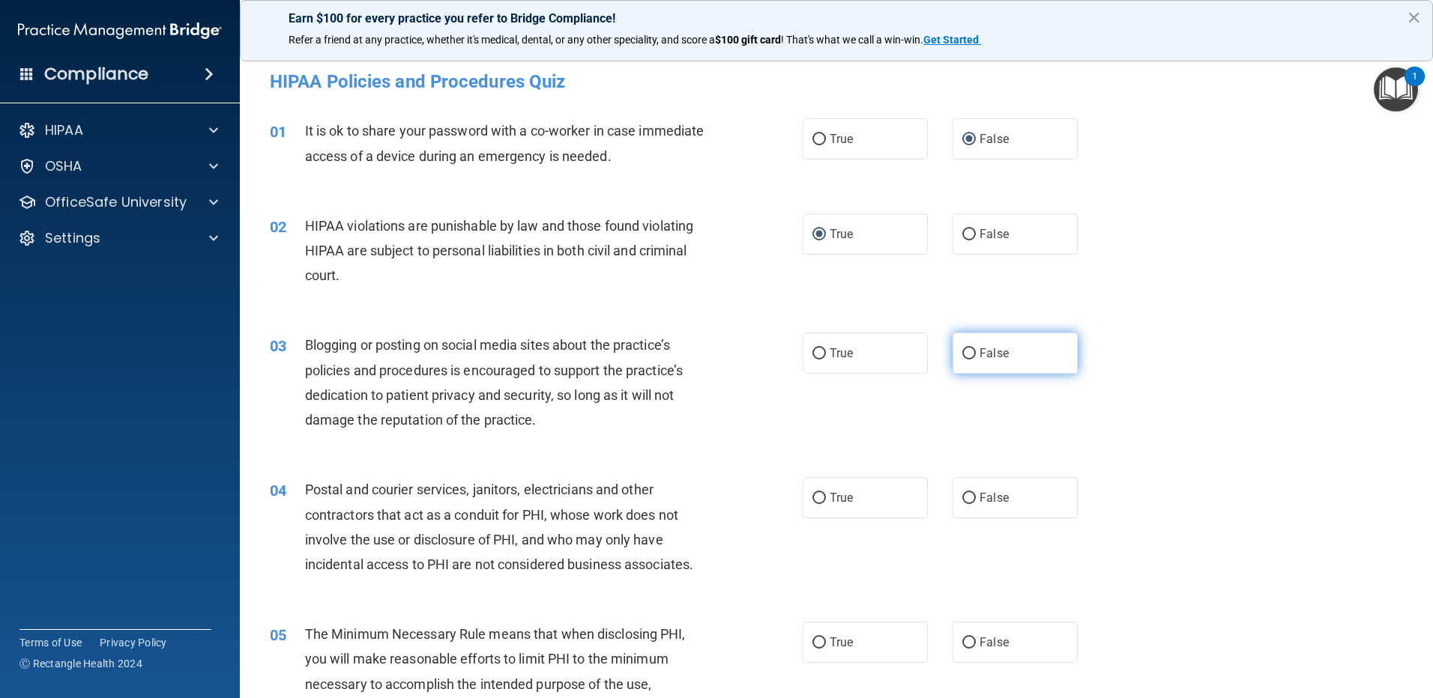
radio input "true"
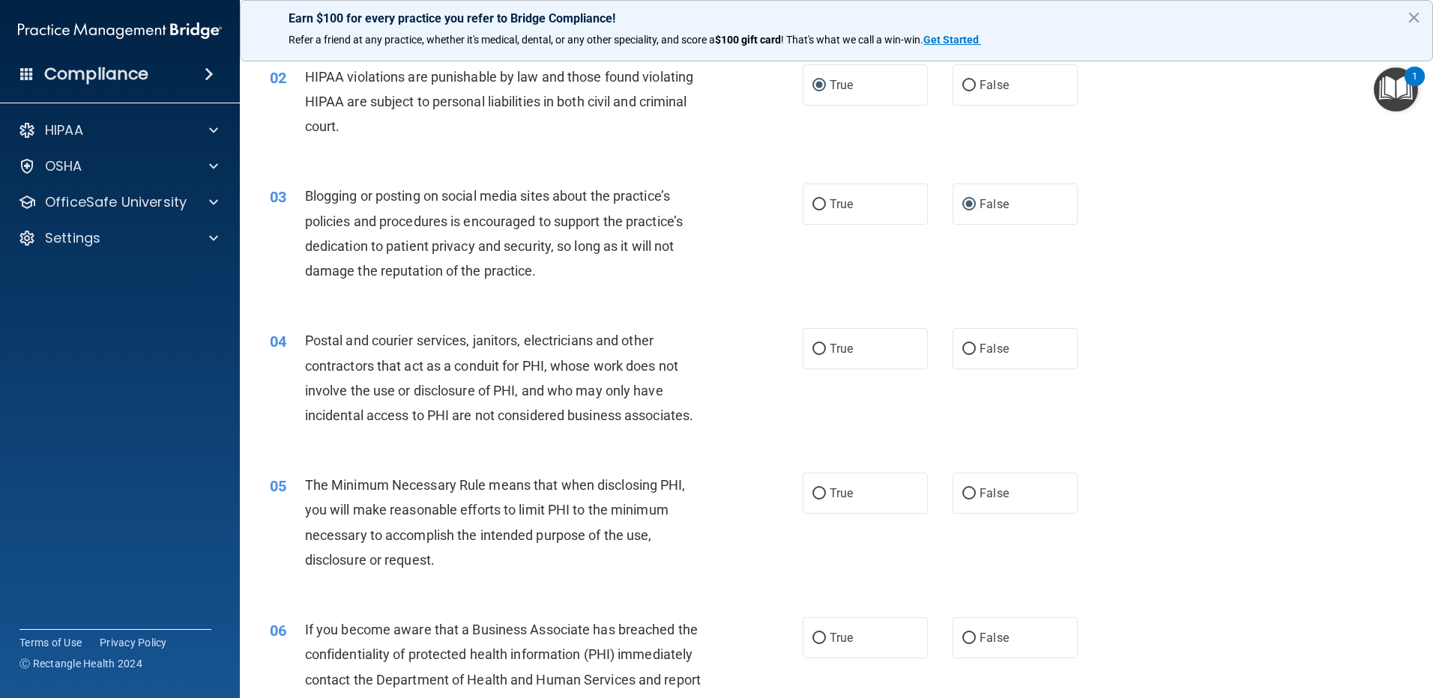
scroll to position [150, 0]
click at [812, 350] on input "True" at bounding box center [818, 348] width 13 height 11
radio input "true"
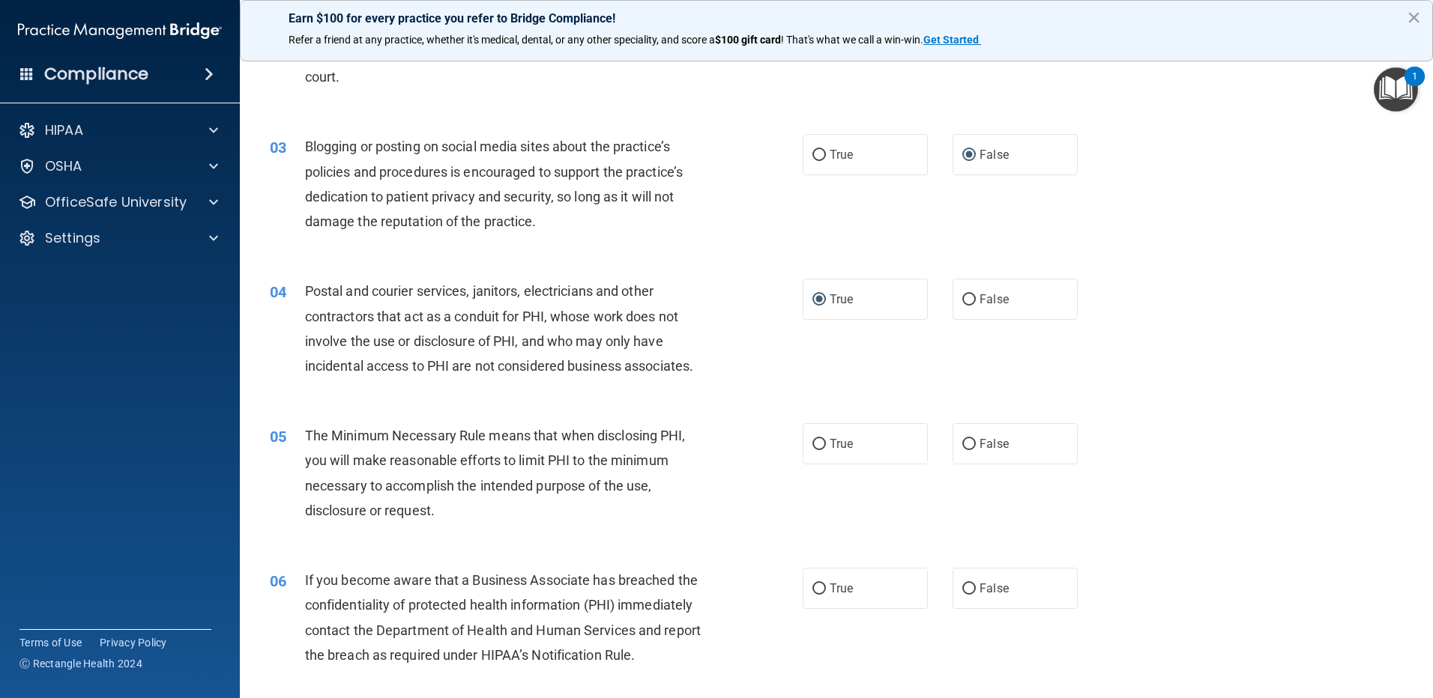
scroll to position [225, 0]
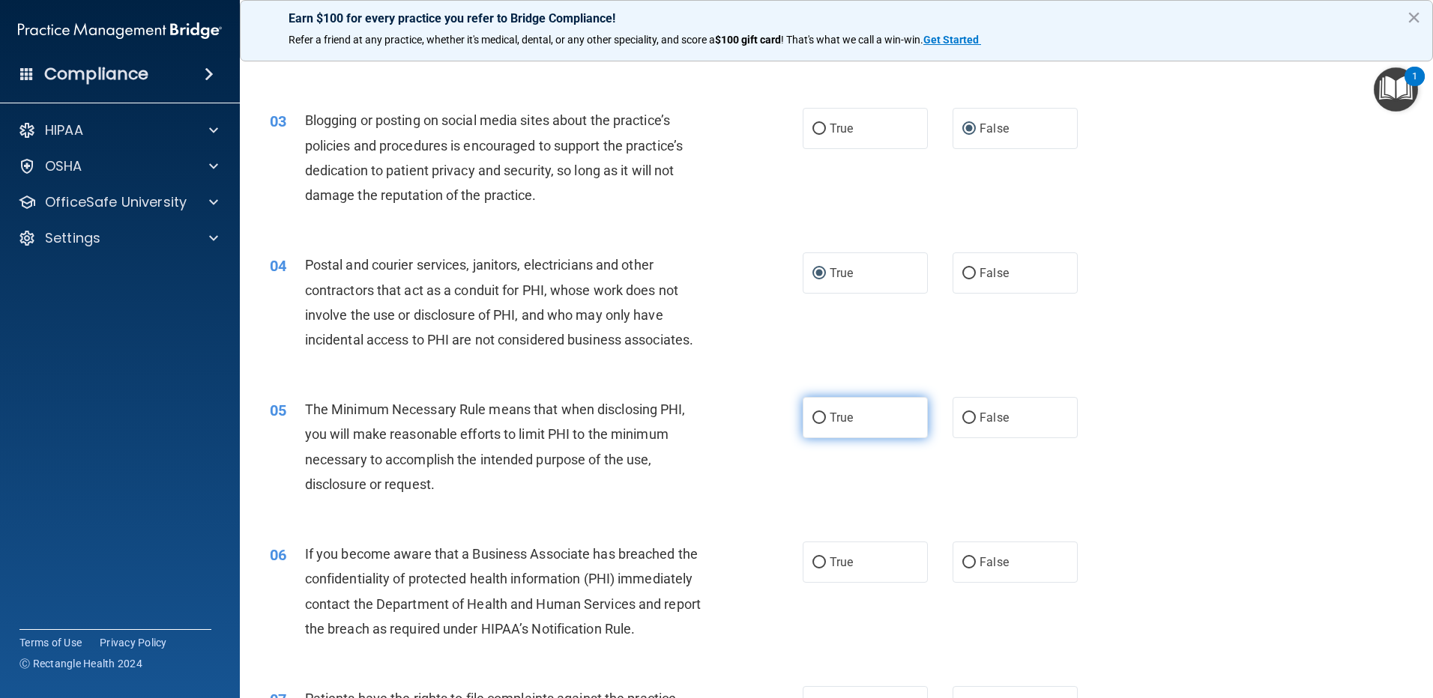
click at [814, 421] on input "True" at bounding box center [818, 418] width 13 height 11
radio input "true"
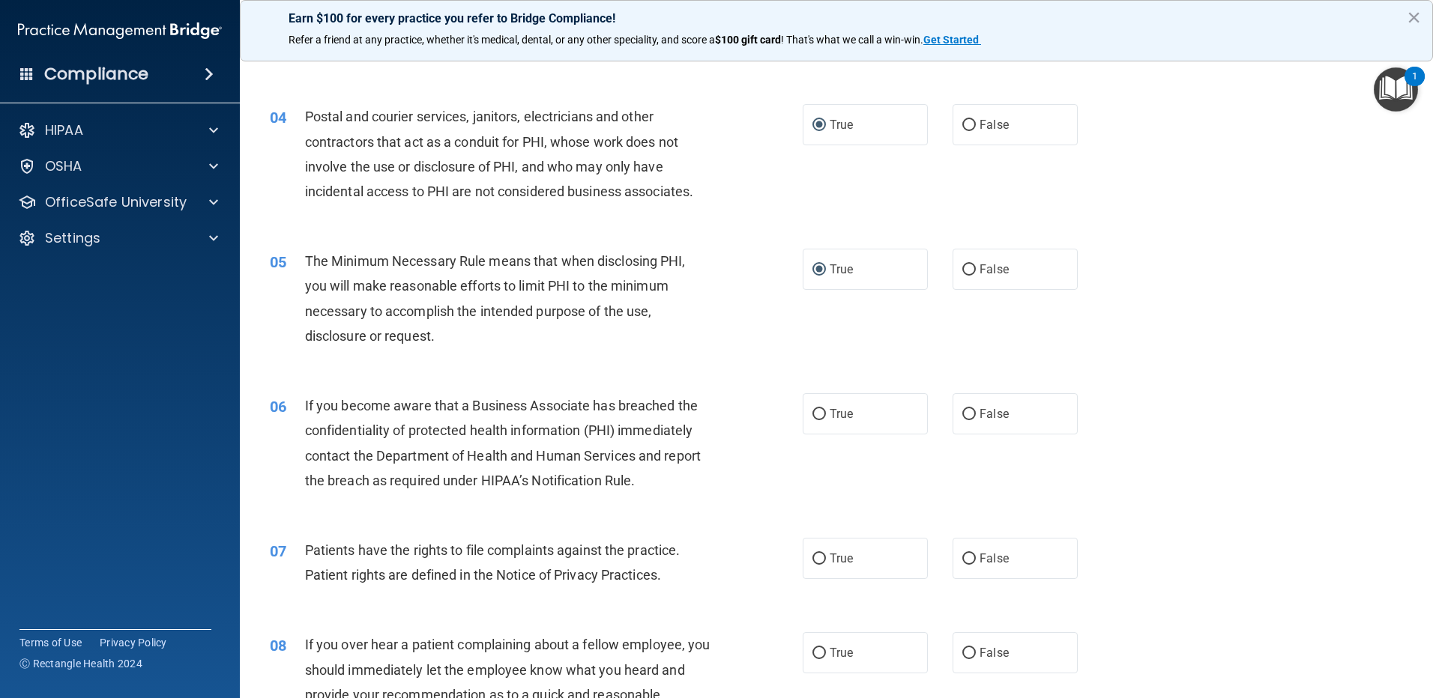
scroll to position [375, 0]
click at [812, 410] on input "True" at bounding box center [818, 413] width 13 height 11
radio input "true"
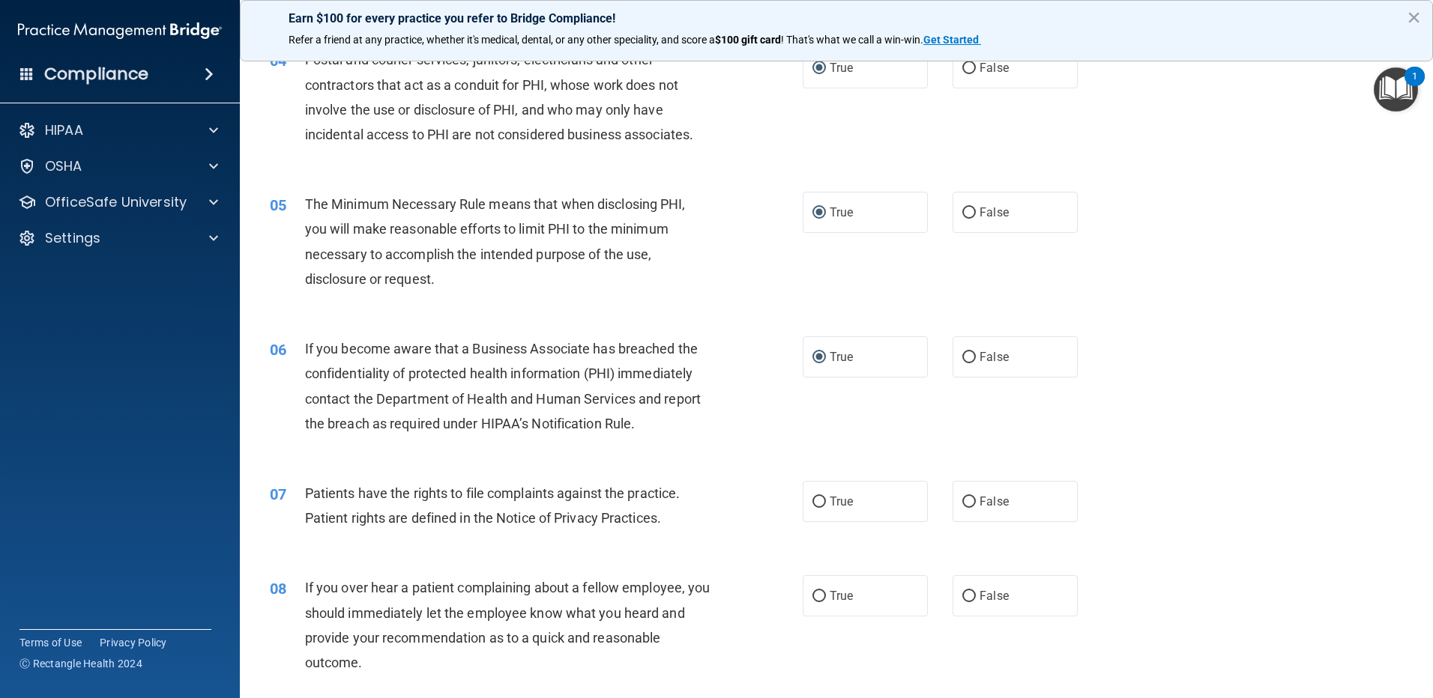
scroll to position [524, 0]
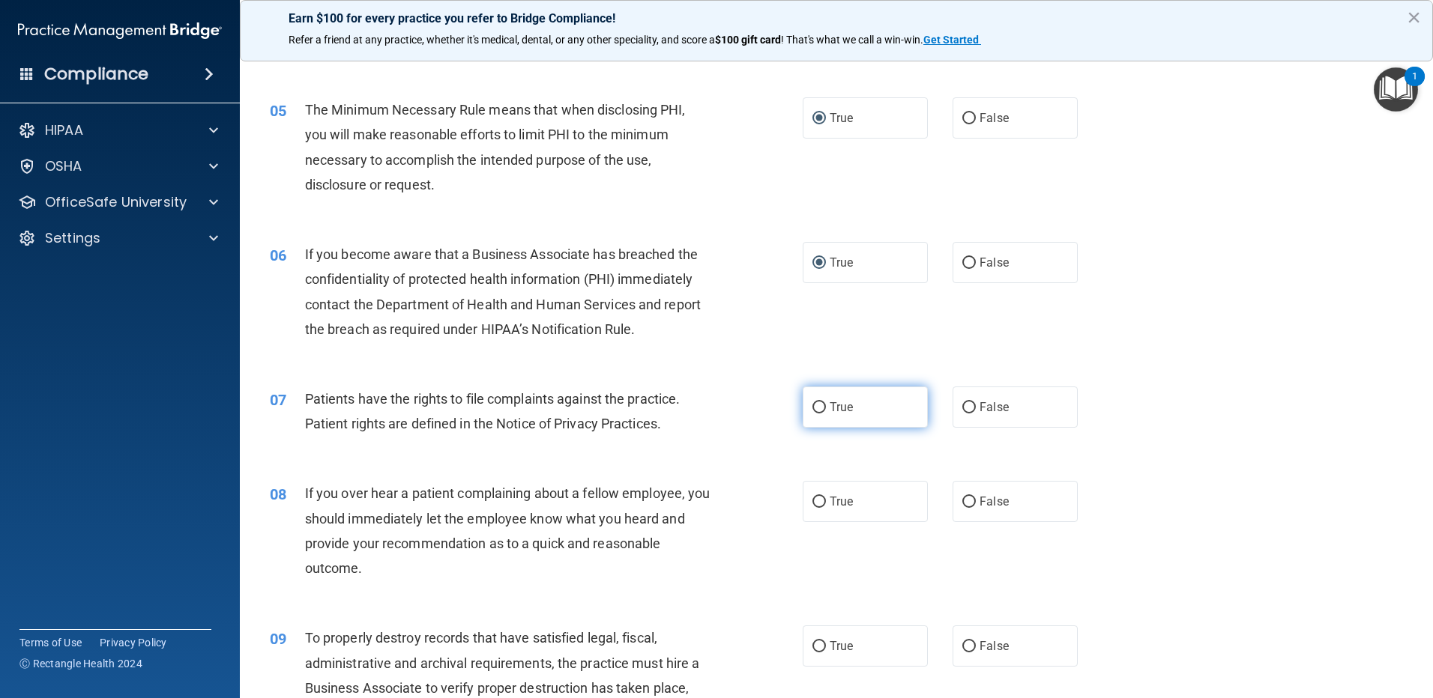
click at [814, 407] on input "True" at bounding box center [818, 407] width 13 height 11
radio input "true"
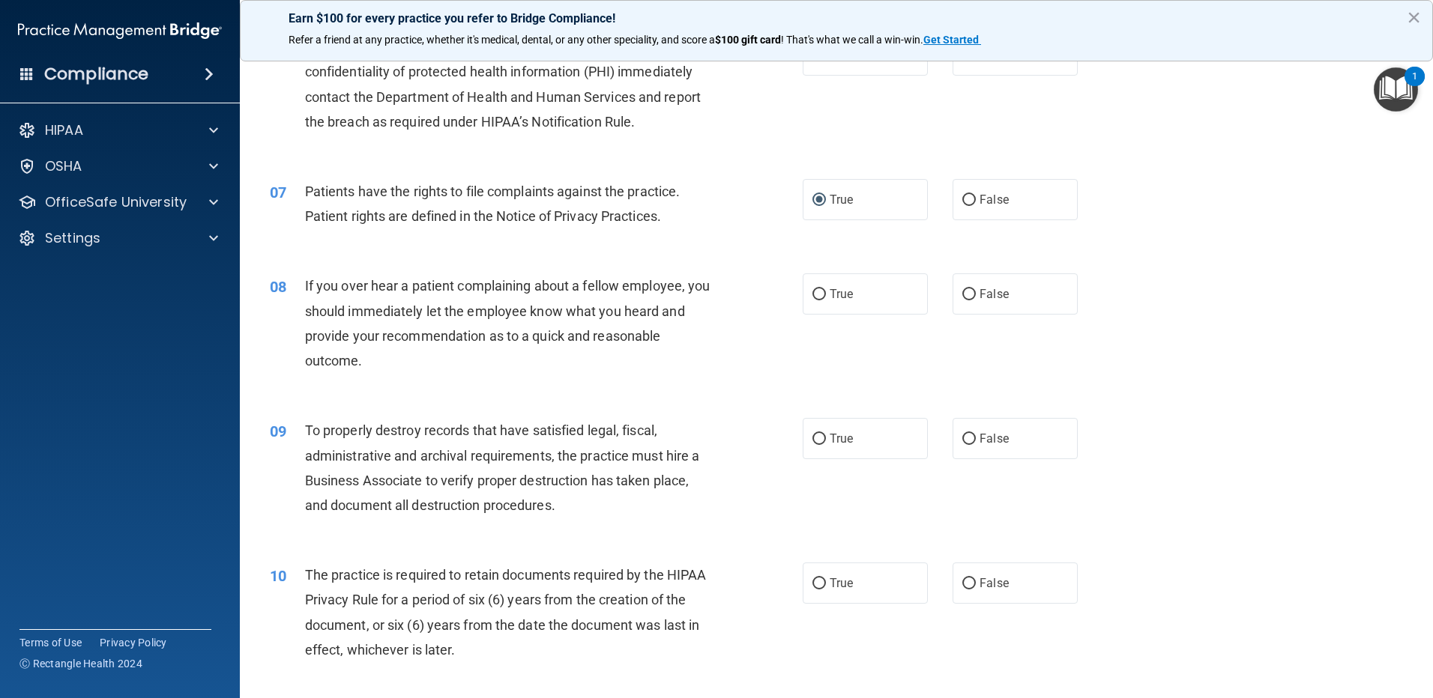
scroll to position [749, 0]
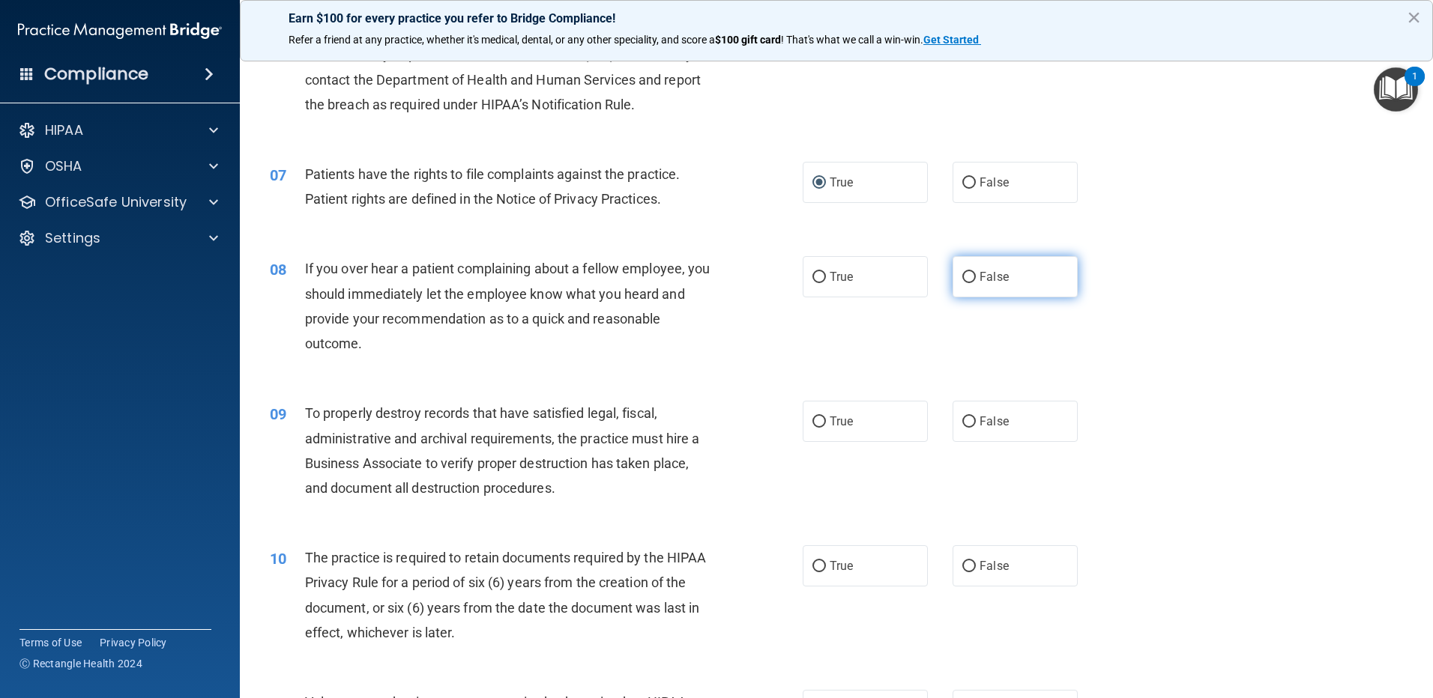
click at [962, 276] on input "False" at bounding box center [968, 277] width 13 height 11
radio input "true"
click at [813, 419] on input "True" at bounding box center [818, 422] width 13 height 11
radio input "true"
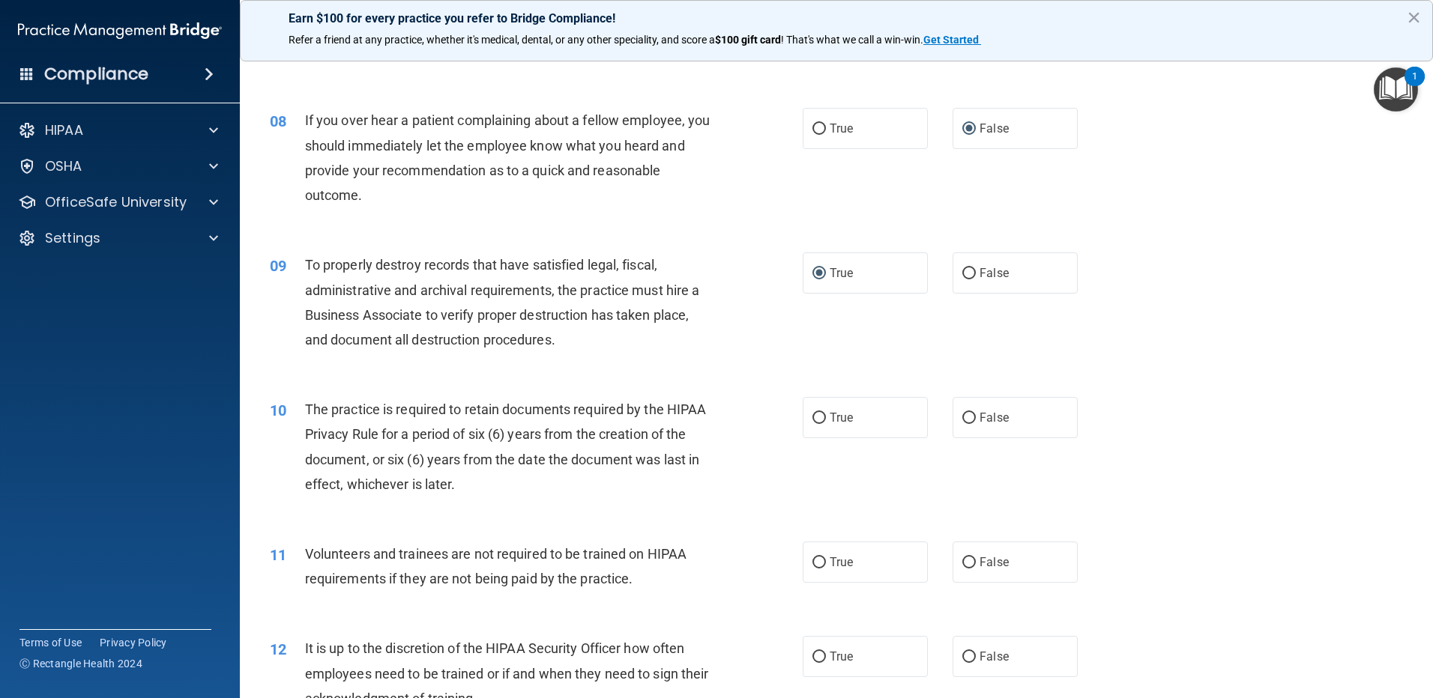
scroll to position [899, 0]
click at [815, 414] on input "True" at bounding box center [818, 416] width 13 height 11
radio input "true"
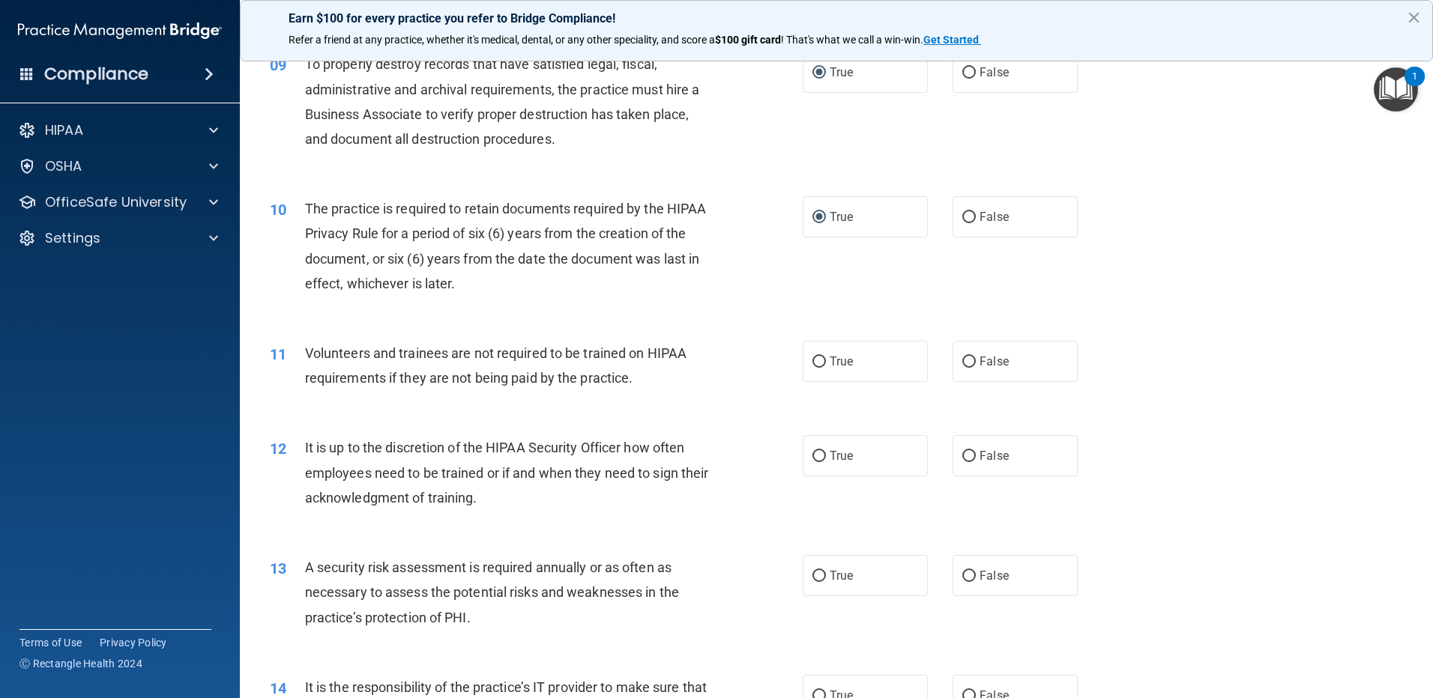
scroll to position [1124, 0]
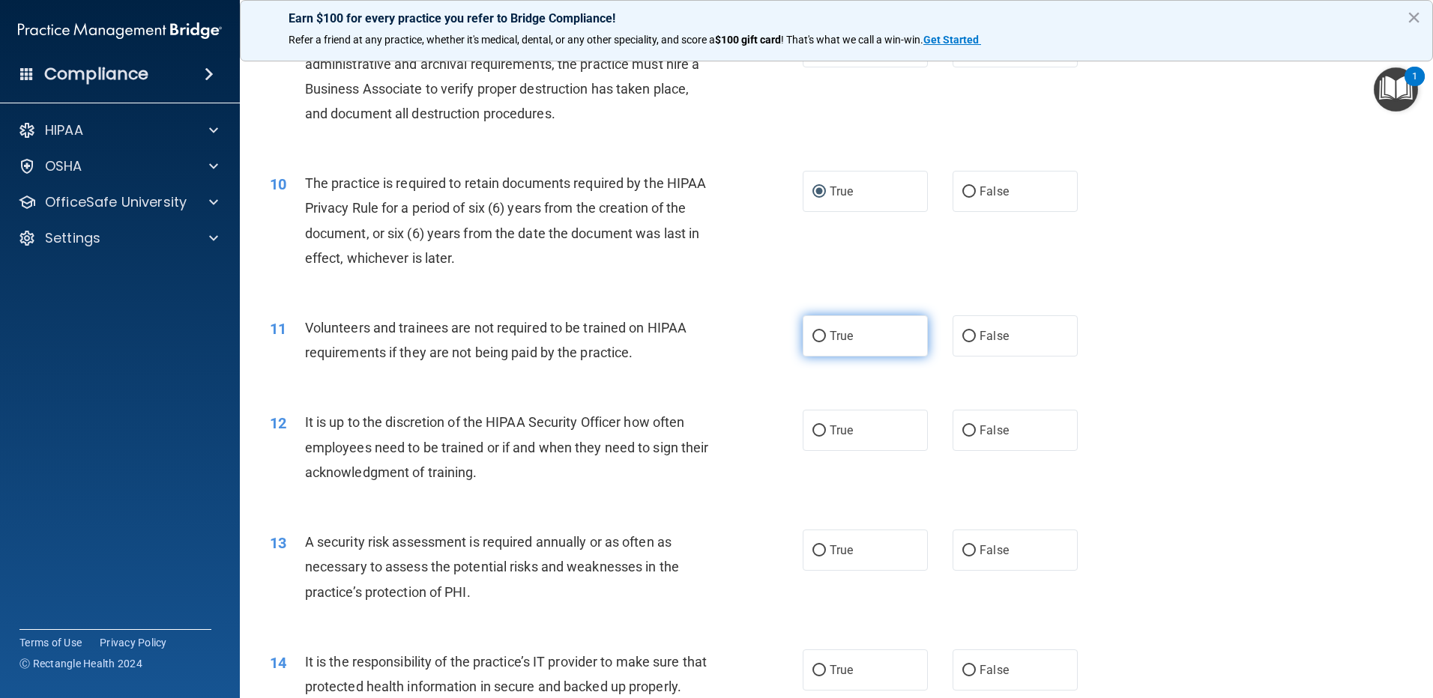
click at [816, 341] on input "True" at bounding box center [818, 336] width 13 height 11
radio input "true"
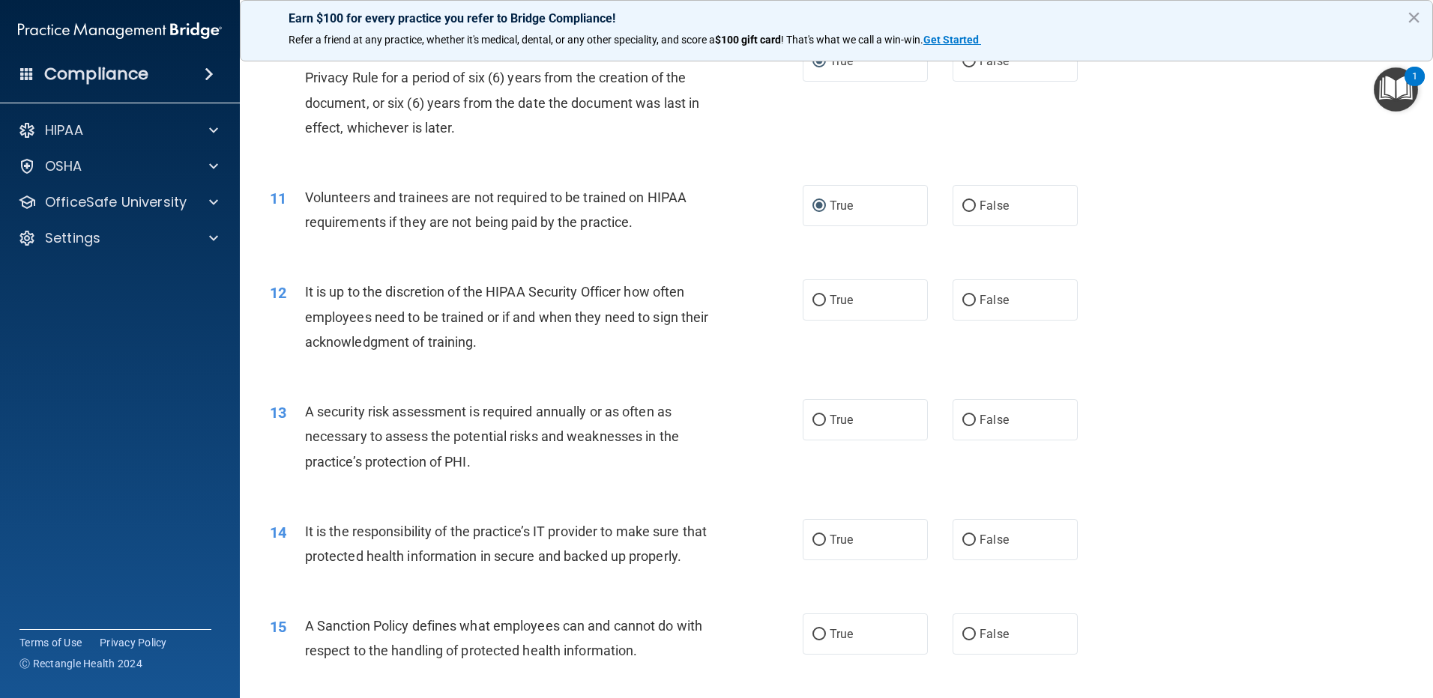
scroll to position [1274, 0]
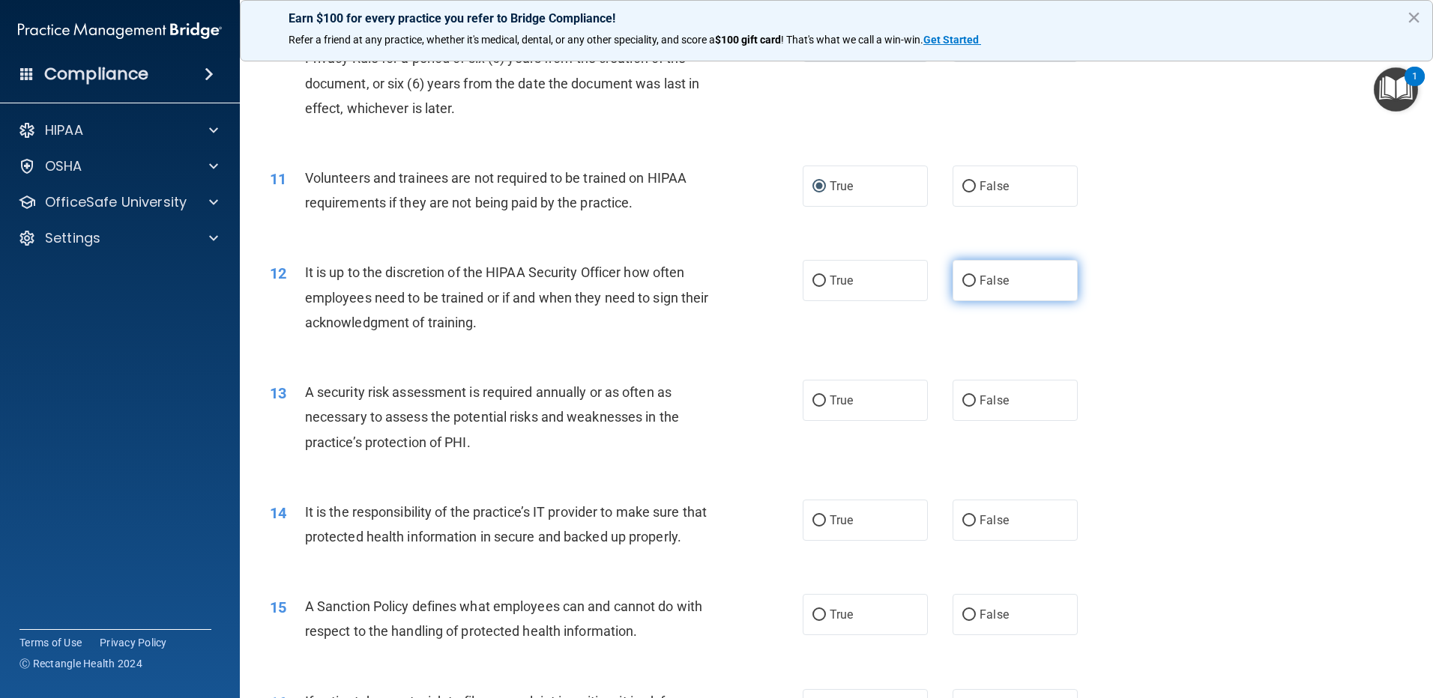
click at [964, 279] on input "False" at bounding box center [968, 281] width 13 height 11
radio input "true"
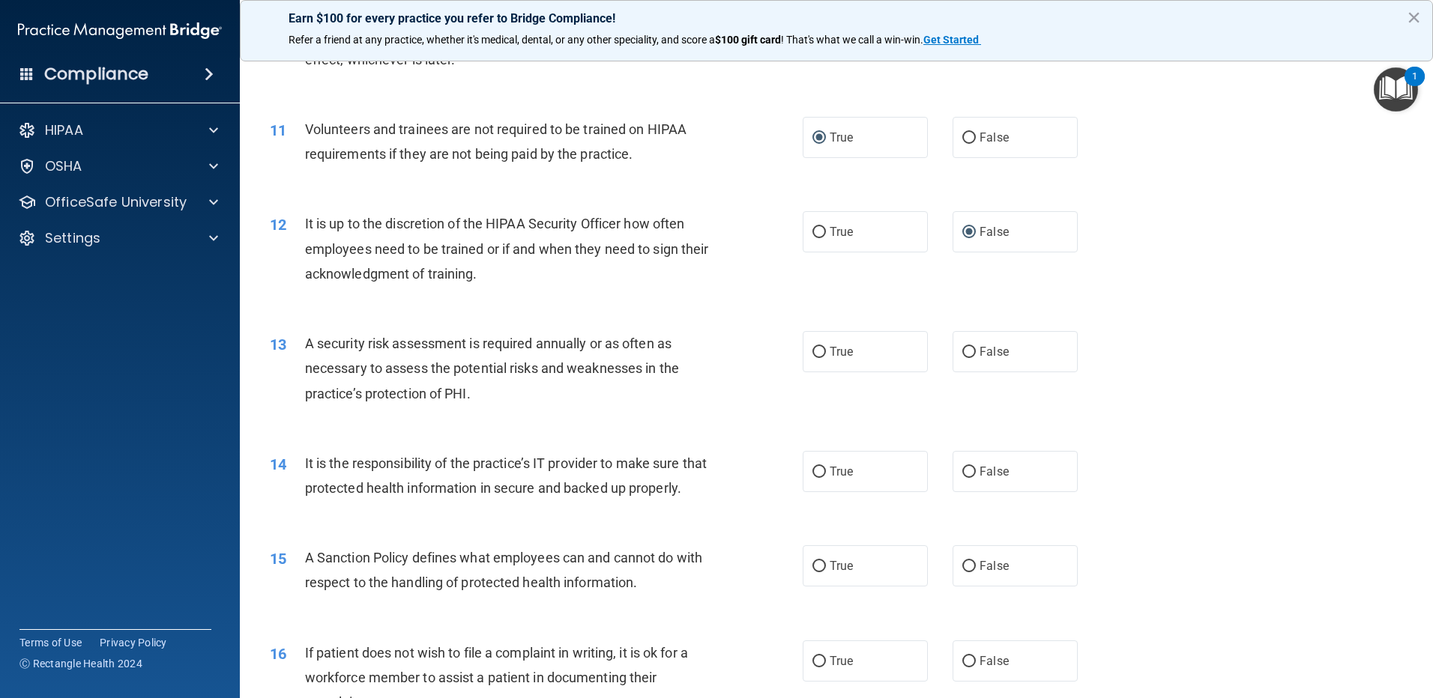
scroll to position [1349, 0]
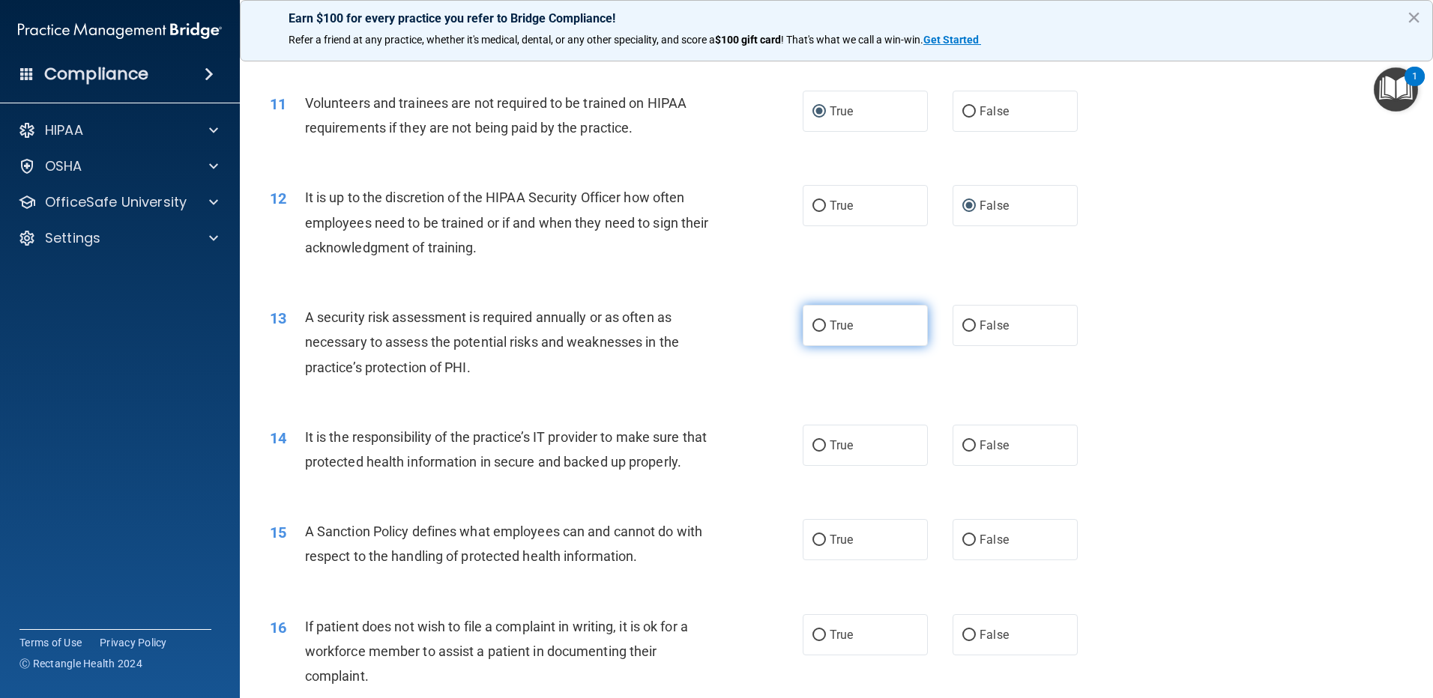
click at [814, 324] on input "True" at bounding box center [818, 326] width 13 height 11
radio input "true"
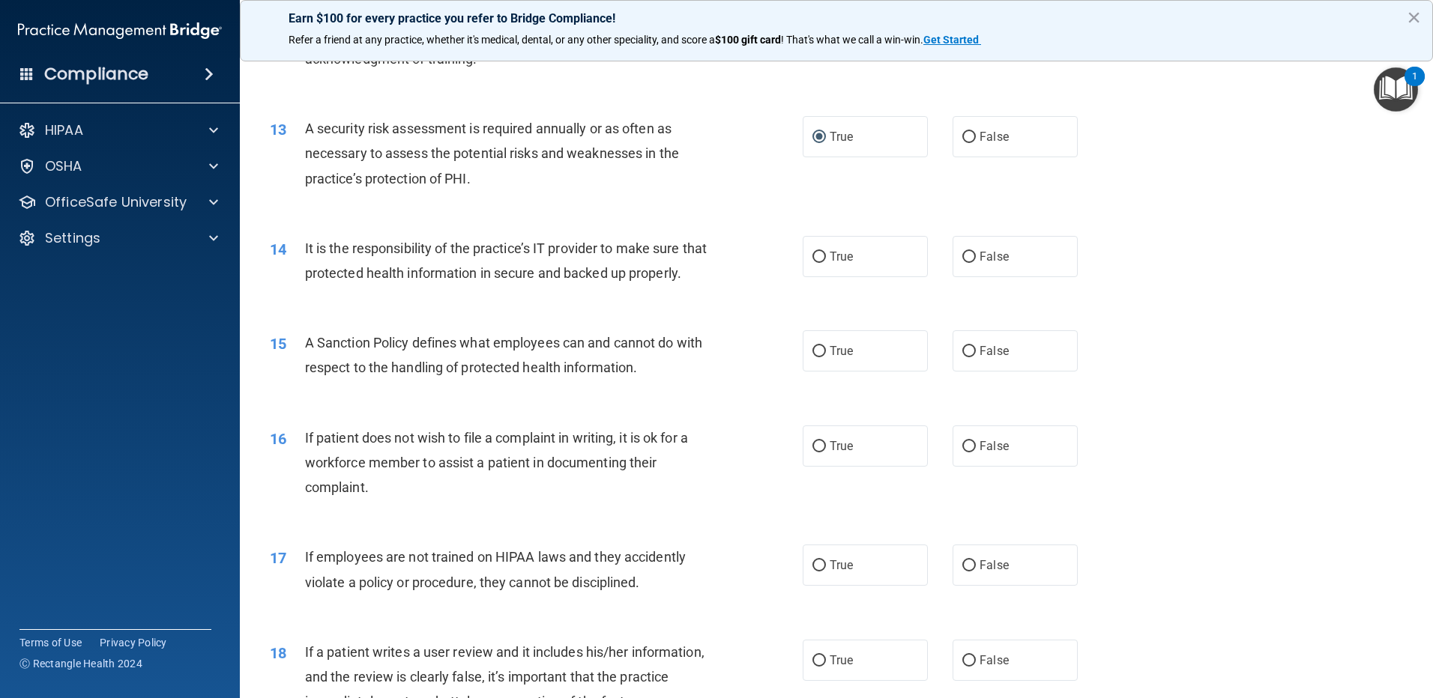
scroll to position [1573, 0]
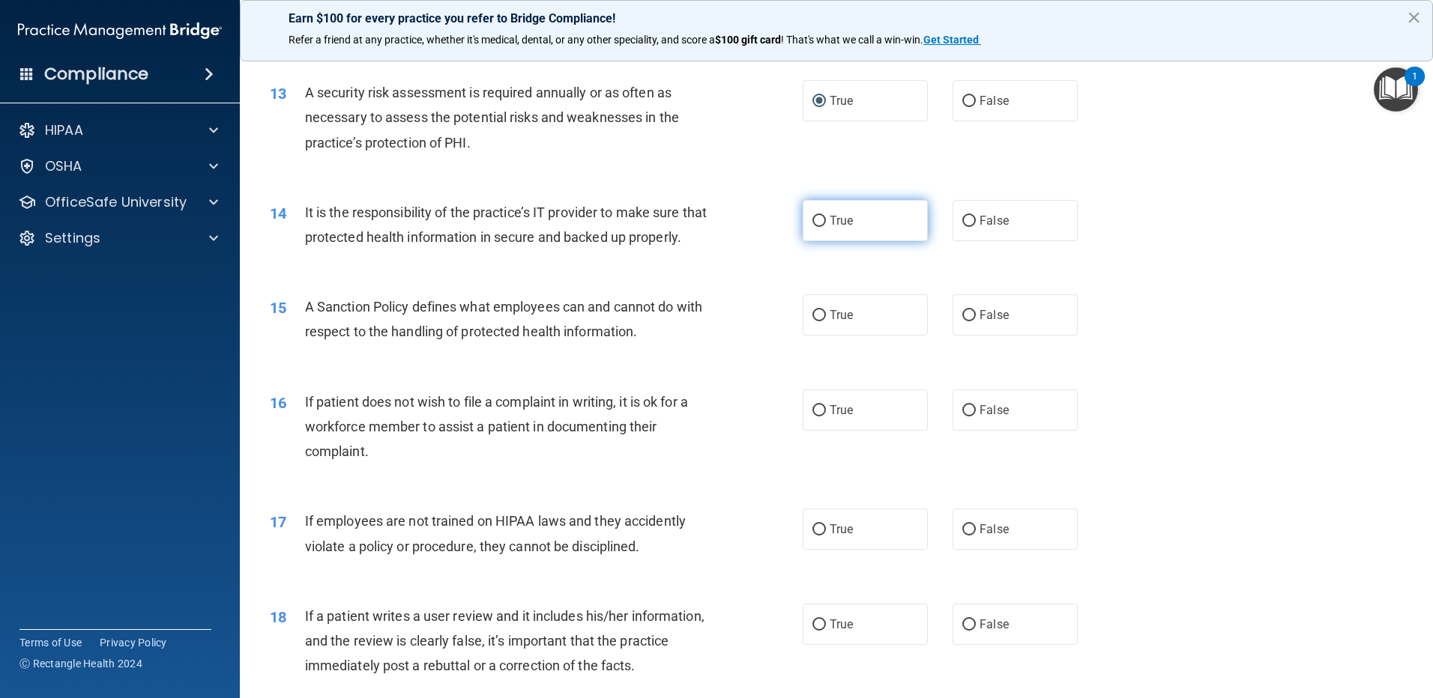
click at [820, 220] on label "True" at bounding box center [864, 220] width 125 height 41
click at [820, 220] on input "True" at bounding box center [818, 221] width 13 height 11
radio input "true"
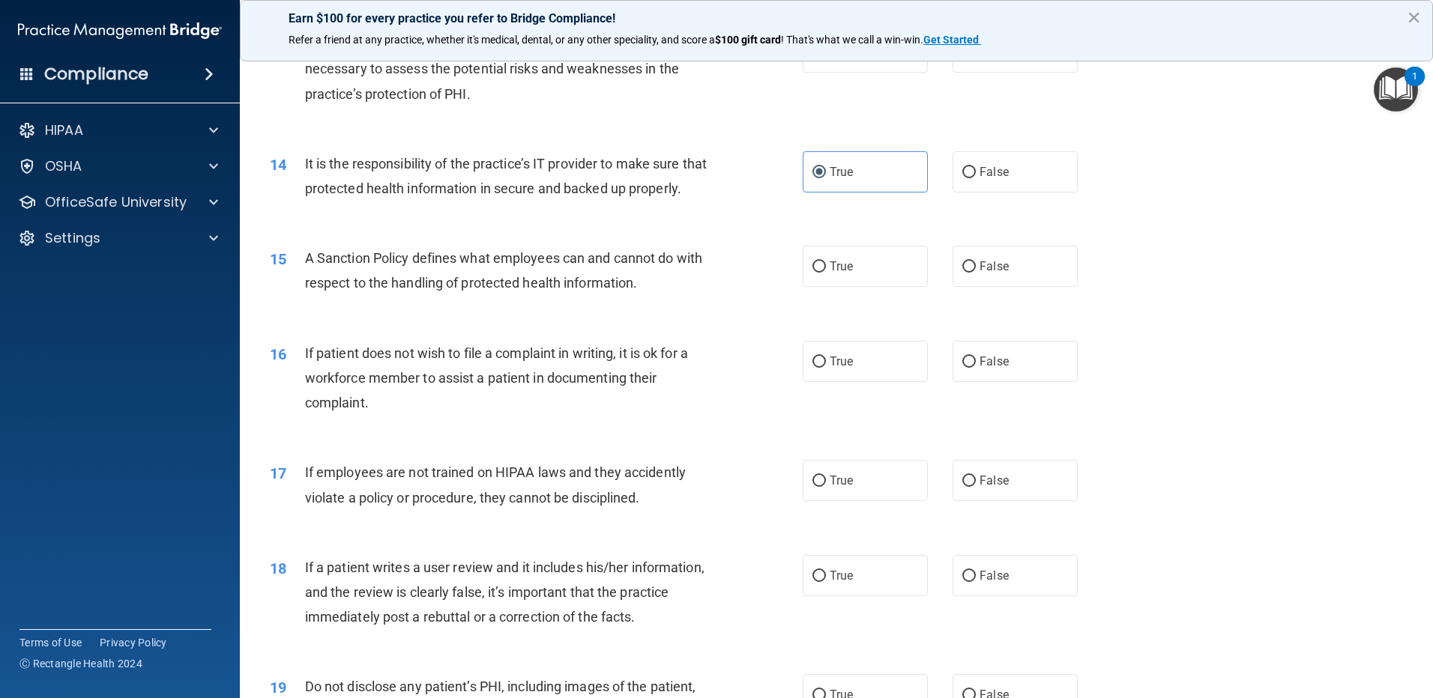
scroll to position [1648, 0]
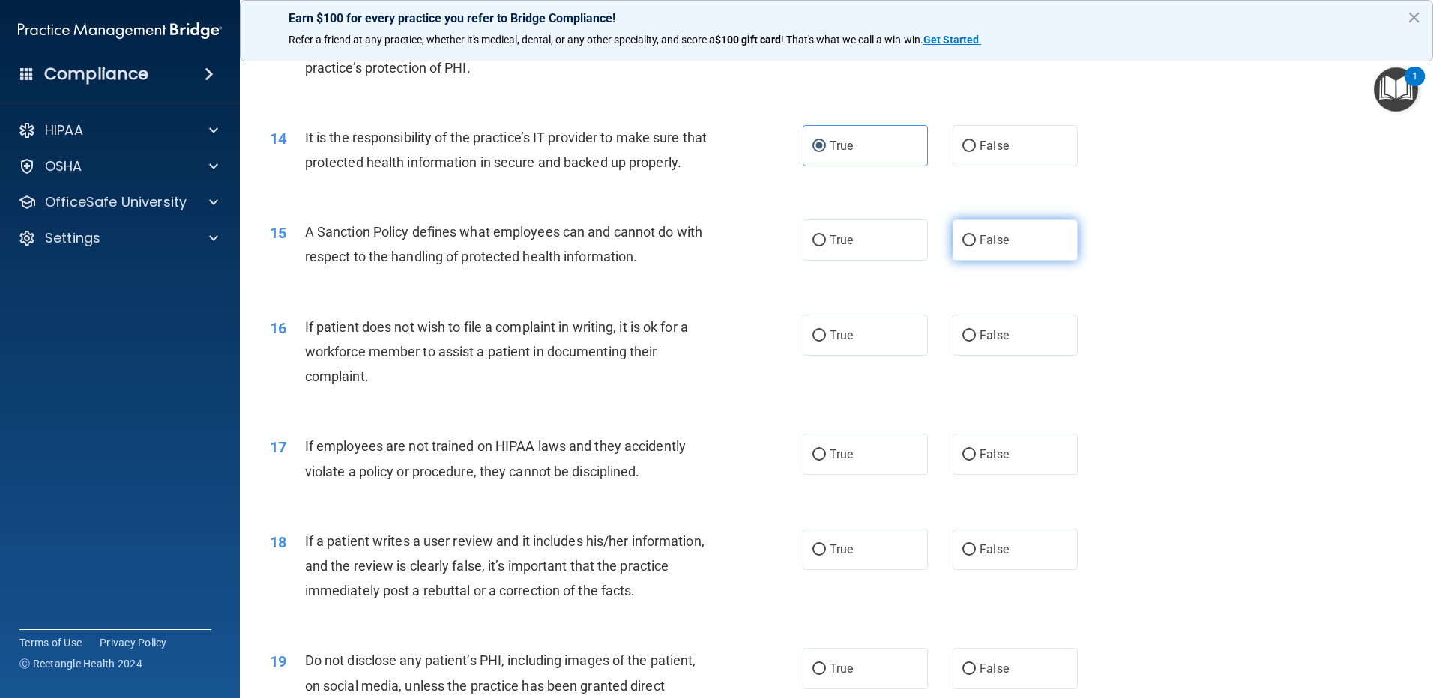
click at [962, 246] on input "False" at bounding box center [968, 240] width 13 height 11
radio input "true"
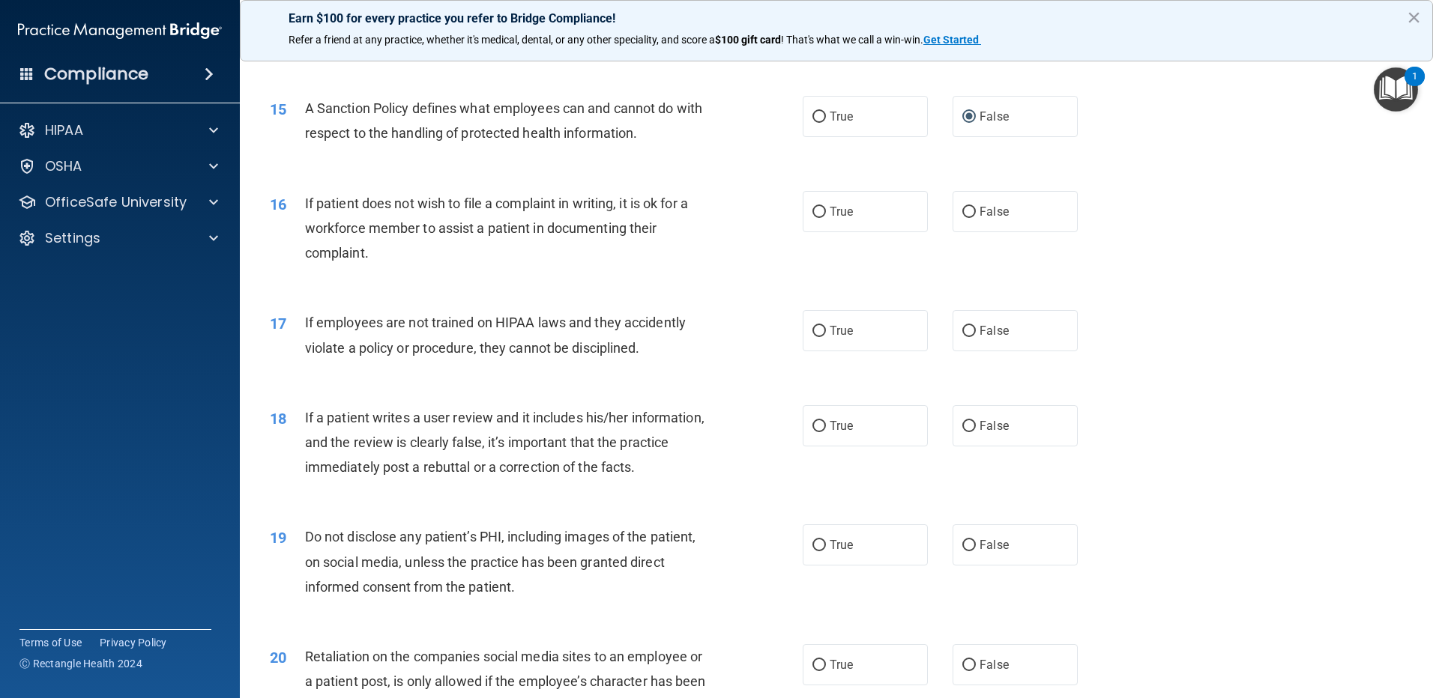
scroll to position [1798, 0]
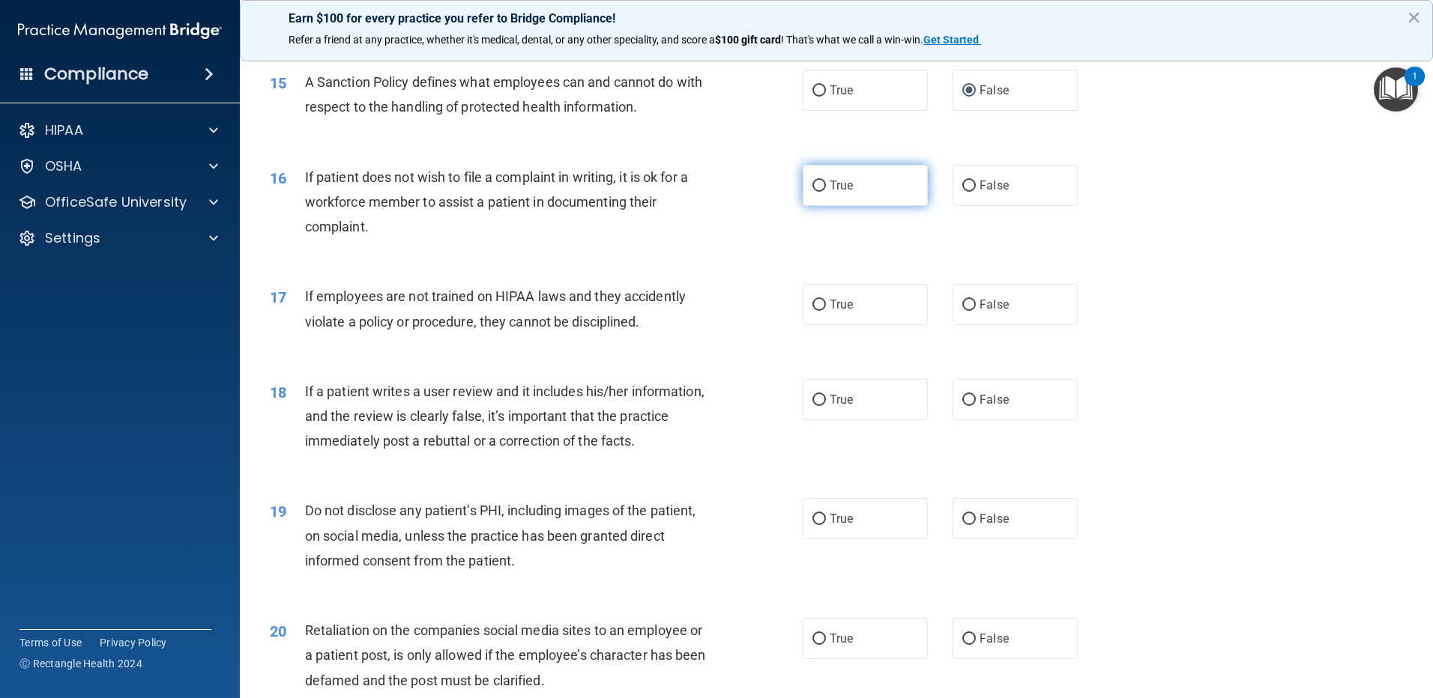
click at [813, 192] on input "True" at bounding box center [818, 186] width 13 height 11
radio input "true"
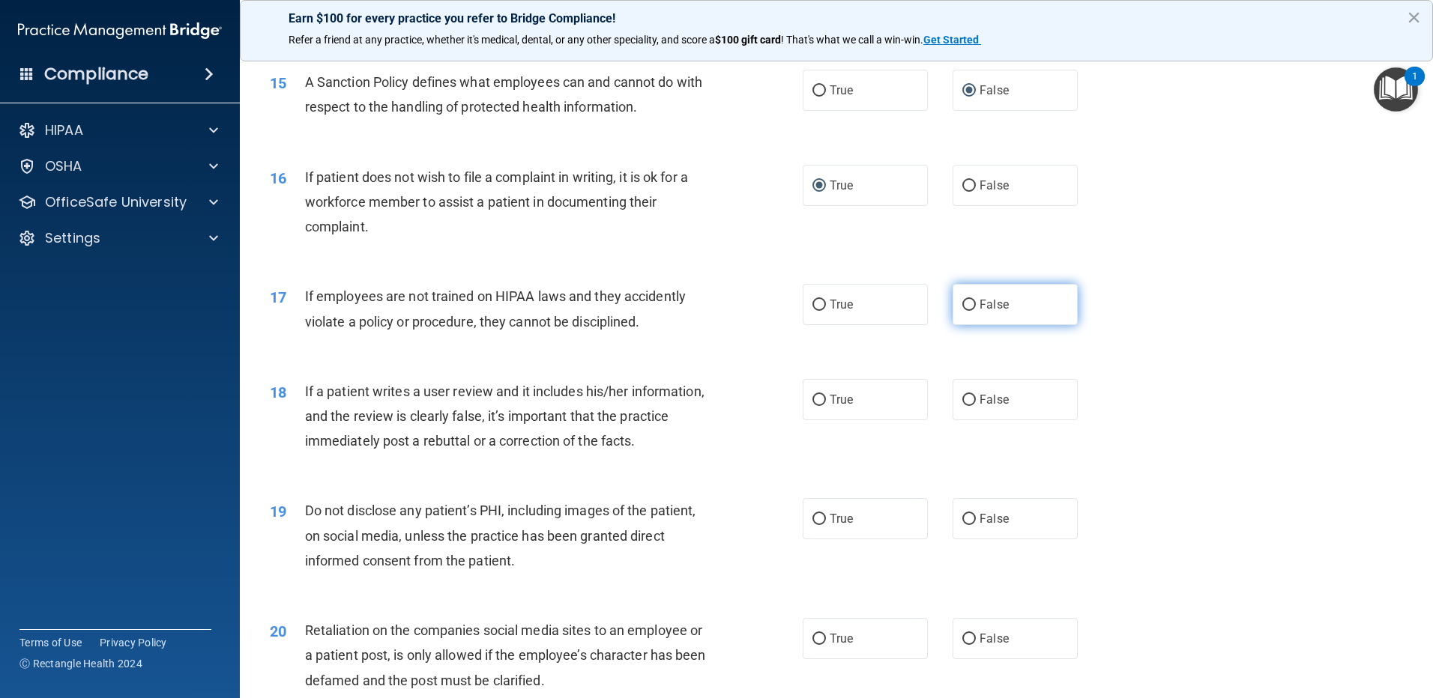
click at [962, 311] on input "False" at bounding box center [968, 305] width 13 height 11
radio input "true"
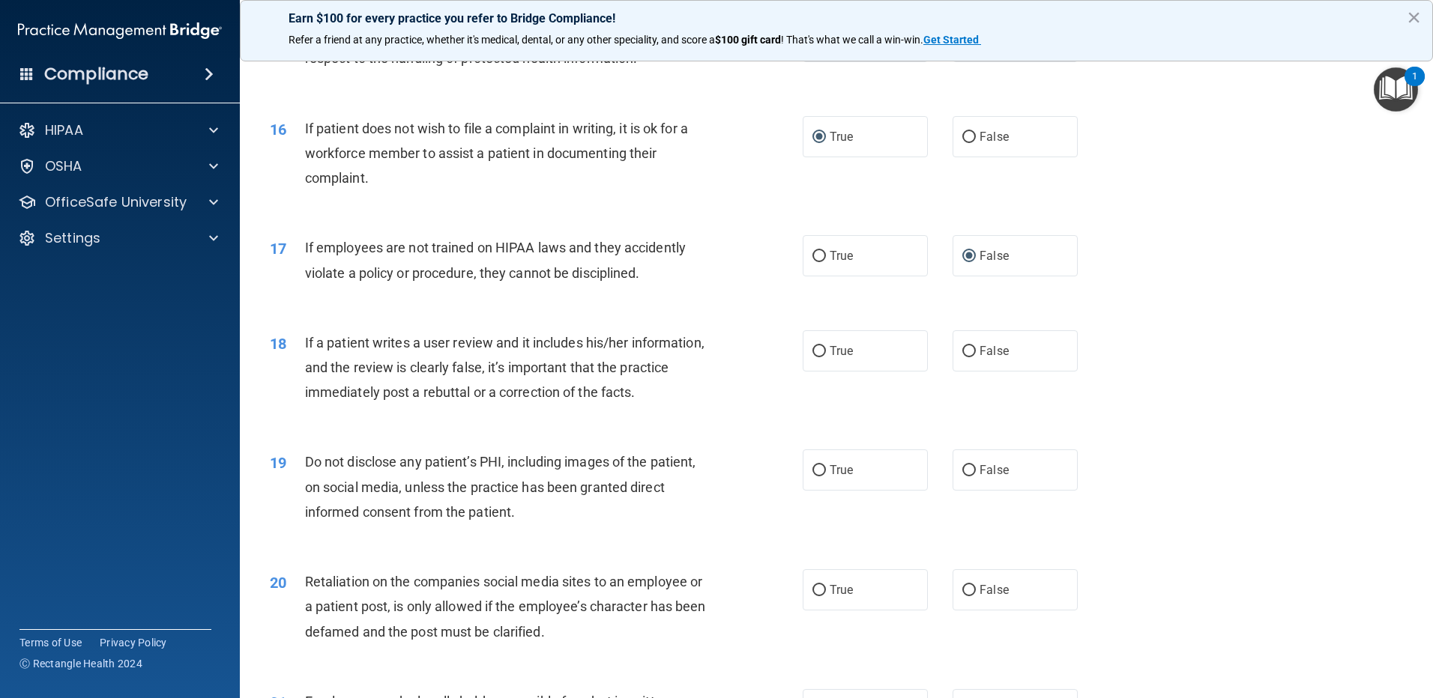
scroll to position [1948, 0]
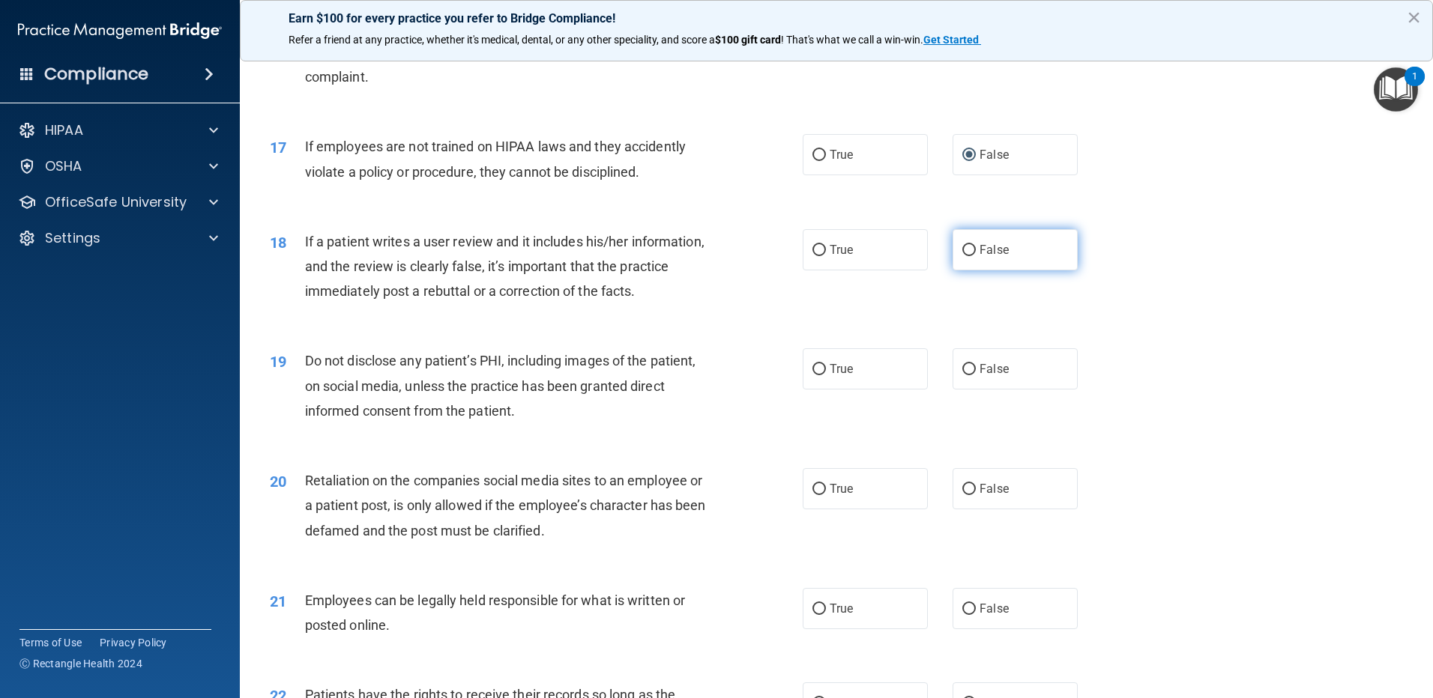
click at [964, 256] on input "False" at bounding box center [968, 250] width 13 height 11
radio input "true"
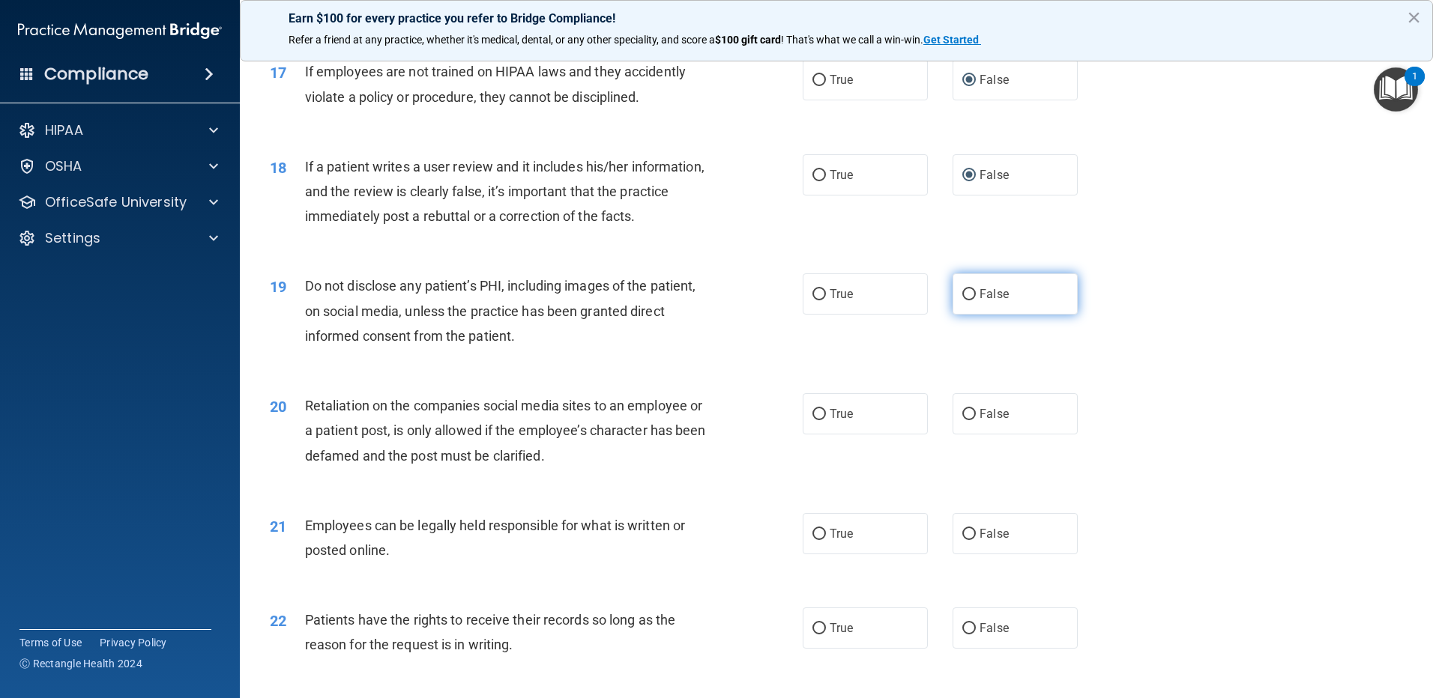
click at [963, 300] on input "False" at bounding box center [968, 294] width 13 height 11
radio input "true"
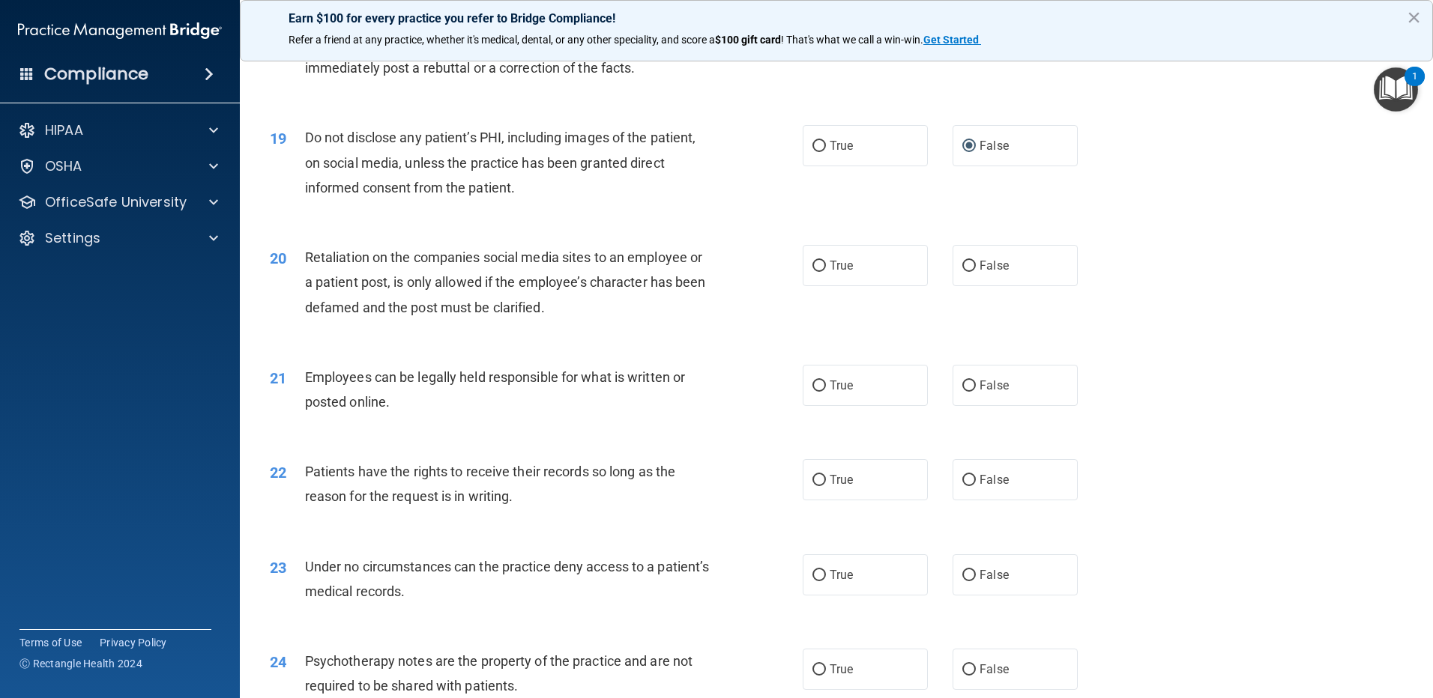
scroll to position [2173, 0]
click at [964, 270] on input "False" at bounding box center [968, 264] width 13 height 11
radio input "true"
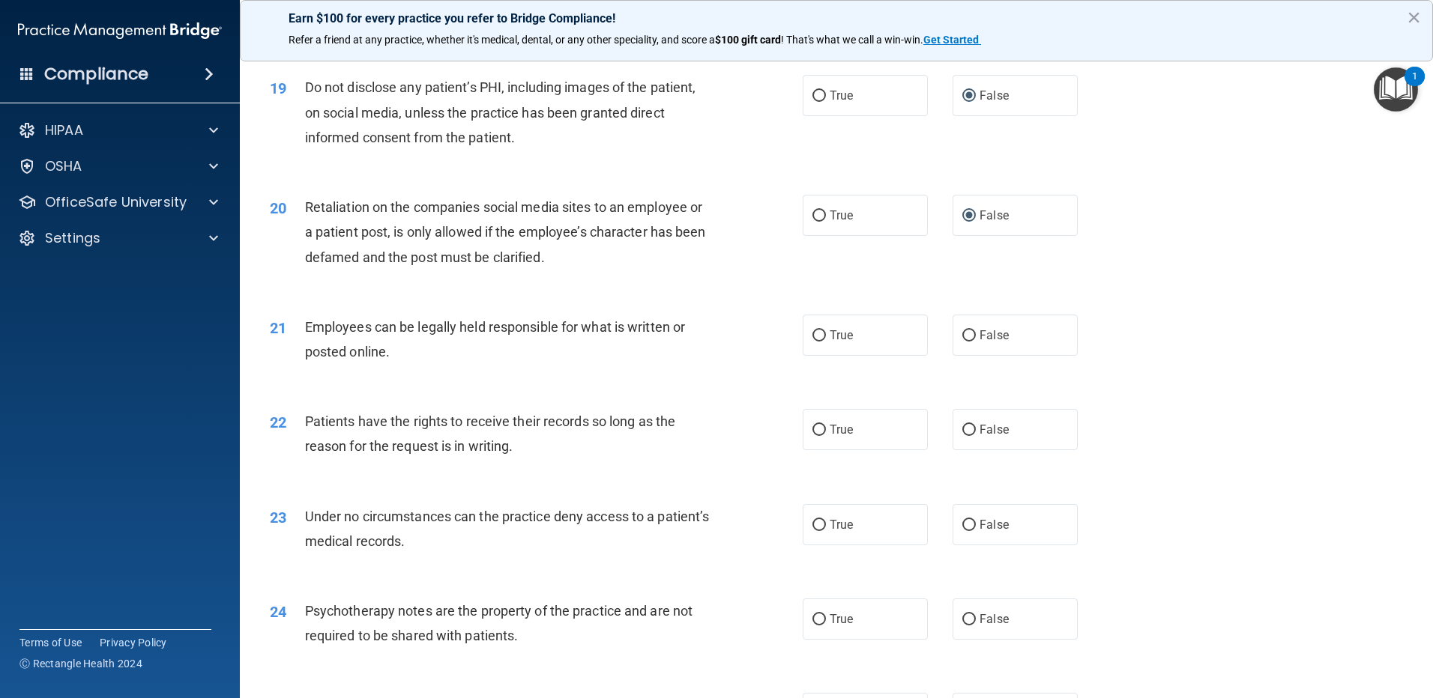
scroll to position [2248, 0]
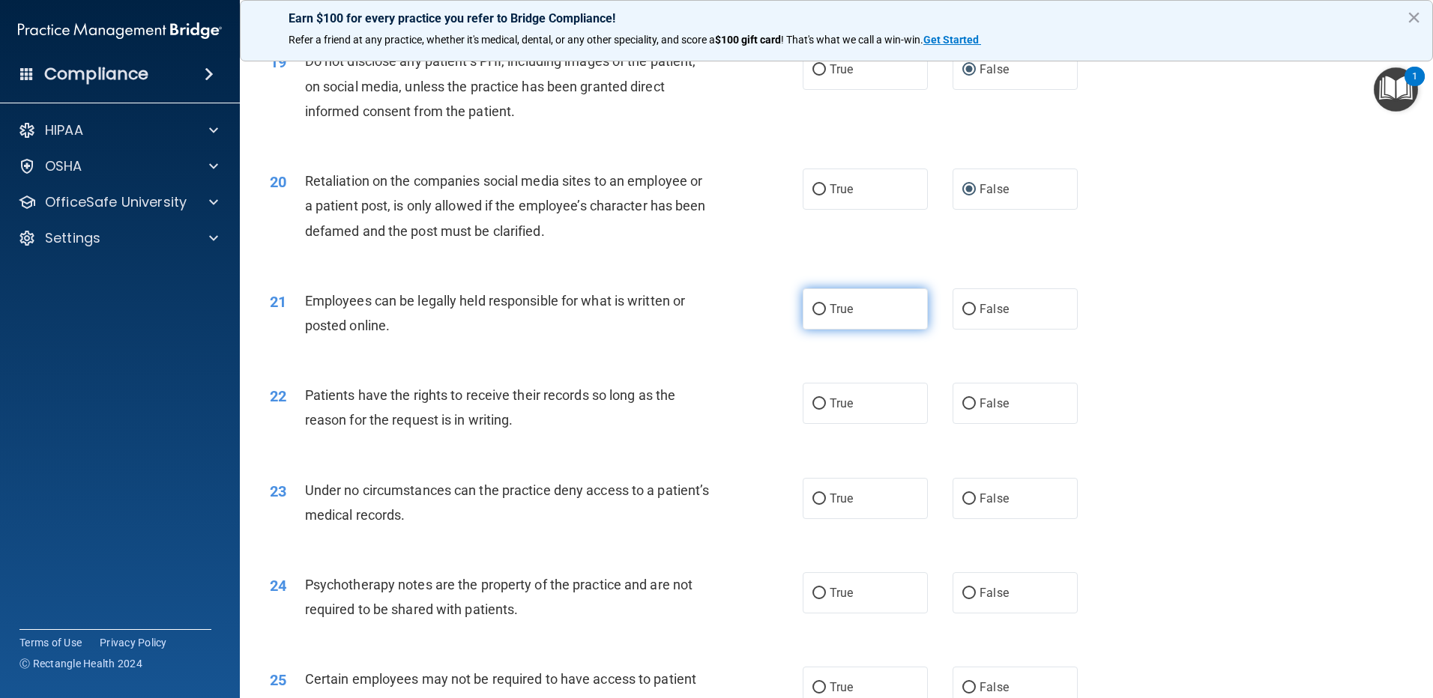
click at [812, 315] on input "True" at bounding box center [818, 309] width 13 height 11
radio input "true"
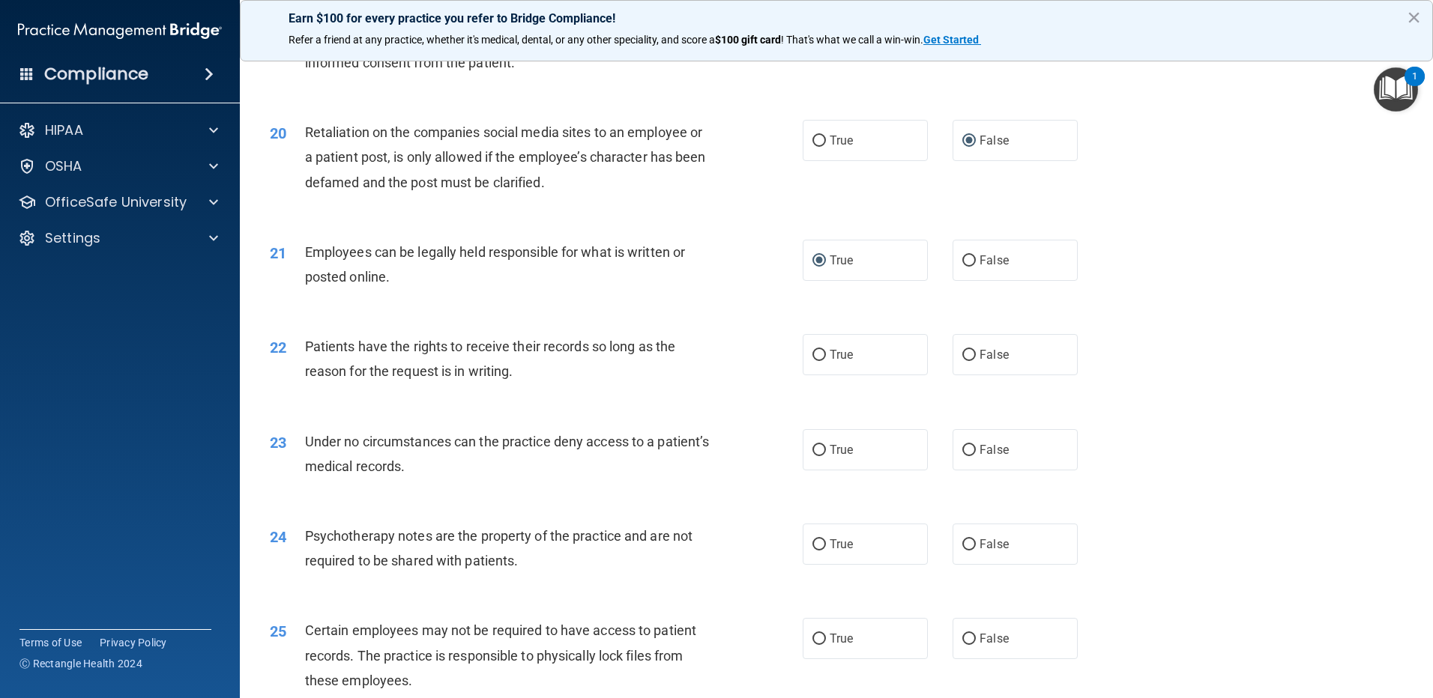
scroll to position [2323, 0]
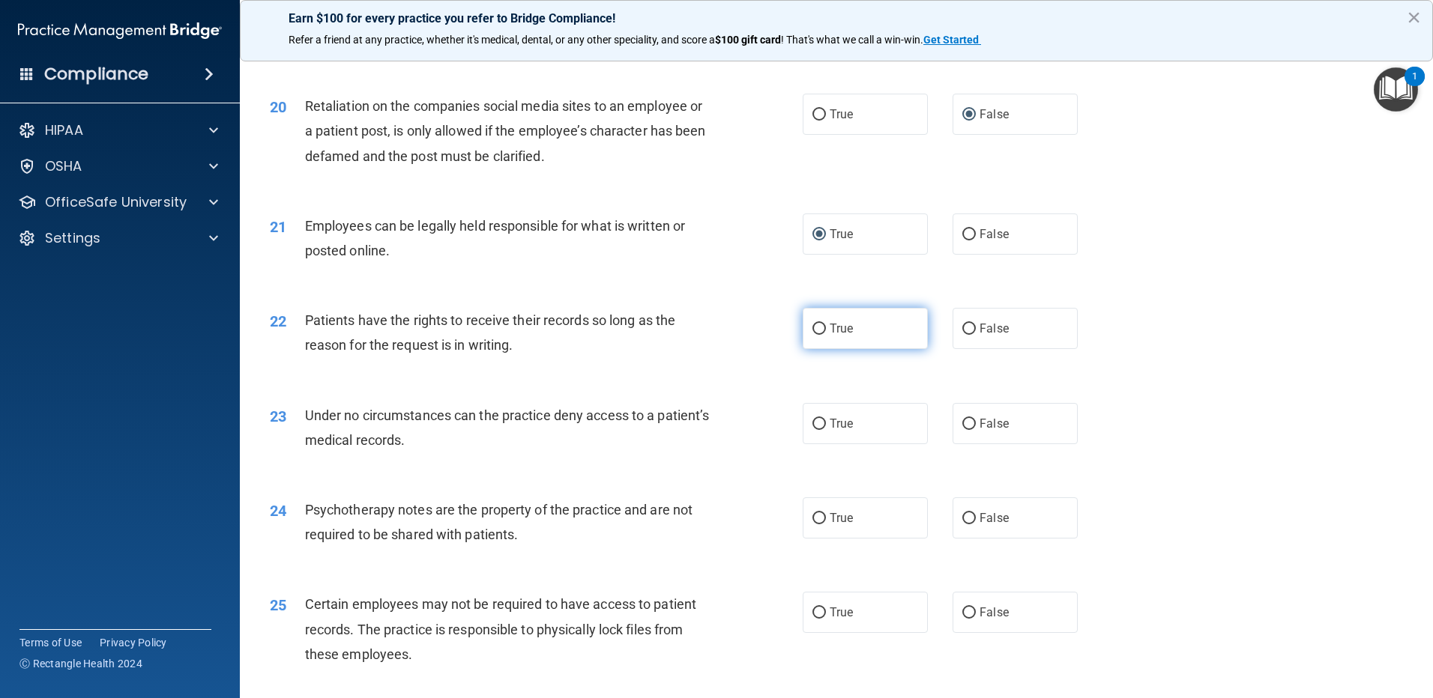
click at [815, 335] on input "True" at bounding box center [818, 329] width 13 height 11
radio input "true"
drag, startPoint x: 965, startPoint y: 445, endPoint x: 973, endPoint y: 444, distance: 7.6
click at [964, 430] on input "False" at bounding box center [968, 424] width 13 height 11
radio input "true"
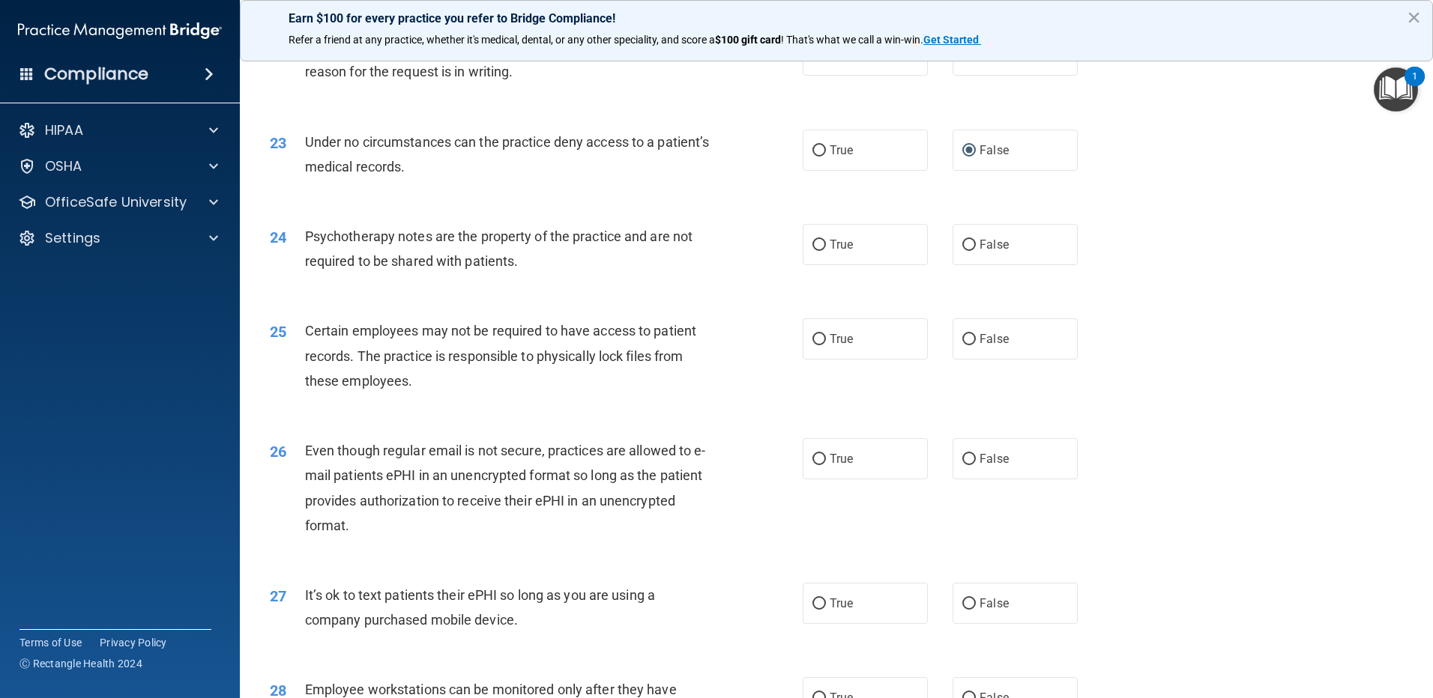
scroll to position [2622, 0]
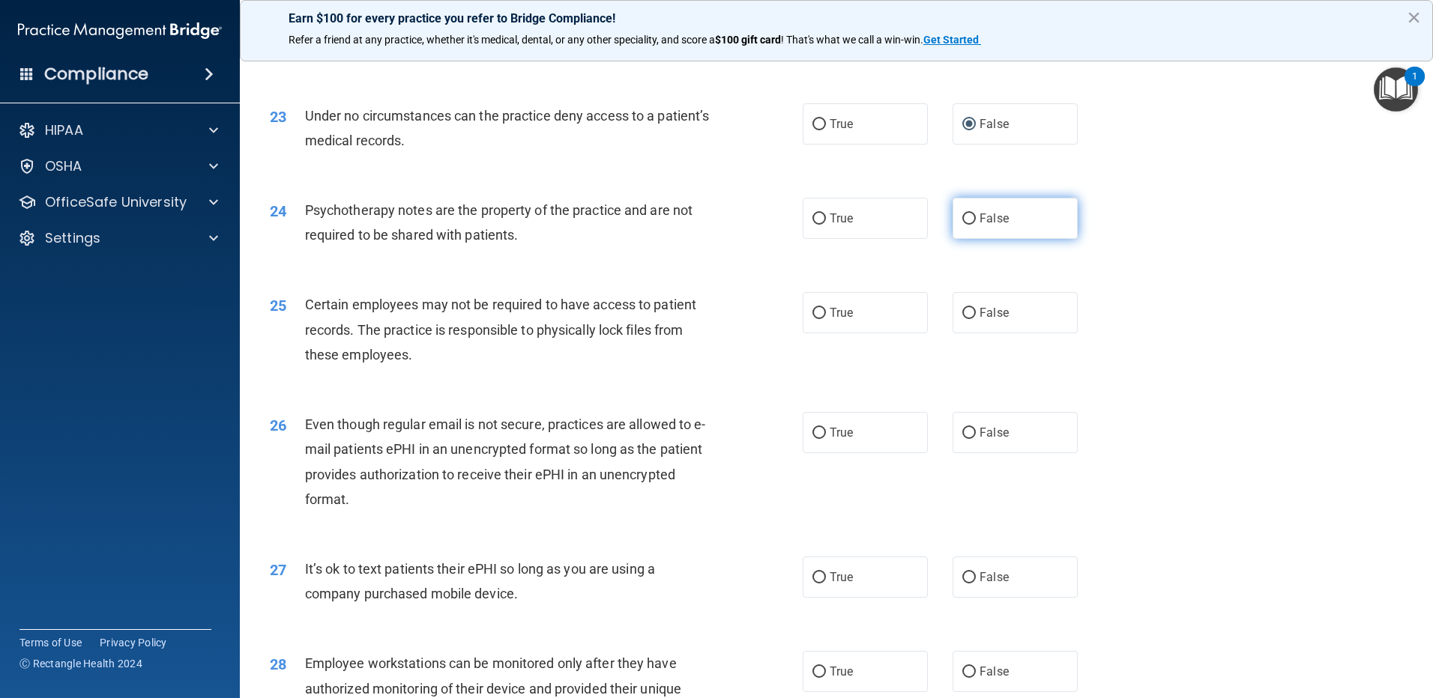
click at [965, 225] on input "False" at bounding box center [968, 219] width 13 height 11
radio input "true"
click at [812, 319] on input "True" at bounding box center [818, 313] width 13 height 11
radio input "true"
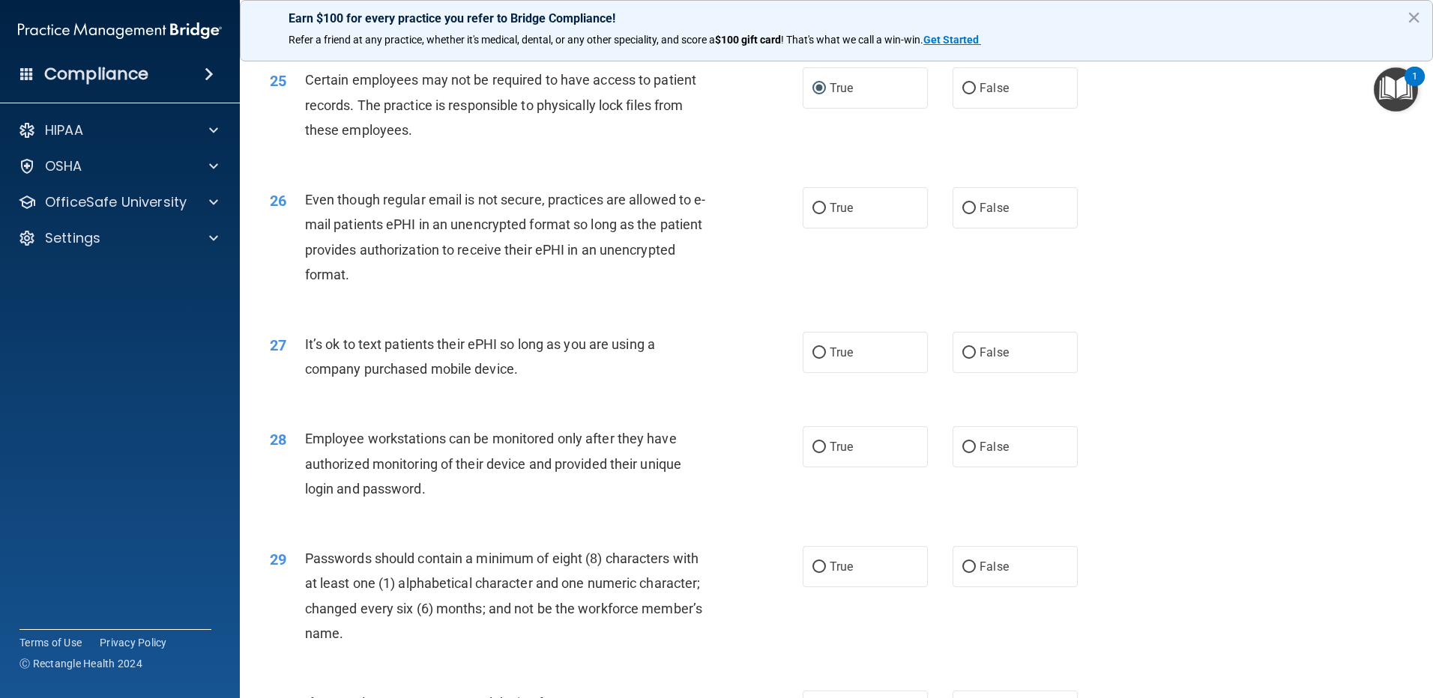
scroll to position [2922, 0]
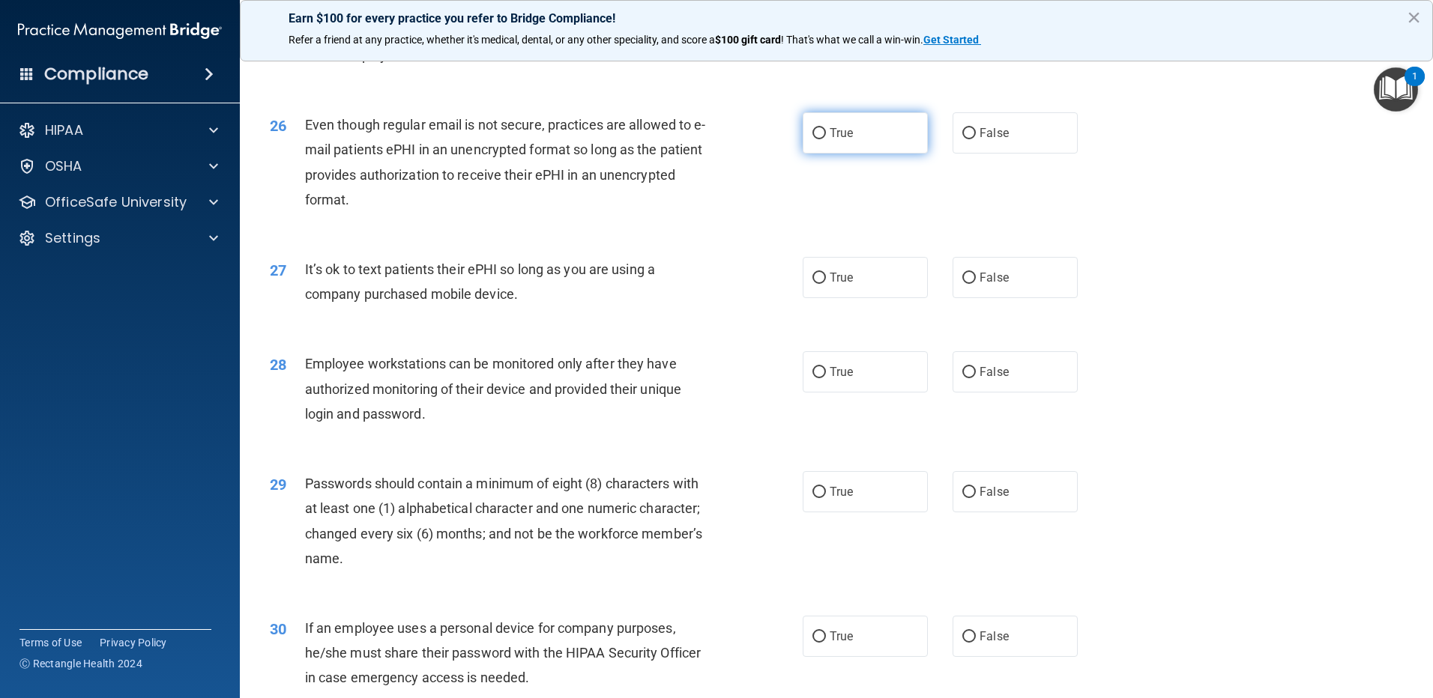
click at [814, 139] on input "True" at bounding box center [818, 133] width 13 height 11
radio input "true"
click at [963, 284] on input "False" at bounding box center [968, 278] width 13 height 11
radio input "true"
click at [962, 378] on input "False" at bounding box center [968, 372] width 13 height 11
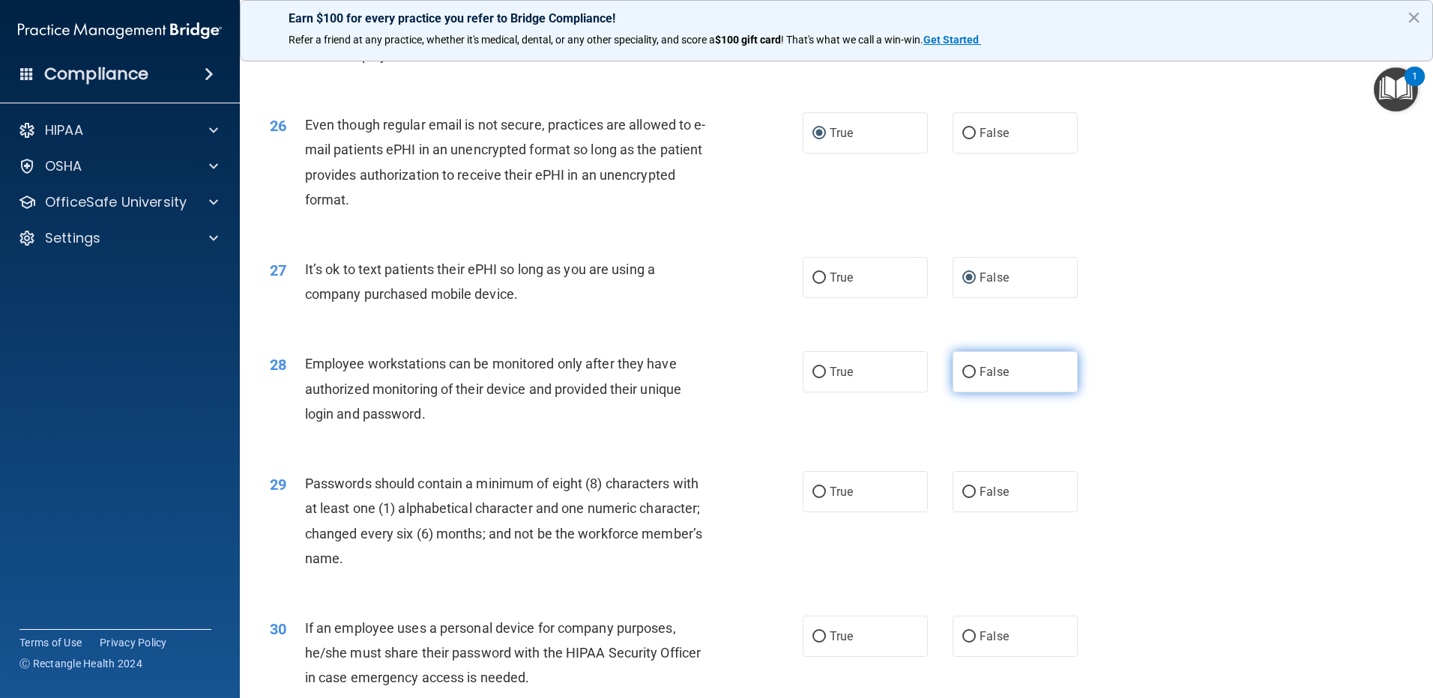
radio input "true"
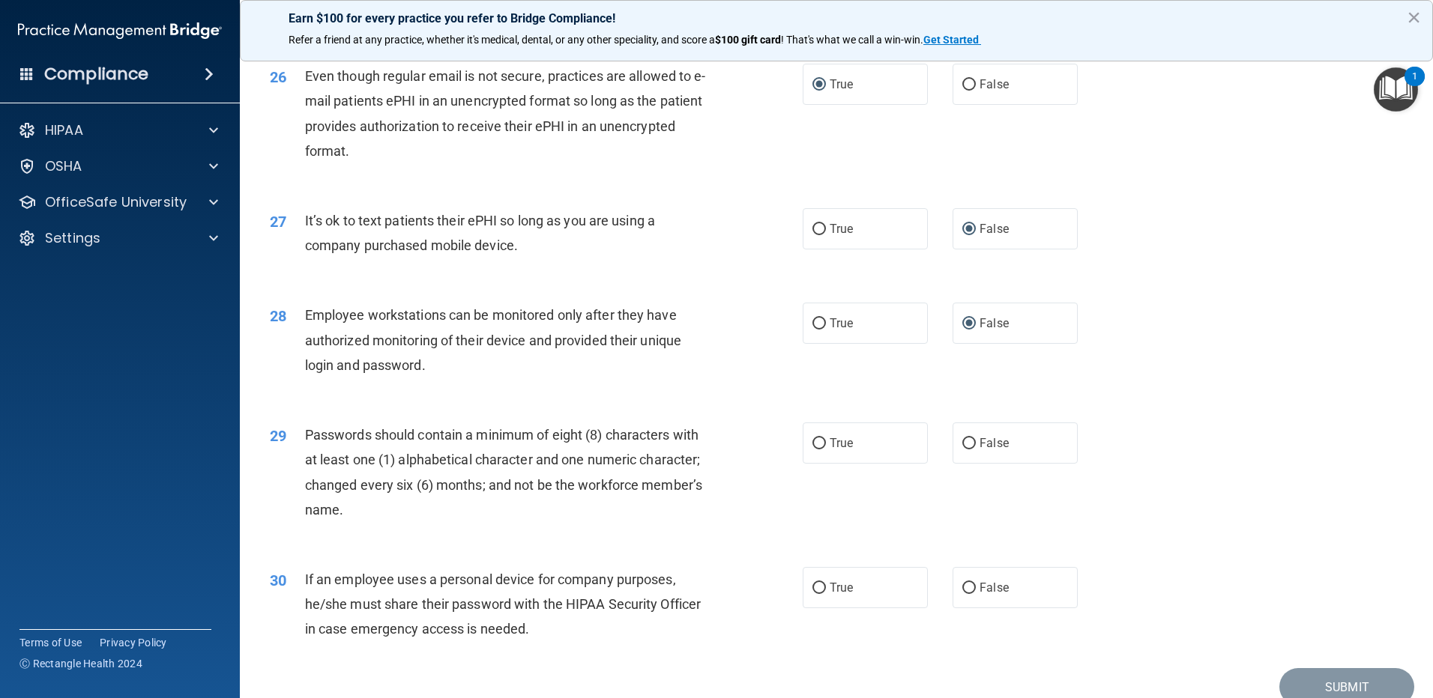
scroll to position [3063, 0]
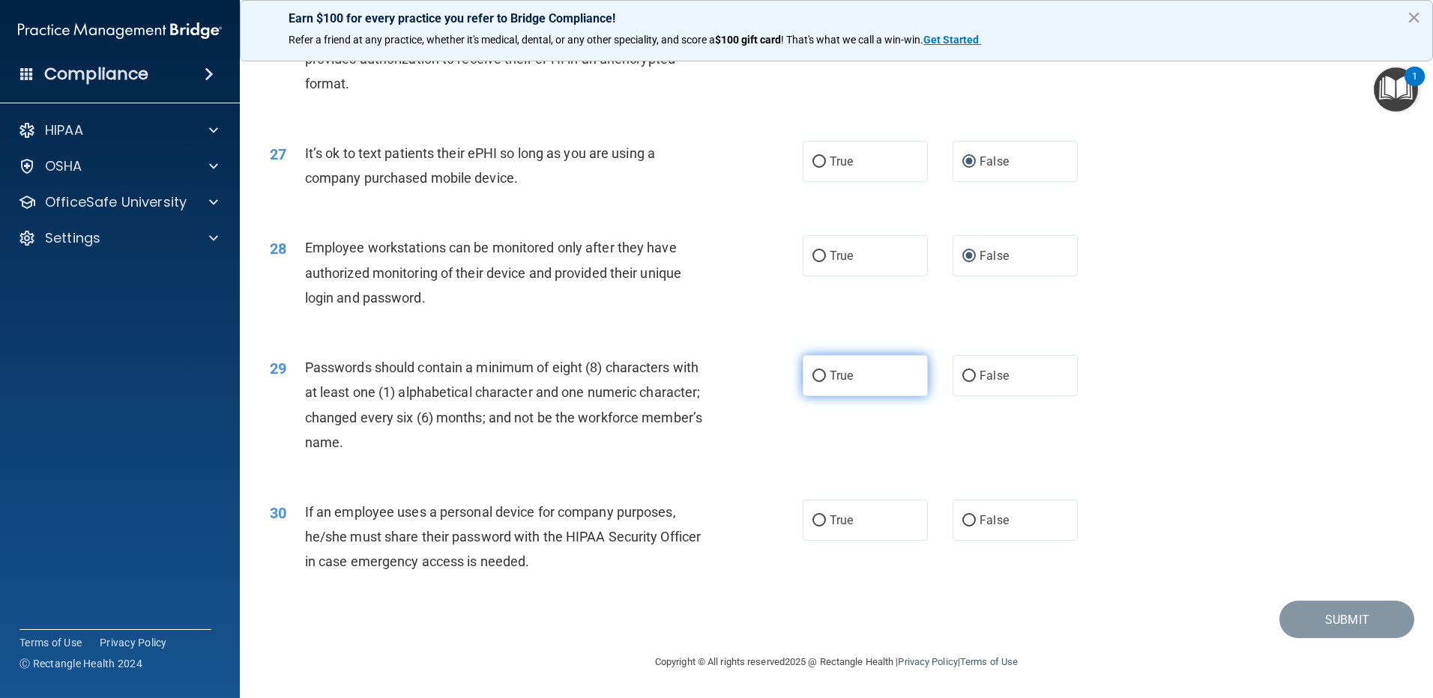
click at [816, 377] on input "True" at bounding box center [818, 376] width 13 height 11
radio input "true"
drag, startPoint x: 812, startPoint y: 521, endPoint x: 928, endPoint y: 512, distance: 116.5
click at [814, 521] on input "True" at bounding box center [818, 520] width 13 height 11
radio input "true"
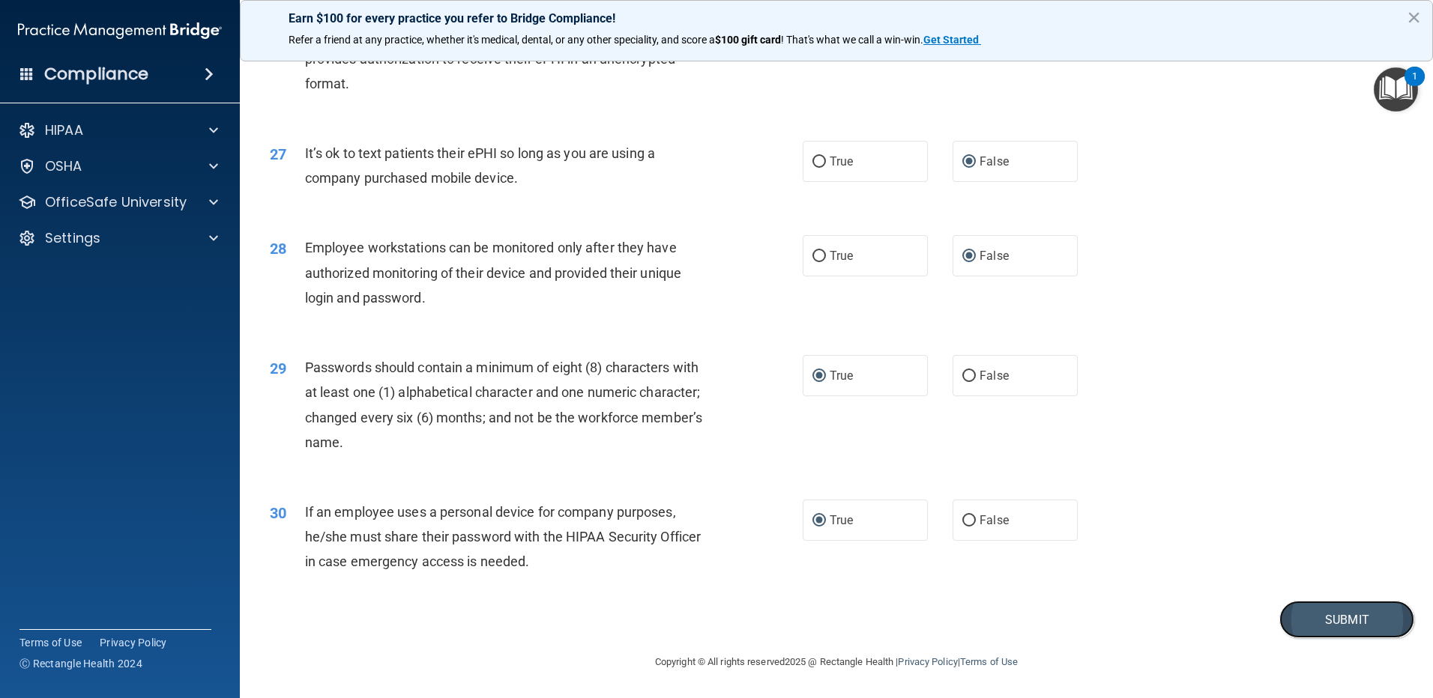
click at [1340, 611] on button "Submit" at bounding box center [1346, 620] width 135 height 38
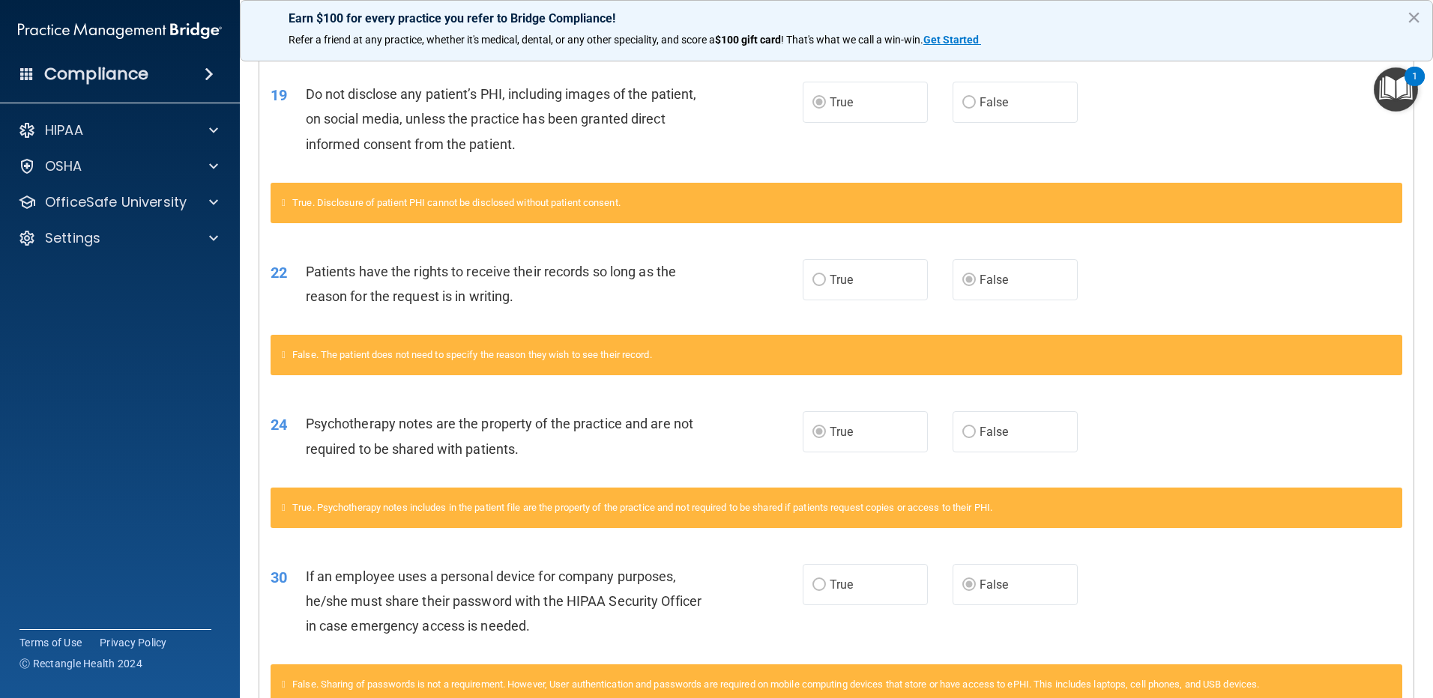
scroll to position [1049, 0]
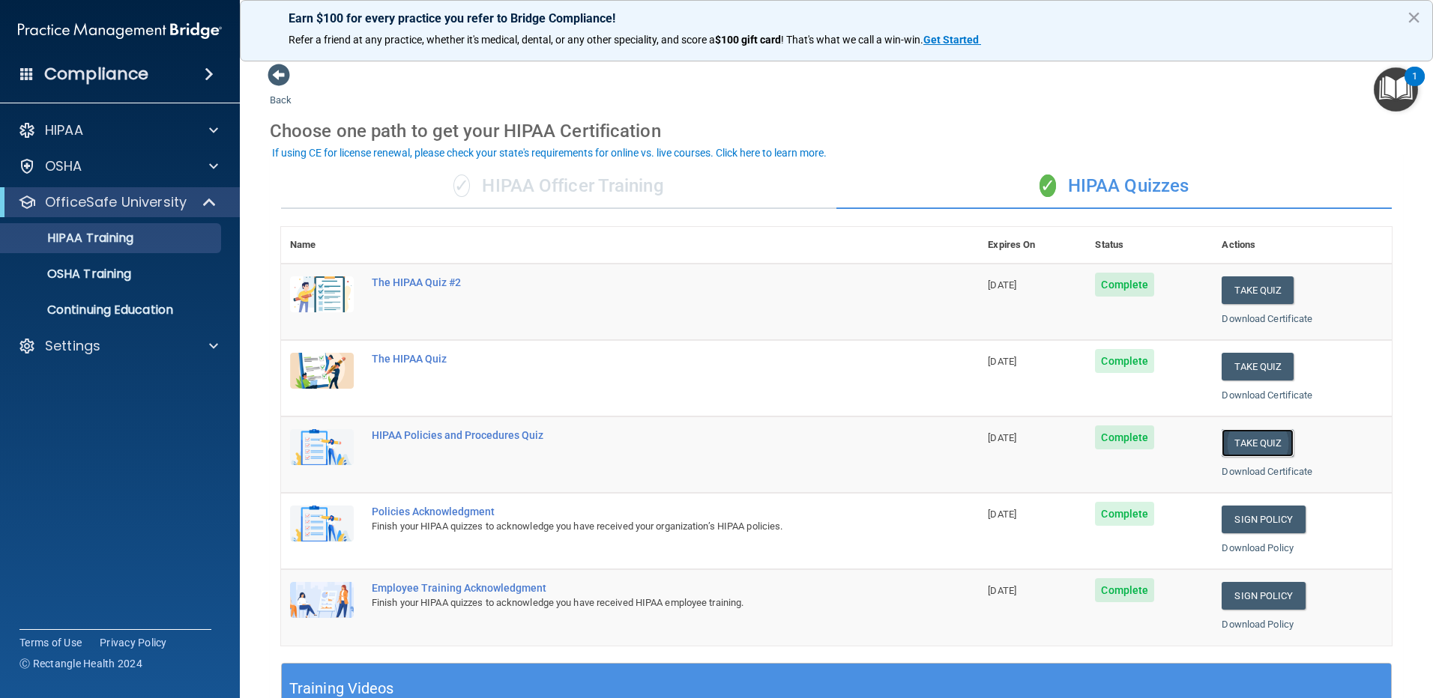
click at [1270, 434] on button "Take Quiz" at bounding box center [1257, 443] width 72 height 28
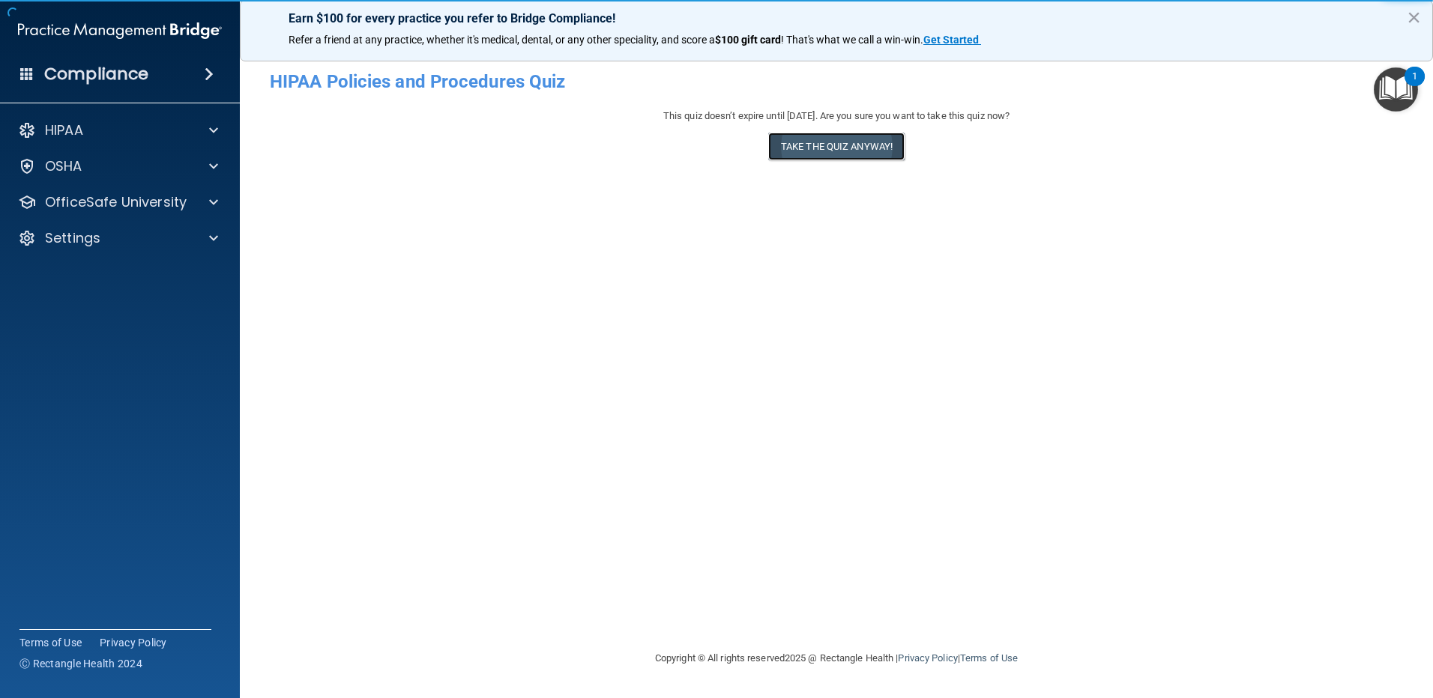
click at [835, 138] on button "Take the quiz anyway!" at bounding box center [836, 147] width 136 height 28
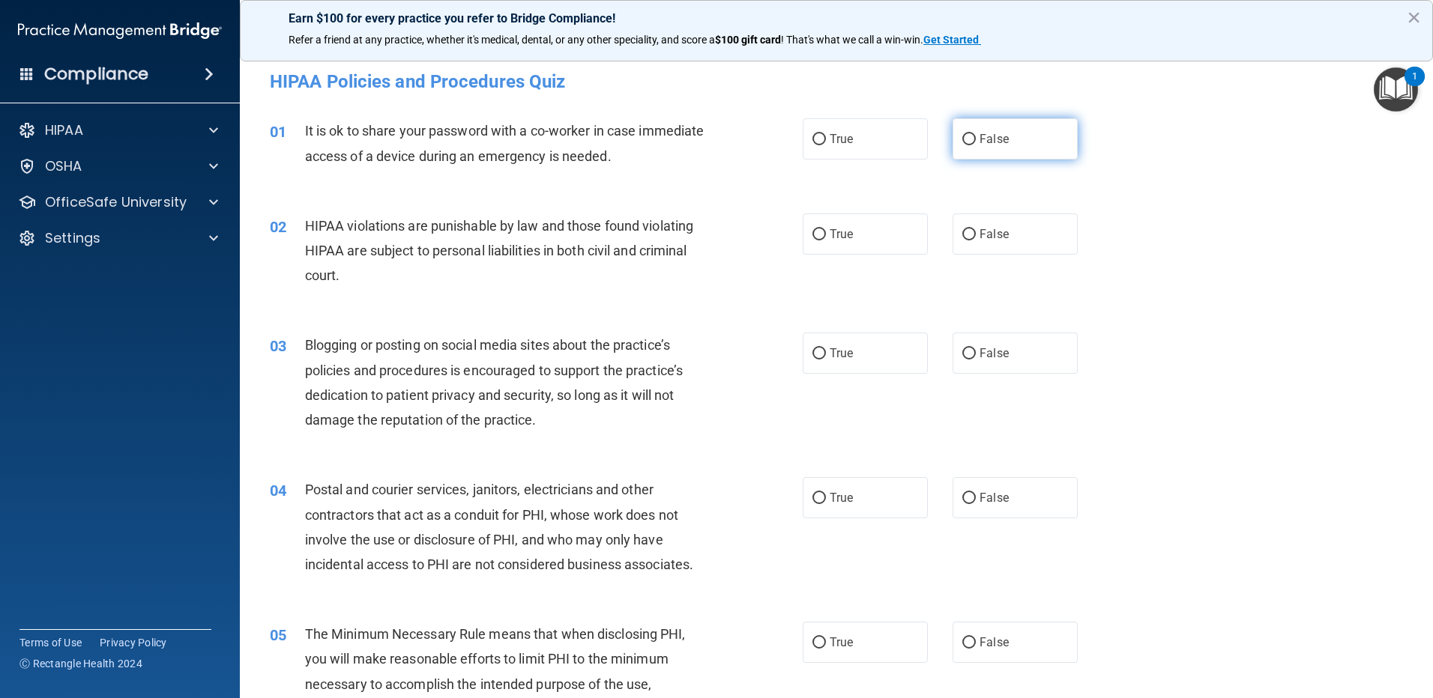
click at [962, 139] on input "False" at bounding box center [968, 139] width 13 height 11
radio input "true"
click at [815, 235] on input "True" at bounding box center [818, 234] width 13 height 11
radio input "true"
click at [963, 357] on input "False" at bounding box center [968, 353] width 13 height 11
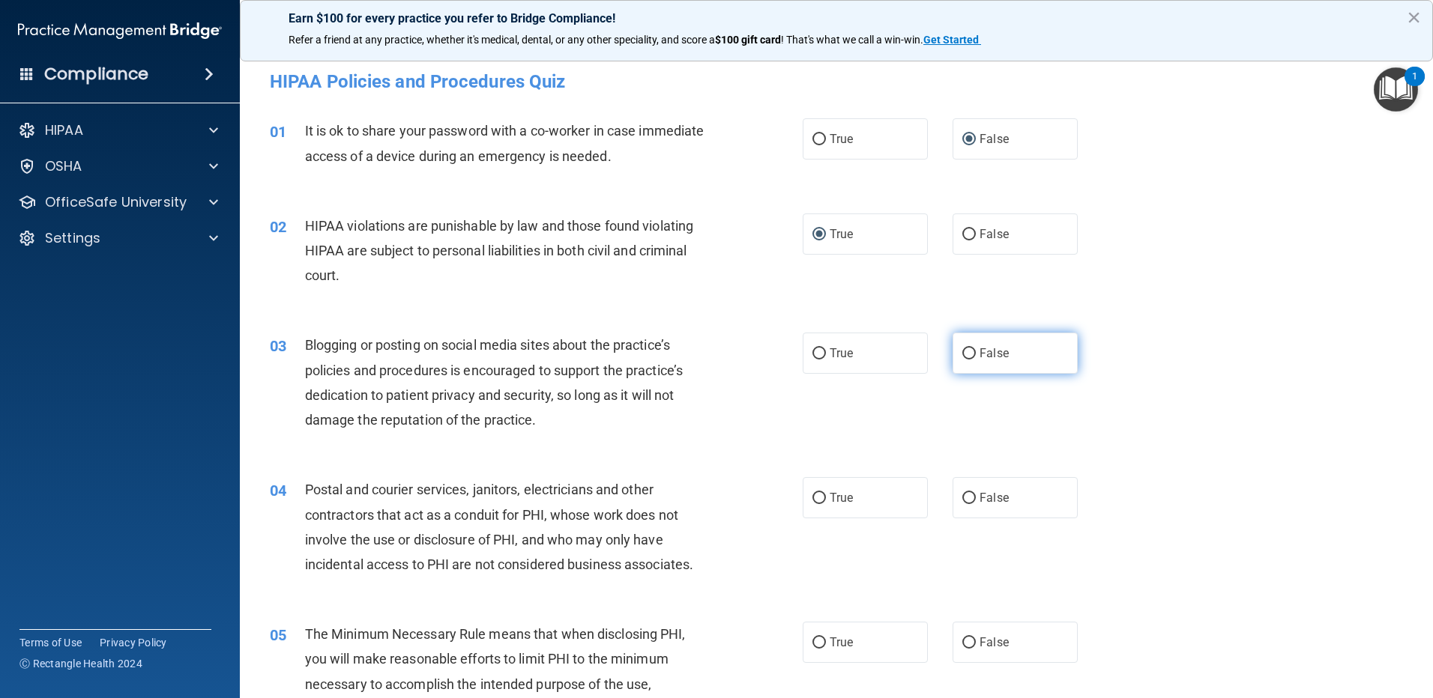
radio input "true"
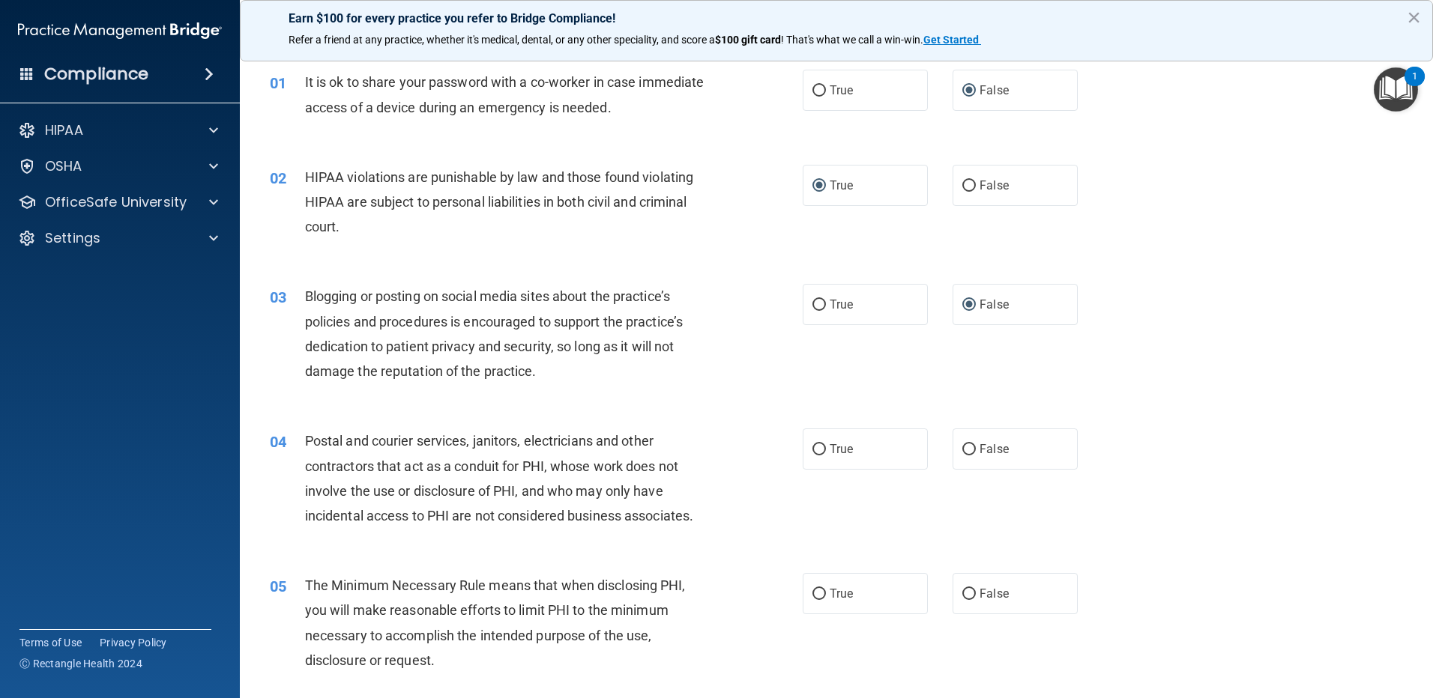
scroll to position [150, 0]
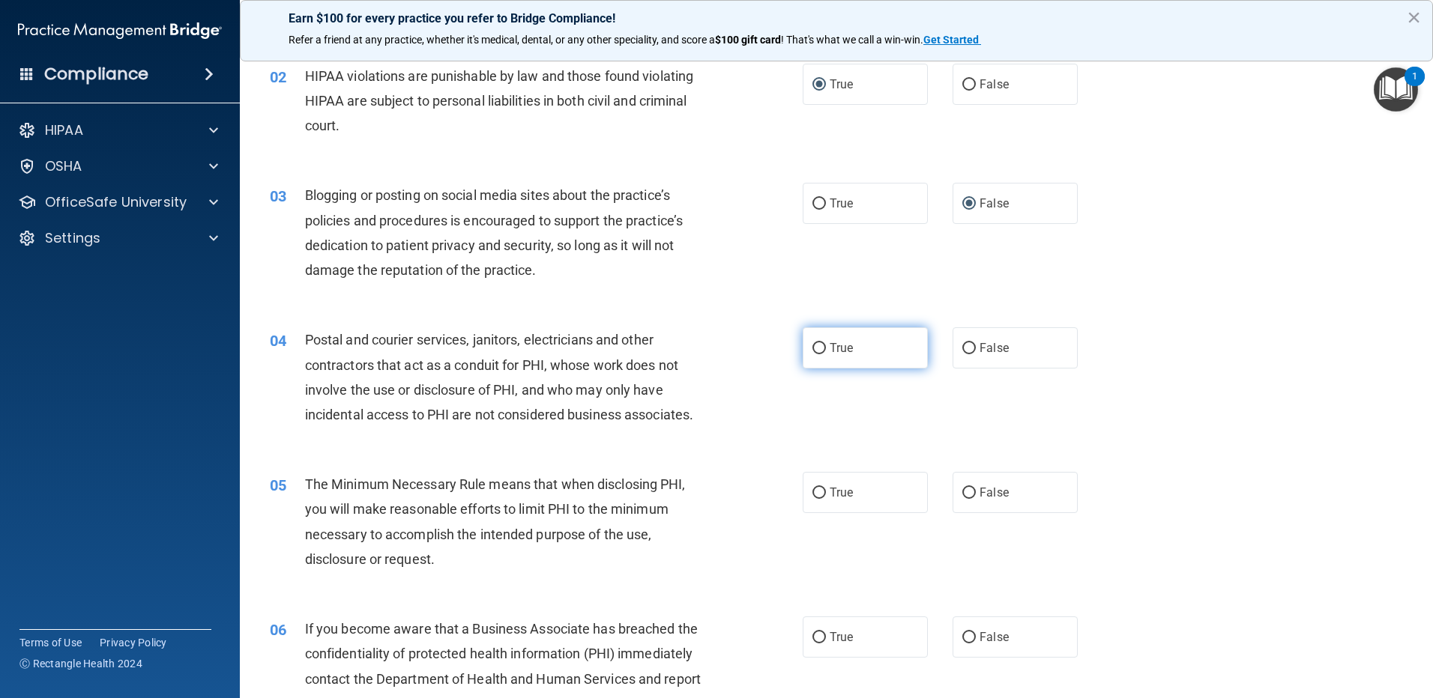
click at [813, 349] on input "True" at bounding box center [818, 348] width 13 height 11
radio input "true"
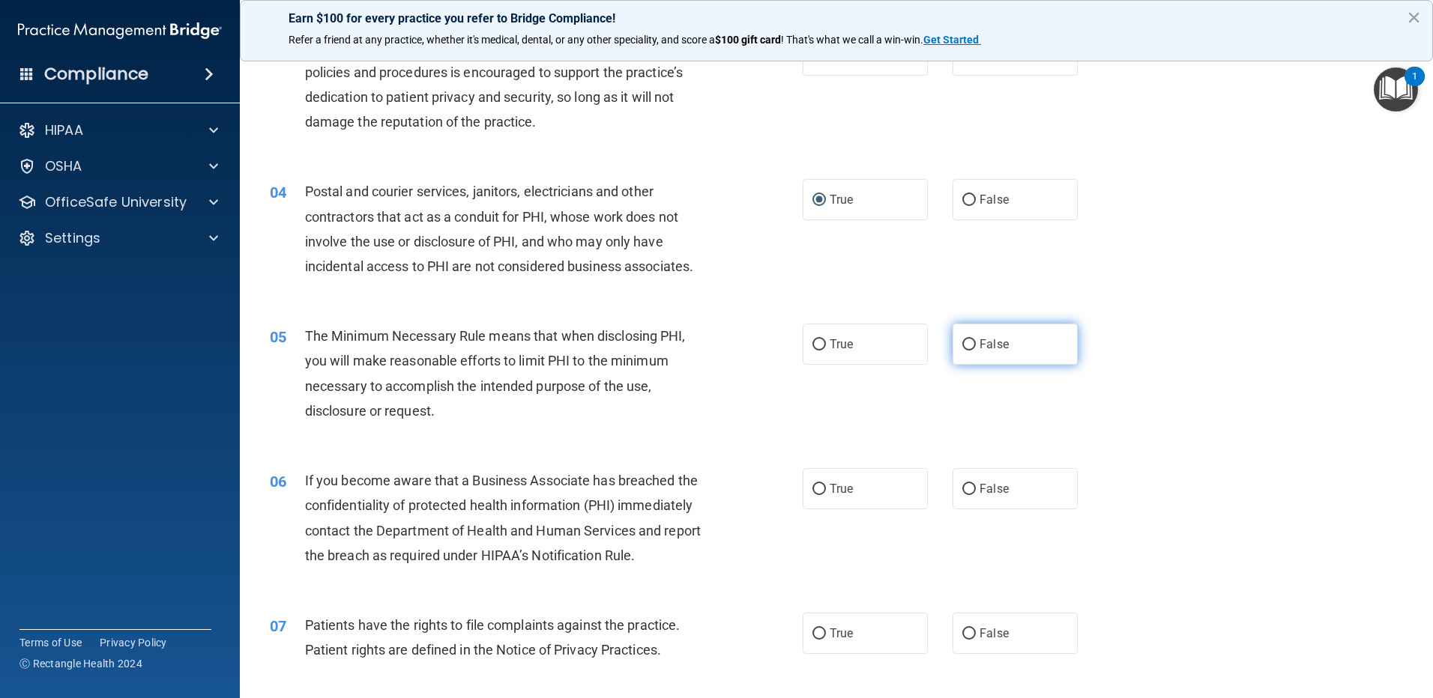
scroll to position [300, 0]
click at [812, 346] on input "True" at bounding box center [818, 343] width 13 height 11
radio input "true"
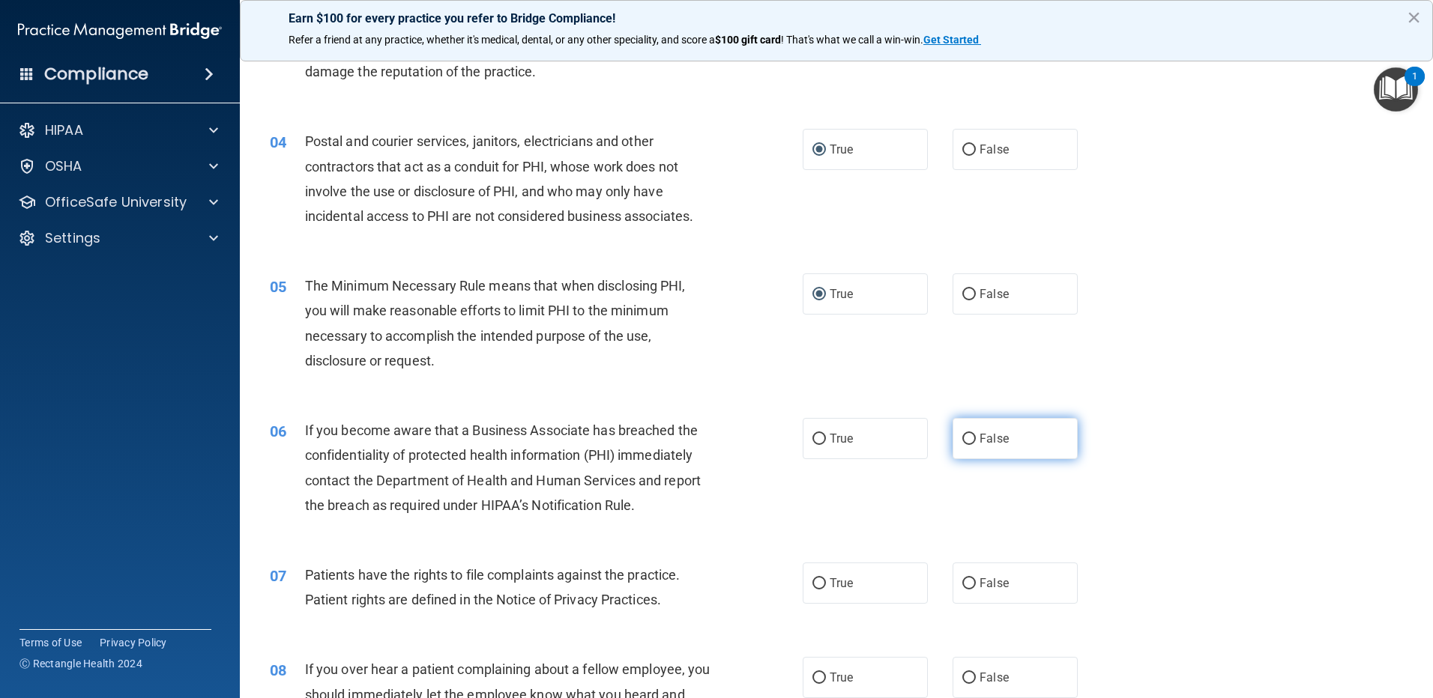
scroll to position [375, 0]
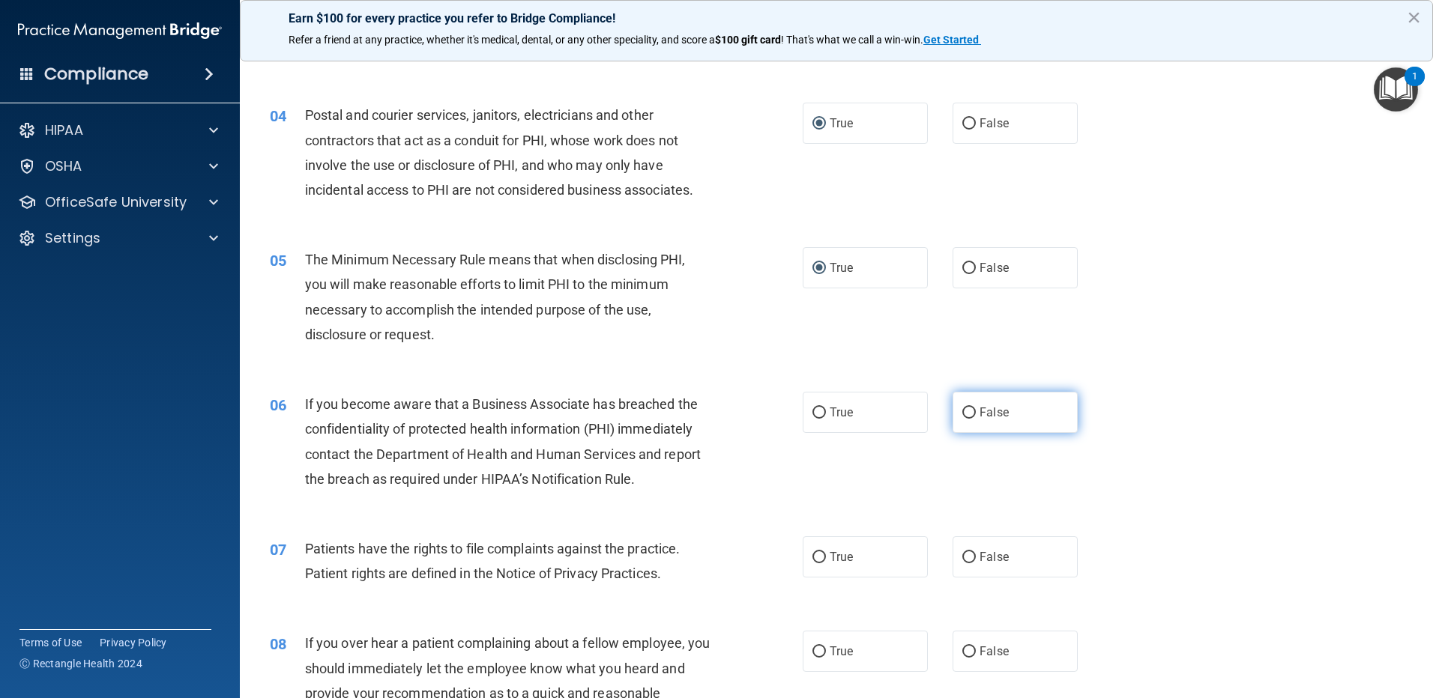
click at [963, 416] on input "False" at bounding box center [968, 413] width 13 height 11
radio input "true"
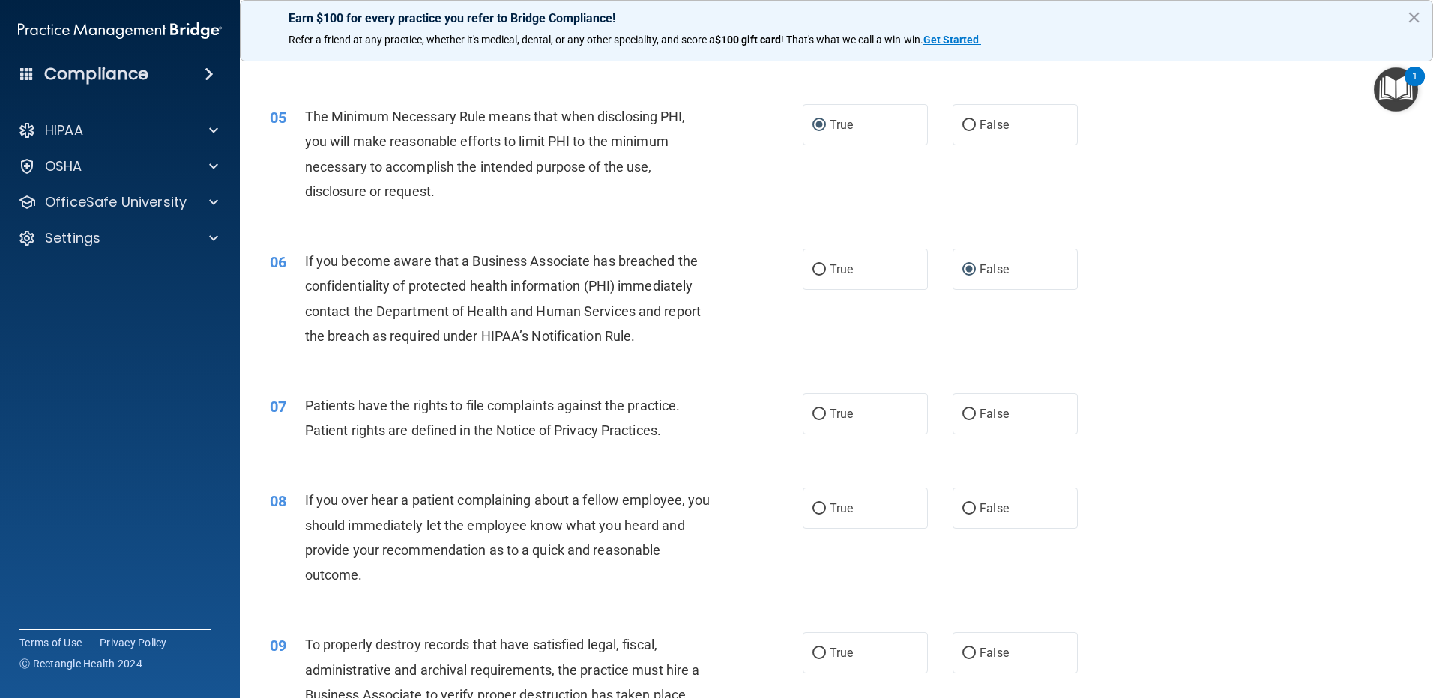
scroll to position [524, 0]
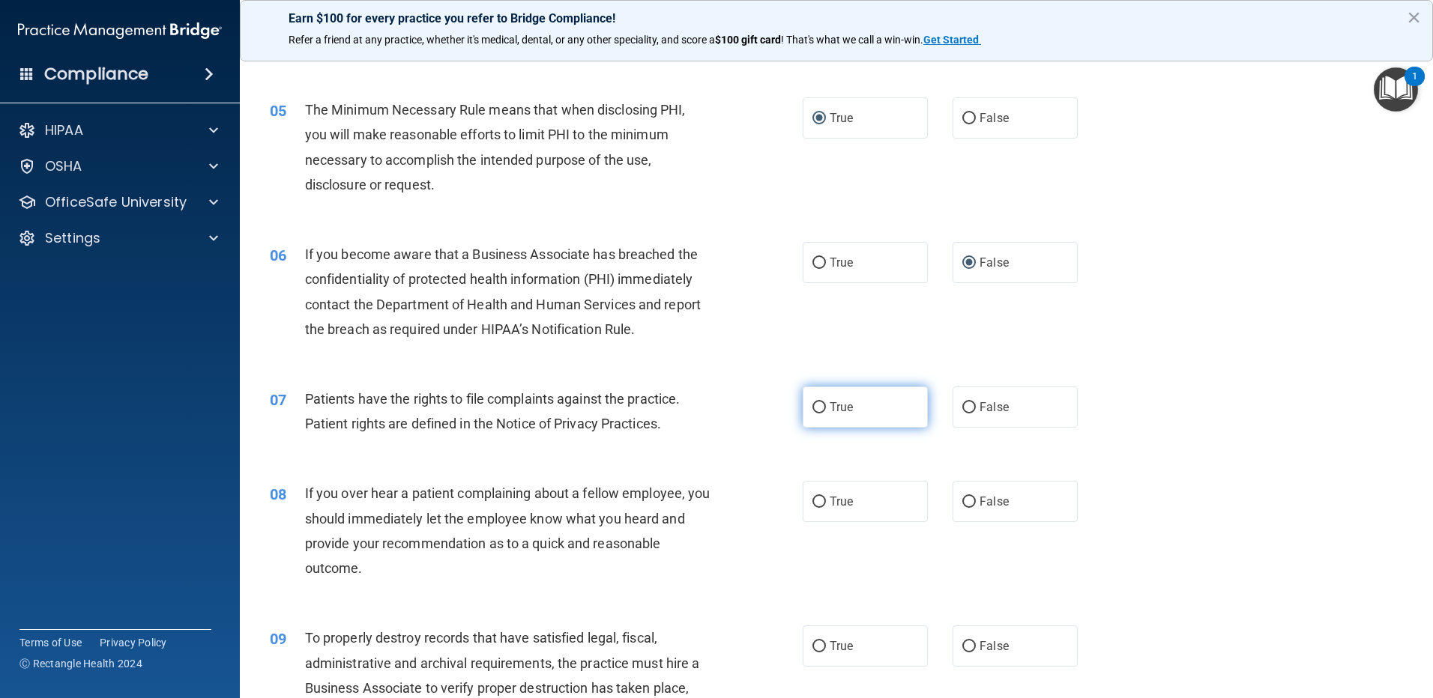
click at [812, 412] on input "True" at bounding box center [818, 407] width 13 height 11
radio input "true"
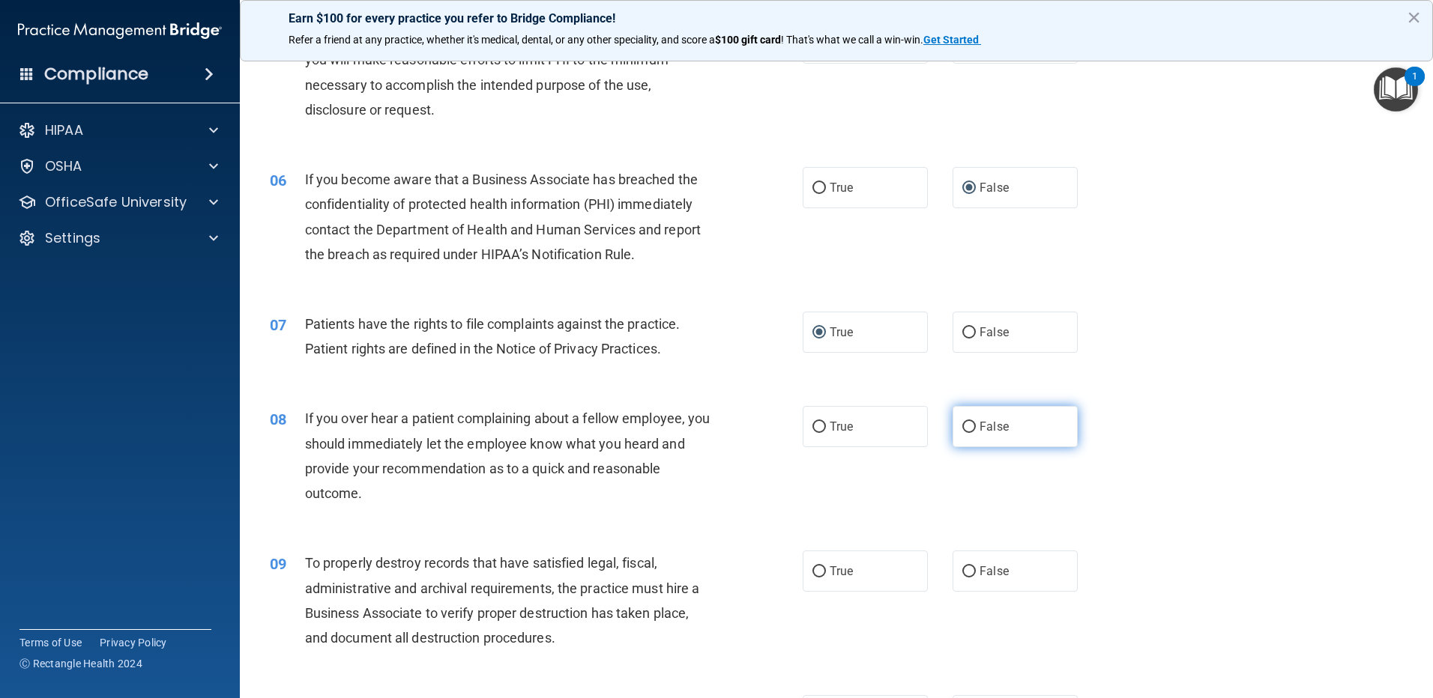
click at [967, 426] on input "False" at bounding box center [968, 427] width 13 height 11
radio input "true"
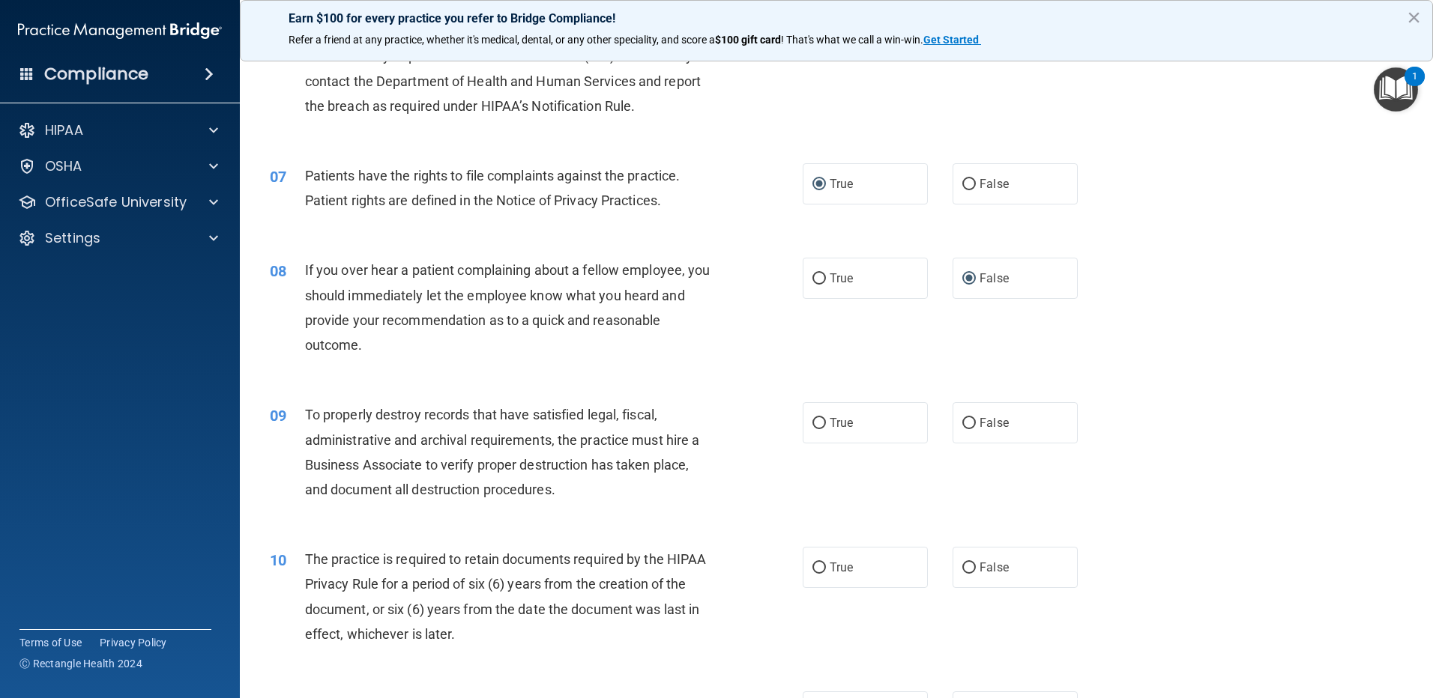
scroll to position [749, 0]
click at [962, 426] on input "False" at bounding box center [968, 422] width 13 height 11
radio input "true"
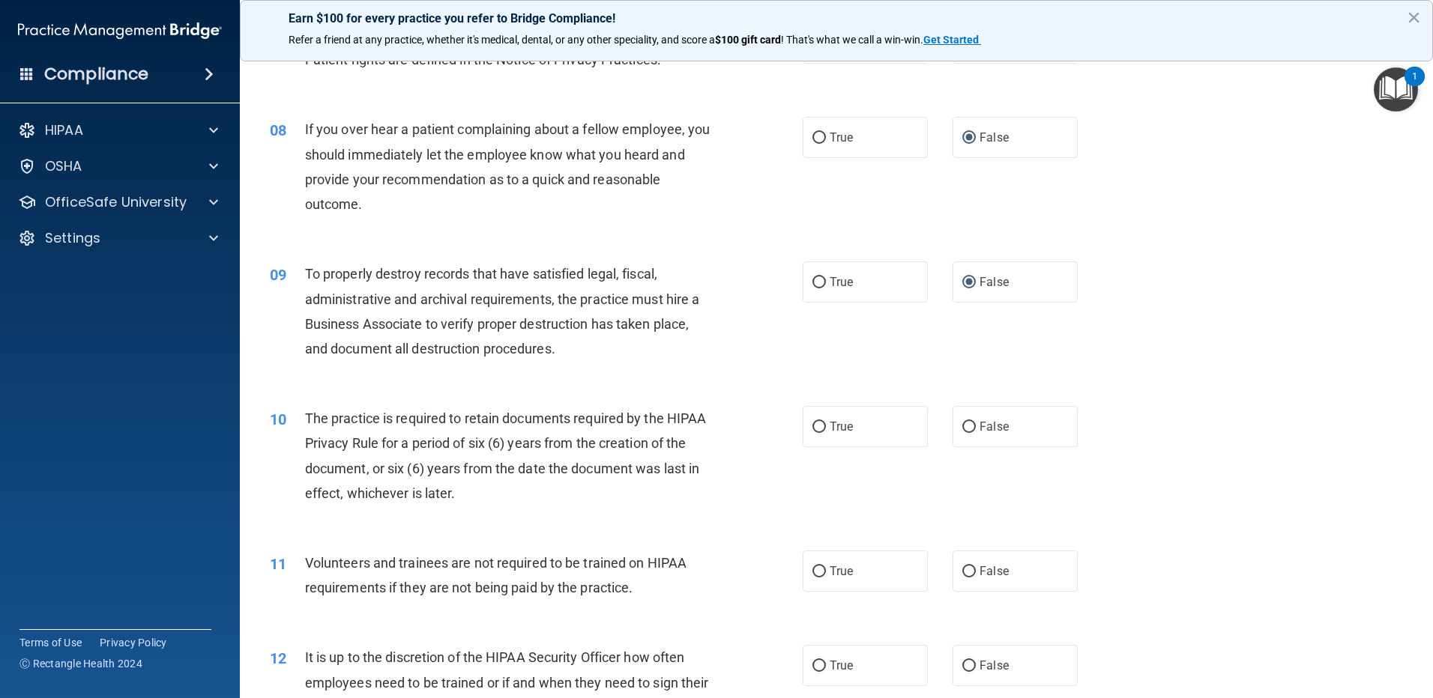
scroll to position [899, 0]
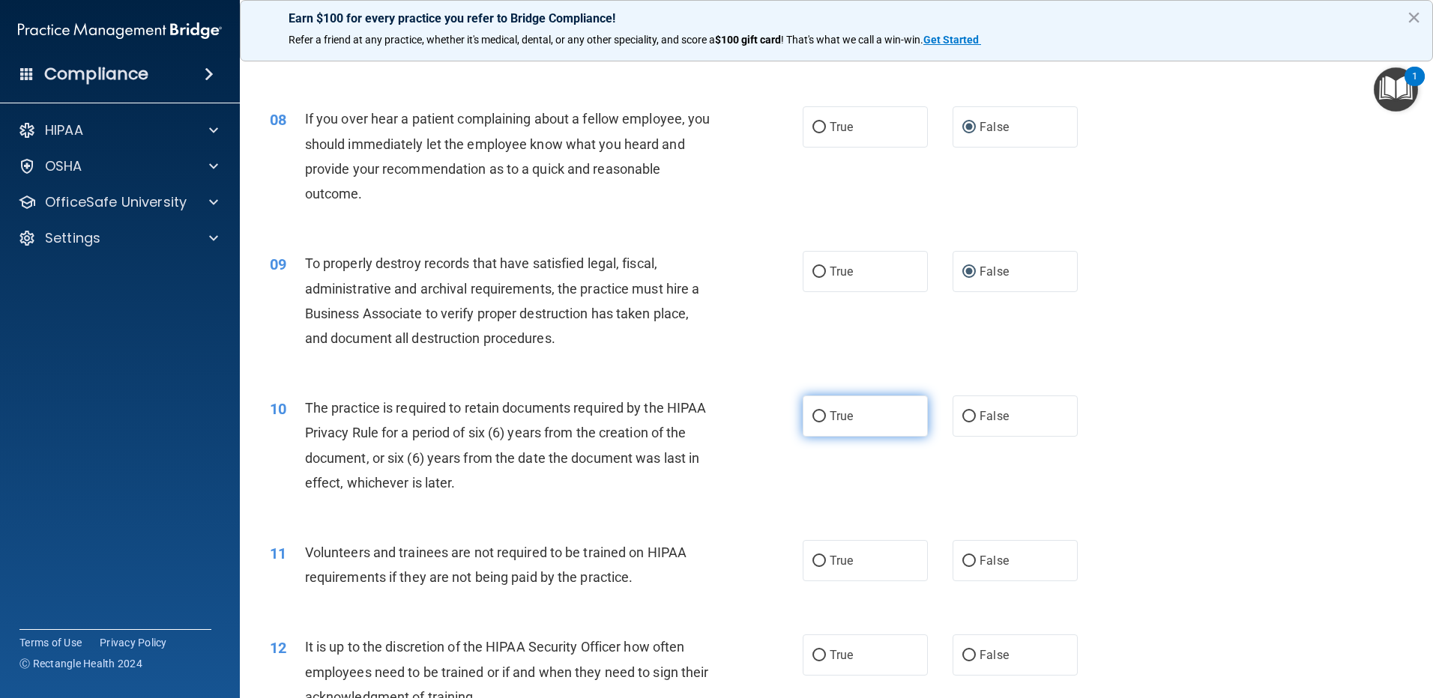
click at [816, 415] on input "True" at bounding box center [818, 416] width 13 height 11
radio input "true"
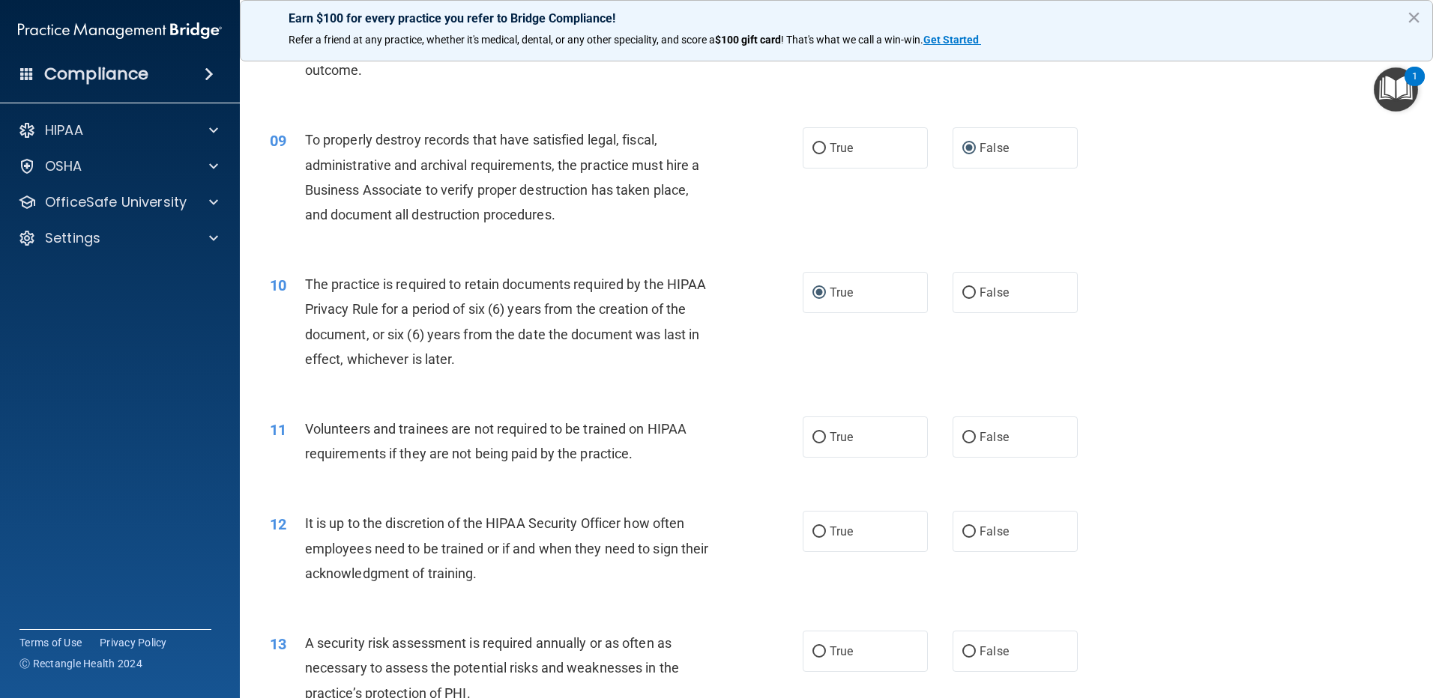
scroll to position [1049, 0]
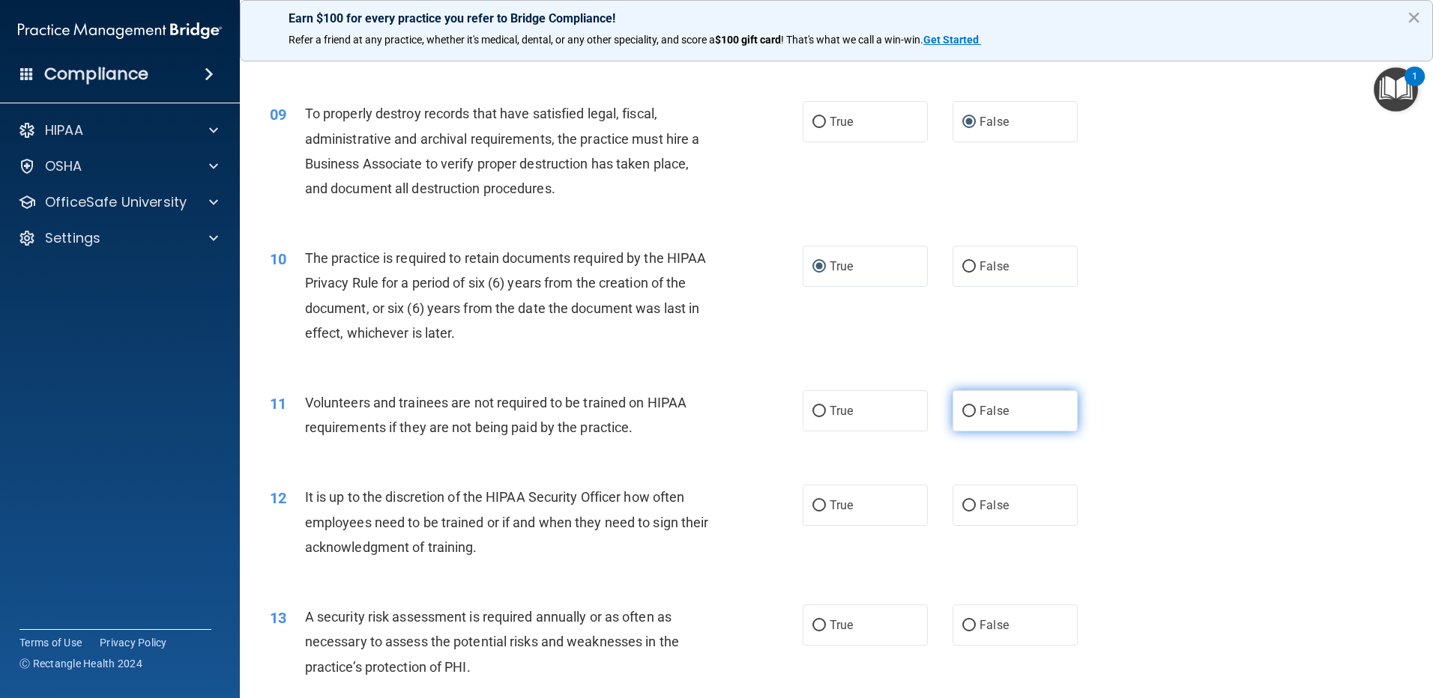
click at [962, 414] on input "False" at bounding box center [968, 411] width 13 height 11
radio input "true"
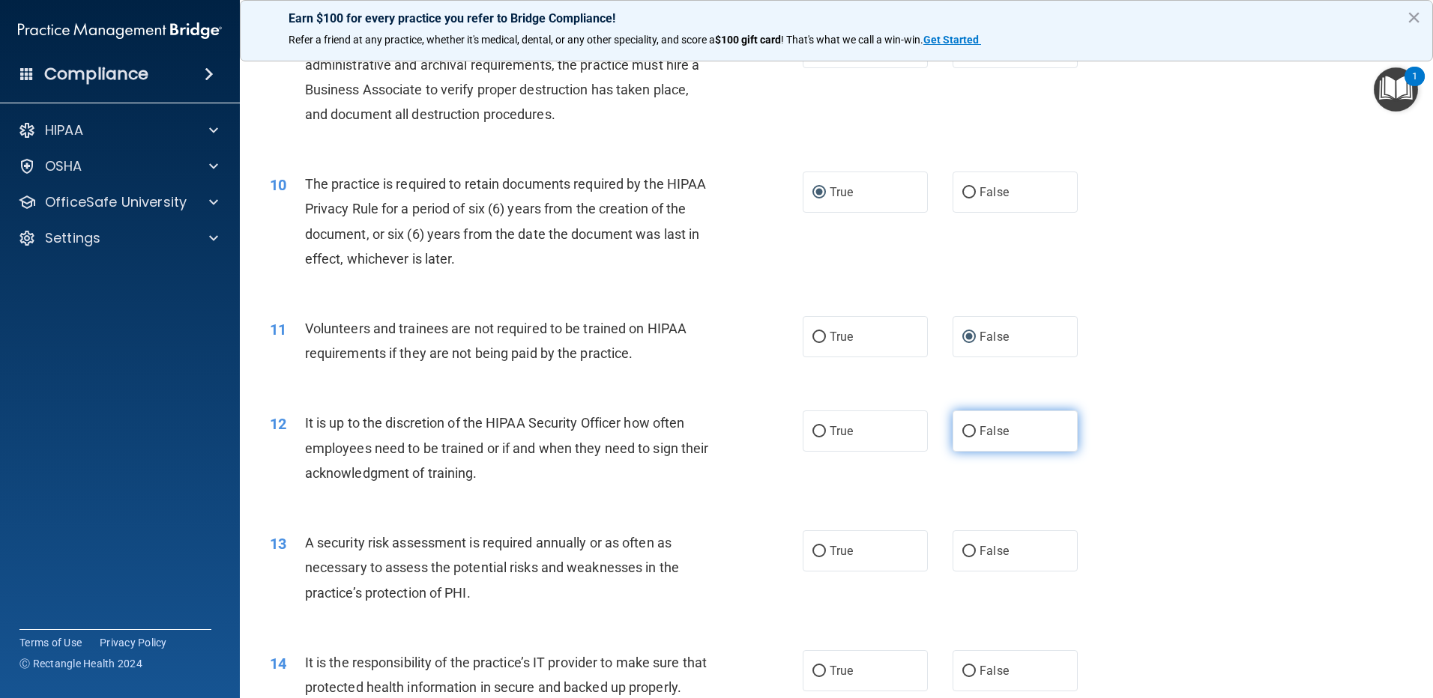
scroll to position [1124, 0]
click at [936, 430] on div "True False" at bounding box center [952, 430] width 300 height 41
click at [962, 427] on input "False" at bounding box center [968, 431] width 13 height 11
radio input "true"
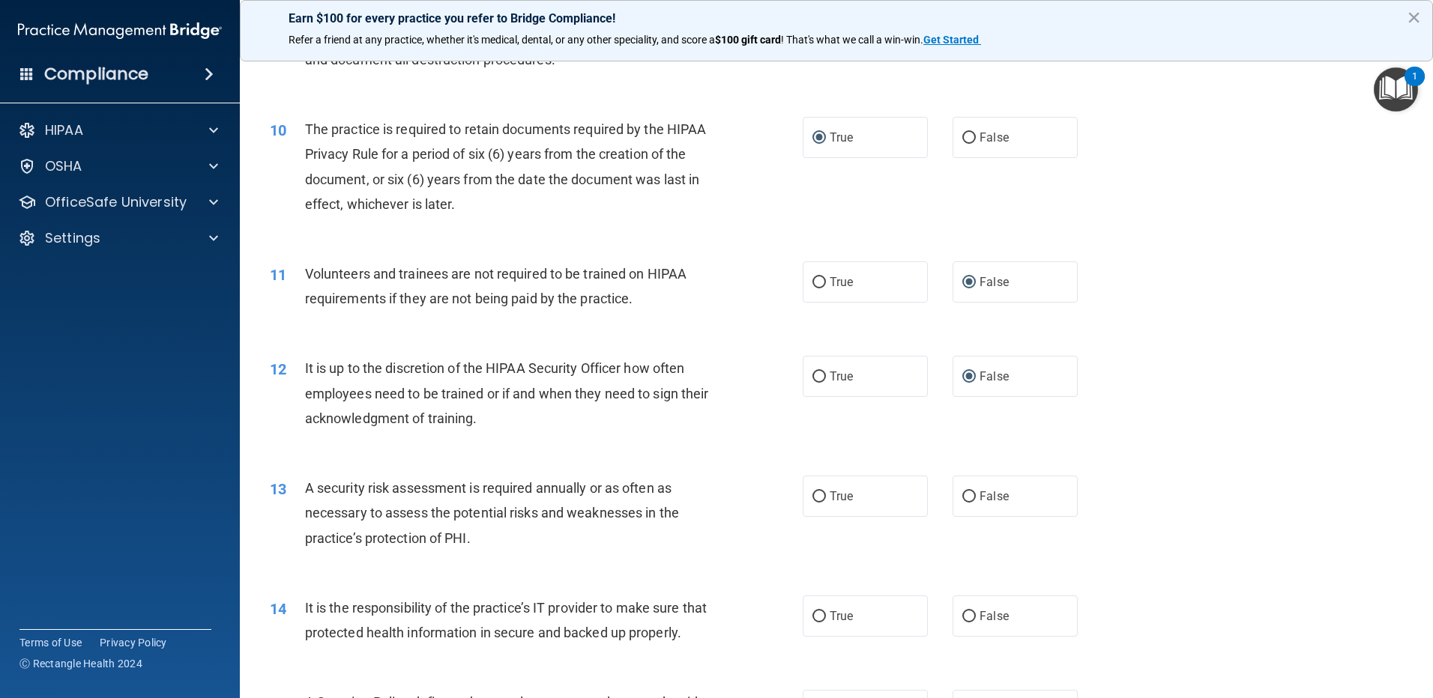
scroll to position [1274, 0]
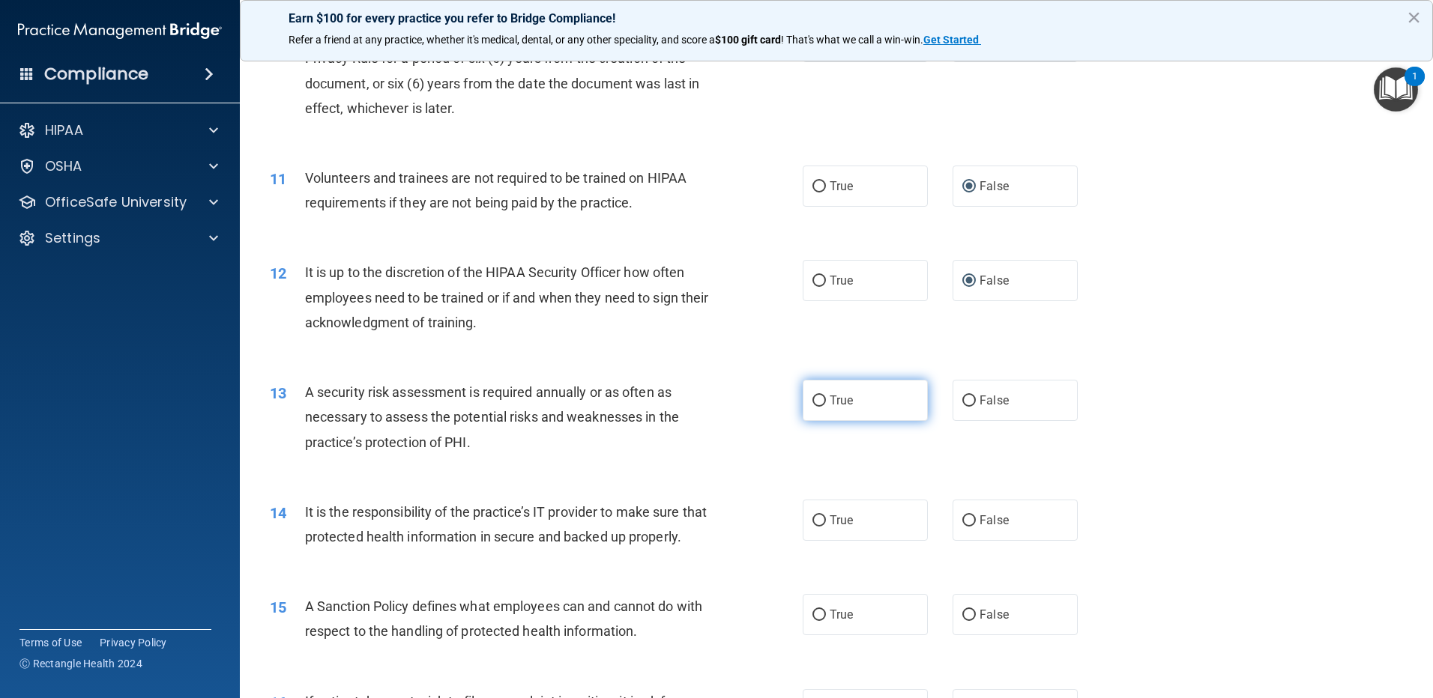
click at [820, 402] on input "True" at bounding box center [818, 401] width 13 height 11
radio input "true"
click at [962, 515] on input "False" at bounding box center [968, 520] width 13 height 11
radio input "true"
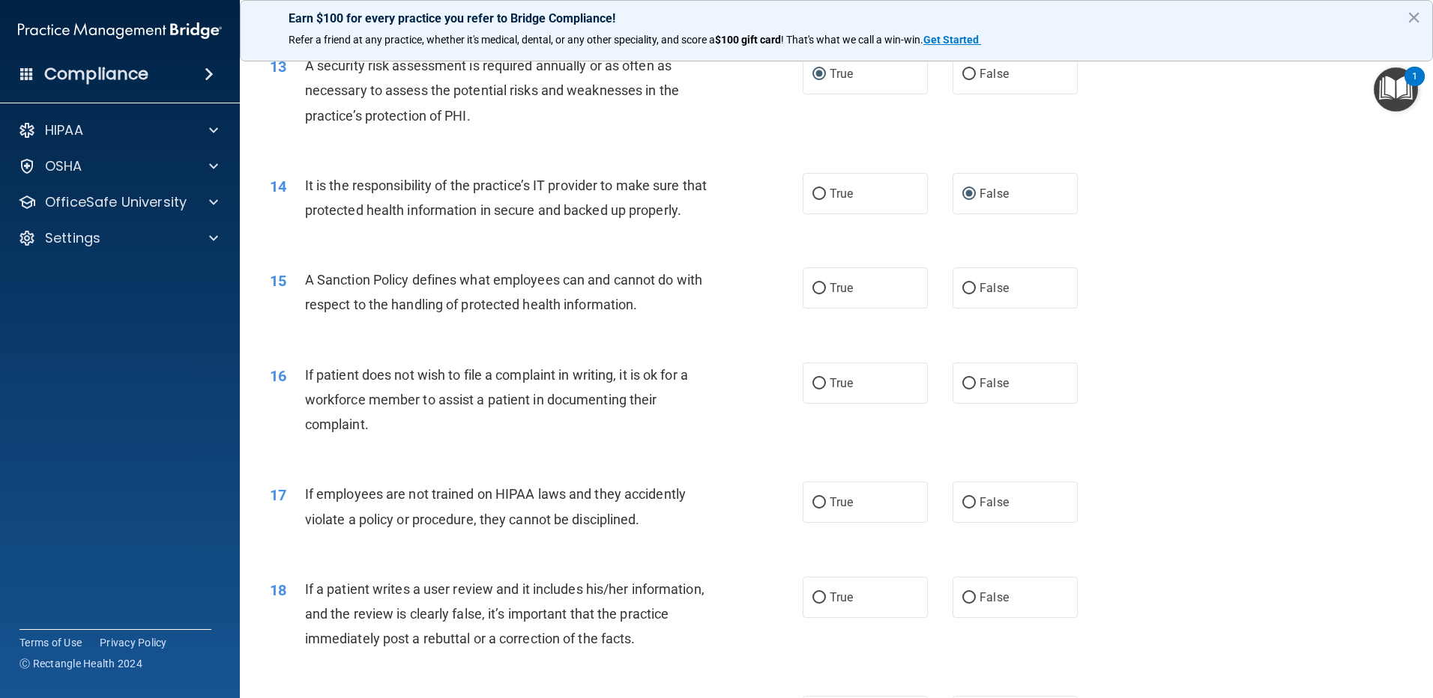
scroll to position [1648, 0]
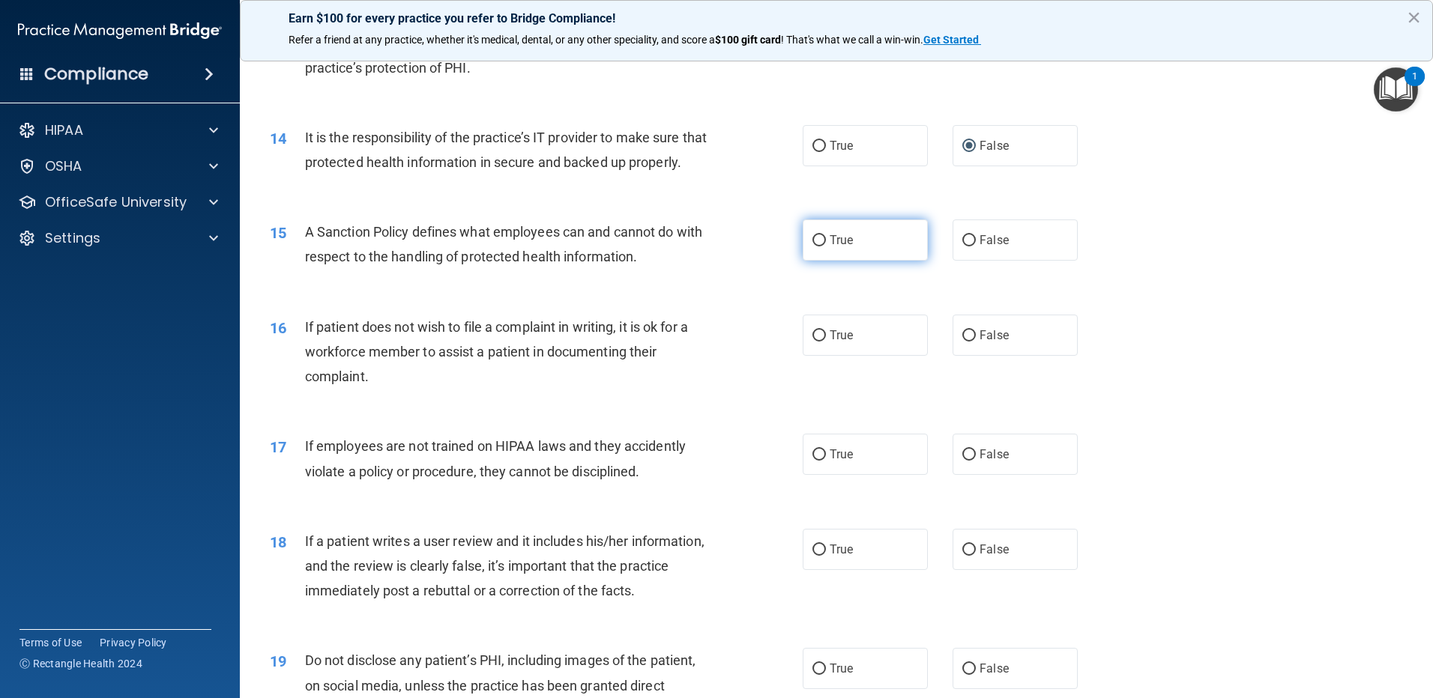
click at [814, 246] on input "True" at bounding box center [818, 240] width 13 height 11
radio input "true"
click at [817, 342] on input "True" at bounding box center [818, 335] width 13 height 11
radio input "true"
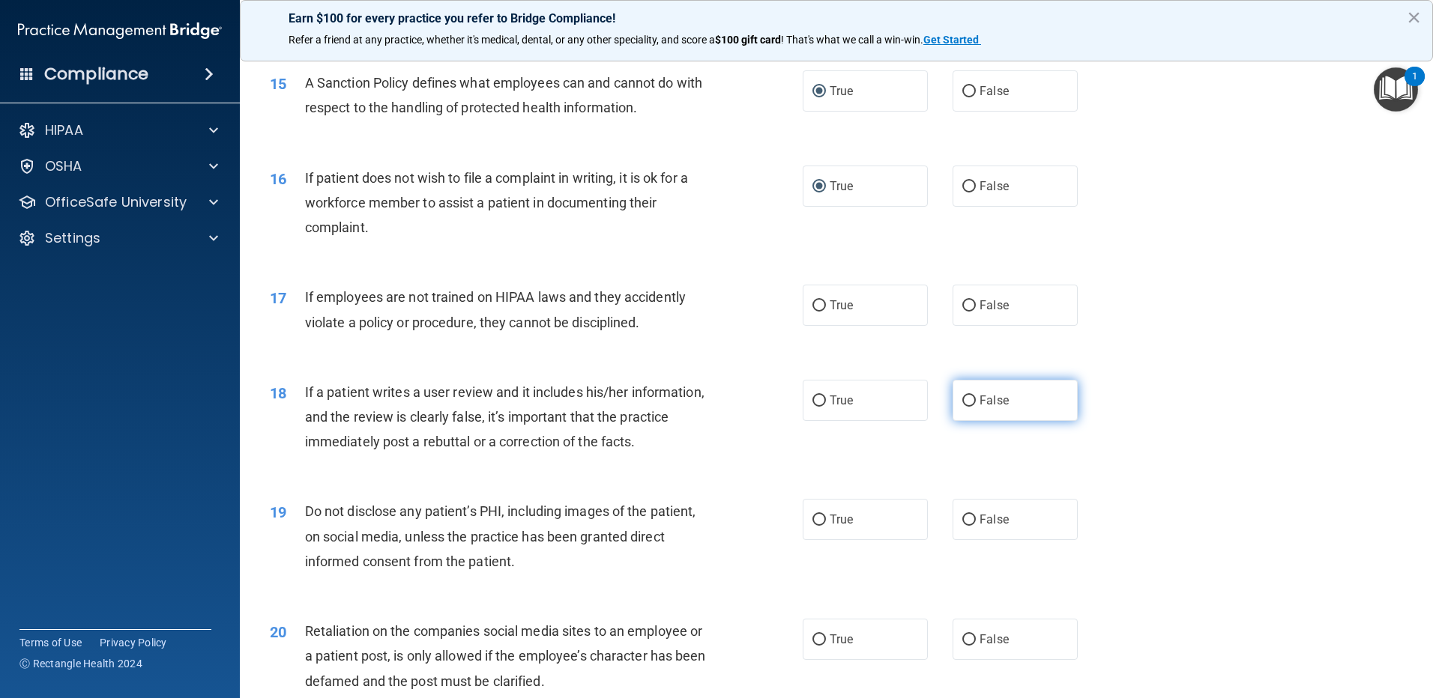
scroll to position [1798, 0]
click at [964, 311] on input "False" at bounding box center [968, 305] width 13 height 11
radio input "true"
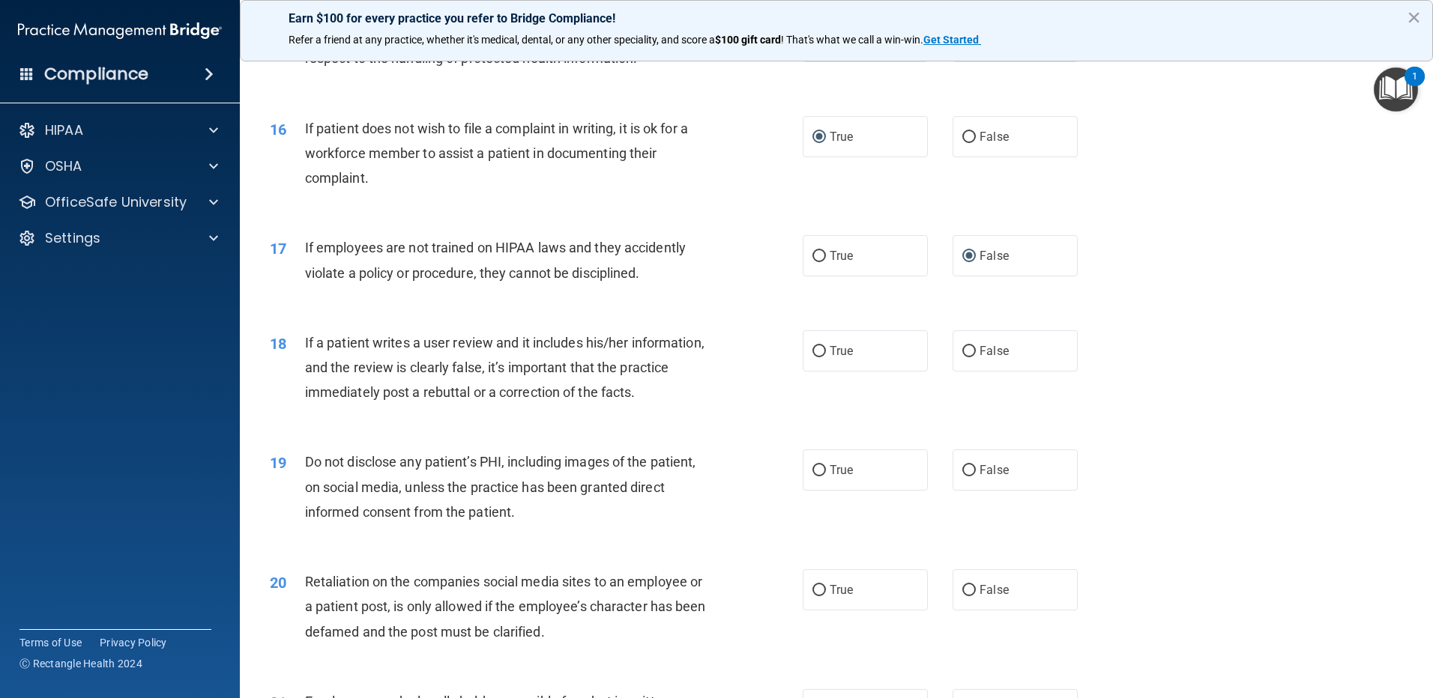
scroll to position [1873, 0]
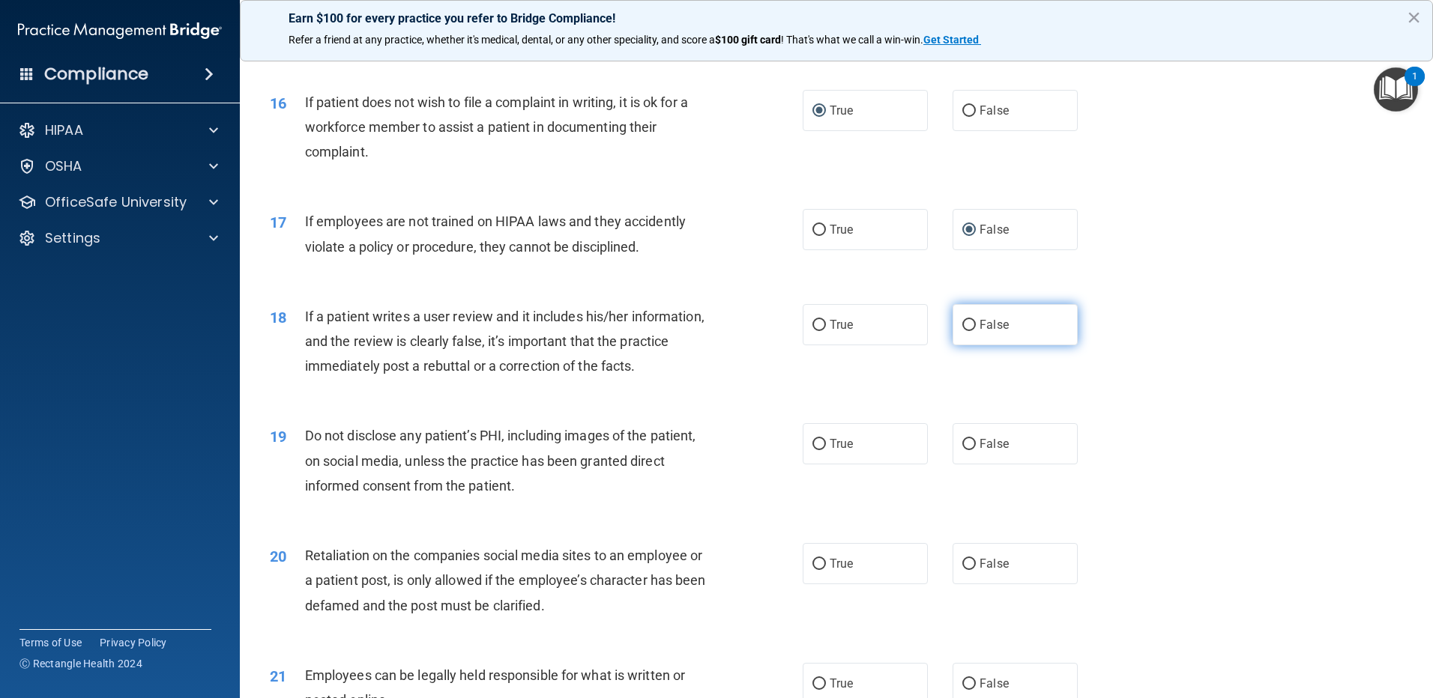
click at [963, 331] on input "False" at bounding box center [968, 325] width 13 height 11
radio input "true"
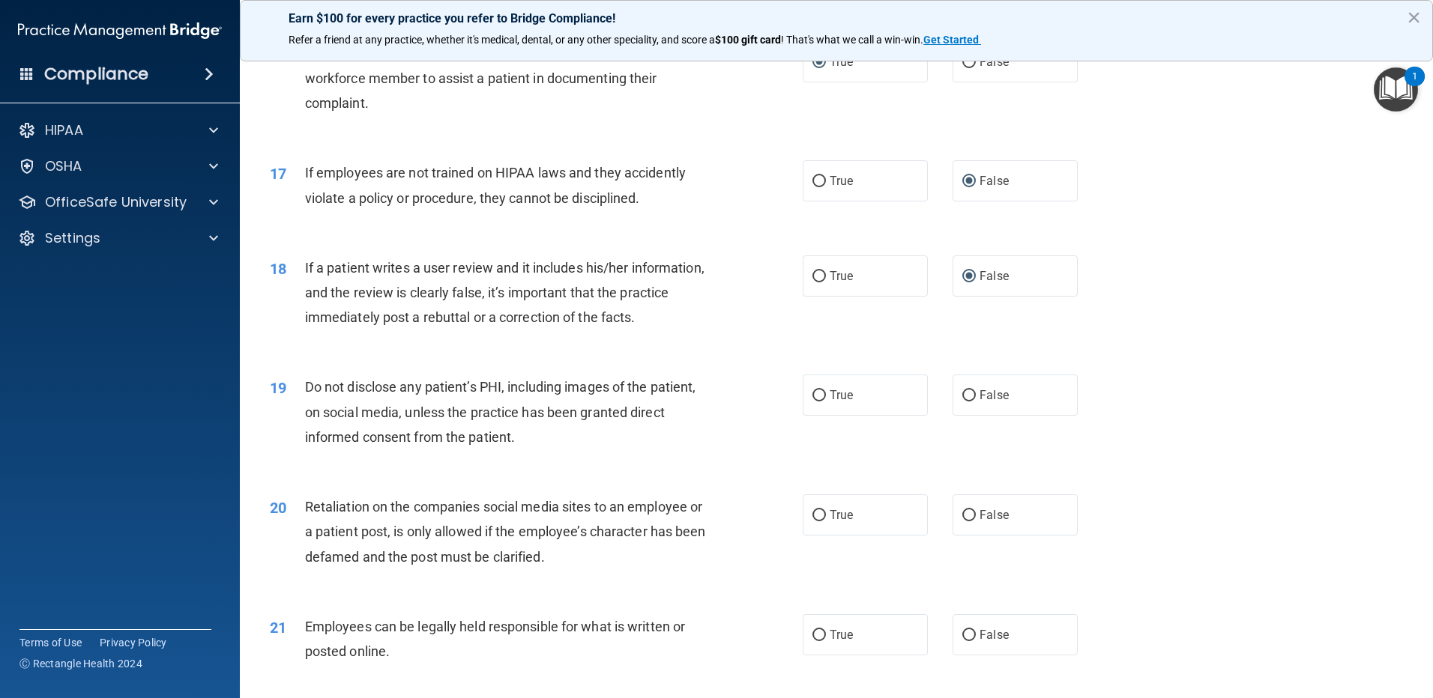
scroll to position [1948, 0]
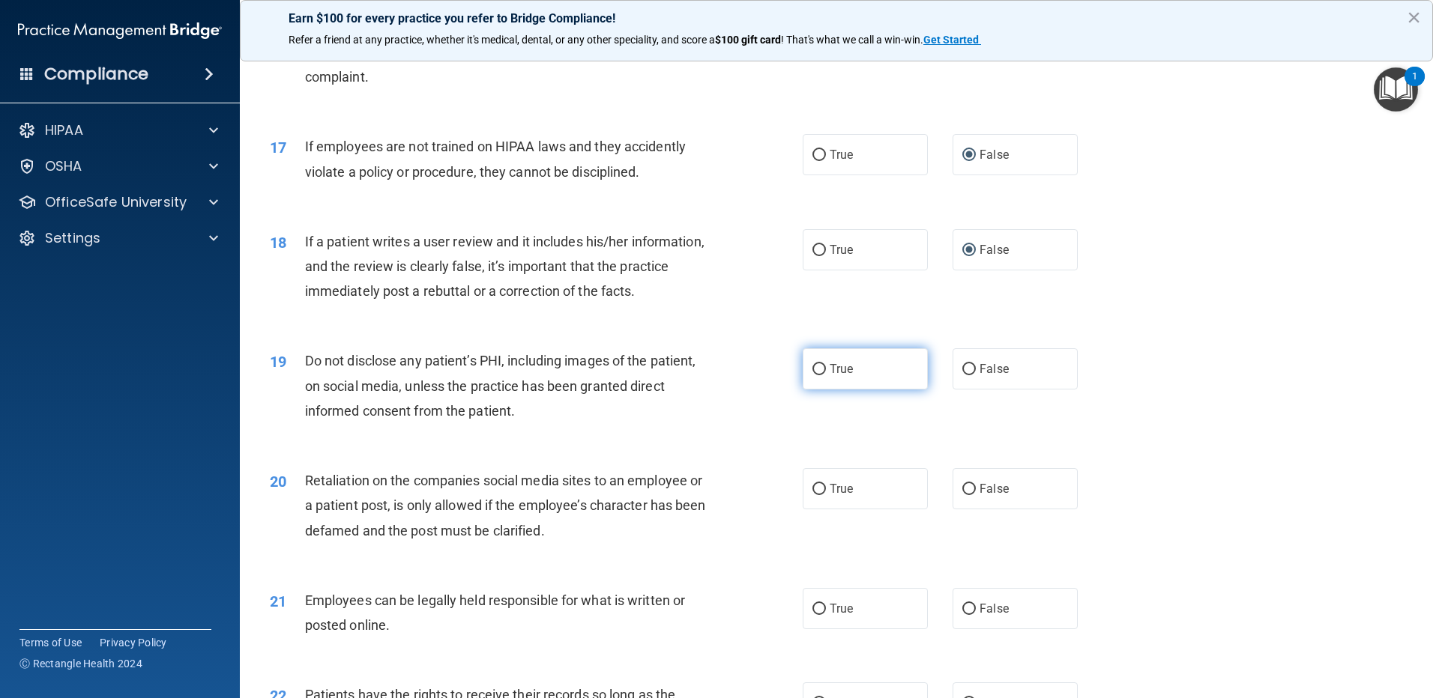
click at [812, 375] on input "True" at bounding box center [818, 369] width 13 height 11
radio input "true"
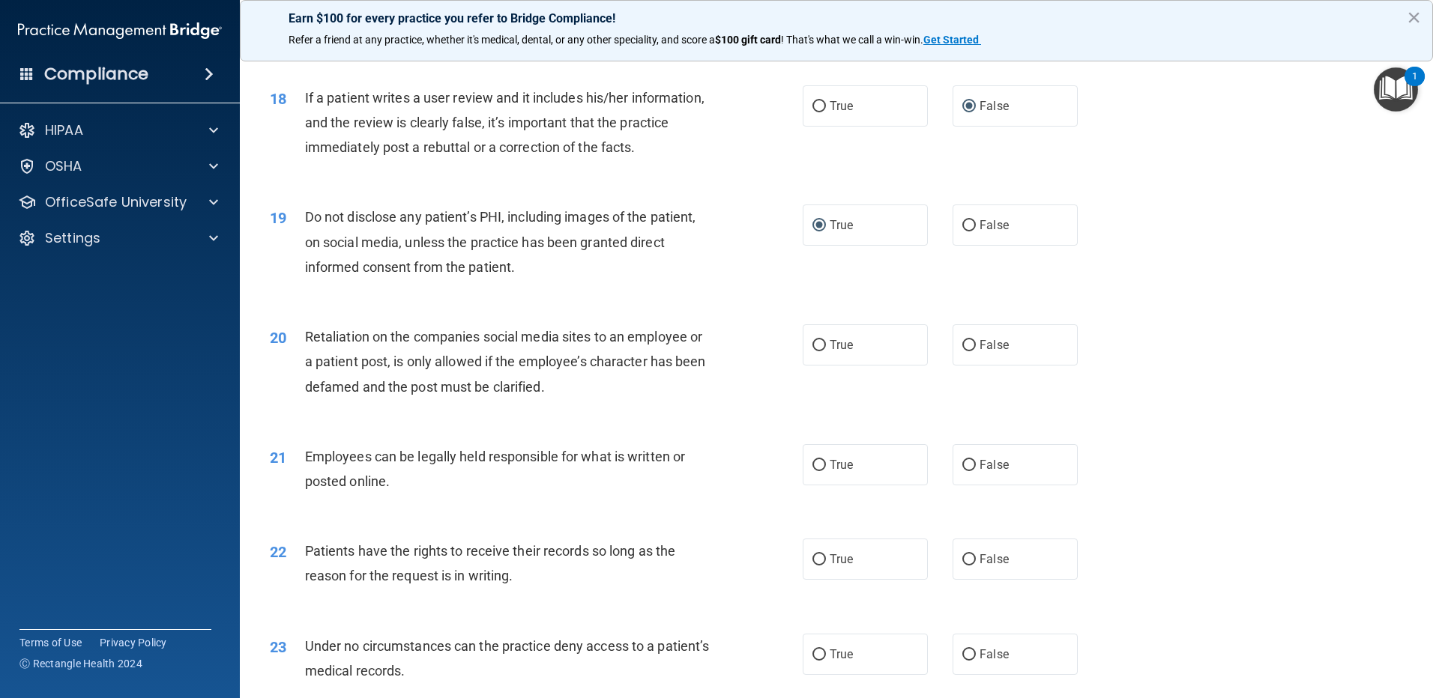
scroll to position [2098, 0]
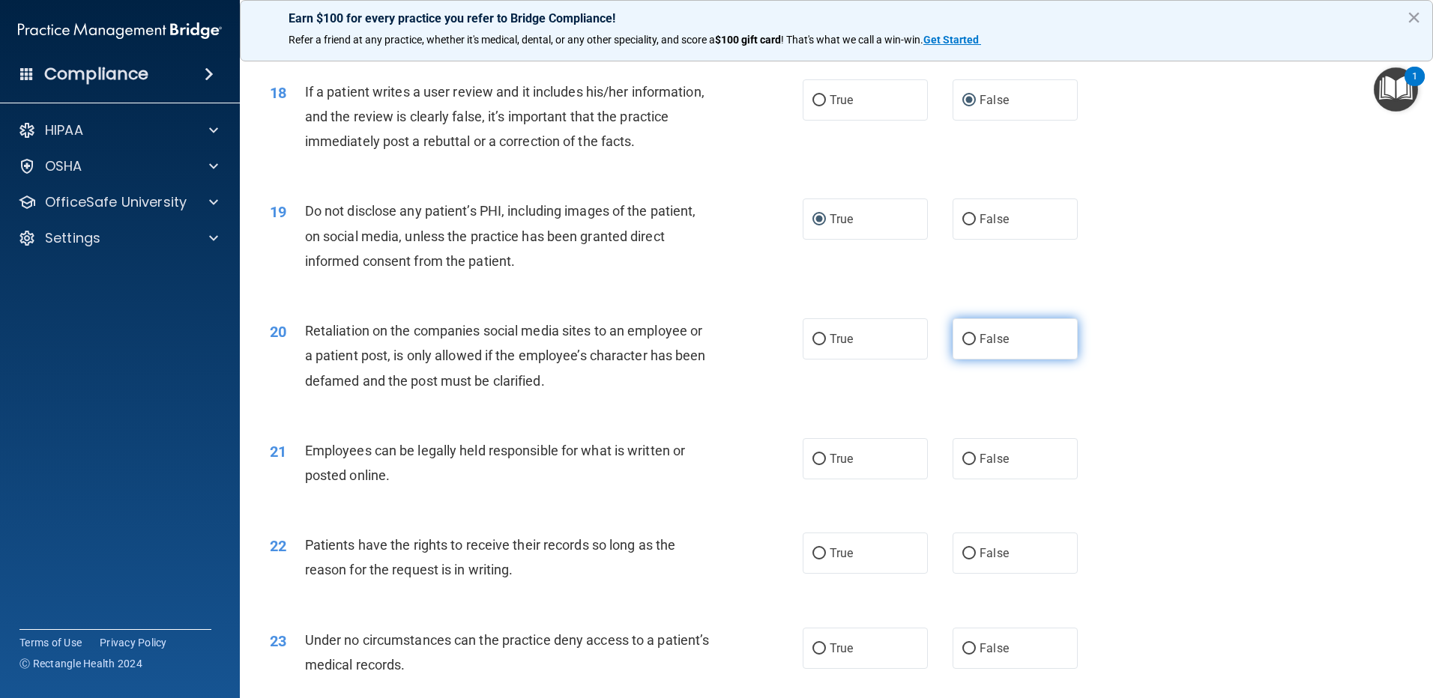
click at [963, 345] on input "False" at bounding box center [968, 339] width 13 height 11
radio input "true"
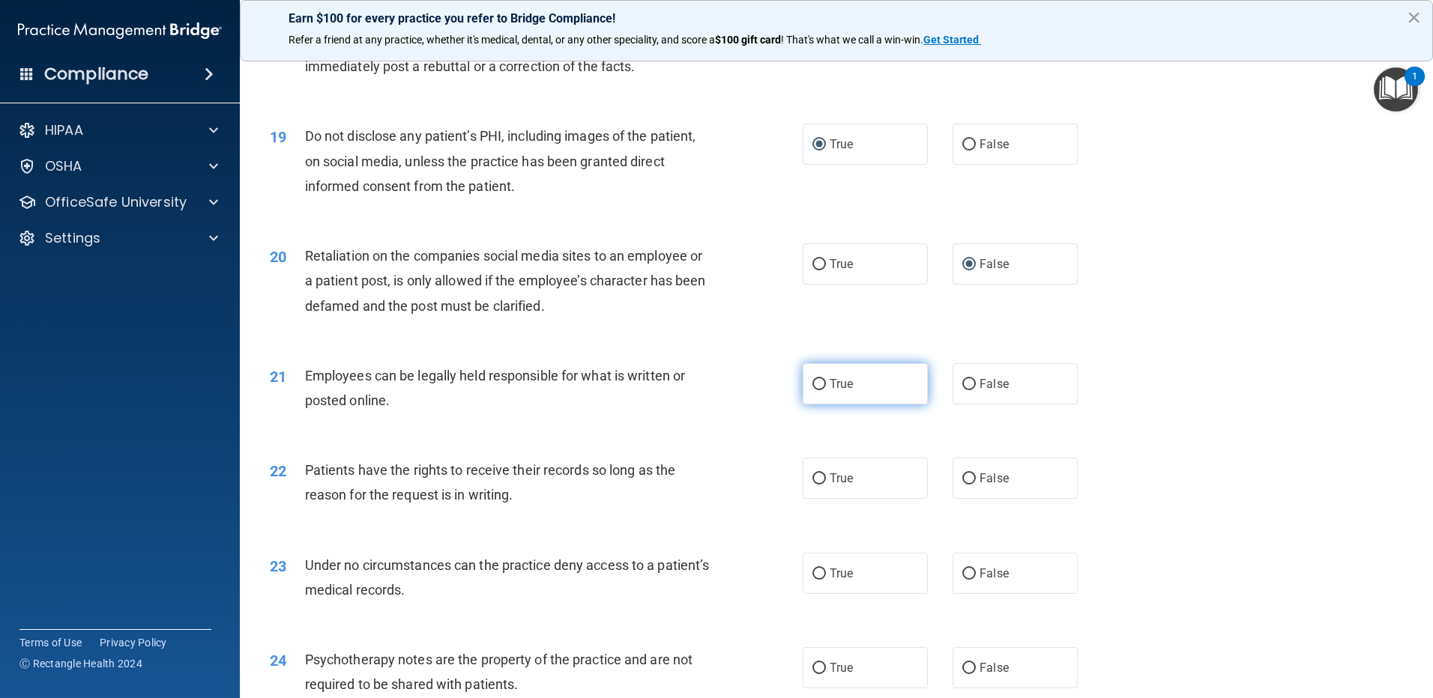
click at [829, 391] on span "True" at bounding box center [840, 384] width 23 height 14
click at [824, 390] on input "True" at bounding box center [818, 384] width 13 height 11
radio input "true"
click at [962, 485] on input "False" at bounding box center [968, 479] width 13 height 11
radio input "true"
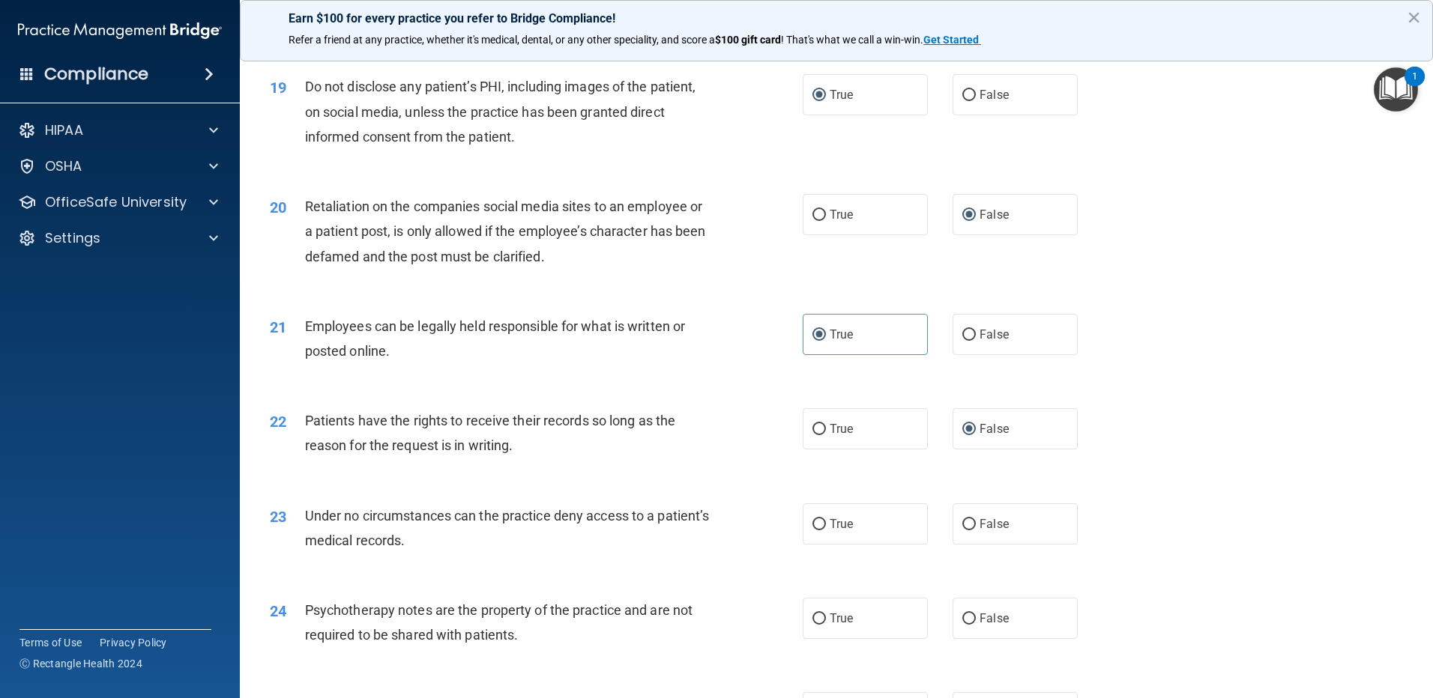
scroll to position [2323, 0]
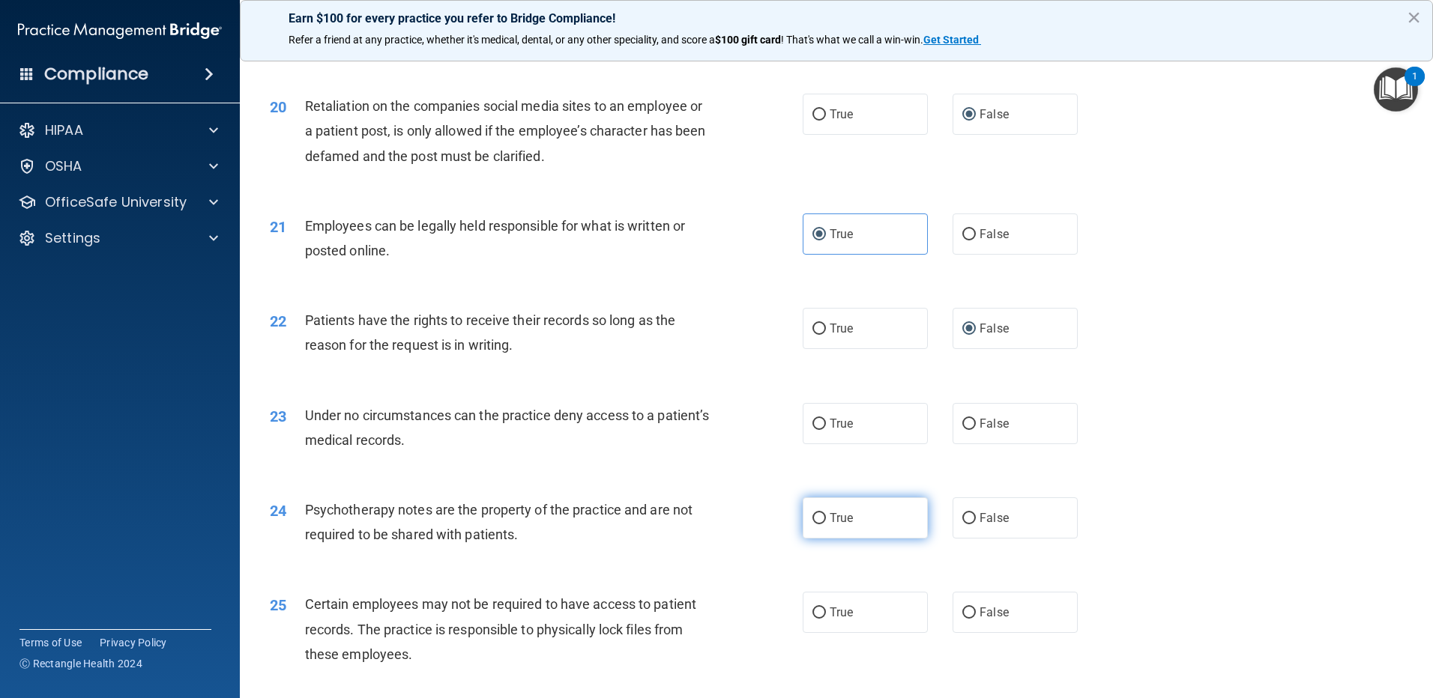
click at [829, 525] on span "True" at bounding box center [840, 518] width 23 height 14
click at [824, 524] on input "True" at bounding box center [818, 518] width 13 height 11
radio input "true"
drag, startPoint x: 965, startPoint y: 446, endPoint x: 977, endPoint y: 446, distance: 12.0
click at [964, 430] on input "False" at bounding box center [968, 424] width 13 height 11
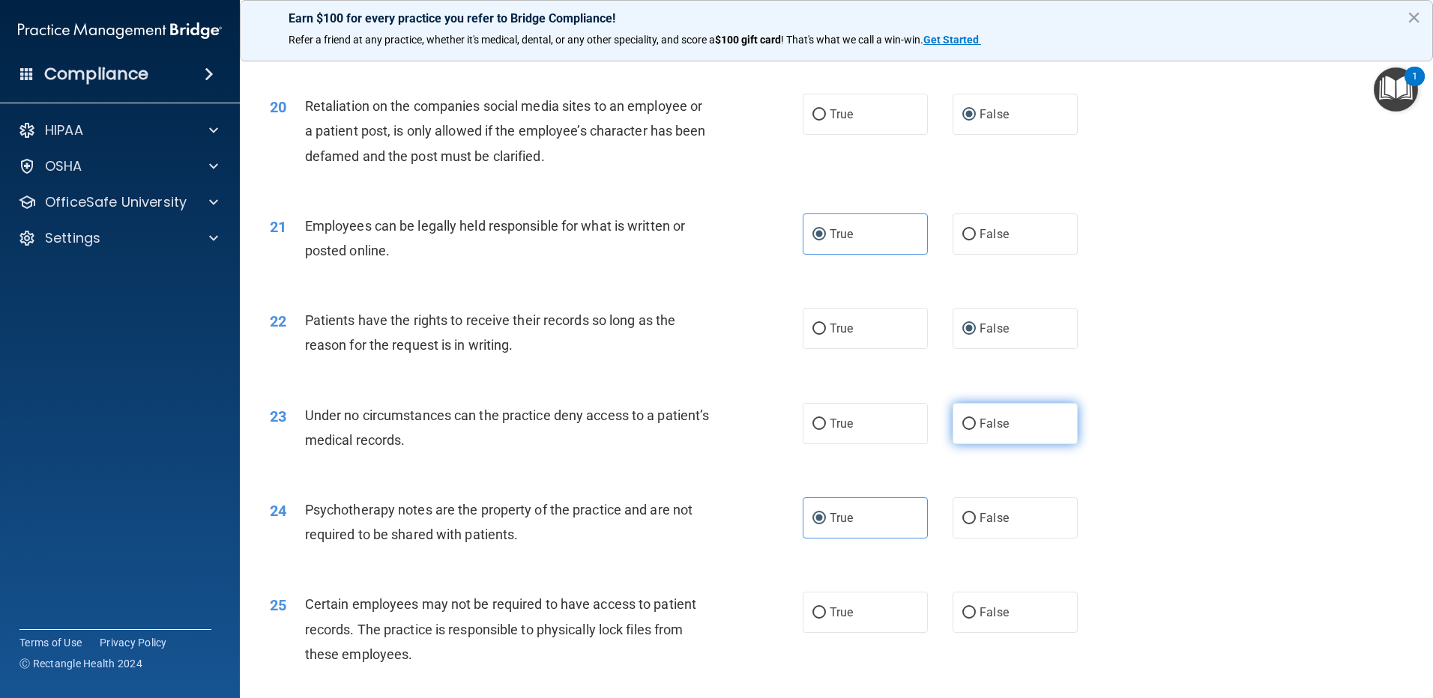
radio input "true"
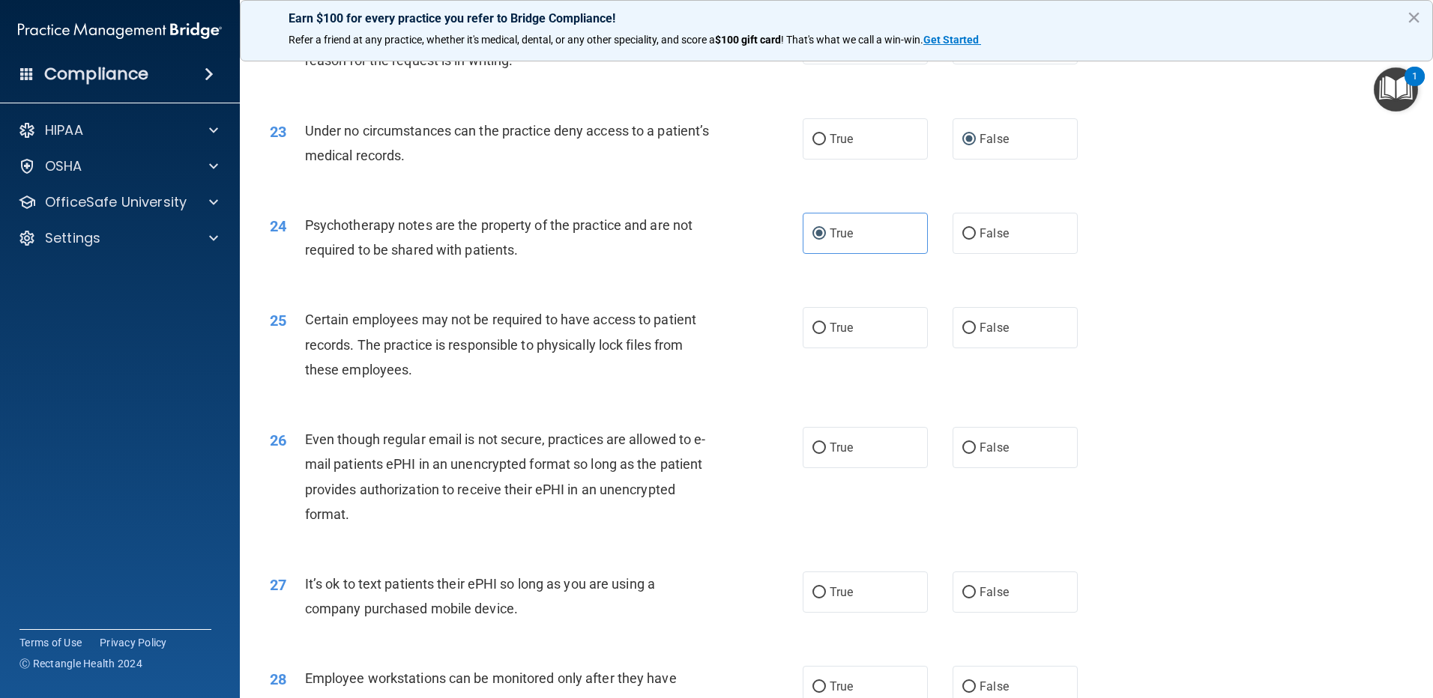
scroll to position [2622, 0]
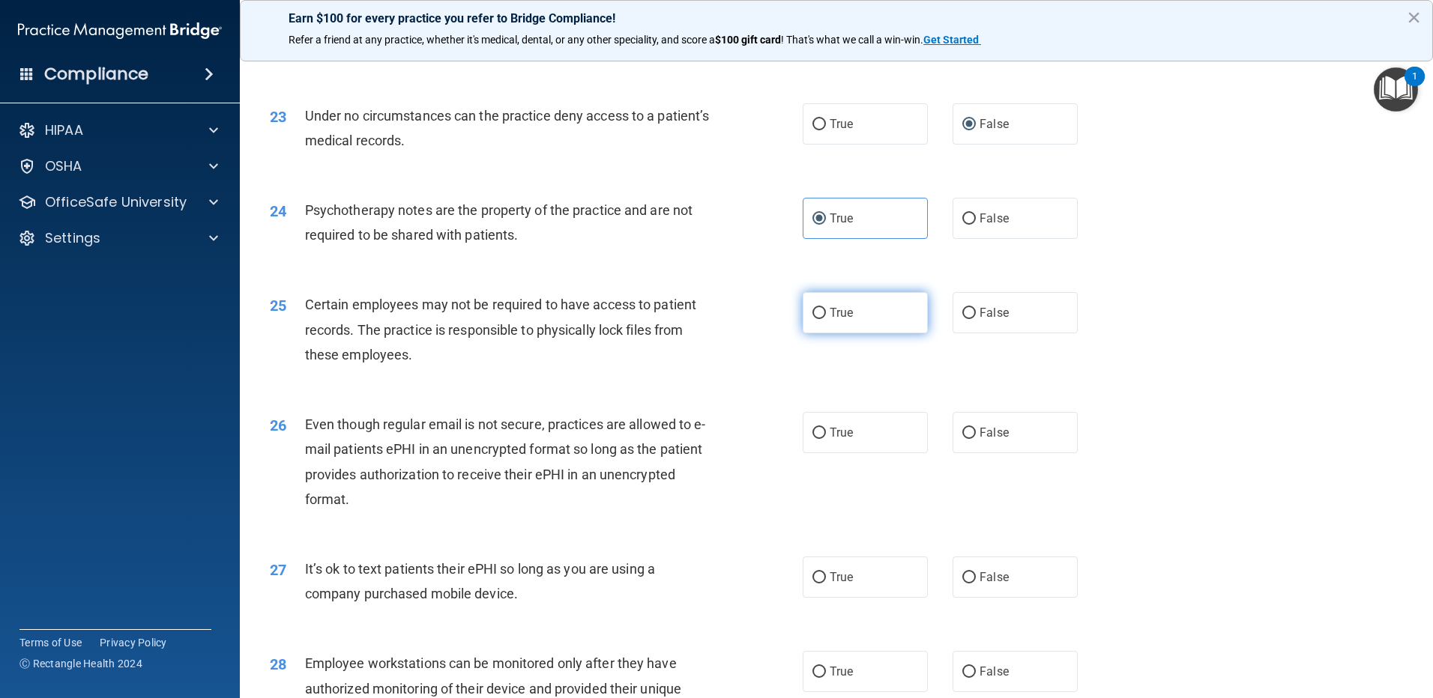
click at [815, 319] on input "True" at bounding box center [818, 313] width 13 height 11
radio input "true"
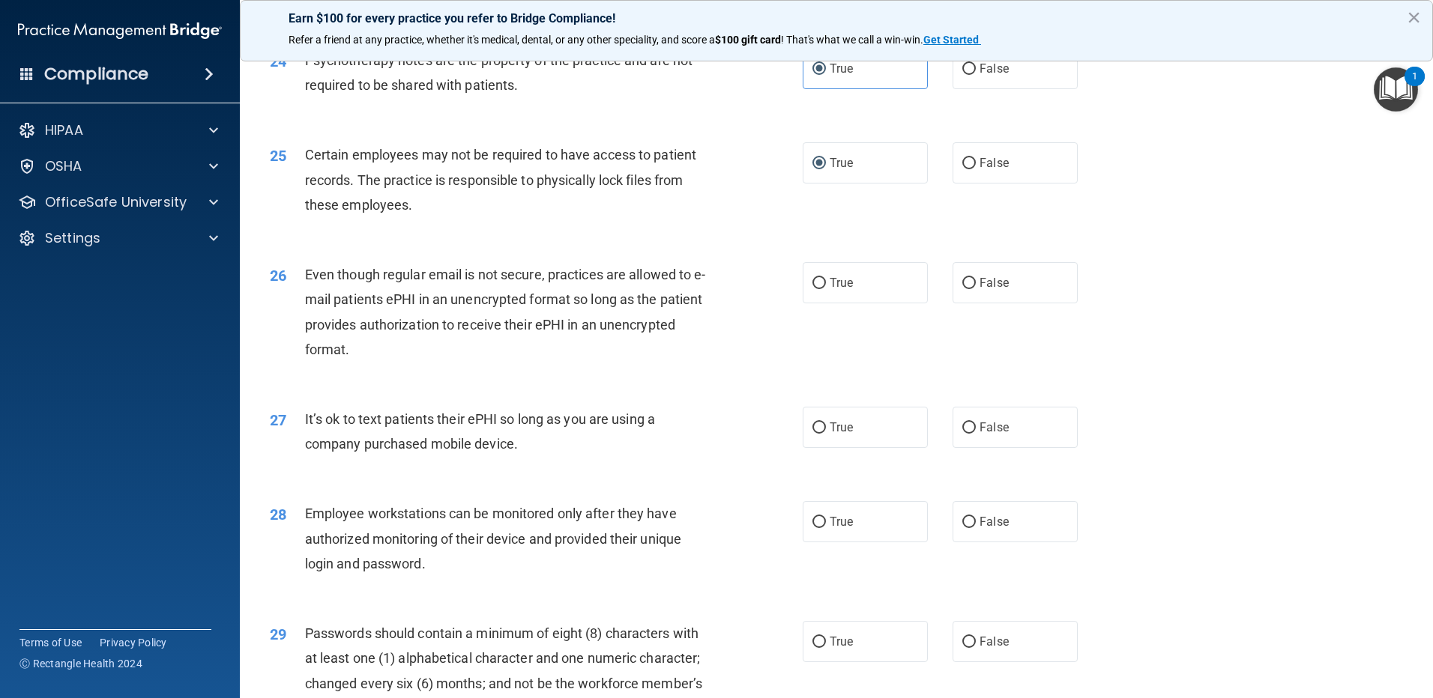
scroll to position [2847, 0]
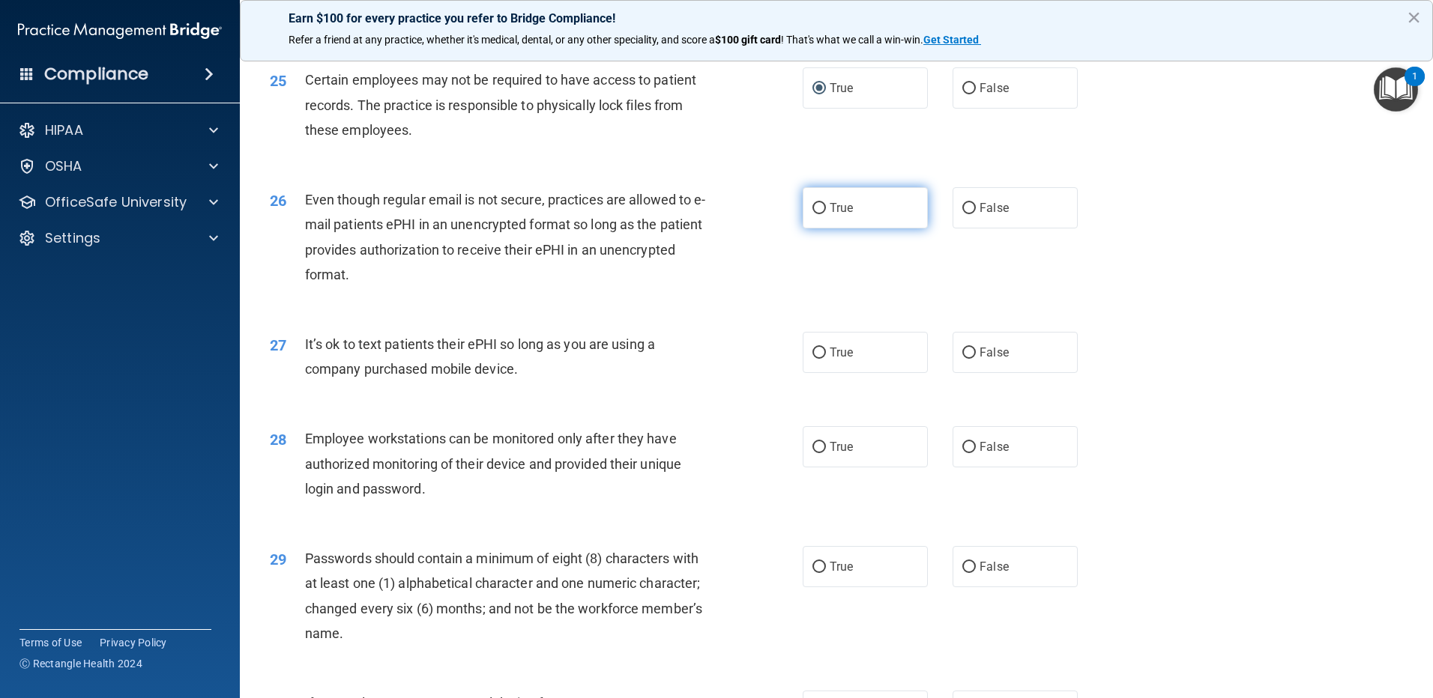
click at [813, 214] on input "True" at bounding box center [818, 208] width 13 height 11
radio input "true"
click at [962, 359] on input "False" at bounding box center [968, 353] width 13 height 11
radio input "true"
click at [962, 453] on input "False" at bounding box center [968, 447] width 13 height 11
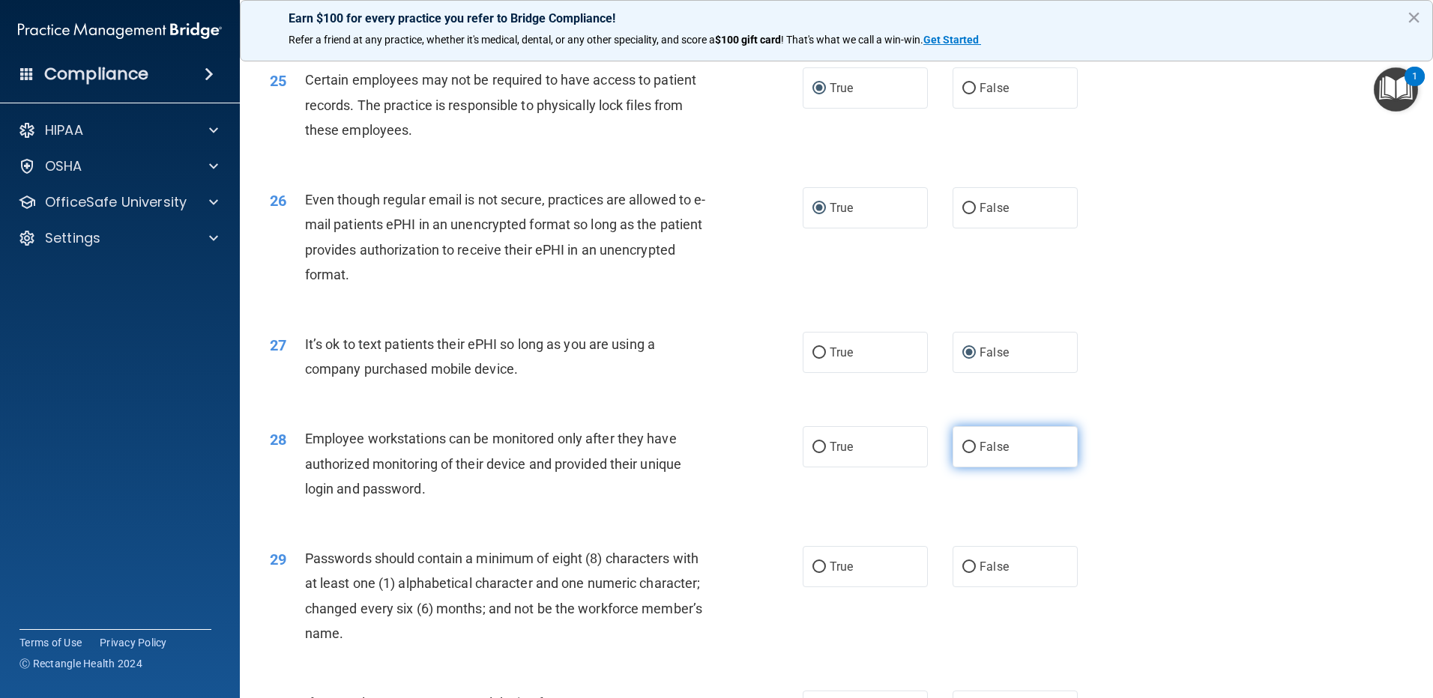
radio input "true"
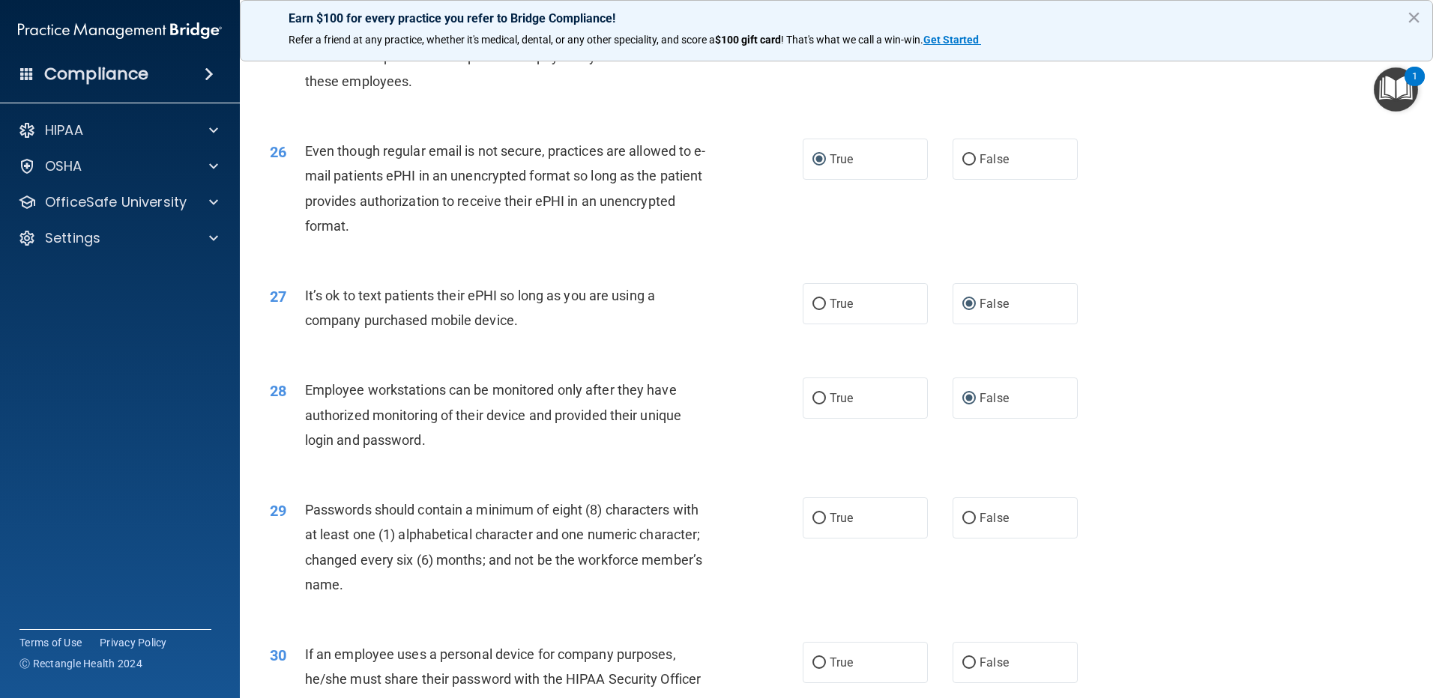
scroll to position [2922, 0]
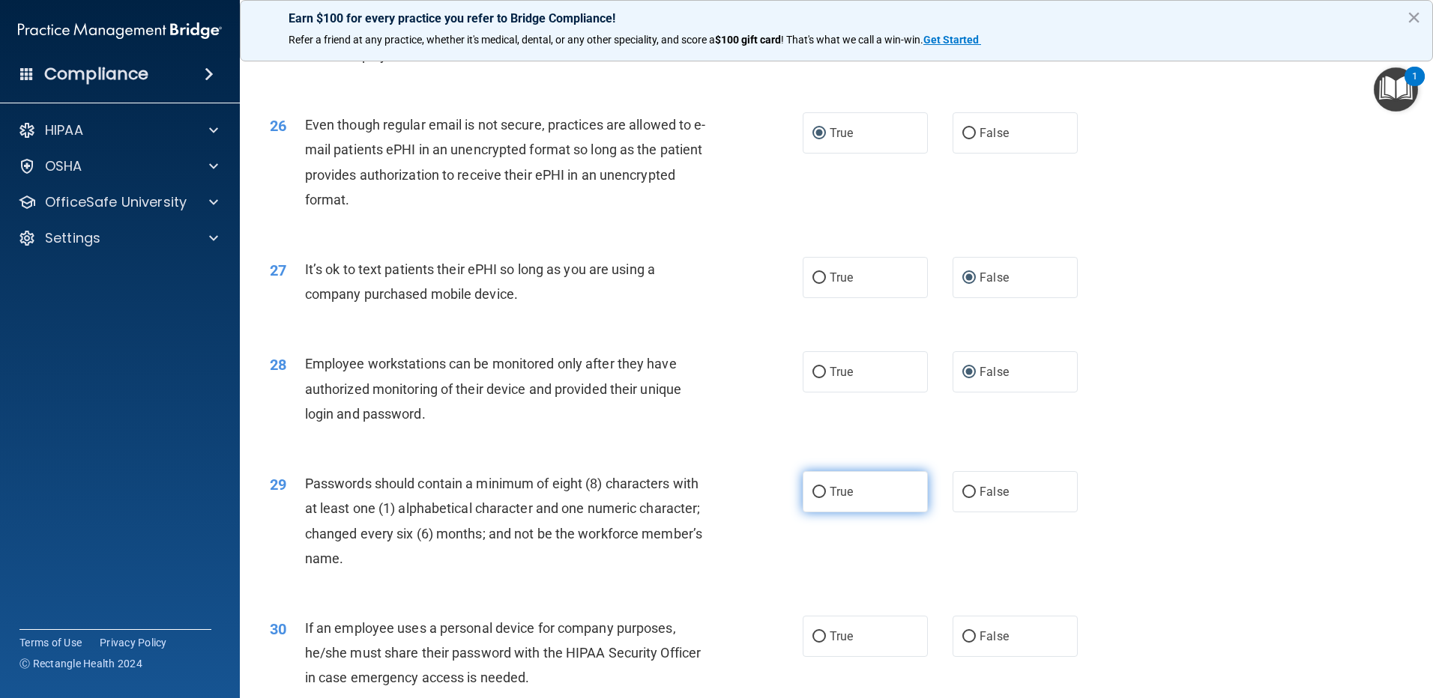
click at [816, 498] on input "True" at bounding box center [818, 492] width 13 height 11
radio input "true"
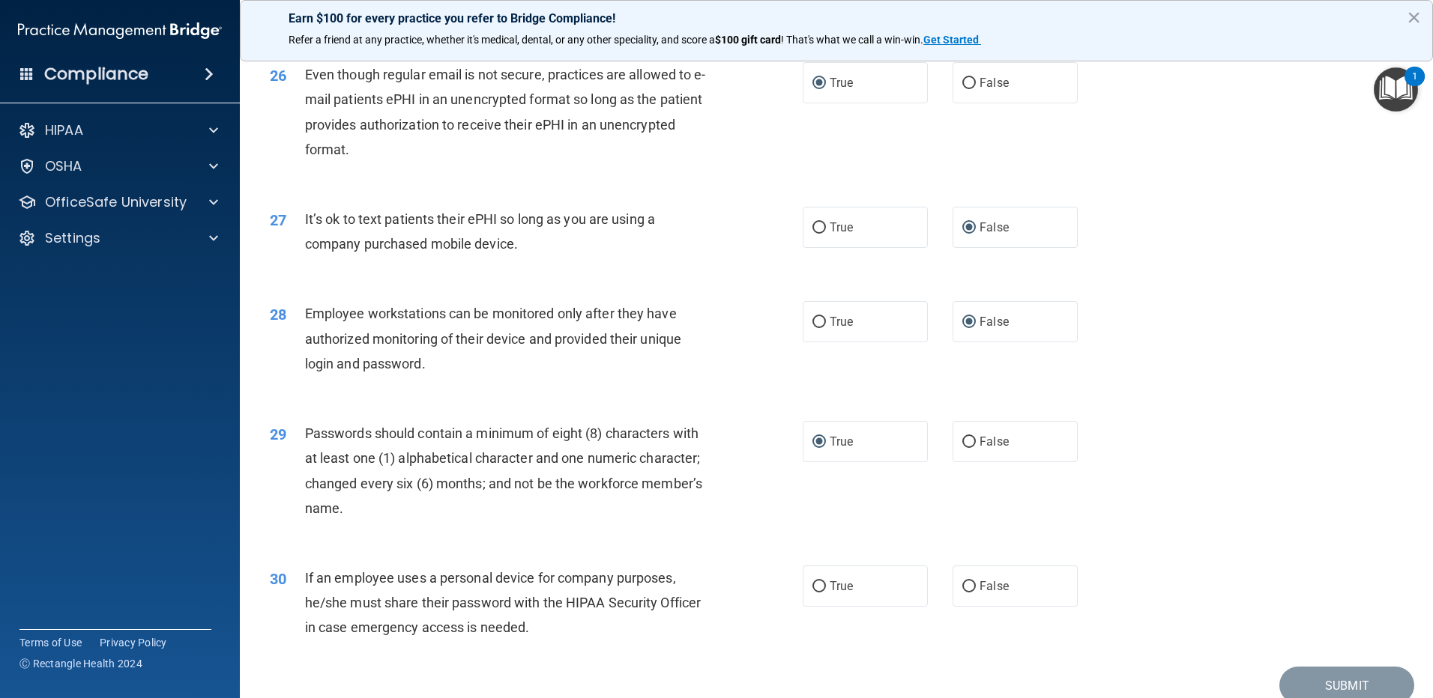
scroll to position [3063, 0]
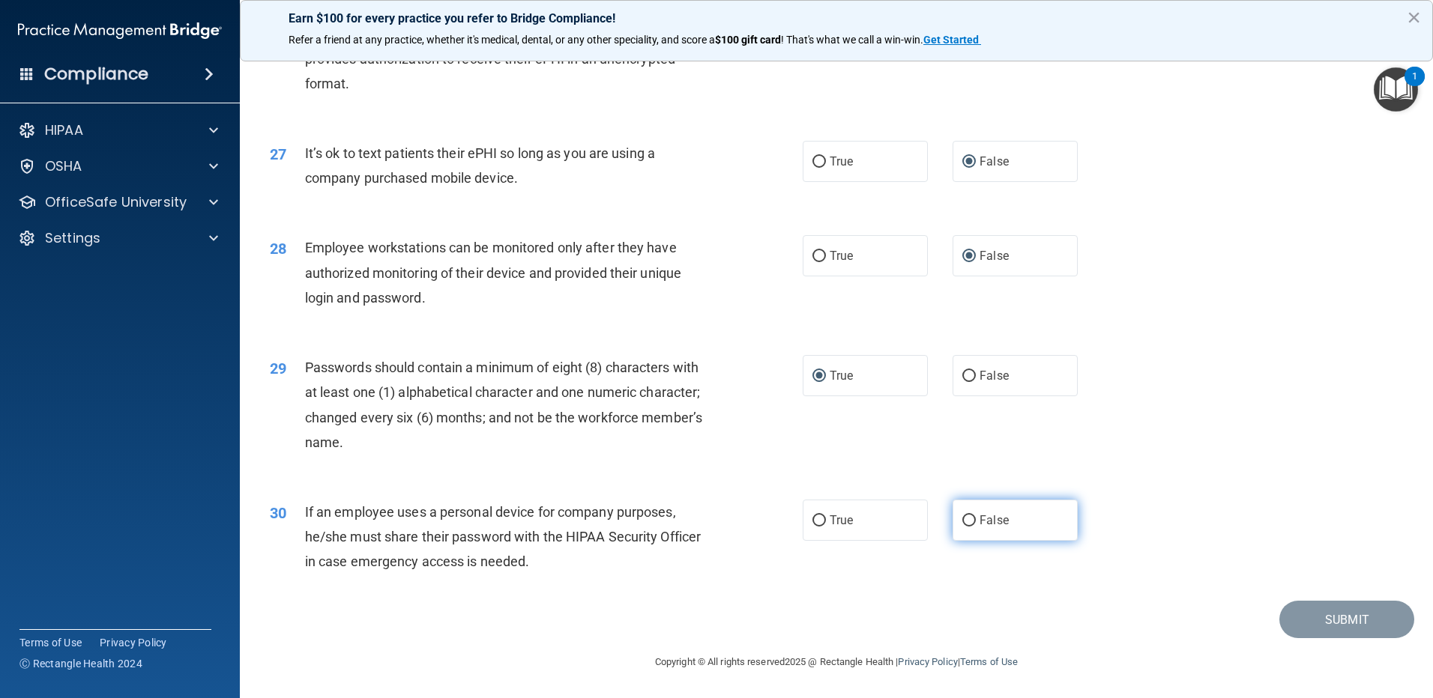
click at [962, 519] on input "False" at bounding box center [968, 520] width 13 height 11
radio input "true"
click at [1302, 615] on button "Submit" at bounding box center [1346, 620] width 135 height 38
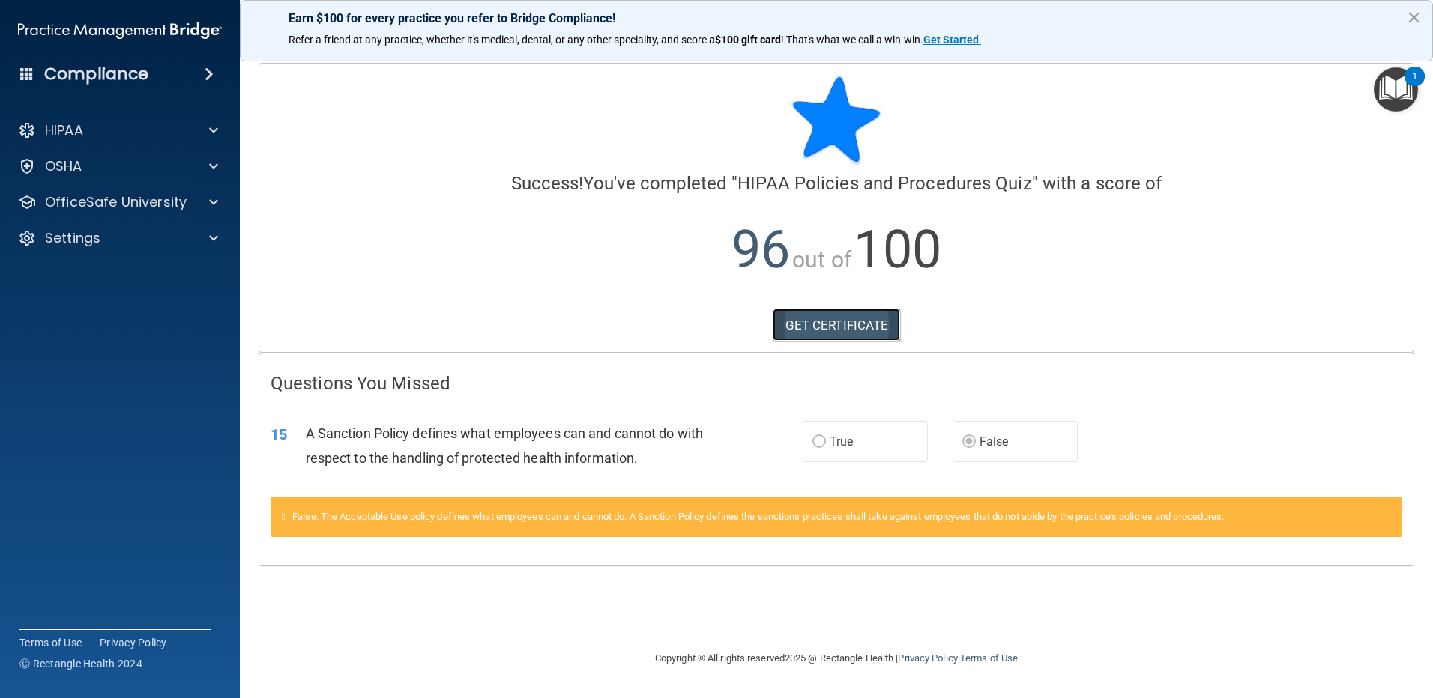
click at [828, 328] on link "GET CERTIFICATE" at bounding box center [836, 325] width 128 height 33
click at [212, 164] on span at bounding box center [213, 166] width 9 height 18
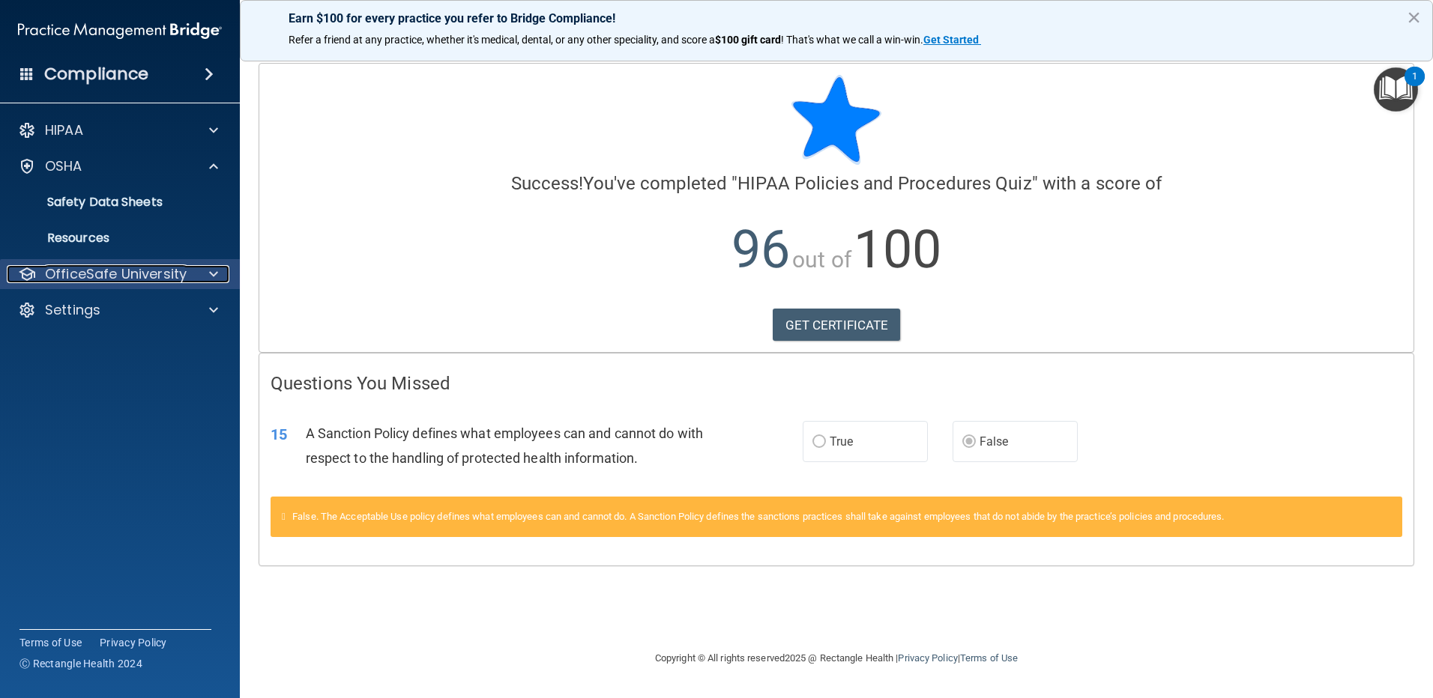
click at [213, 277] on span at bounding box center [213, 274] width 9 height 18
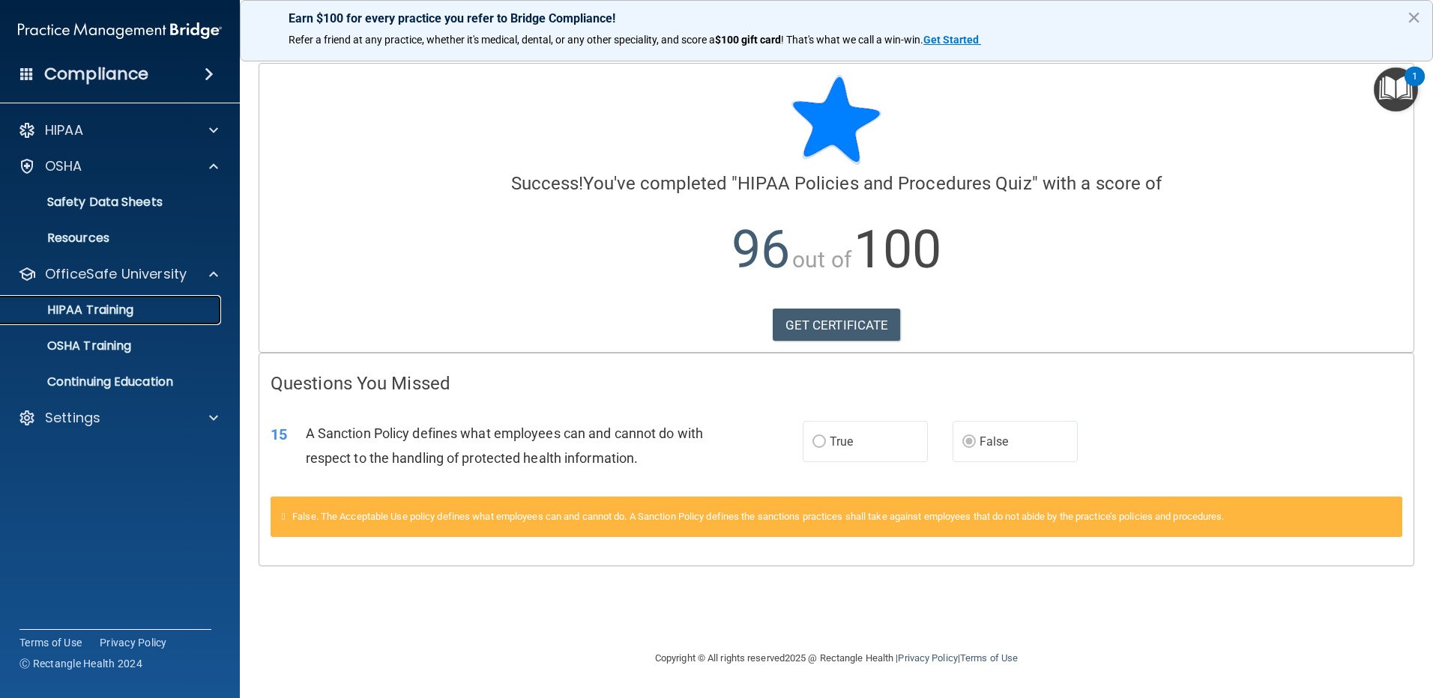
click at [135, 309] on div "HIPAA Training" at bounding box center [112, 310] width 205 height 15
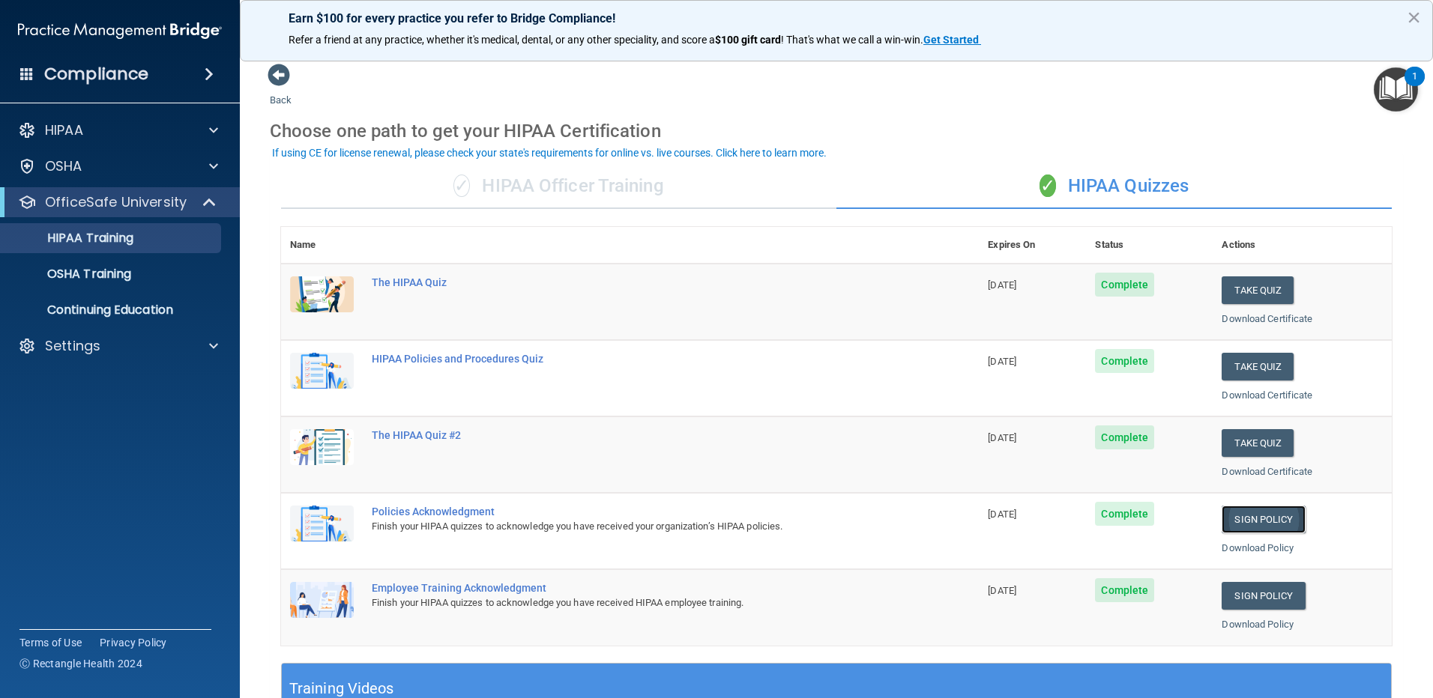
click at [1259, 521] on link "Sign Policy" at bounding box center [1262, 520] width 83 height 28
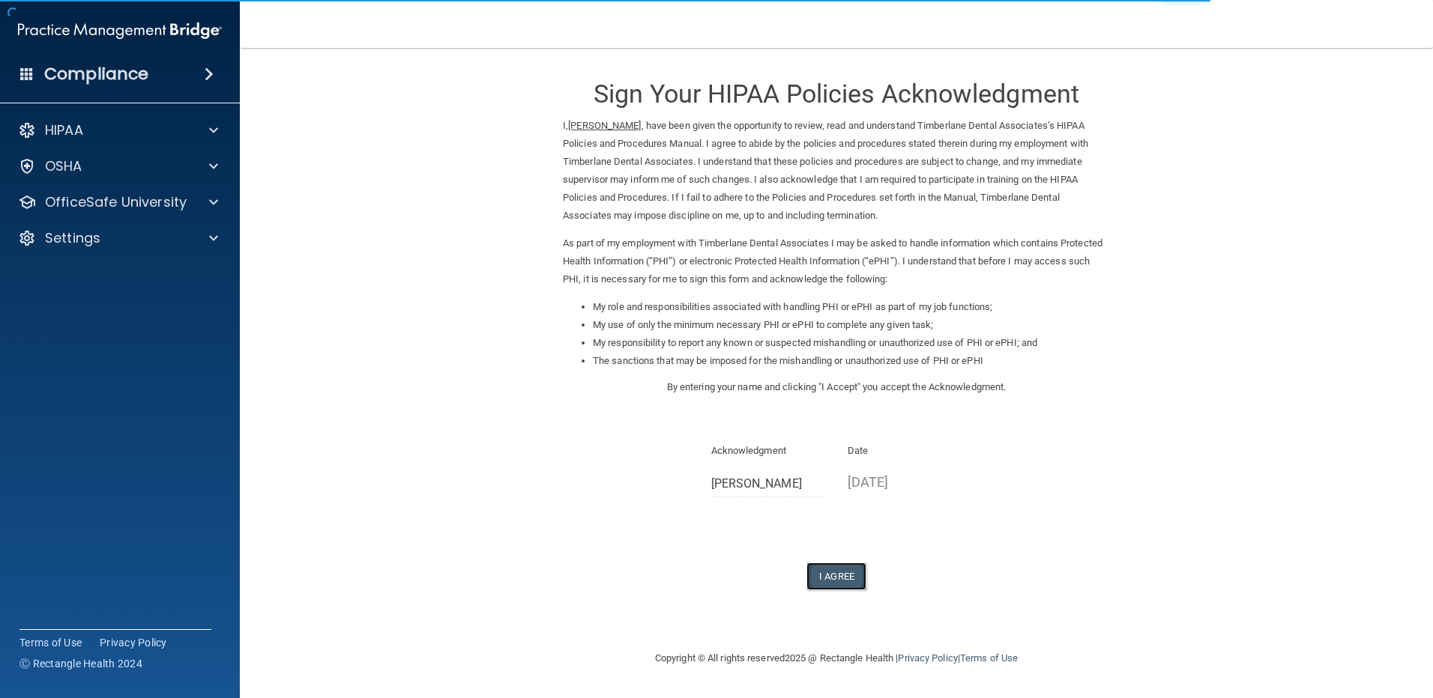
click at [845, 574] on button "I Agree" at bounding box center [836, 577] width 60 height 28
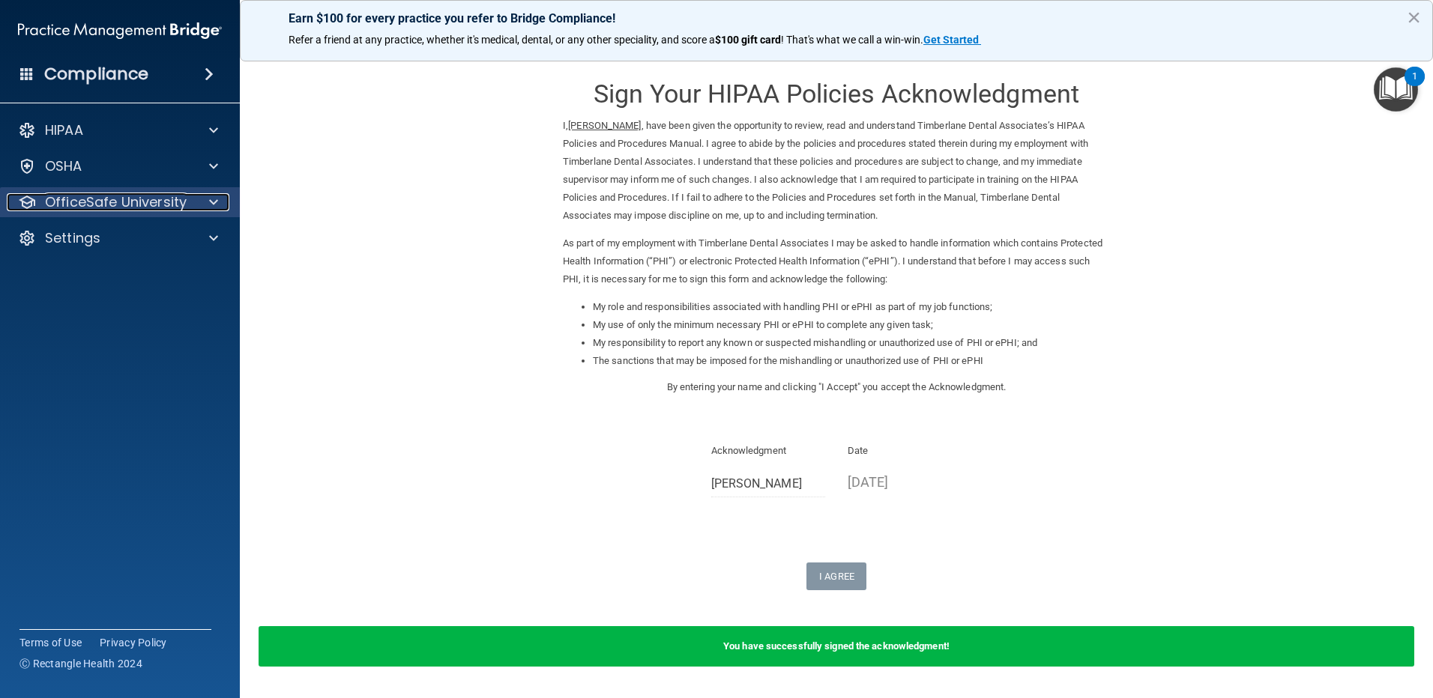
click at [206, 205] on div at bounding box center [211, 202] width 37 height 18
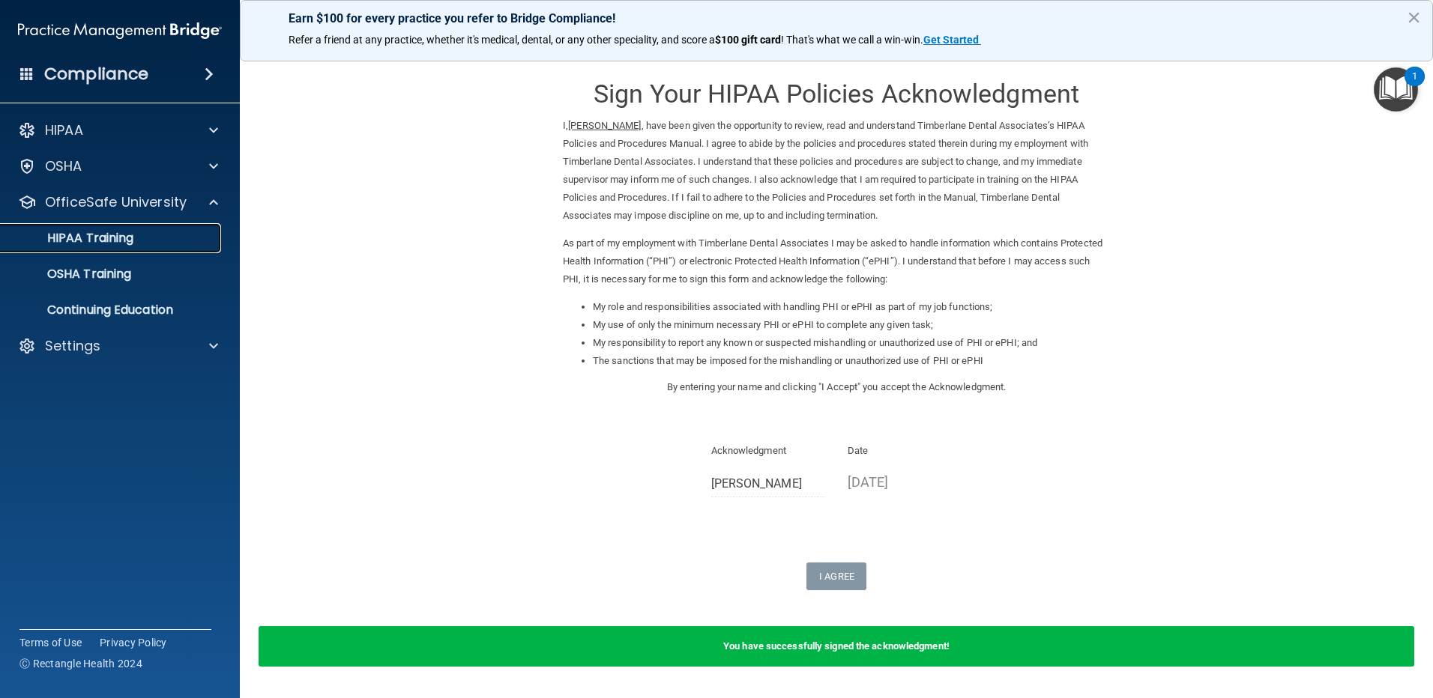
click at [124, 238] on p "HIPAA Training" at bounding box center [72, 238] width 124 height 15
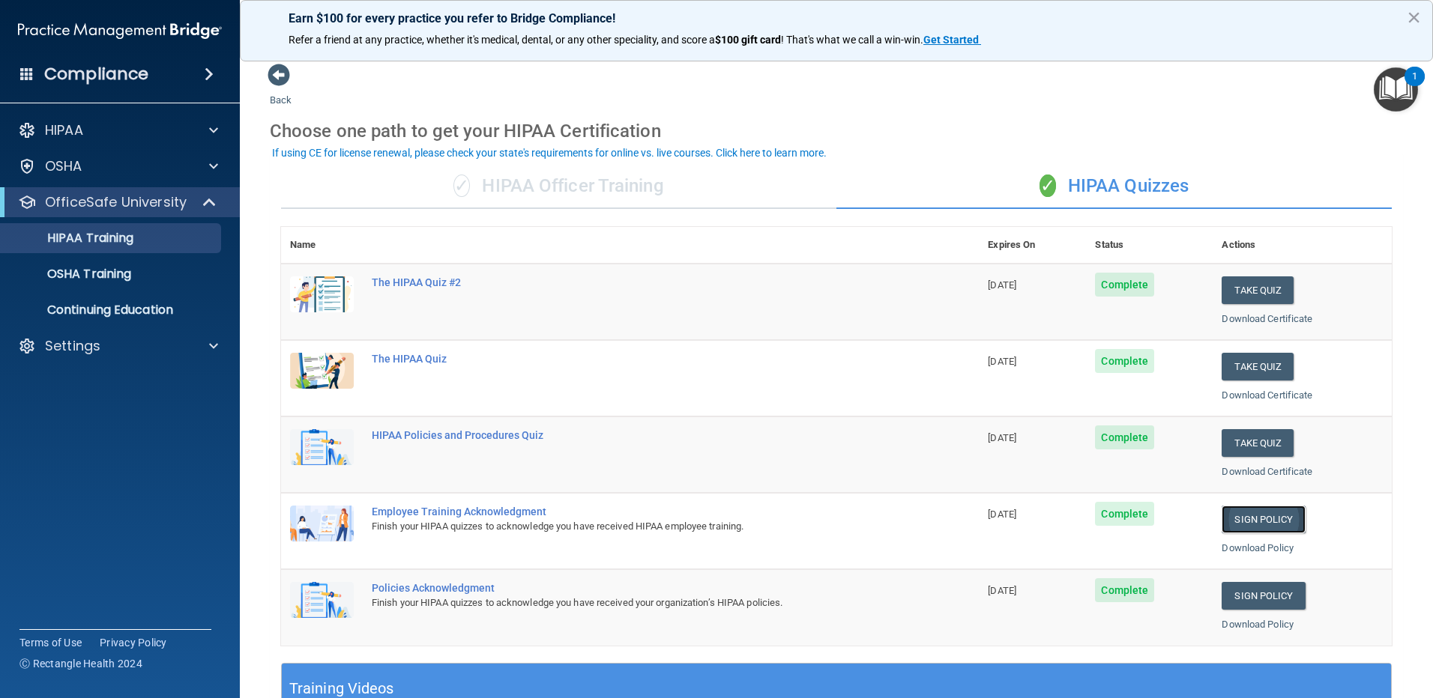
click at [1251, 518] on link "Sign Policy" at bounding box center [1262, 520] width 83 height 28
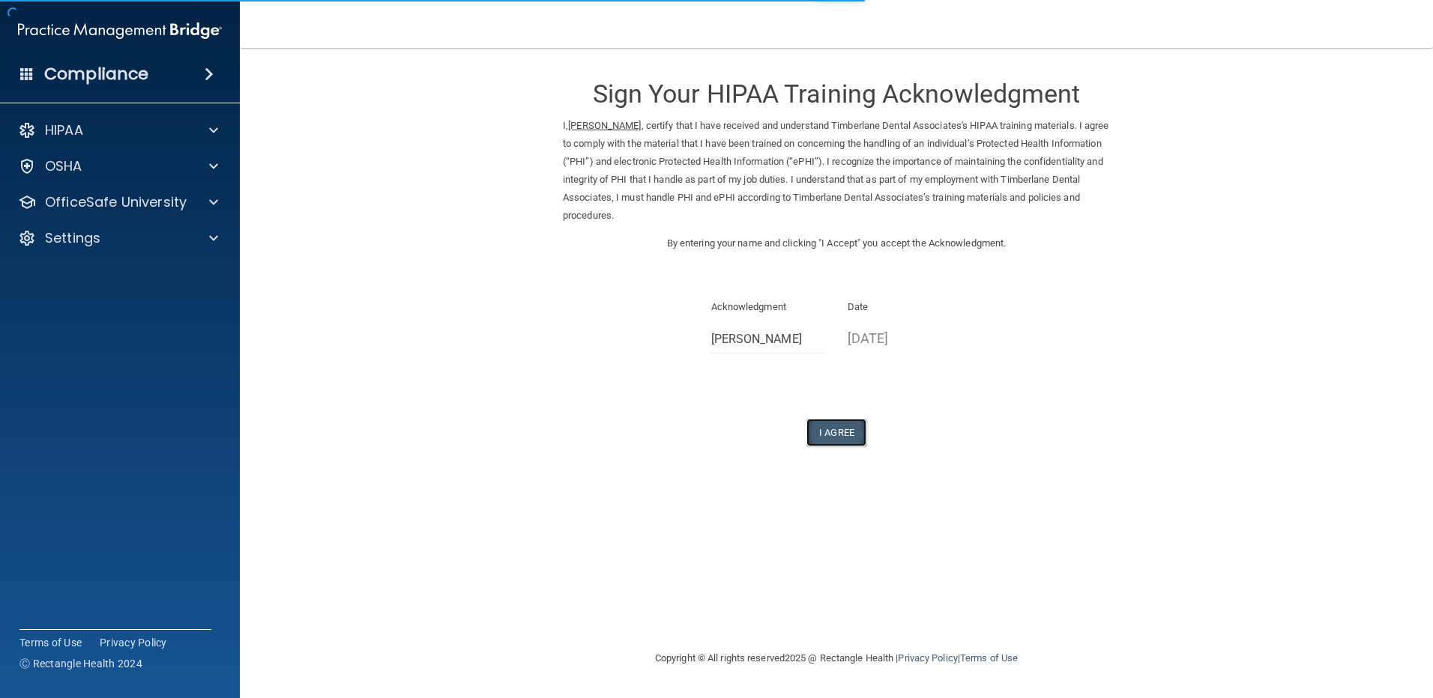
click at [829, 431] on button "I Agree" at bounding box center [836, 433] width 60 height 28
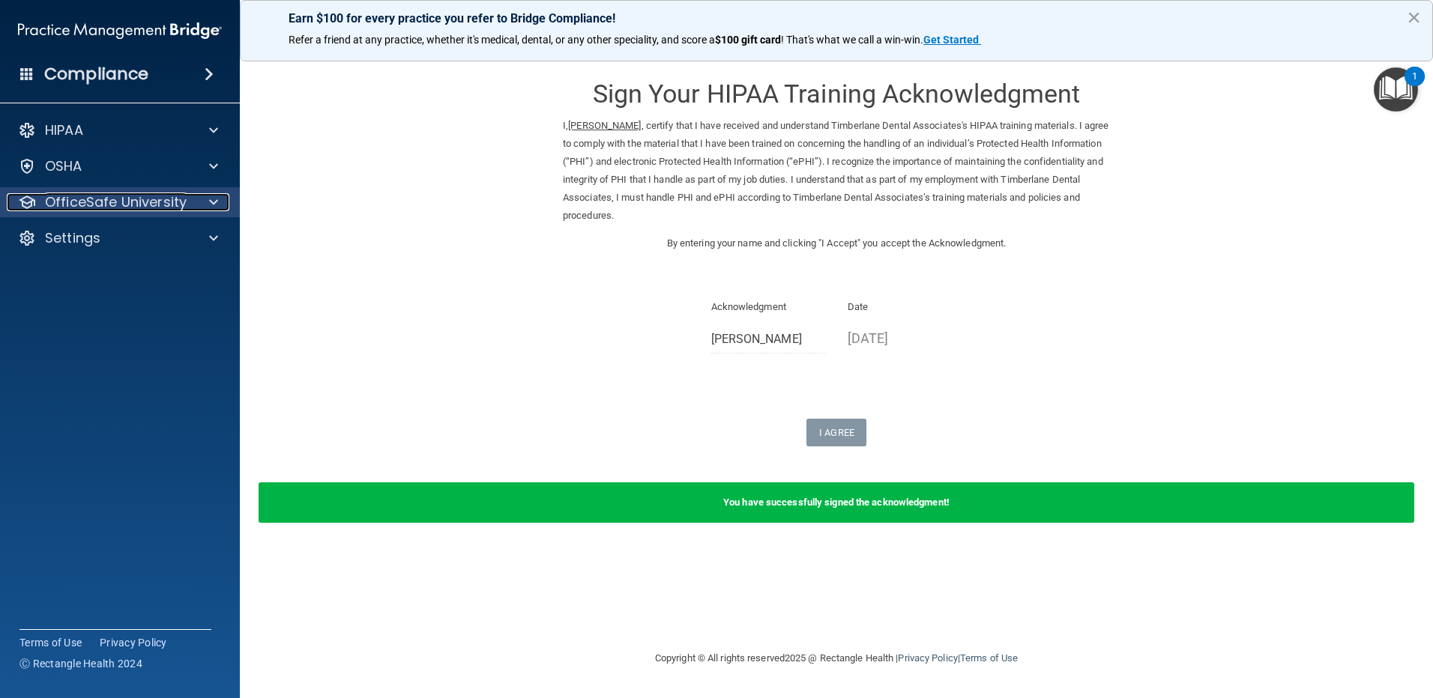
click at [210, 201] on span at bounding box center [213, 202] width 9 height 18
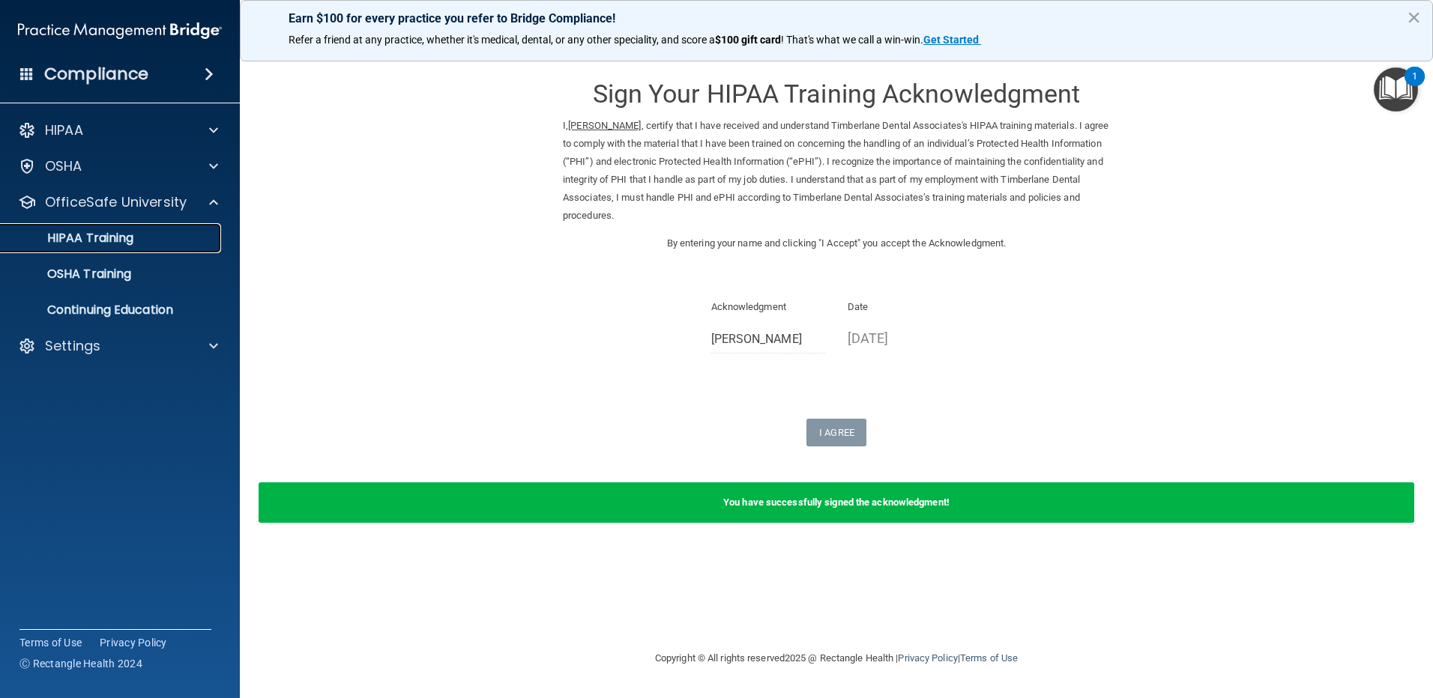
click at [113, 232] on p "HIPAA Training" at bounding box center [72, 238] width 124 height 15
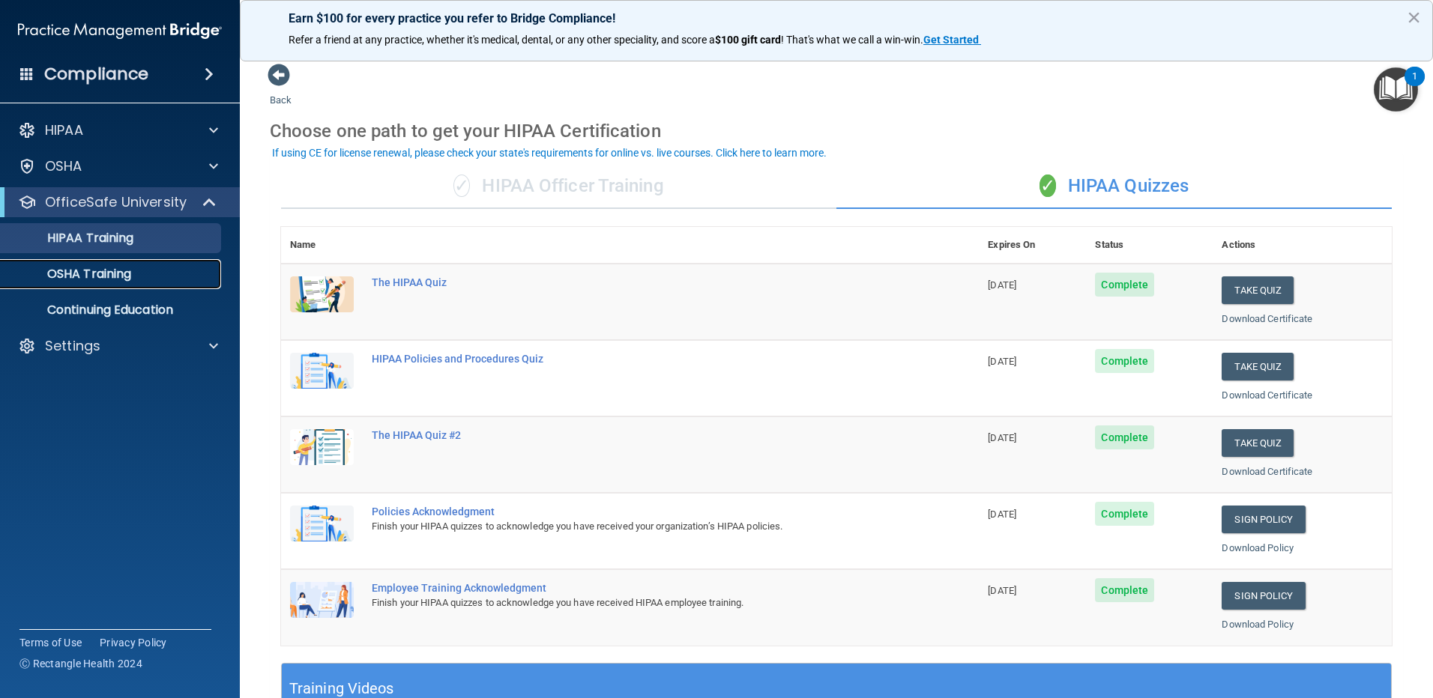
click at [106, 274] on p "OSHA Training" at bounding box center [70, 274] width 121 height 15
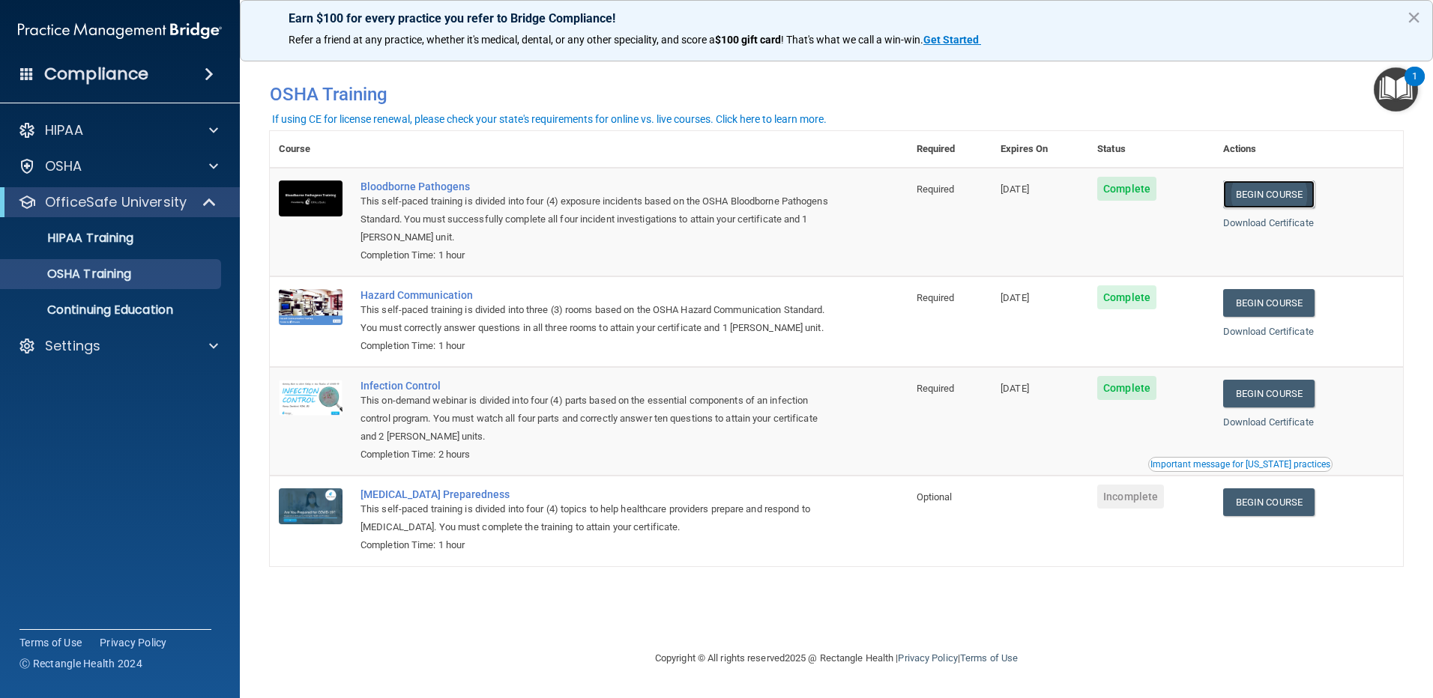
click at [1271, 191] on link "Begin Course" at bounding box center [1268, 195] width 91 height 28
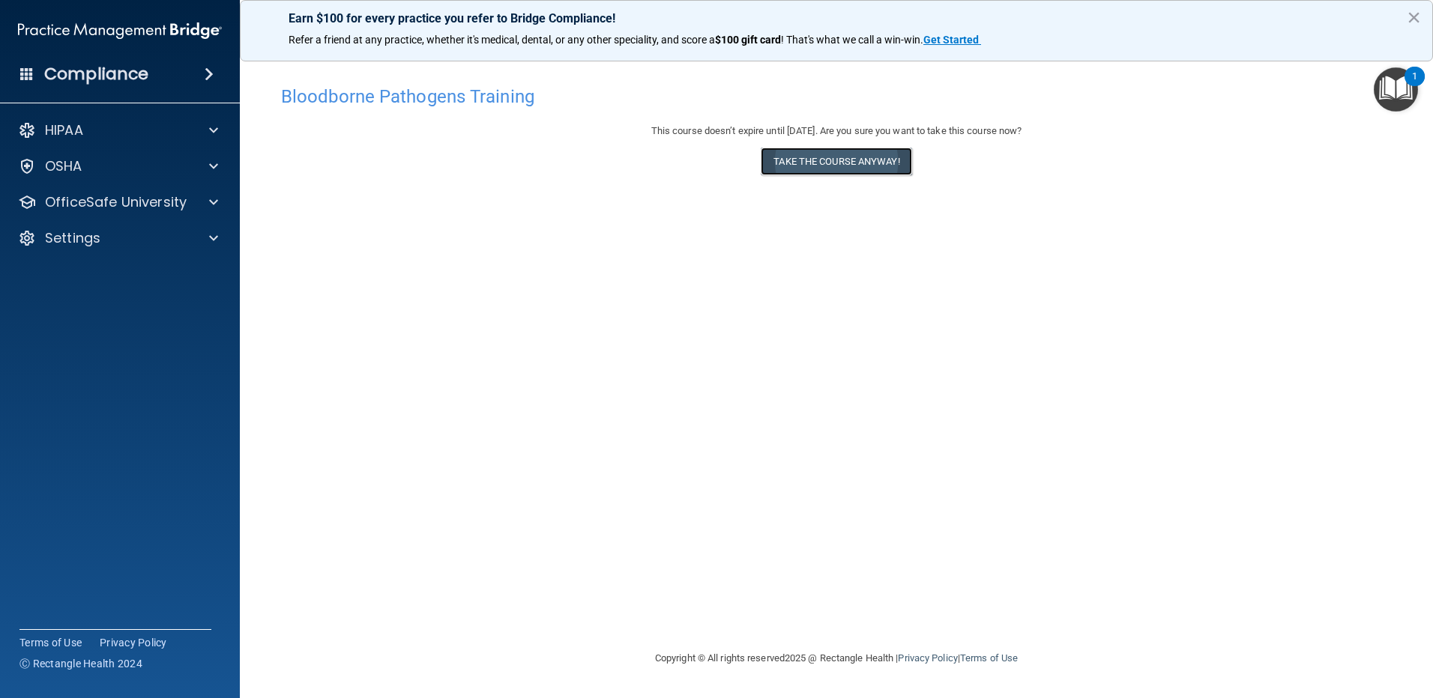
click at [844, 159] on button "Take the course anyway!" at bounding box center [835, 162] width 151 height 28
